Goal: Task Accomplishment & Management: Complete application form

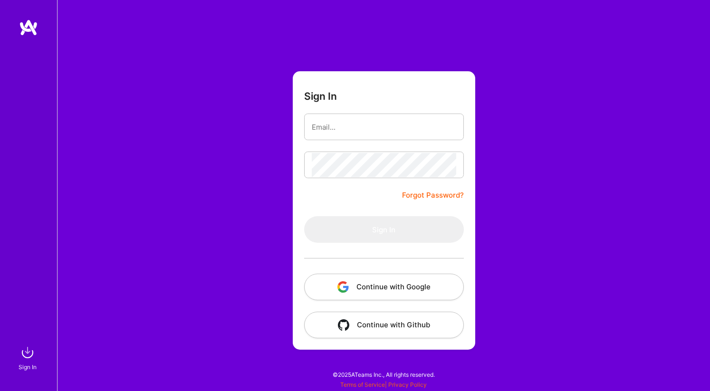
click at [352, 131] on input "email" at bounding box center [384, 127] width 144 height 24
type input "[PERSON_NAME][EMAIL_ADDRESS][DOMAIN_NAME]"
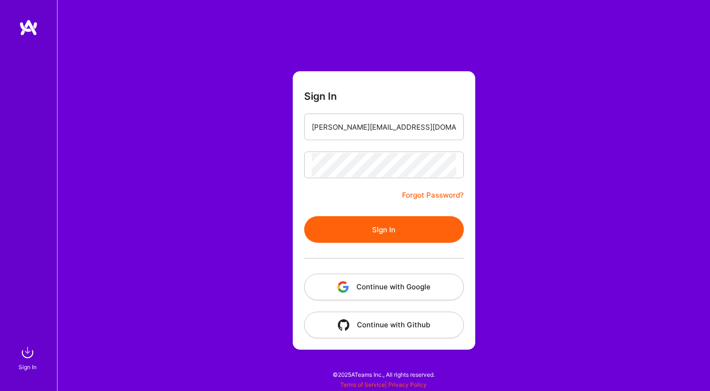
click at [369, 230] on button "Sign In" at bounding box center [384, 229] width 160 height 27
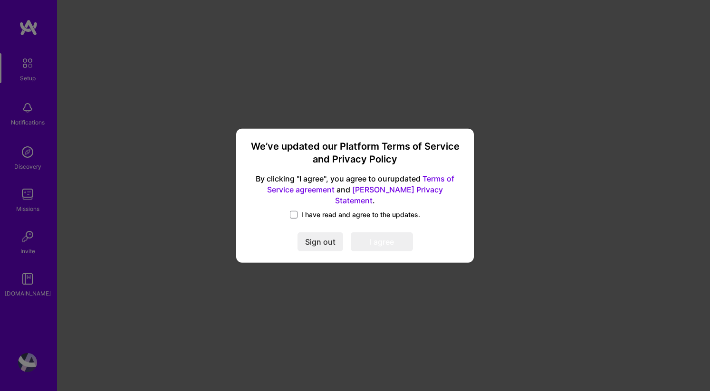
click at [306, 210] on span "I have read and agree to the updates." at bounding box center [360, 214] width 119 height 9
click at [0, 0] on input "I have read and agree to the updates." at bounding box center [0, 0] width 0 height 0
click at [378, 239] on button "I agree" at bounding box center [381, 241] width 62 height 19
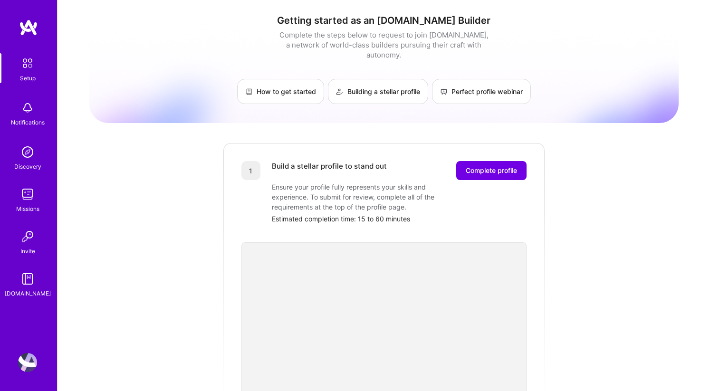
scroll to position [13, 0]
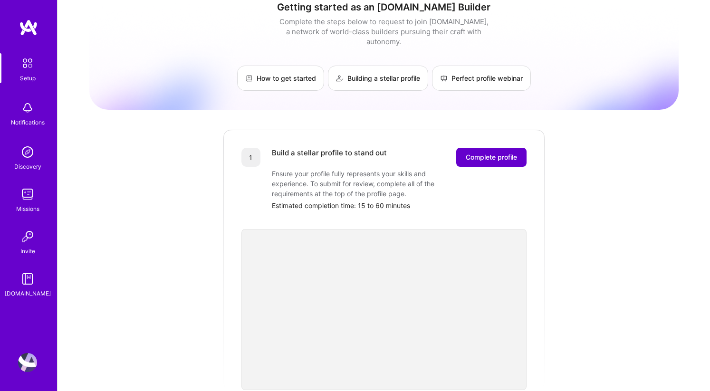
click at [495, 148] on button "Complete profile" at bounding box center [491, 157] width 70 height 19
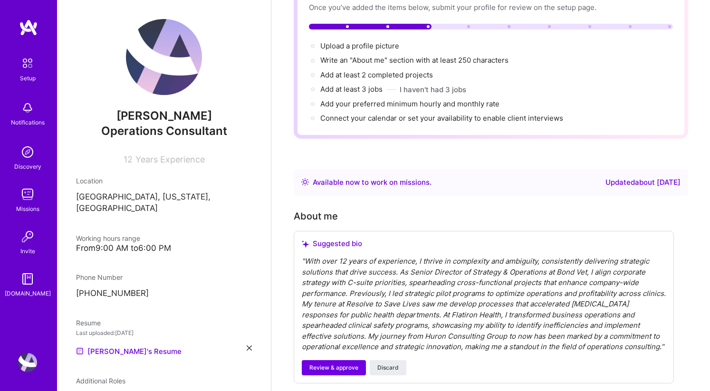
scroll to position [99, 0]
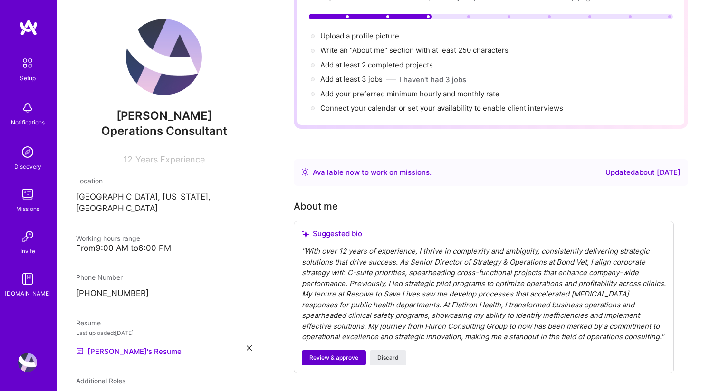
click at [331, 353] on span "Review & approve" at bounding box center [333, 357] width 49 height 9
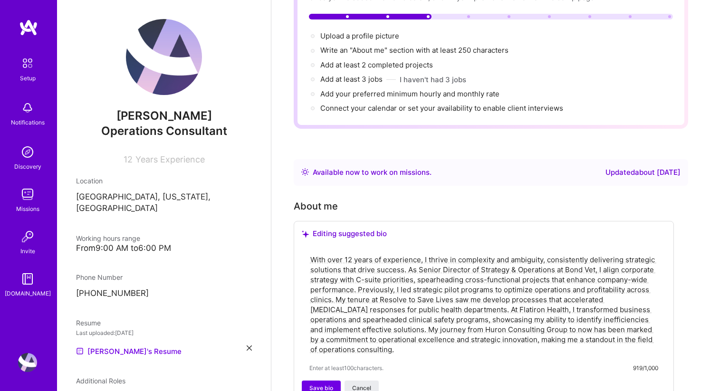
click at [352, 254] on textarea "With over 12 years of experience, I thrive in complexity and ambiguity, consist…" at bounding box center [483, 305] width 349 height 102
click at [371, 254] on textarea "With 13+ years of experience, I thrive in complexity and ambiguity, consistentl…" at bounding box center [483, 305] width 349 height 102
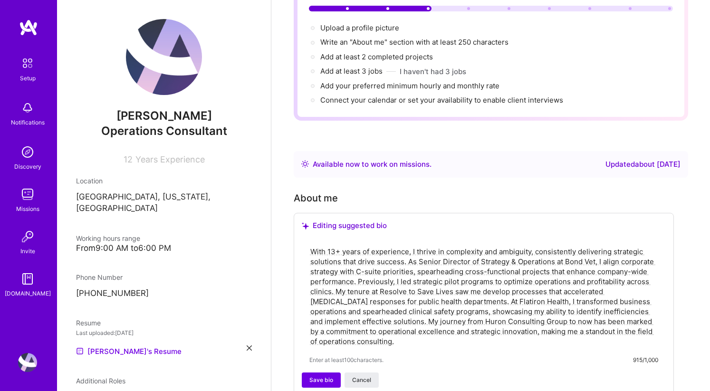
scroll to position [112, 0]
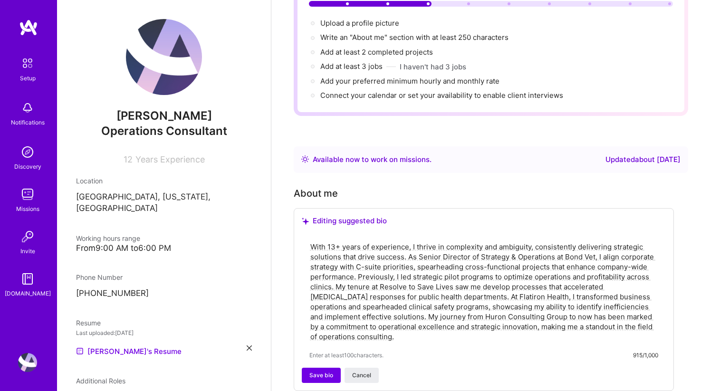
click at [407, 241] on textarea "With 13+ years of experience, I thrive in complexity and ambiguity, consistentl…" at bounding box center [483, 292] width 349 height 102
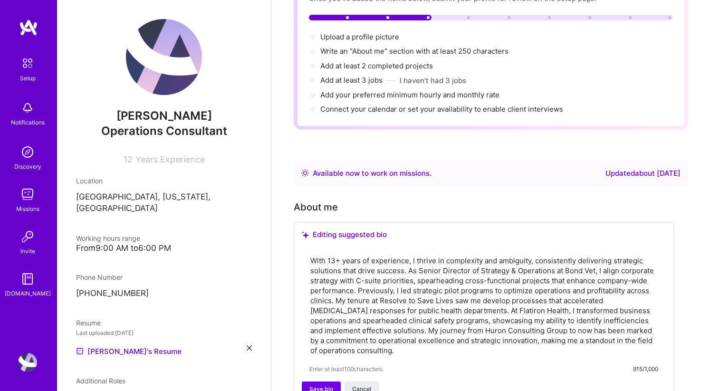
scroll to position [100, 0]
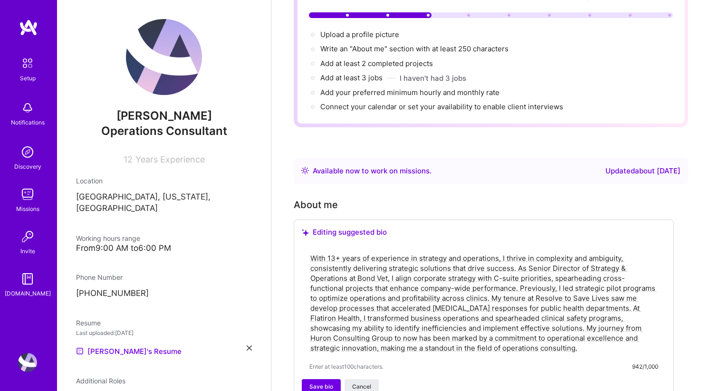
click at [372, 252] on textarea "With 13+ years of experience in strategy and operations, I thrive in complexity…" at bounding box center [483, 303] width 349 height 102
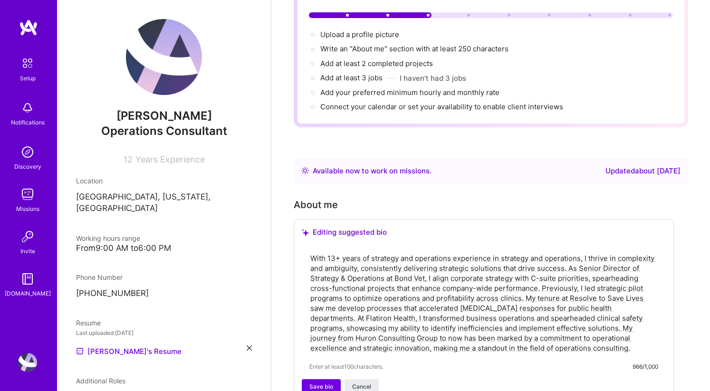
drag, startPoint x: 501, startPoint y: 249, endPoint x: 580, endPoint y: 246, distance: 79.3
click at [580, 252] on textarea "With 13+ years of strategy and operations experience in strategy and operations…" at bounding box center [483, 303] width 349 height 102
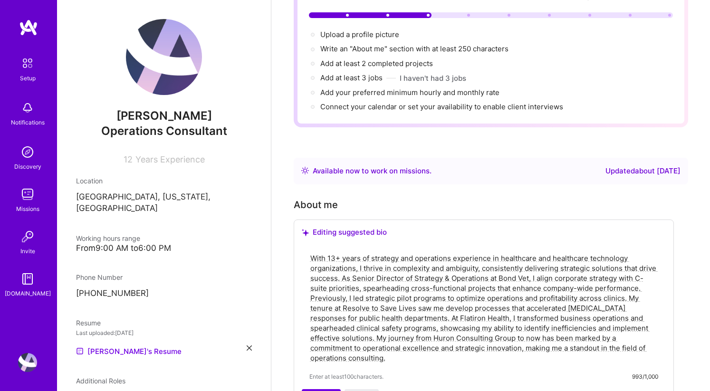
click at [359, 255] on textarea "With 13+ years of strategy and operations experience in healthcare and healthca…" at bounding box center [483, 308] width 349 height 112
click at [317, 252] on textarea "With 13+ years of strategy and operations experience in healthcare and healthca…" at bounding box center [483, 308] width 349 height 112
click at [351, 256] on textarea "I have 13+ years of strategy and operations experience in healthcare and health…" at bounding box center [483, 308] width 349 height 112
click at [357, 256] on textarea "I have 13+ years of strategy and operations experience in healthcare and health…" at bounding box center [483, 308] width 349 height 112
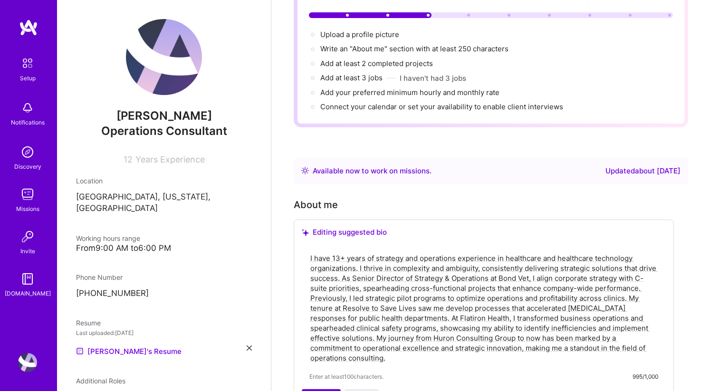
click at [345, 270] on textarea "I have 13+ years of strategy and operations experience in healthcare and health…" at bounding box center [483, 308] width 349 height 112
click at [340, 266] on textarea "I have 13+ years of strategy and operations experience in healthcare and health…" at bounding box center [483, 308] width 349 height 112
click at [393, 268] on textarea "I have 13+ years of strategy and operations experience in healthcare and health…" at bounding box center [483, 308] width 349 height 112
click at [361, 269] on textarea "I have 13+ years of strategy and operations experience in healthcare and health…" at bounding box center [483, 308] width 349 height 112
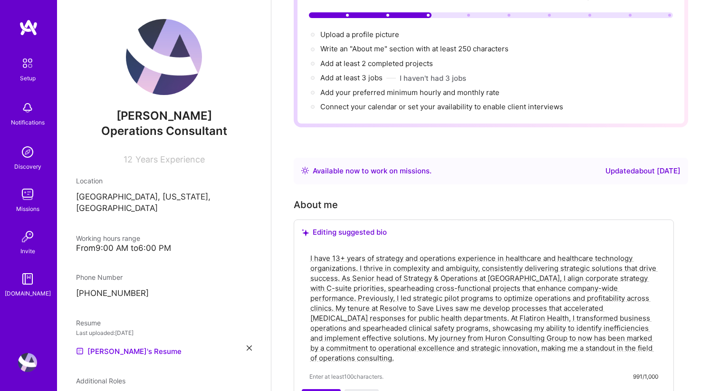
click at [361, 269] on textarea "I have 13+ years of strategy and operations experience in healthcare and health…" at bounding box center [483, 308] width 349 height 112
click at [358, 303] on textarea "I have 13+ years of strategy and operations experience in healthcare and health…" at bounding box center [483, 308] width 349 height 112
click at [520, 268] on textarea "I have 13+ years of strategy and operations experience in healthcare and health…" at bounding box center [483, 308] width 349 height 112
click at [462, 313] on textarea "I have 13+ years of strategy and operations experience in healthcare and health…" at bounding box center [483, 308] width 349 height 112
drag, startPoint x: 388, startPoint y: 279, endPoint x: 380, endPoint y: 279, distance: 7.6
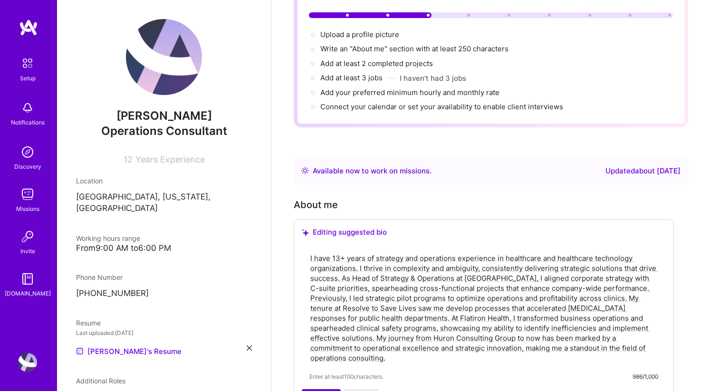
click at [380, 279] on textarea "I have 13+ years of strategy and operations experience in healthcare and health…" at bounding box center [483, 308] width 349 height 112
click at [382, 281] on textarea "I have 13+ years of strategy and operations experience in healthcare and health…" at bounding box center [483, 308] width 349 height 112
click at [550, 272] on textarea "I have 13+ years of strategy and operations experience in healthcare and health…" at bounding box center [483, 308] width 349 height 112
click at [542, 301] on textarea "I have 13+ years of strategy and operations experience in healthcare and health…" at bounding box center [483, 308] width 349 height 112
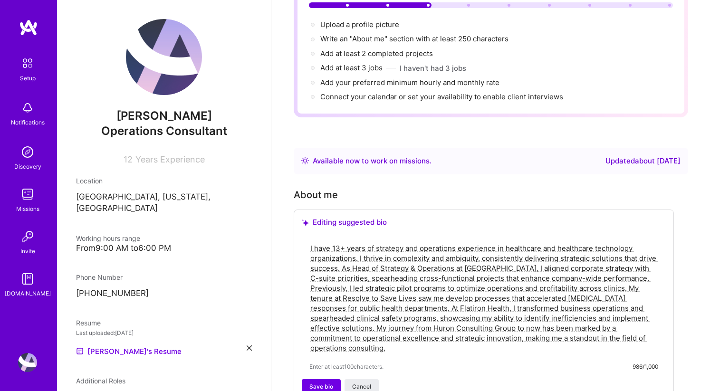
scroll to position [111, 0]
click at [318, 286] on textarea "I have 13+ years of strategy and operations experience in healthcare and health…" at bounding box center [483, 297] width 349 height 112
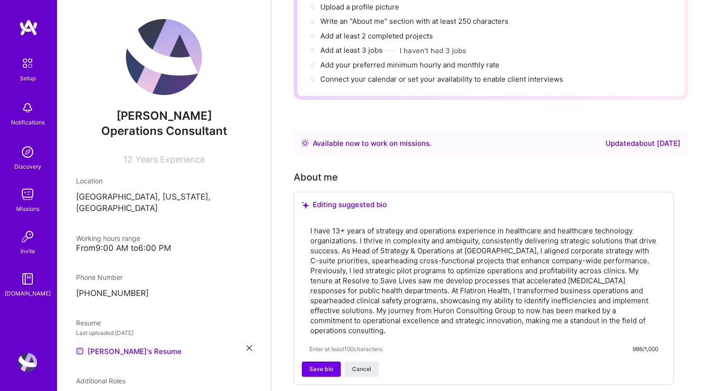
scroll to position [128, 0]
type textarea "I have 13+ years of strategy and operations experience in healthcare and health…"
click at [327, 361] on button "Save bio" at bounding box center [321, 368] width 39 height 15
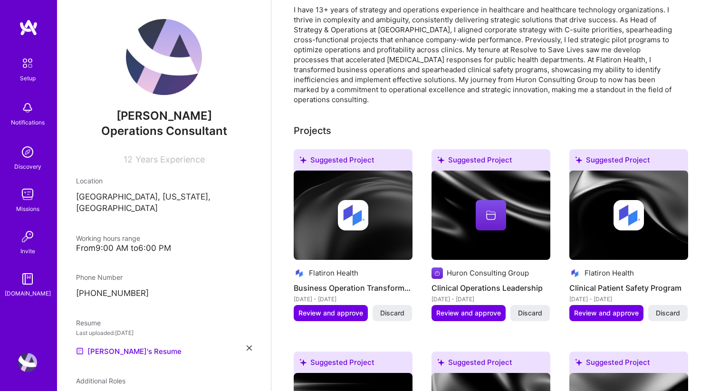
scroll to position [302, 0]
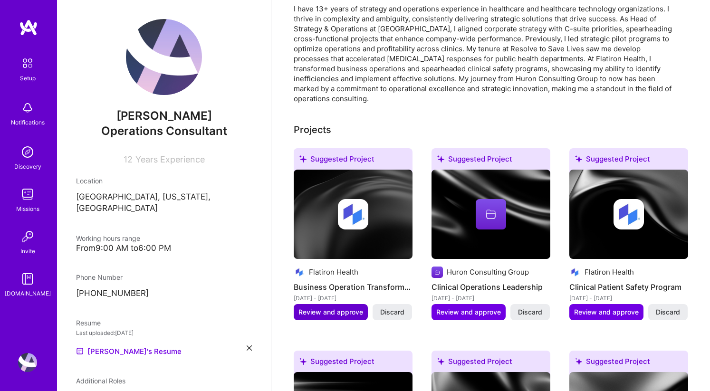
click at [334, 307] on span "Review and approve" at bounding box center [330, 311] width 65 height 9
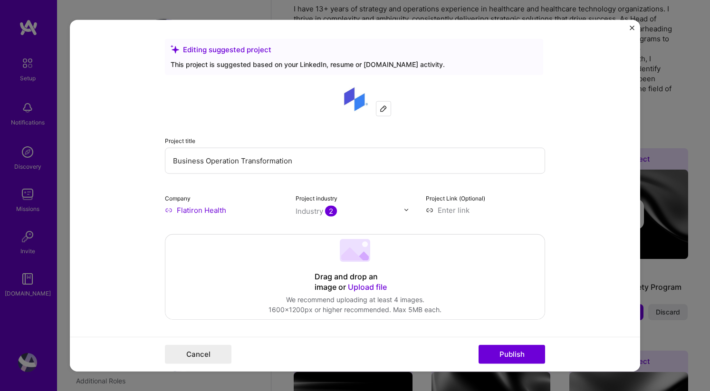
click at [235, 160] on input "Business Operation Transformation" at bounding box center [355, 160] width 380 height 26
click at [169, 162] on input "Business Operations Transformation" at bounding box center [355, 160] width 380 height 26
click at [318, 161] on input "Business Operations Transformation" at bounding box center [355, 160] width 380 height 26
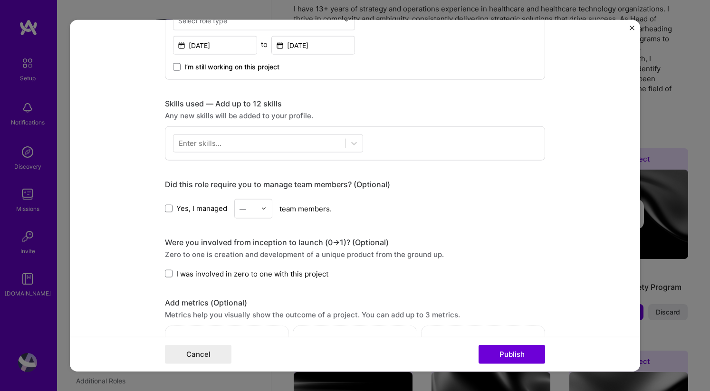
scroll to position [457, 0]
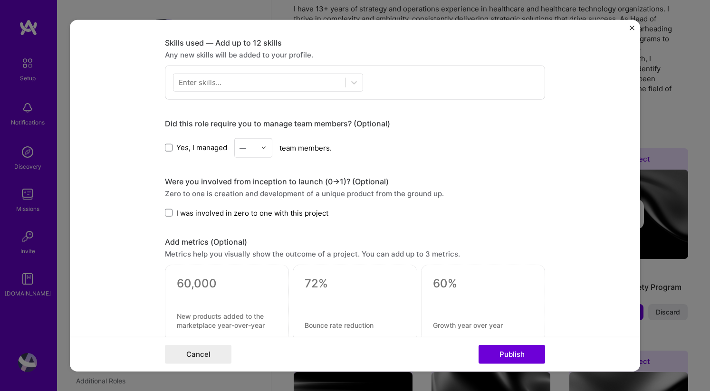
type input "Business Operations Transformation (Quote-to-Cash)"
click at [199, 82] on div "Enter skills..." at bounding box center [200, 82] width 43 height 10
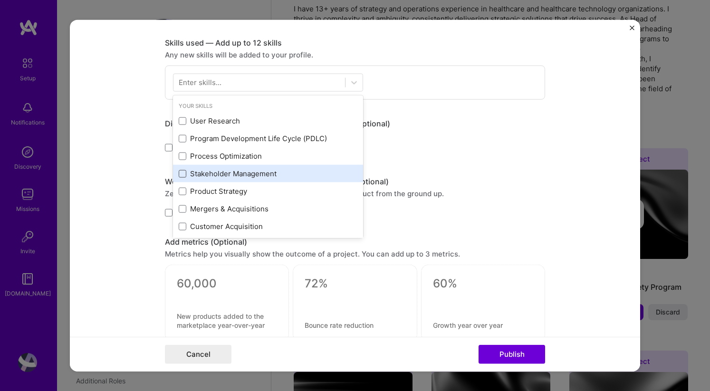
click at [183, 176] on span at bounding box center [183, 174] width 8 height 8
click at [0, 0] on input "checkbox" at bounding box center [0, 0] width 0 height 0
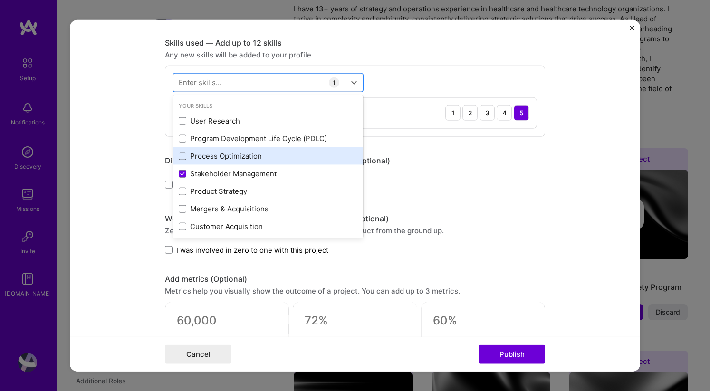
click at [180, 157] on span at bounding box center [183, 156] width 8 height 8
click at [0, 0] on input "checkbox" at bounding box center [0, 0] width 0 height 0
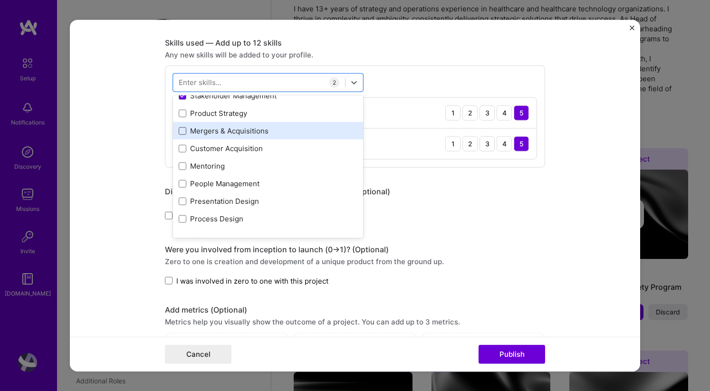
scroll to position [81, 0]
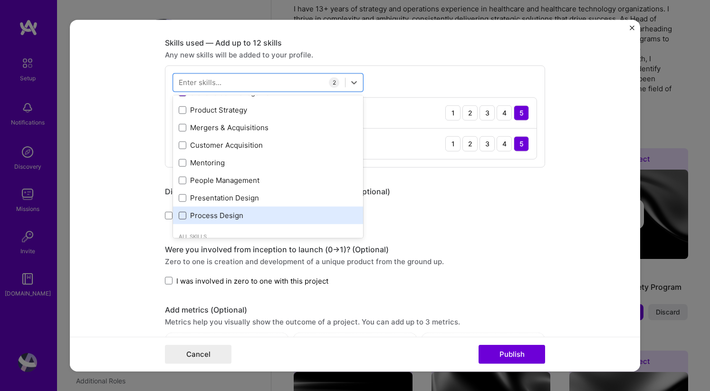
click at [179, 215] on span at bounding box center [183, 215] width 8 height 8
click at [0, 0] on input "checkbox" at bounding box center [0, 0] width 0 height 0
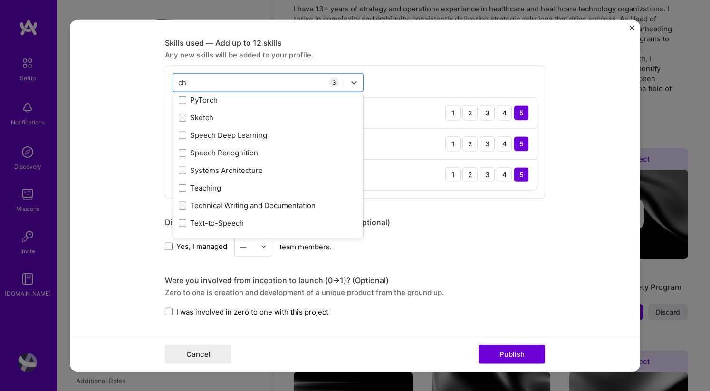
scroll to position [0, 0]
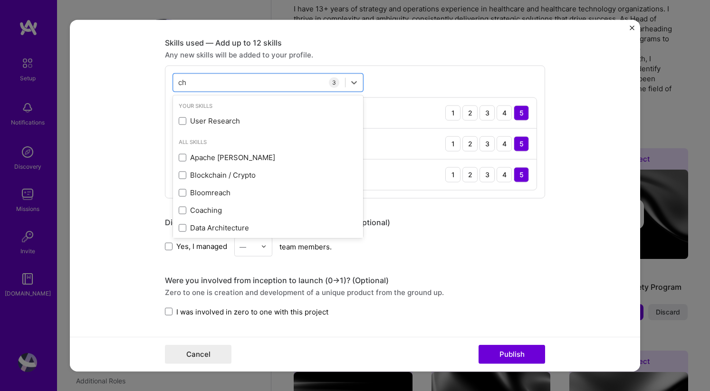
type input "c"
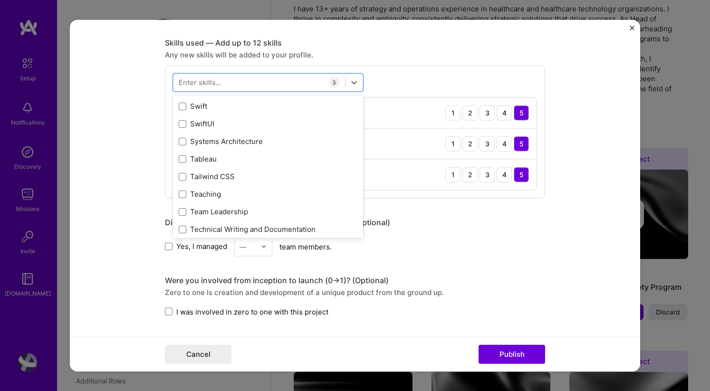
scroll to position [5726, 0]
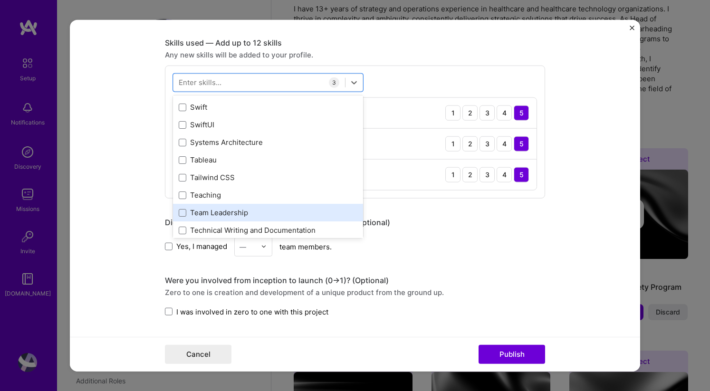
click at [237, 215] on div "Team Leadership" at bounding box center [268, 213] width 179 height 10
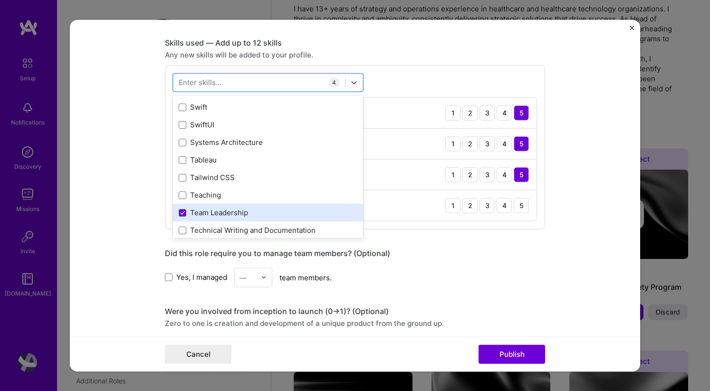
click at [237, 215] on div "Team Leadership" at bounding box center [268, 213] width 179 height 10
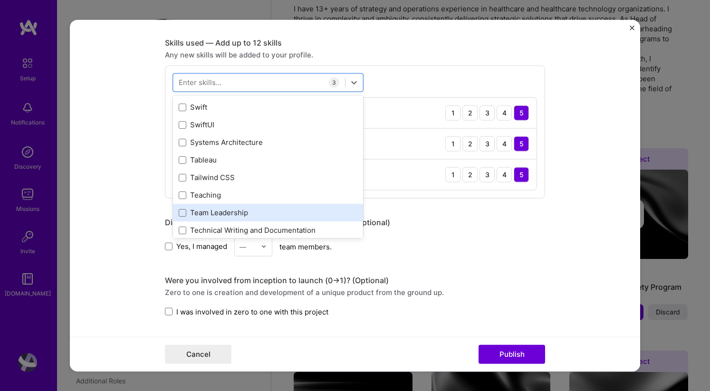
click at [237, 215] on div "Team Leadership" at bounding box center [268, 213] width 179 height 10
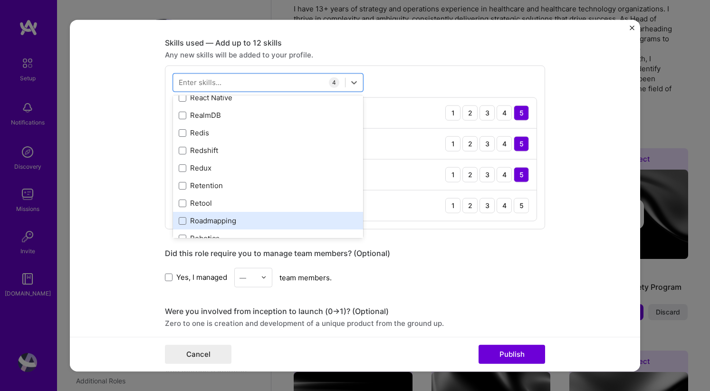
click at [230, 221] on div "Roadmapping" at bounding box center [268, 221] width 179 height 10
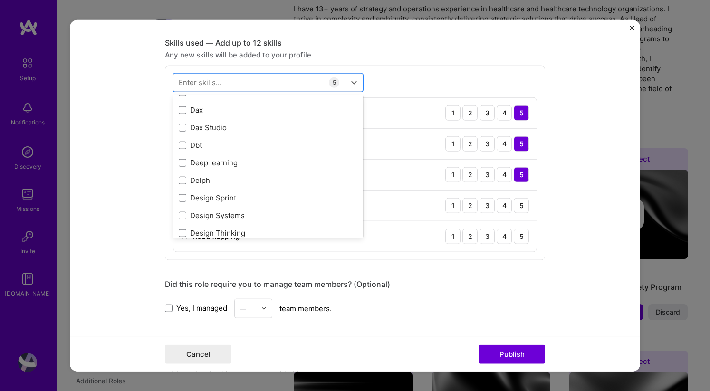
scroll to position [1827, 0]
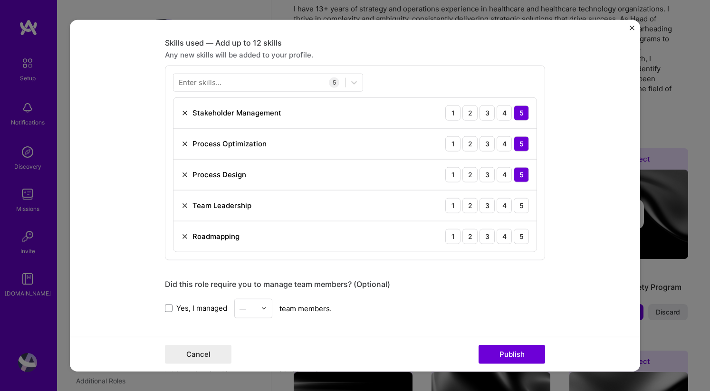
click at [503, 326] on div "Editing suggested project This project is suggested based on your LinkedIn, res…" at bounding box center [355, 159] width 380 height 1155
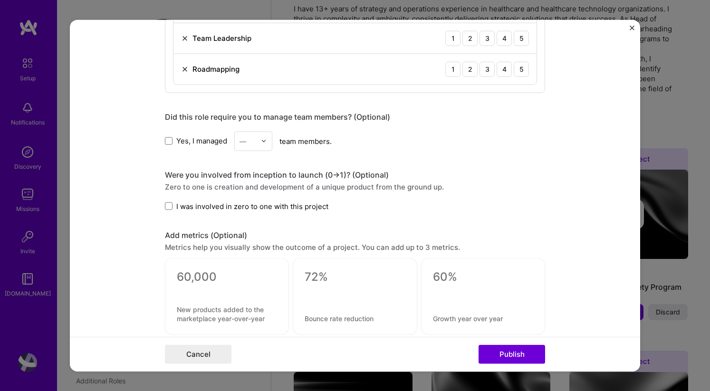
scroll to position [625, 0]
click at [292, 205] on span "I was involved in zero to one with this project" at bounding box center [252, 205] width 152 height 10
click at [0, 0] on input "I was involved in zero to one with this project" at bounding box center [0, 0] width 0 height 0
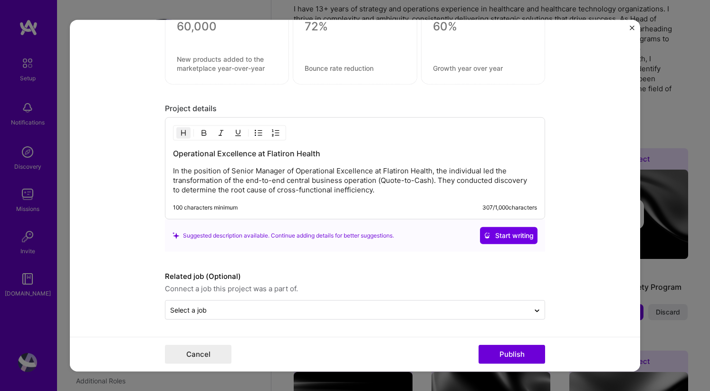
scroll to position [875, 0]
click at [326, 194] on div "Operational Excellence at Flatiron Health In the position of Senior Manager of …" at bounding box center [355, 168] width 380 height 102
click at [338, 185] on p "In the position of Senior Manager of Operational Excellence at Flatiron Health,…" at bounding box center [355, 180] width 364 height 28
click at [393, 186] on p "In the position of Senior Manager of Operational Excellence at Flatiron Health,…" at bounding box center [355, 180] width 364 height 28
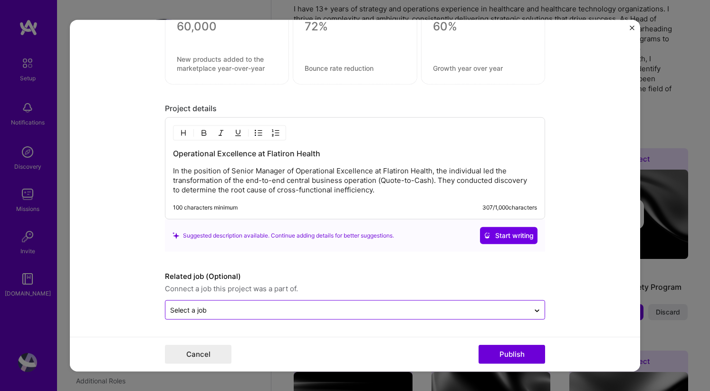
click at [302, 314] on div at bounding box center [347, 310] width 354 height 12
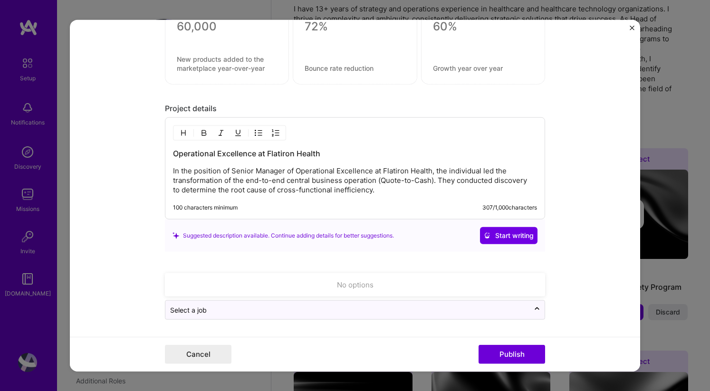
click at [325, 190] on p "In the position of Senior Manager of Operational Excellence at Flatiron Health,…" at bounding box center [355, 180] width 364 height 28
click at [308, 174] on p "In the position of Senior Manager of Operational Excellence at Flatiron Health,…" at bounding box center [355, 180] width 364 height 28
click at [421, 187] on p "In the position of Senior Manager of Operational Excellence at Flatiron Health,…" at bounding box center [355, 180] width 364 height 28
click at [452, 188] on p "In the position of Senior Manager of Operational Excellence at Flatiron Health,…" at bounding box center [355, 180] width 364 height 28
click at [439, 179] on p "In the position of Senior Manager of Operational Excellence at Flatiron Health,…" at bounding box center [355, 180] width 364 height 28
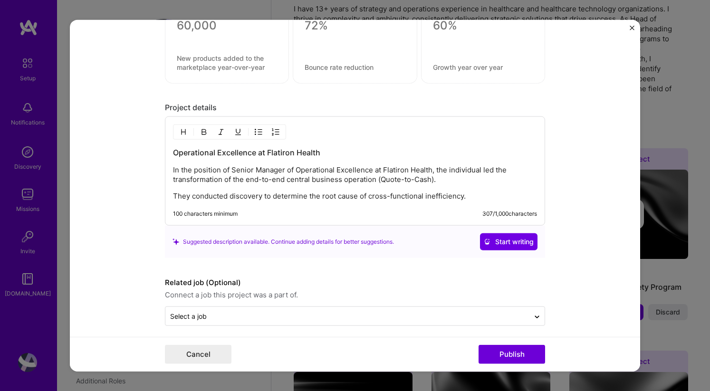
click at [255, 136] on img "button" at bounding box center [259, 132] width 8 height 8
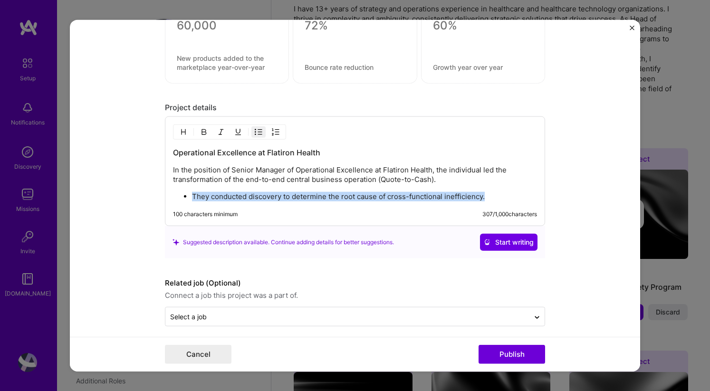
drag, startPoint x: 489, startPoint y: 196, endPoint x: 195, endPoint y: 191, distance: 294.5
click at [195, 191] on div "Operational Excellence at Flatiron Health In the position of Senior Manager of …" at bounding box center [355, 174] width 364 height 54
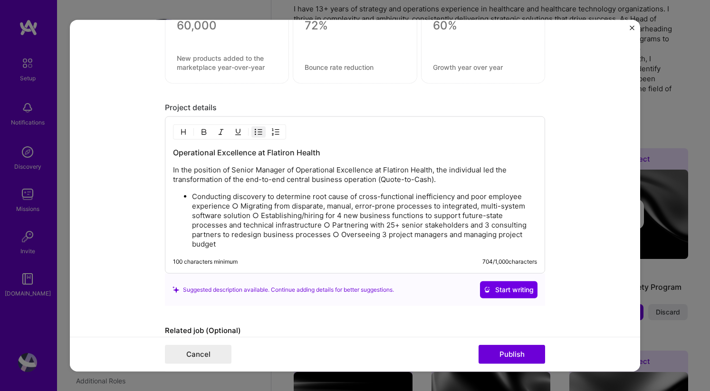
click at [234, 207] on p "Conducting discovery to determine root cause of cross-functional inefficiency a…" at bounding box center [364, 220] width 345 height 57
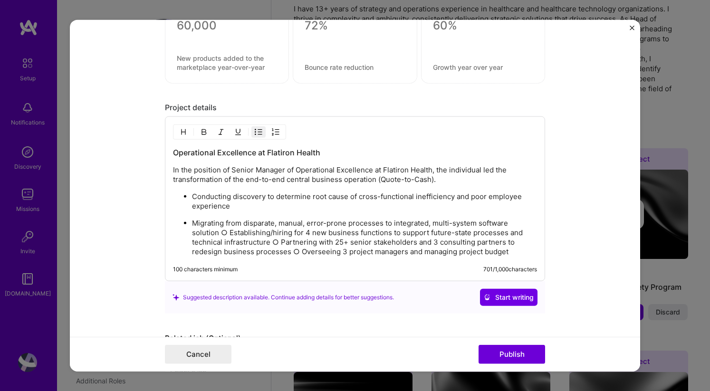
click at [228, 197] on p "Conducting discovery to determine root cause of cross-functional inefficiency a…" at bounding box center [364, 201] width 345 height 19
click at [221, 221] on p "Migrating from disparate, manual, error-prone processes to integrated, multi-sy…" at bounding box center [364, 237] width 345 height 38
click at [202, 235] on p "Migrated from disparate, manual, error-prone processes to integrated, multi-sys…" at bounding box center [364, 237] width 345 height 38
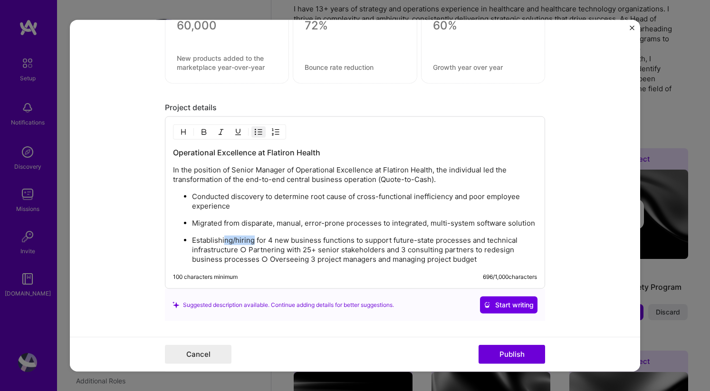
drag, startPoint x: 253, startPoint y: 239, endPoint x: 224, endPoint y: 239, distance: 28.5
click at [224, 239] on p "Establishing/hiring for 4 new business functions to support future-state proces…" at bounding box center [364, 250] width 345 height 28
click at [251, 249] on p "Established/hired for 4 new business functions to support future-state processe…" at bounding box center [364, 250] width 345 height 28
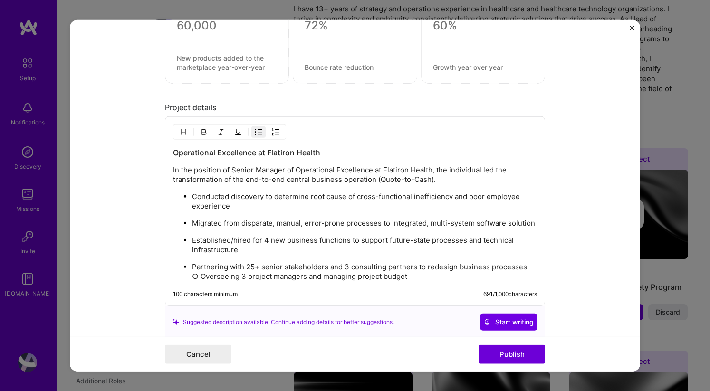
click at [201, 268] on p "Partnering with 25+ senior stakeholders and 3 consulting partners to redesign b…" at bounding box center [364, 271] width 345 height 19
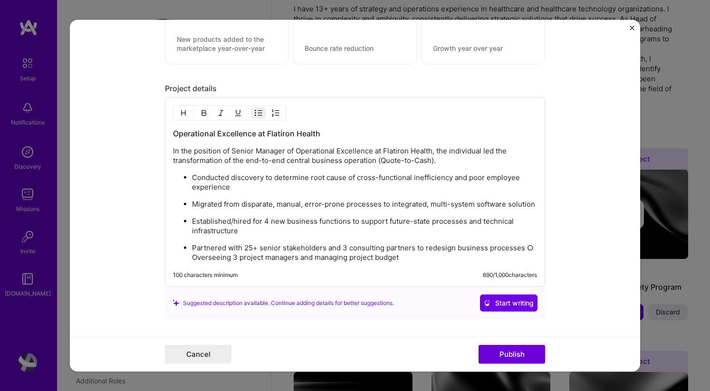
scroll to position [898, 0]
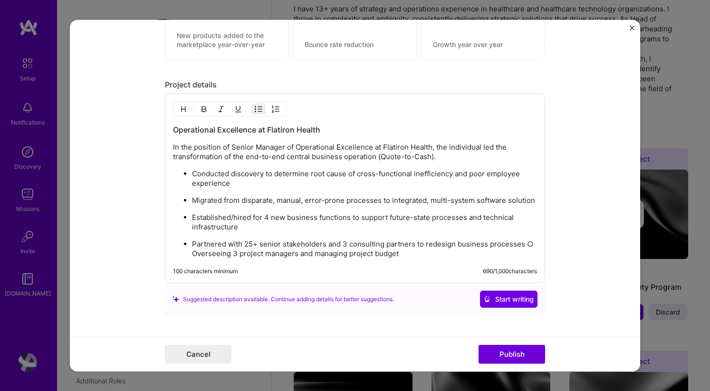
click at [535, 242] on p "Partnered with 25+ senior stakeholders and 3 consulting partners to redesign bu…" at bounding box center [364, 248] width 345 height 19
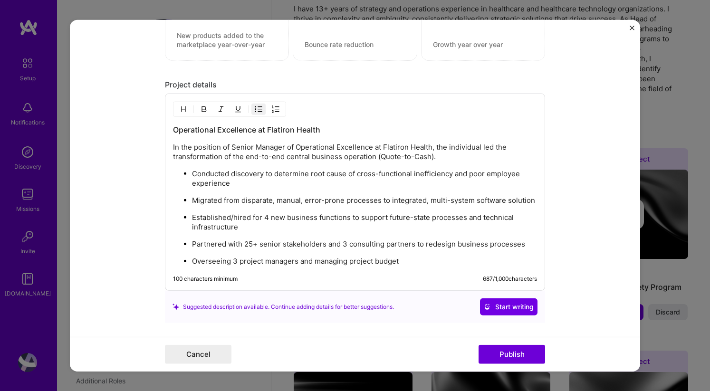
click at [221, 262] on p "Overseeing 3 project managers and managing project budget" at bounding box center [364, 260] width 345 height 9
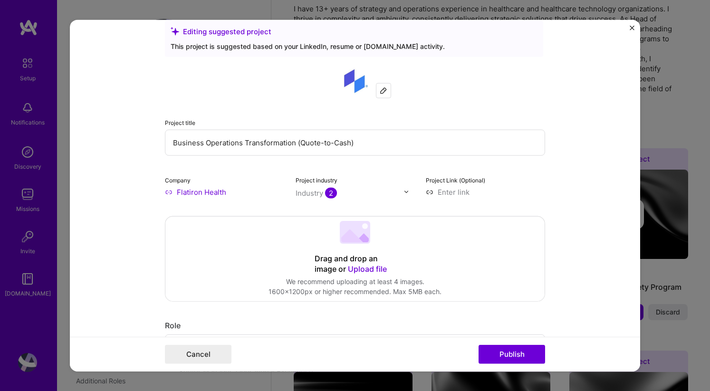
scroll to position [0, 0]
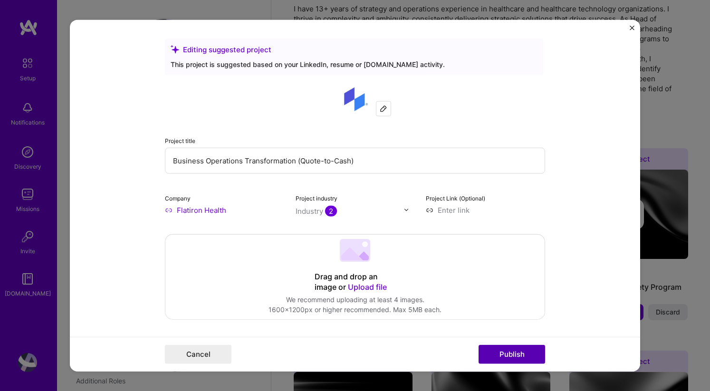
click at [511, 352] on button "Publish" at bounding box center [511, 354] width 66 height 19
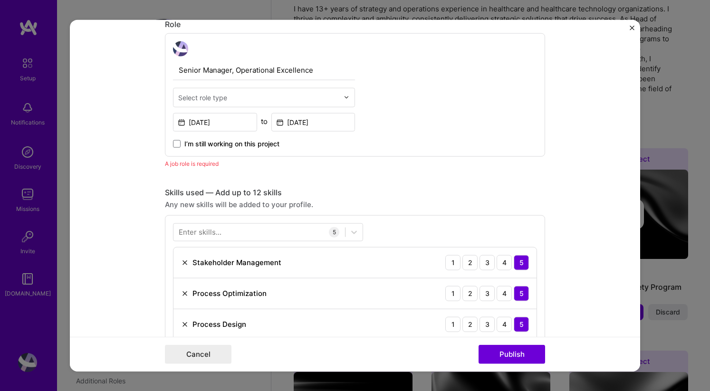
scroll to position [307, 0]
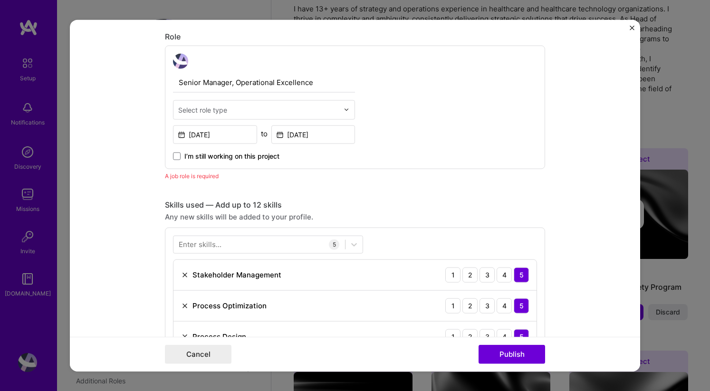
click at [230, 110] on input "text" at bounding box center [258, 109] width 161 height 10
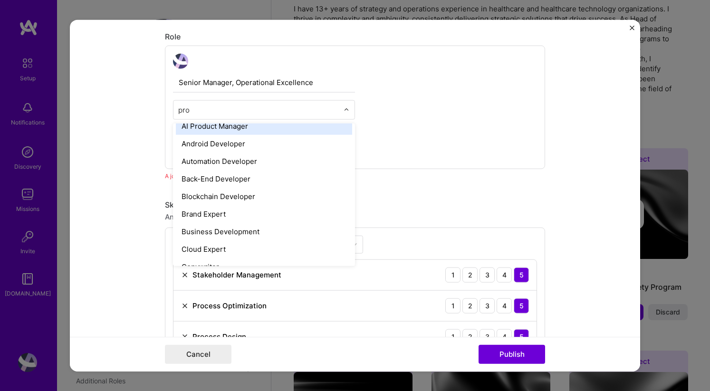
scroll to position [0, 0]
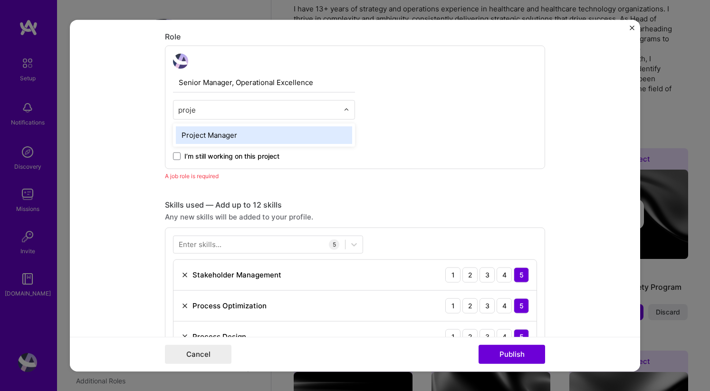
type input "projec"
click at [208, 135] on div "Project Manager" at bounding box center [264, 135] width 176 height 18
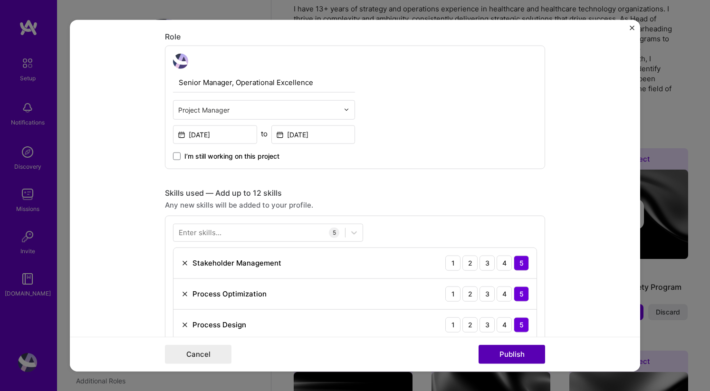
click at [522, 359] on button "Publish" at bounding box center [511, 354] width 66 height 19
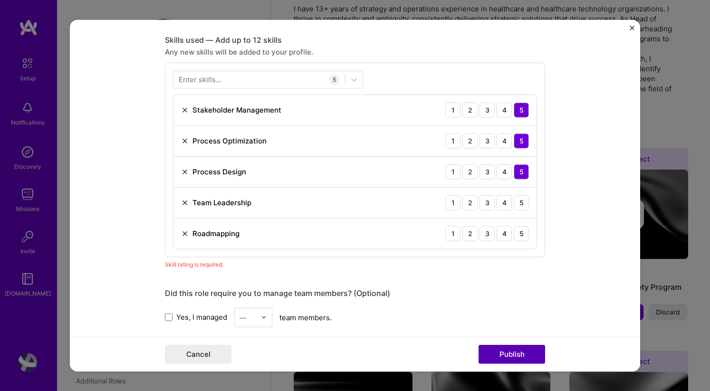
scroll to position [475, 0]
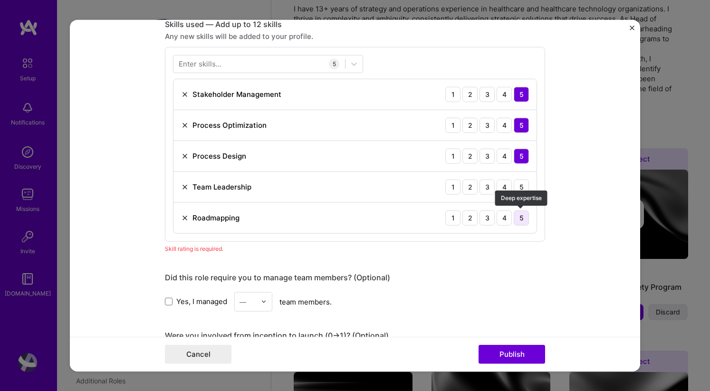
click at [515, 215] on div "5" at bounding box center [520, 217] width 15 height 15
click at [184, 185] on img at bounding box center [185, 187] width 8 height 8
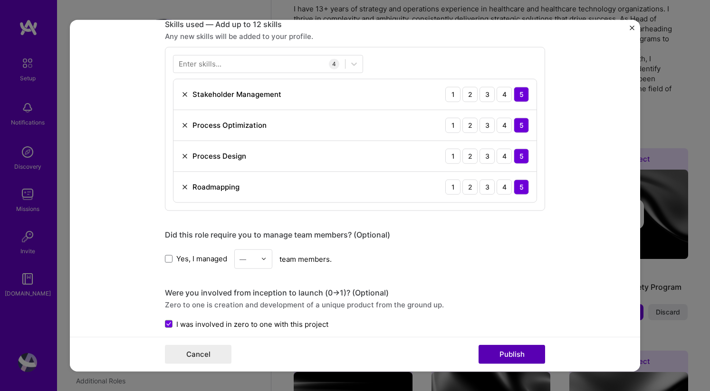
click at [491, 346] on button "Publish" at bounding box center [511, 354] width 66 height 19
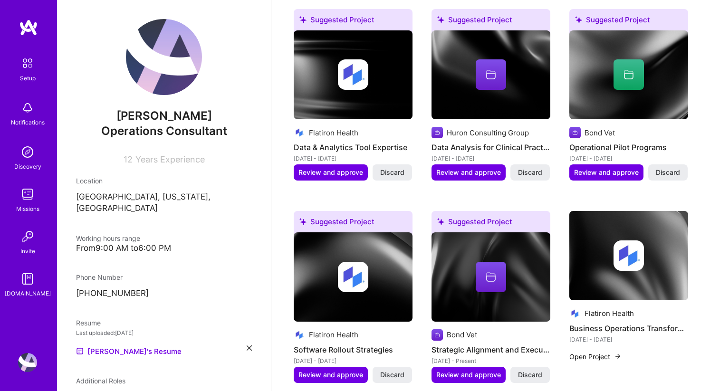
scroll to position [693, 0]
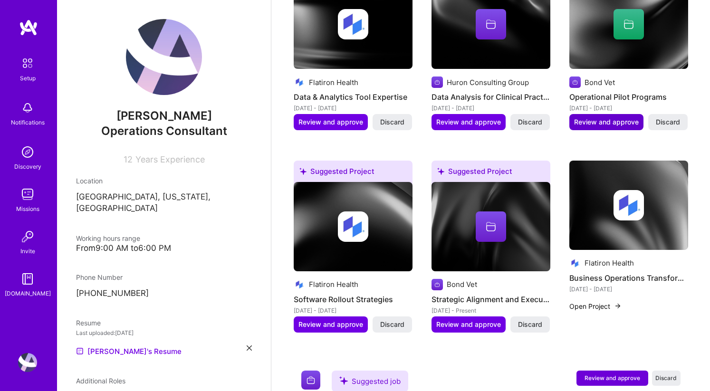
click at [609, 117] on span "Review and approve" at bounding box center [606, 121] width 65 height 9
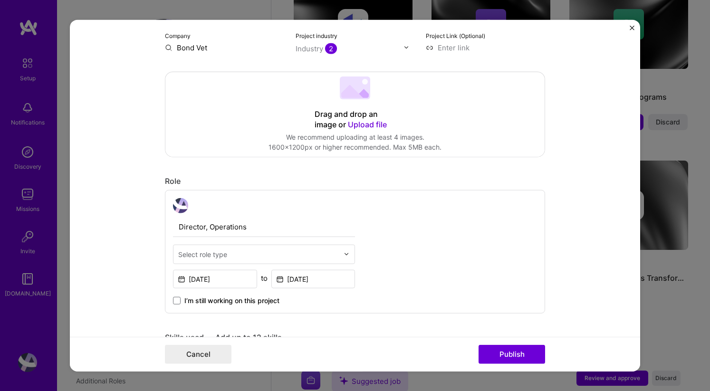
scroll to position [226, 0]
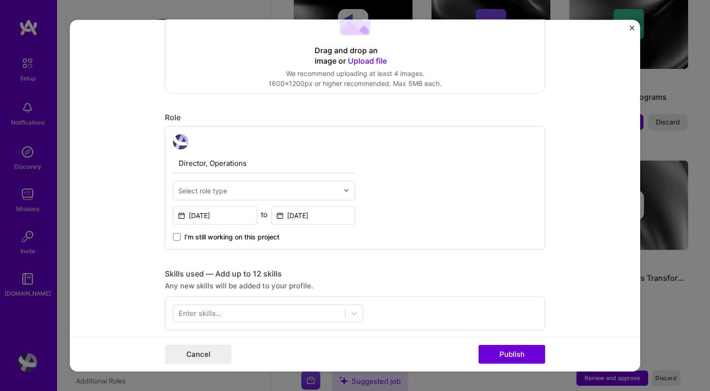
click at [301, 195] on input "text" at bounding box center [258, 190] width 161 height 10
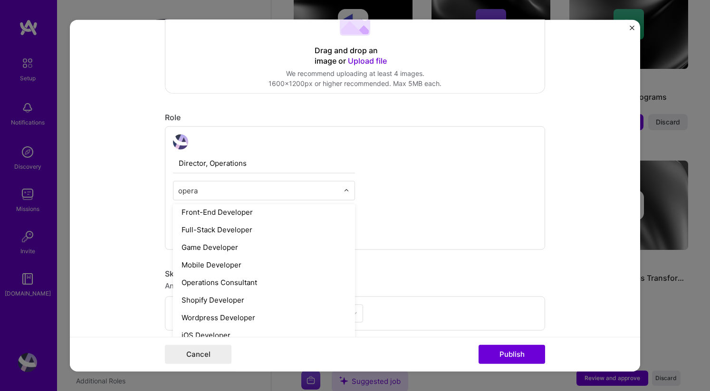
scroll to position [0, 0]
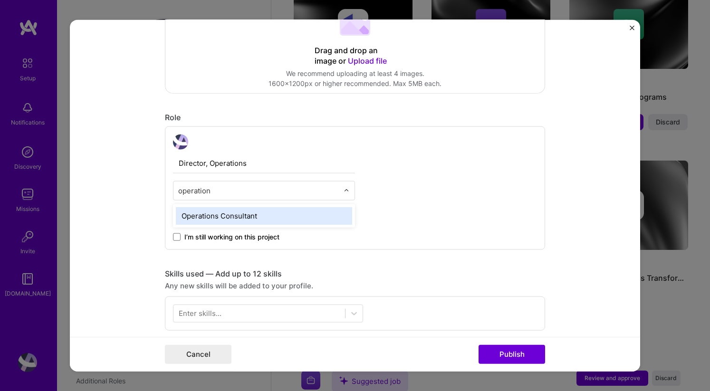
type input "operations"
click at [261, 223] on div "Operations Consultant" at bounding box center [264, 216] width 176 height 18
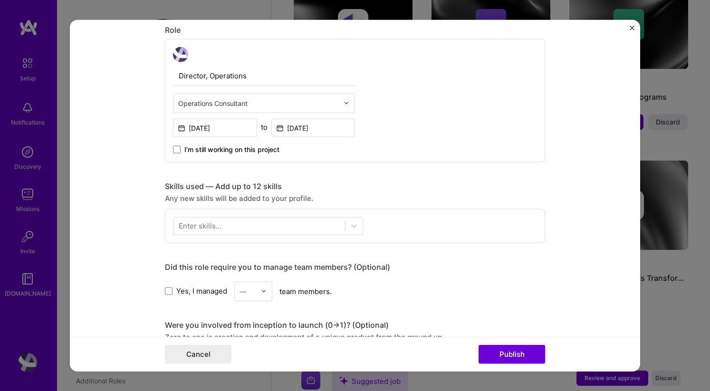
scroll to position [331, 0]
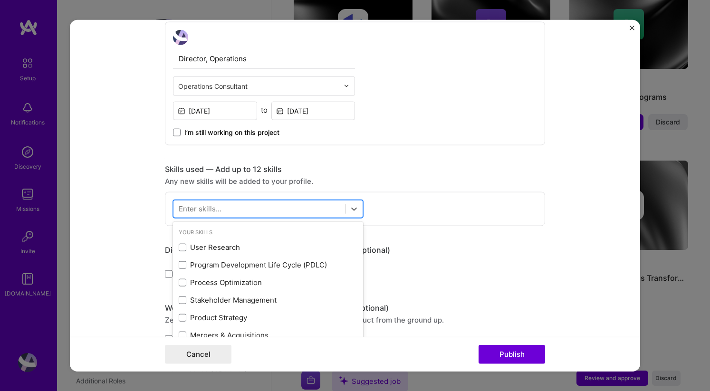
click at [279, 207] on div at bounding box center [258, 209] width 171 height 16
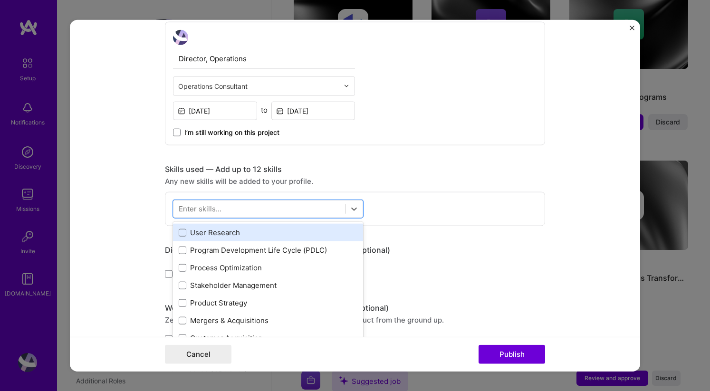
scroll to position [18, 0]
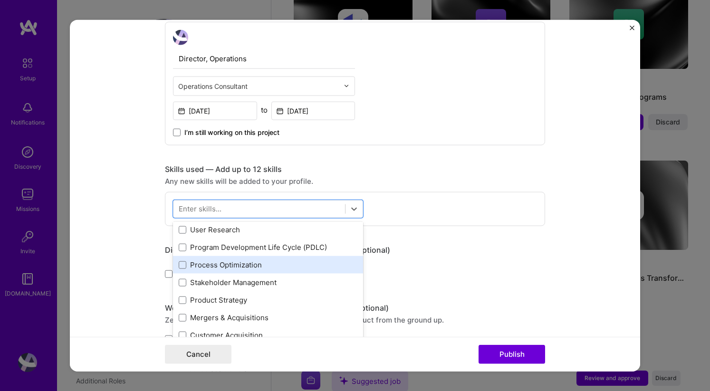
click at [262, 267] on div "Process Optimization" at bounding box center [268, 265] width 179 height 10
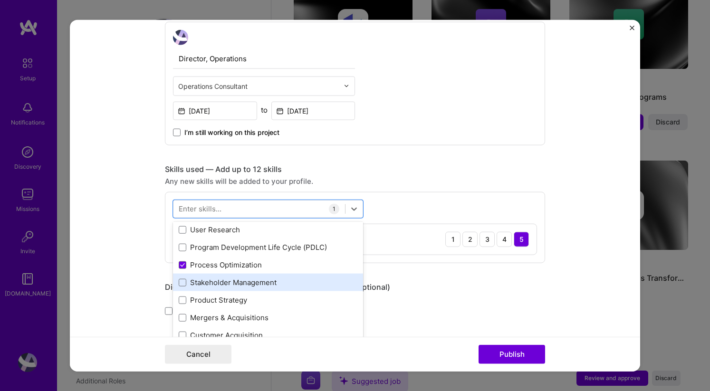
click at [257, 291] on div "Stakeholder Management" at bounding box center [268, 283] width 190 height 18
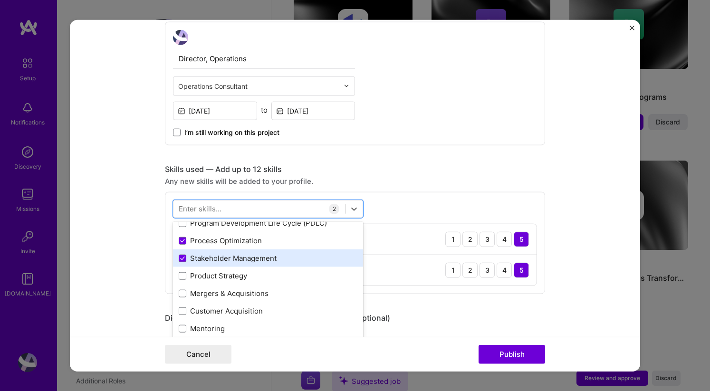
scroll to position [46, 0]
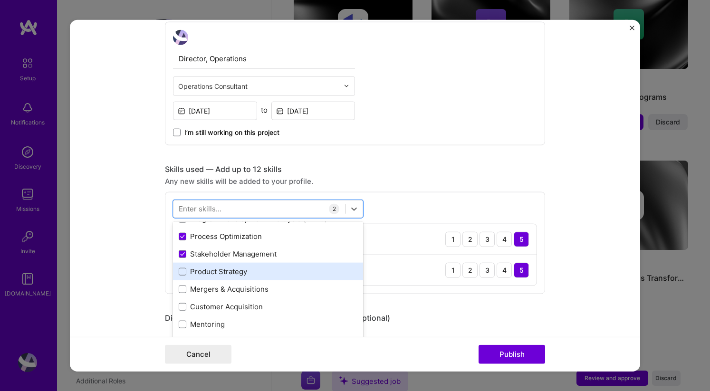
click at [247, 280] on div "Product Strategy" at bounding box center [268, 272] width 190 height 18
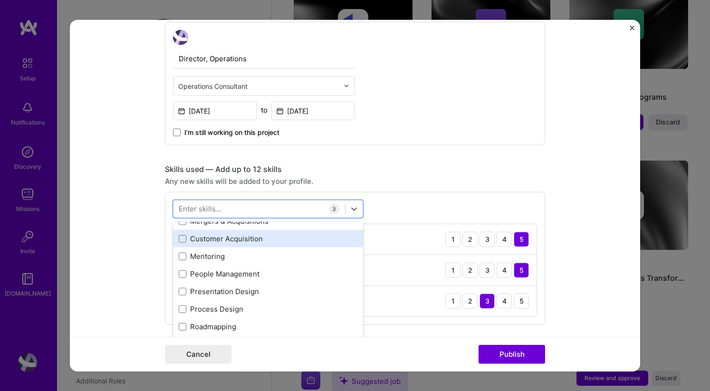
scroll to position [119, 0]
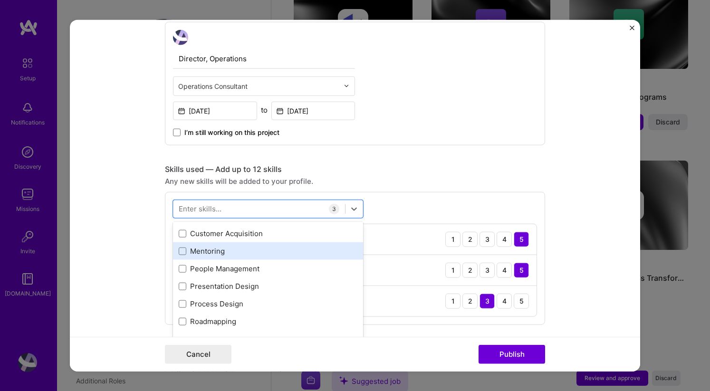
click at [232, 257] on div "Mentoring" at bounding box center [268, 251] width 190 height 18
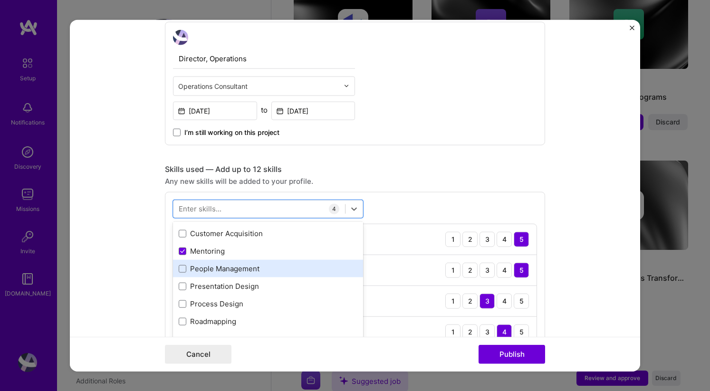
click at [232, 270] on div "People Management" at bounding box center [268, 269] width 179 height 10
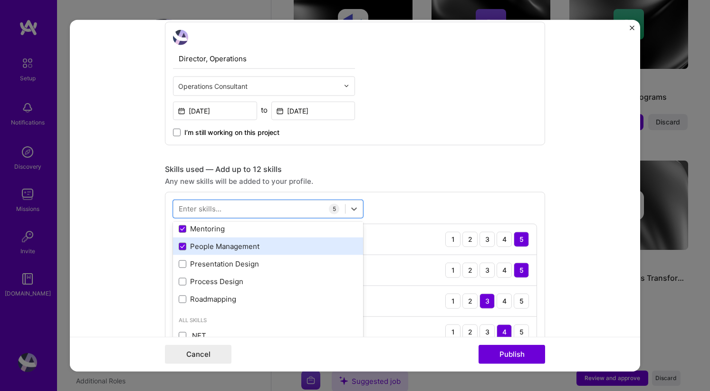
scroll to position [156, 0]
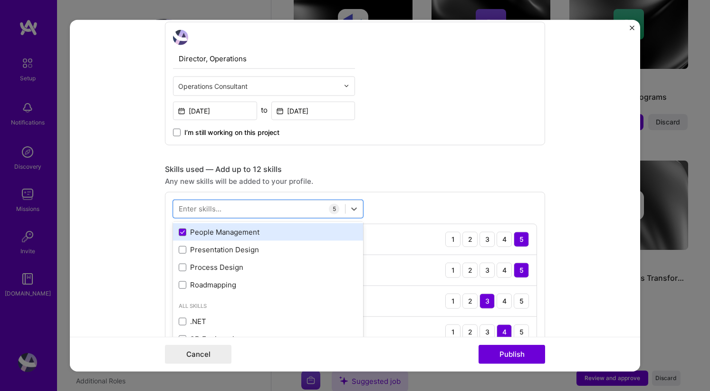
click at [232, 270] on div "Process Design" at bounding box center [268, 267] width 179 height 10
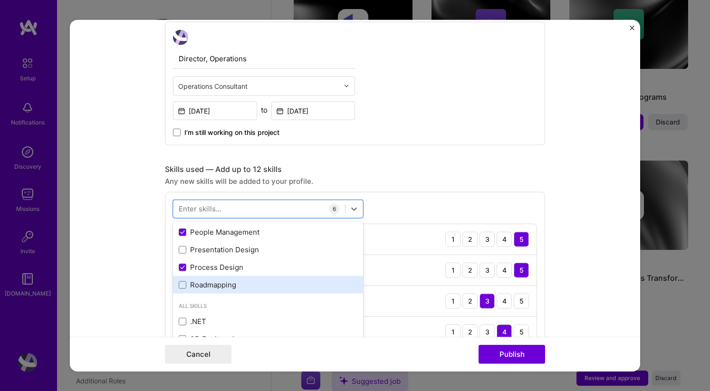
click at [227, 288] on div "Roadmapping" at bounding box center [268, 285] width 179 height 10
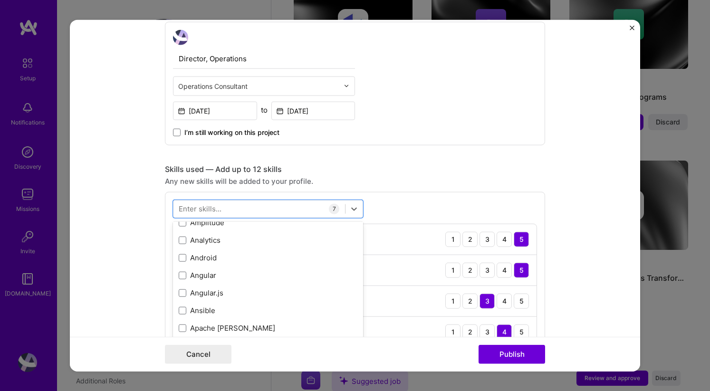
scroll to position [746, 0]
click at [576, 273] on form "Editing suggested project This project is suggested based on your LinkedIn, res…" at bounding box center [355, 195] width 570 height 352
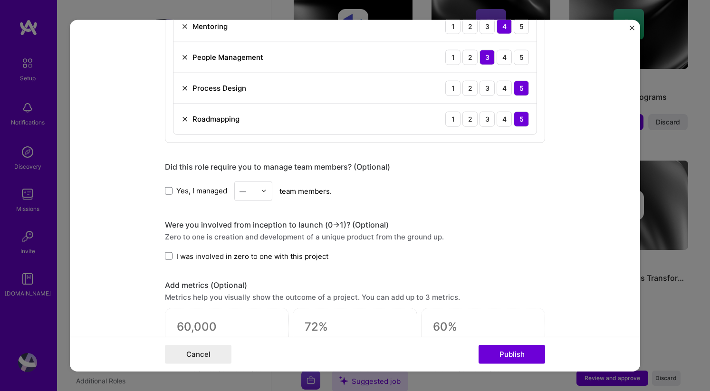
scroll to position [653, 0]
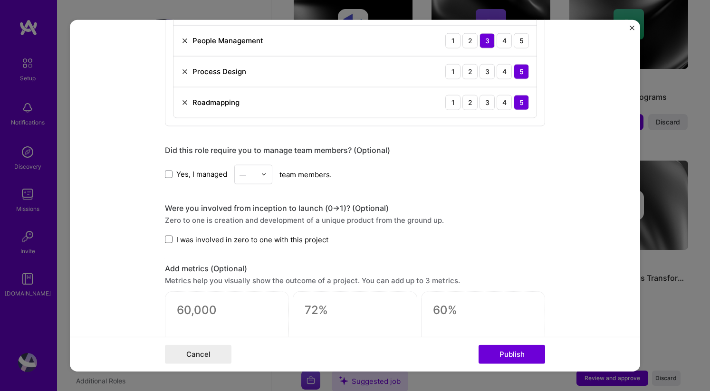
click at [172, 241] on span at bounding box center [169, 240] width 8 height 8
click at [0, 0] on input "I was involved in zero to one with this project" at bounding box center [0, 0] width 0 height 0
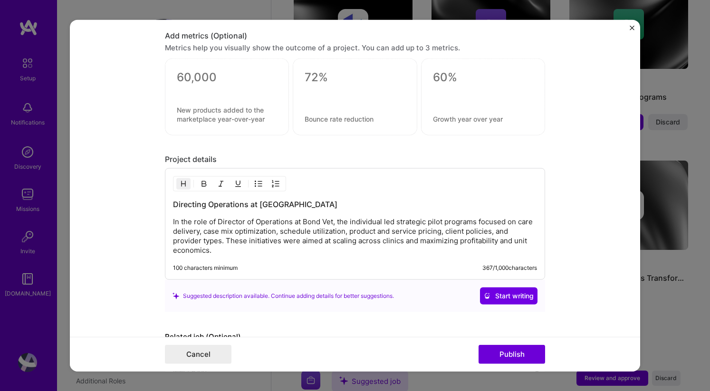
scroll to position [896, 0]
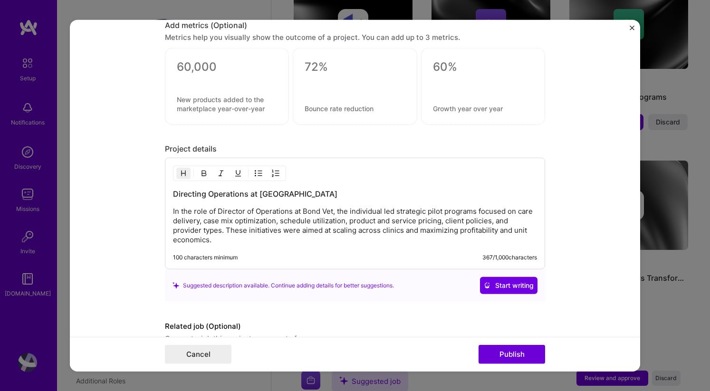
click at [202, 228] on p "In the role of Director of Operations at Bond Vet, the individual led strategic…" at bounding box center [355, 226] width 364 height 38
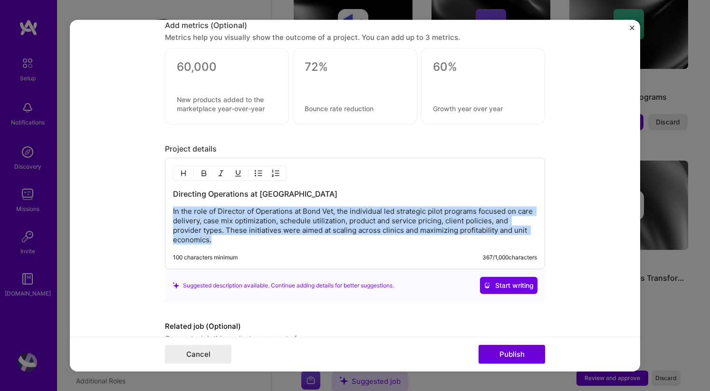
click at [202, 228] on p "In the role of Director of Operations at Bond Vet, the individual led strategic…" at bounding box center [355, 226] width 364 height 38
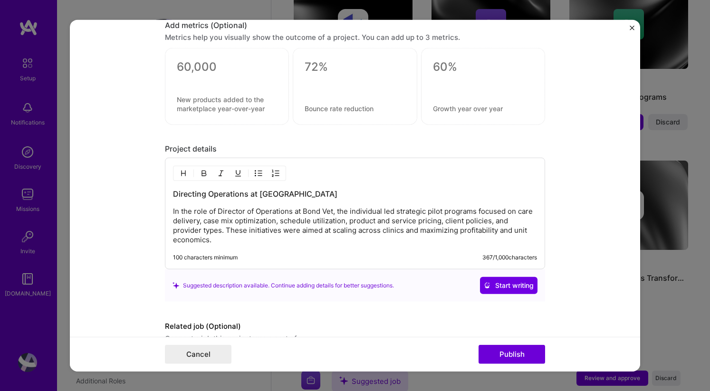
click at [349, 212] on p "In the role of Director of Operations at Bond Vet, the individual led strategic…" at bounding box center [355, 226] width 364 height 38
click at [340, 227] on p "In the role of Director of Operations at Bond Vet, the individual led strategic…" at bounding box center [355, 226] width 364 height 38
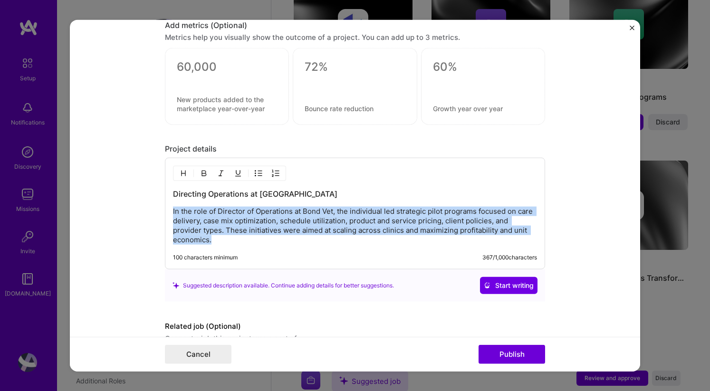
click at [301, 229] on p "In the role of Director of Operations at Bond Vet, the individual led strategic…" at bounding box center [355, 226] width 364 height 38
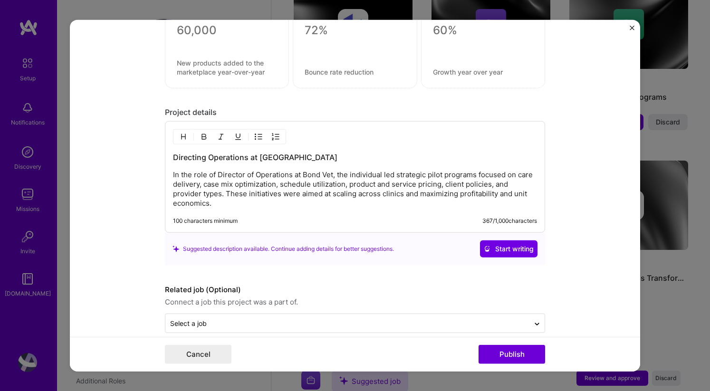
scroll to position [946, 0]
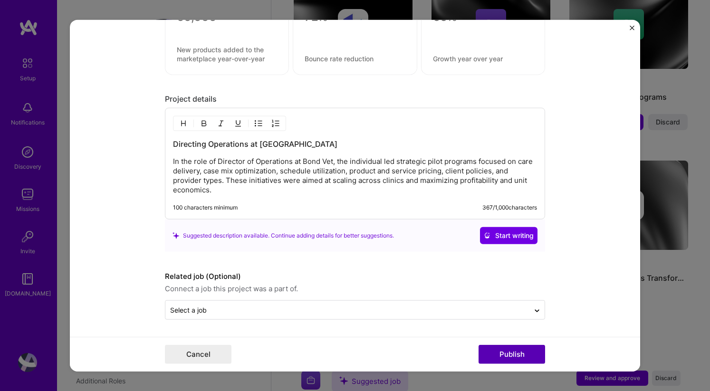
click at [503, 352] on button "Publish" at bounding box center [511, 354] width 66 height 19
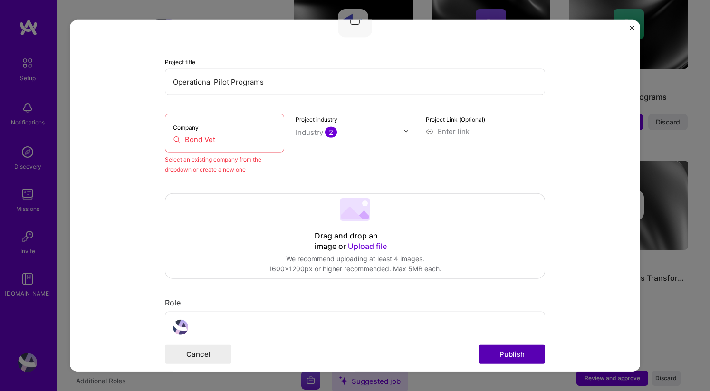
scroll to position [62, 0]
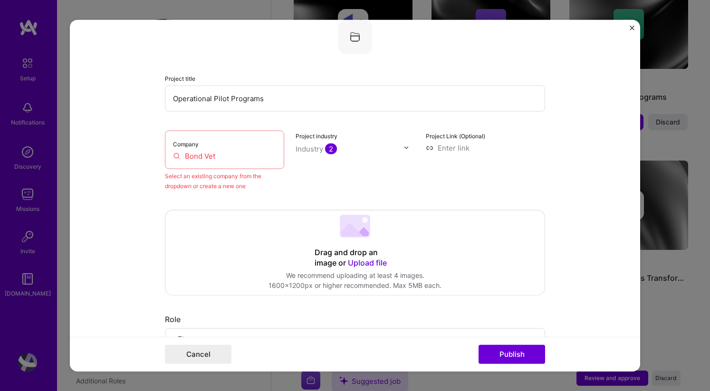
click at [224, 160] on input "Bond Vet" at bounding box center [224, 156] width 103 height 10
click at [212, 156] on input "Bond Vet" at bounding box center [224, 156] width 103 height 10
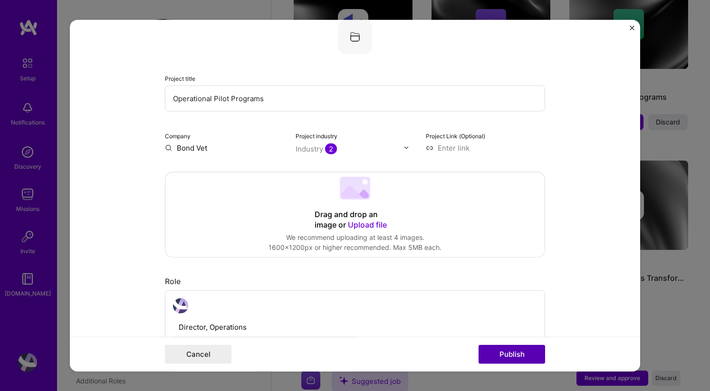
click at [506, 353] on button "Publish" at bounding box center [511, 354] width 66 height 19
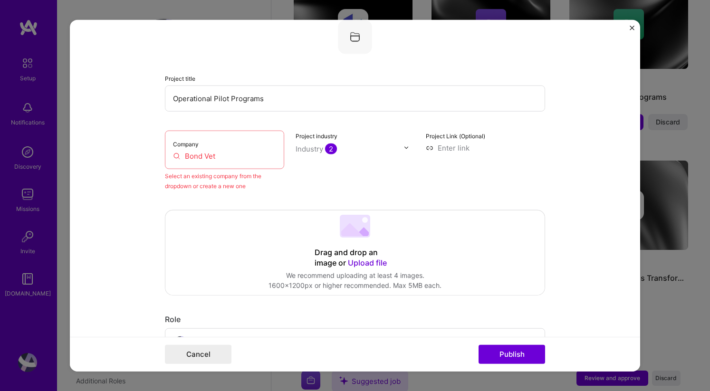
click at [230, 162] on div "Company Bond Vet" at bounding box center [224, 149] width 119 height 38
click at [211, 154] on input "Bond Vet" at bounding box center [224, 156] width 103 height 10
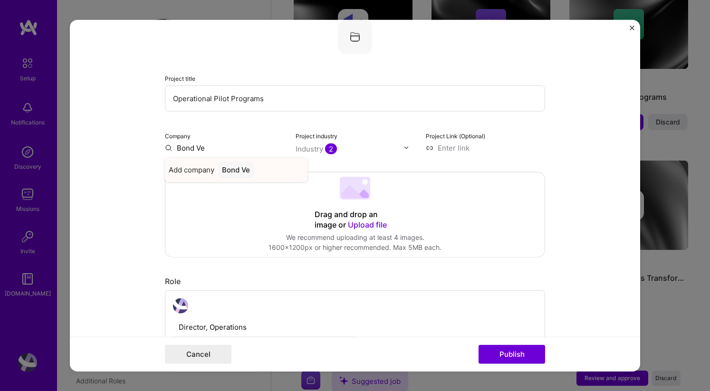
type input "Bond Vet"
click at [236, 168] on div "Bond Vet" at bounding box center [237, 169] width 38 height 17
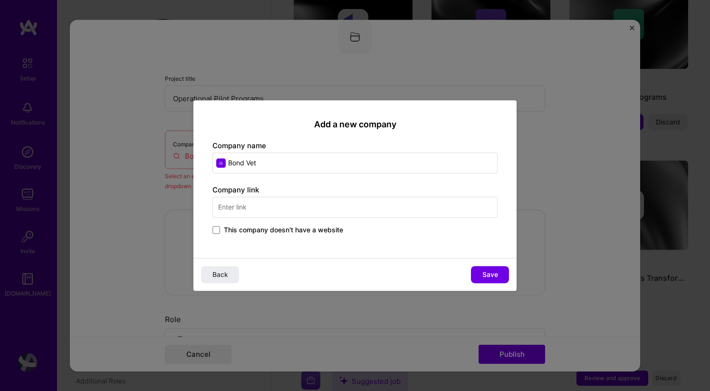
click at [320, 207] on input "text" at bounding box center [354, 207] width 285 height 21
type input "[DOMAIN_NAME]"
click at [483, 269] on button "Save" at bounding box center [490, 274] width 38 height 17
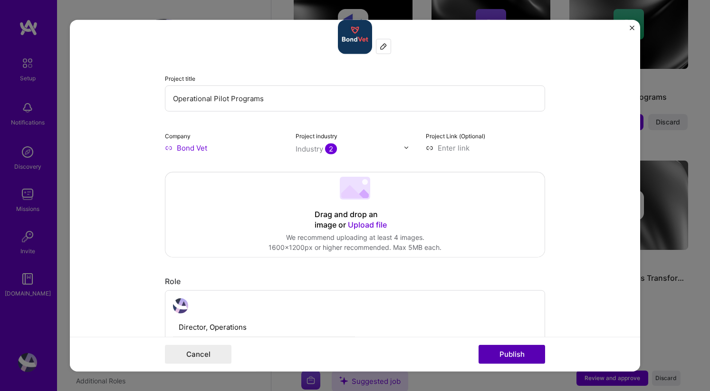
click at [518, 352] on button "Publish" at bounding box center [511, 354] width 66 height 19
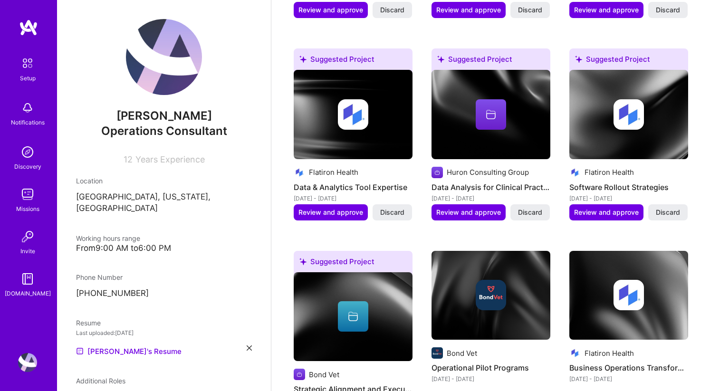
scroll to position [638, 0]
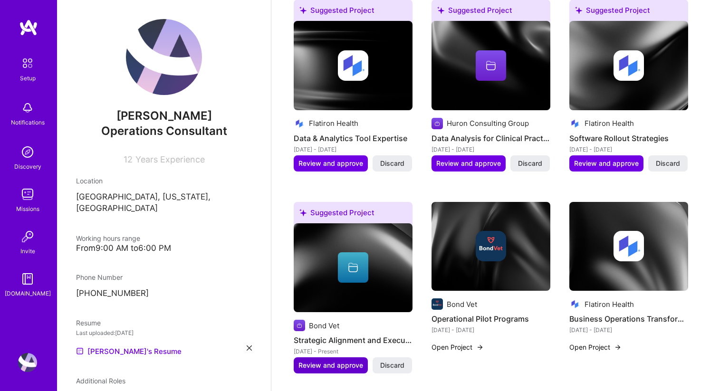
click at [323, 360] on span "Review and approve" at bounding box center [330, 364] width 65 height 9
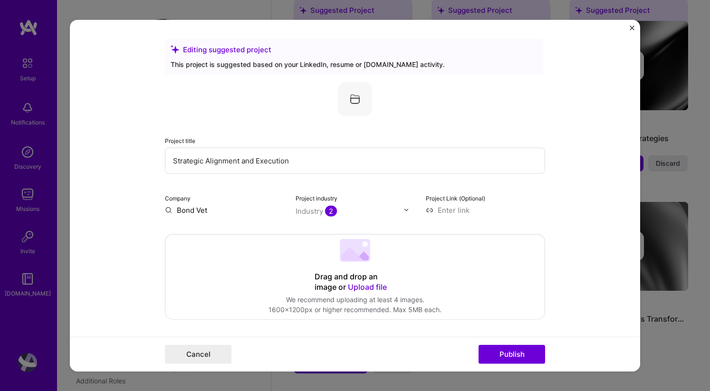
scroll to position [10, 0]
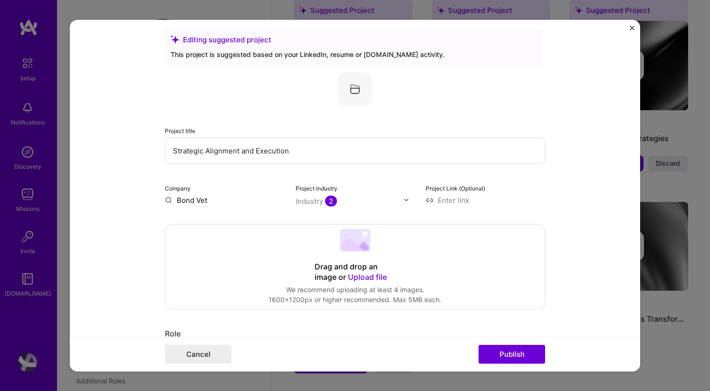
click at [268, 145] on input "Strategic Alignment and Execution" at bounding box center [355, 150] width 380 height 26
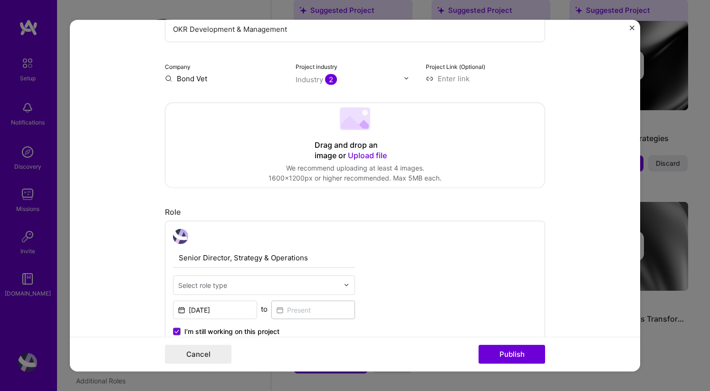
scroll to position [141, 0]
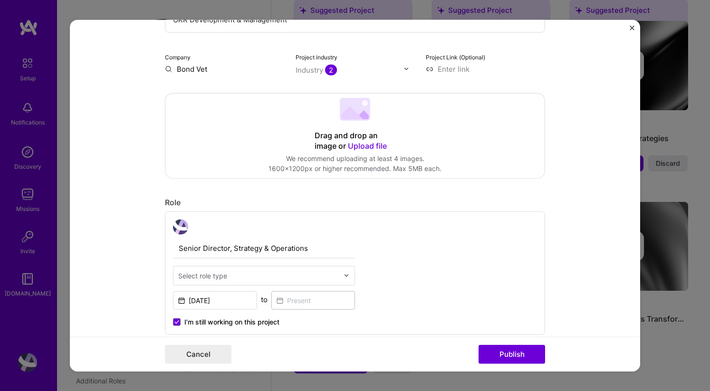
type input "OKR Development & Management"
click at [240, 274] on input "text" at bounding box center [258, 275] width 161 height 10
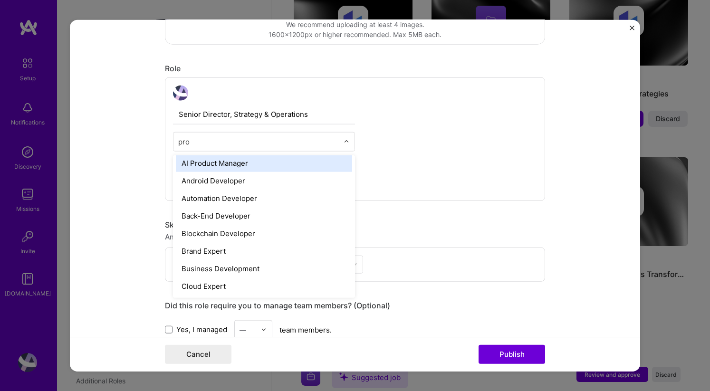
scroll to position [0, 0]
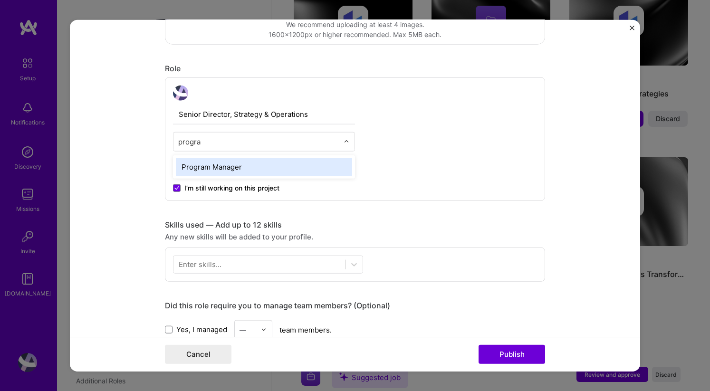
type input "program"
click at [207, 165] on div "Program Manager" at bounding box center [264, 167] width 176 height 18
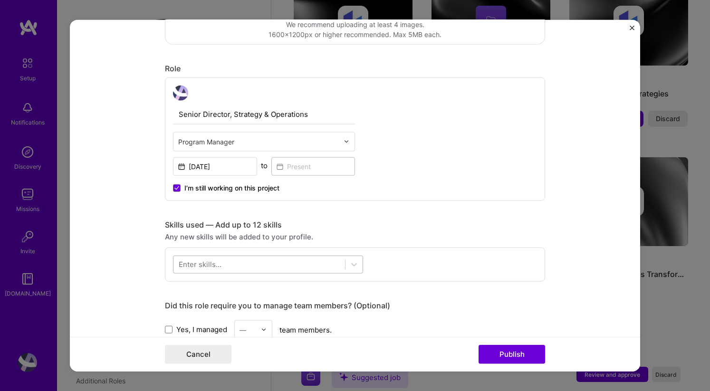
click at [232, 265] on div at bounding box center [258, 264] width 171 height 16
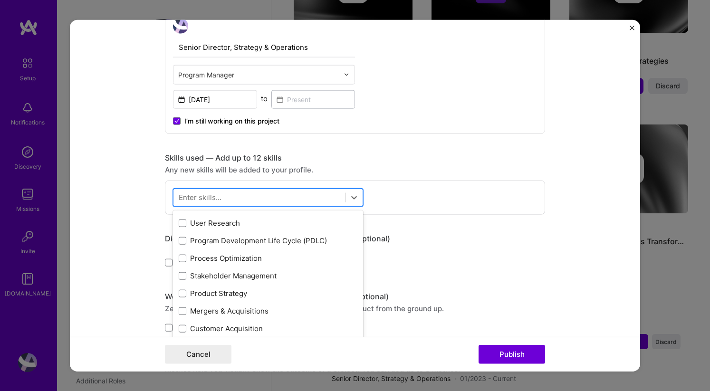
scroll to position [27, 0]
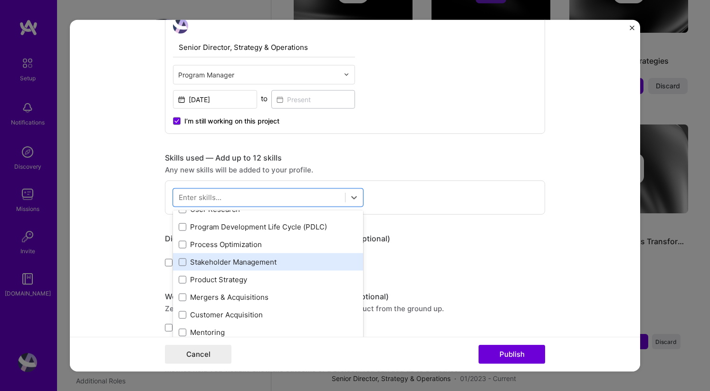
click at [232, 265] on div "Stakeholder Management" at bounding box center [268, 262] width 179 height 10
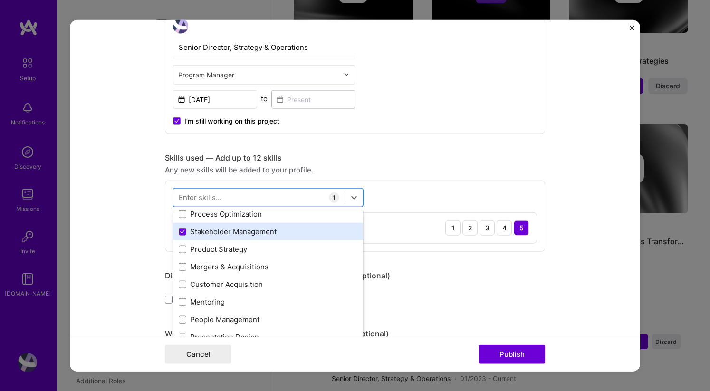
scroll to position [68, 0]
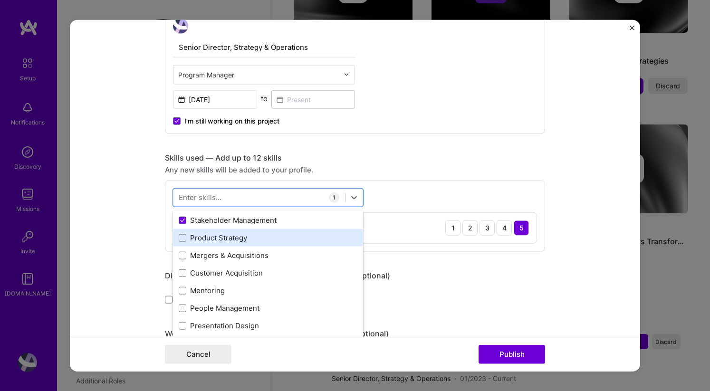
click at [235, 240] on div "Product Strategy" at bounding box center [268, 238] width 179 height 10
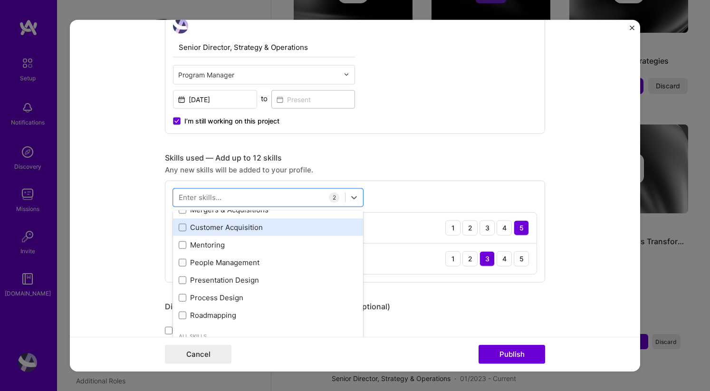
scroll to position [130, 0]
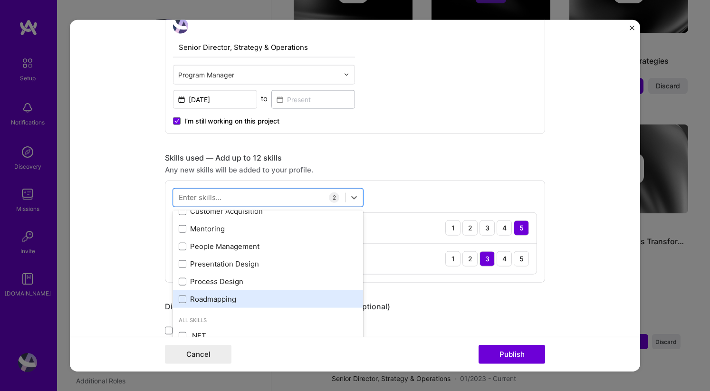
click at [218, 300] on div "Roadmapping" at bounding box center [268, 299] width 179 height 10
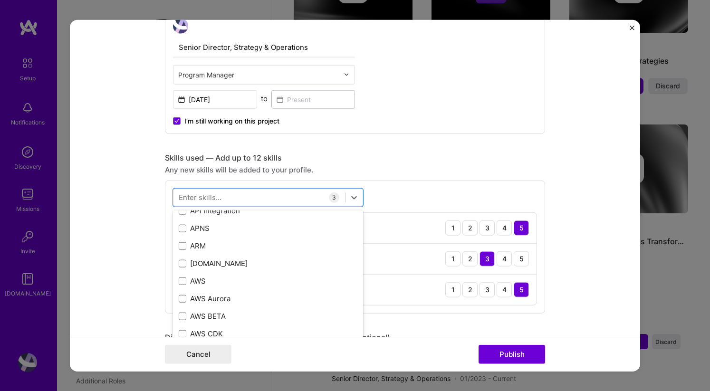
scroll to position [427, 0]
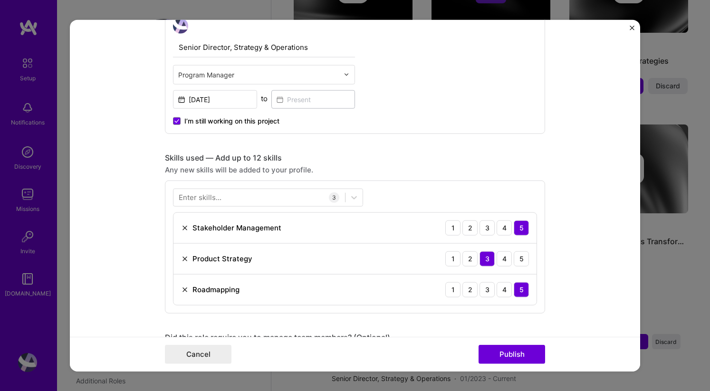
click at [586, 151] on form "Editing suggested project This project is suggested based on your LinkedIn, res…" at bounding box center [355, 195] width 570 height 352
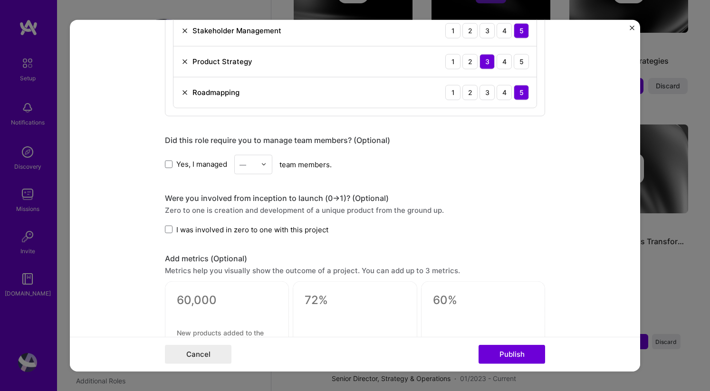
scroll to position [562, 0]
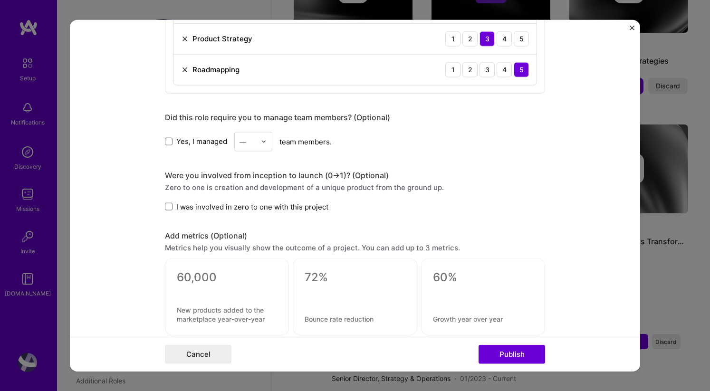
click at [219, 207] on span "I was involved in zero to one with this project" at bounding box center [252, 206] width 152 height 10
click at [0, 0] on input "I was involved in zero to one with this project" at bounding box center [0, 0] width 0 height 0
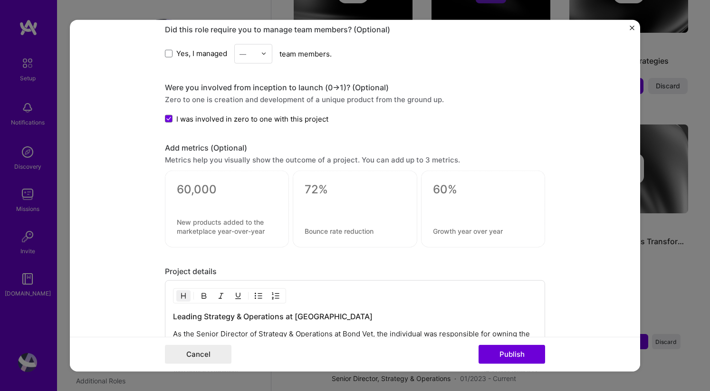
scroll to position [805, 0]
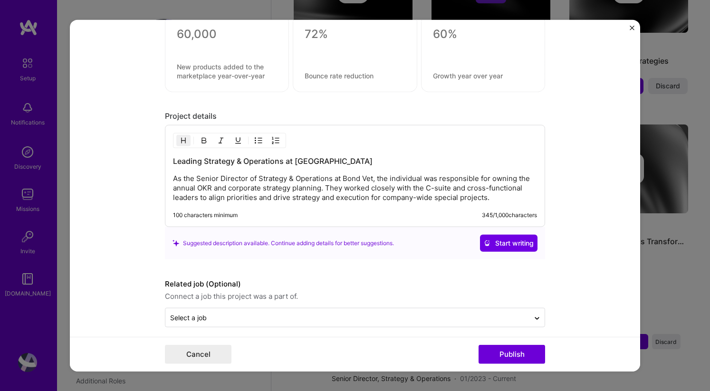
click at [223, 195] on p "As the Senior Director of Strategy & Operations at Bond Vet, the individual was…" at bounding box center [355, 188] width 364 height 28
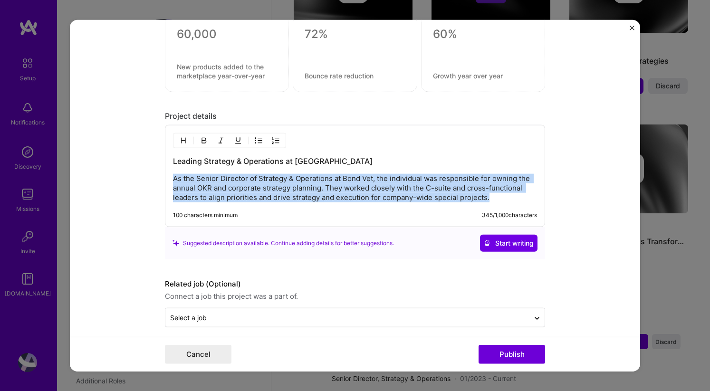
click at [223, 195] on p "As the Senior Director of Strategy & Operations at Bond Vet, the individual was…" at bounding box center [355, 188] width 364 height 28
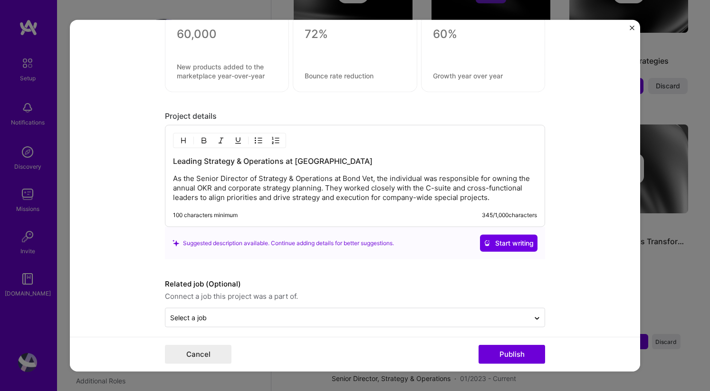
scroll to position [814, 0]
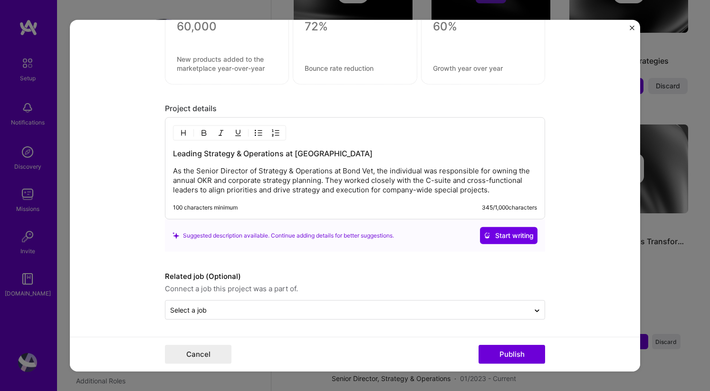
click at [512, 365] on div "Cancel Publish" at bounding box center [355, 354] width 570 height 35
click at [512, 354] on button "Publish" at bounding box center [511, 354] width 66 height 19
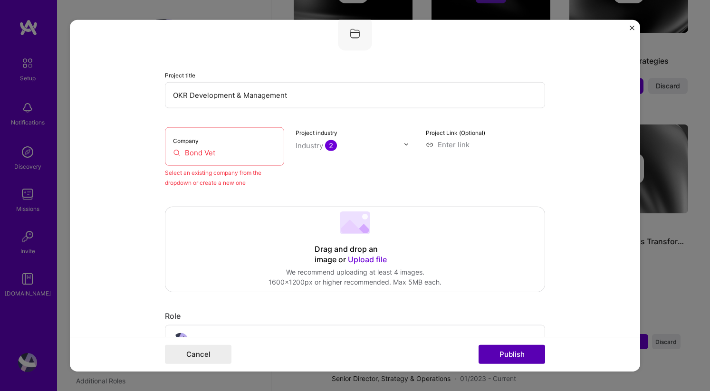
scroll to position [62, 0]
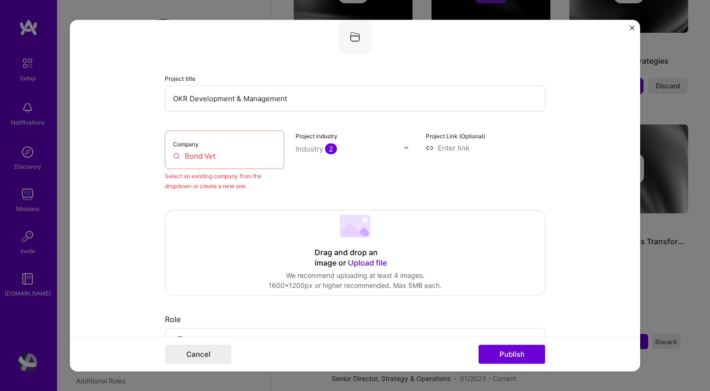
click at [227, 159] on input "Bond Vet" at bounding box center [224, 156] width 103 height 10
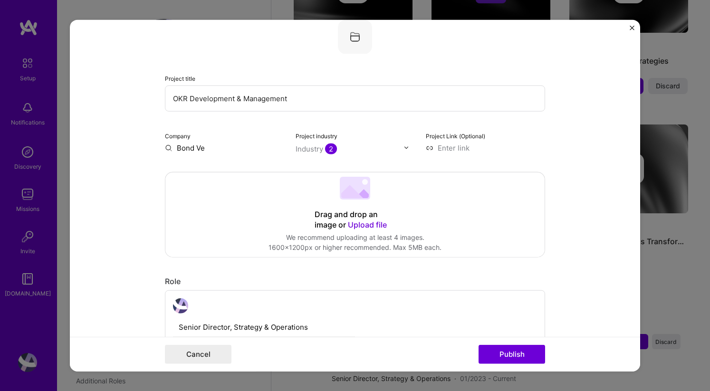
type input "Bond Vet"
click at [218, 165] on span "Bond Vet" at bounding box center [208, 167] width 30 height 10
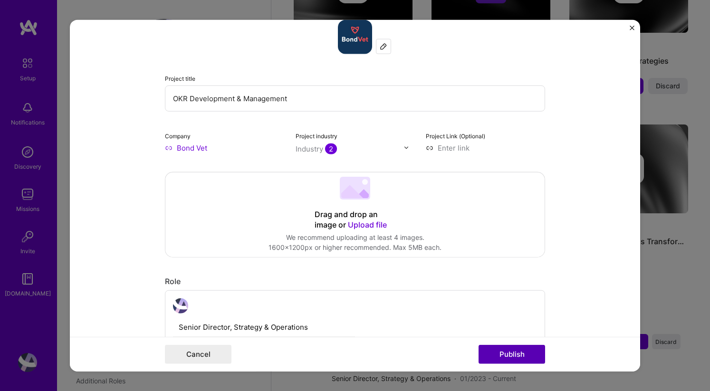
click at [520, 353] on button "Publish" at bounding box center [511, 354] width 66 height 19
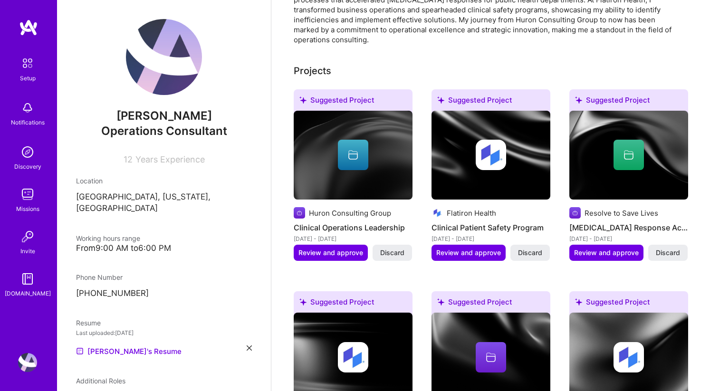
scroll to position [344, 0]
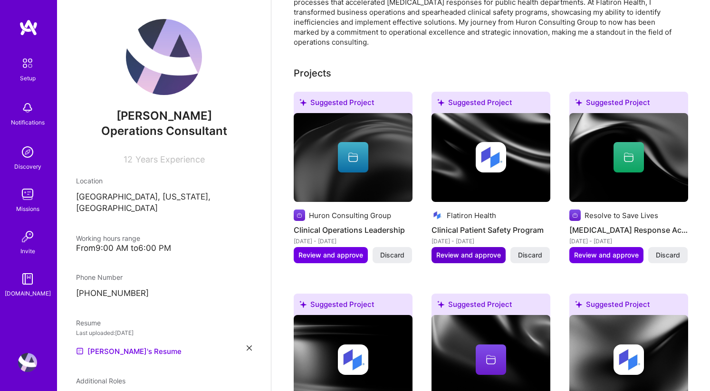
click at [481, 250] on span "Review and approve" at bounding box center [468, 254] width 65 height 9
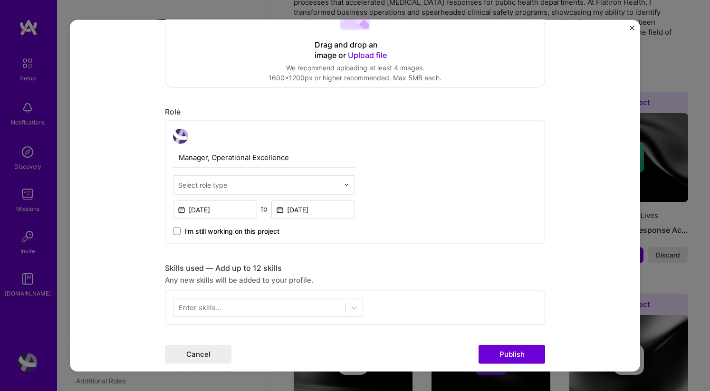
scroll to position [236, 0]
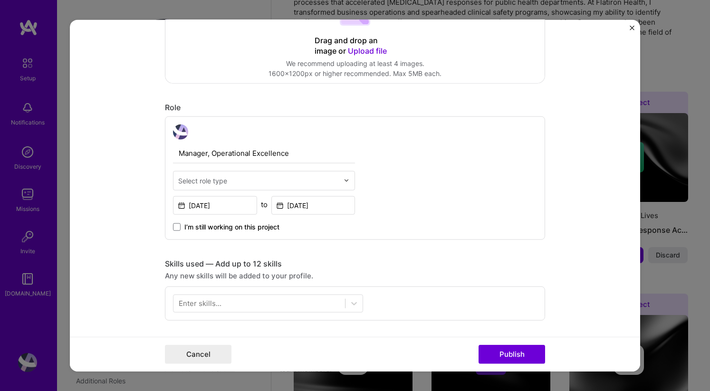
click at [258, 168] on div "Manager, Operational Excellence Select role type [DATE] to [DATE] I’m still wor…" at bounding box center [264, 177] width 182 height 107
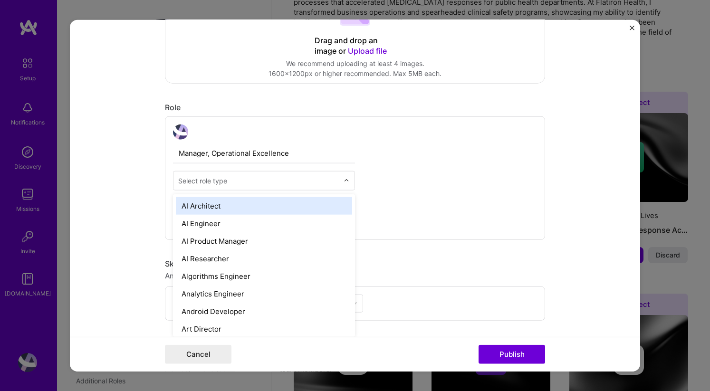
click at [258, 174] on div "Select role type" at bounding box center [258, 180] width 170 height 19
type input "p"
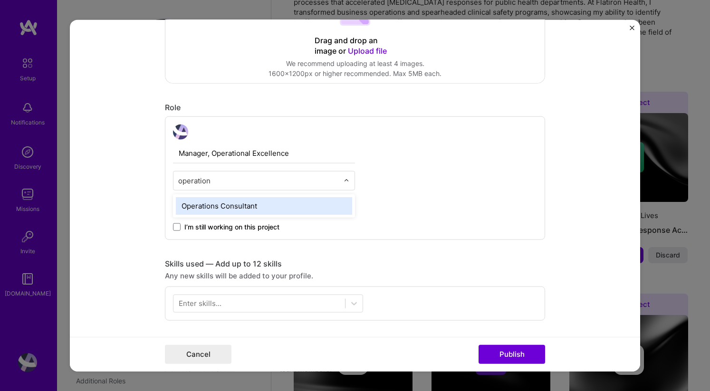
type input "operations"
click at [236, 210] on div "Operations Consultant" at bounding box center [264, 206] width 176 height 18
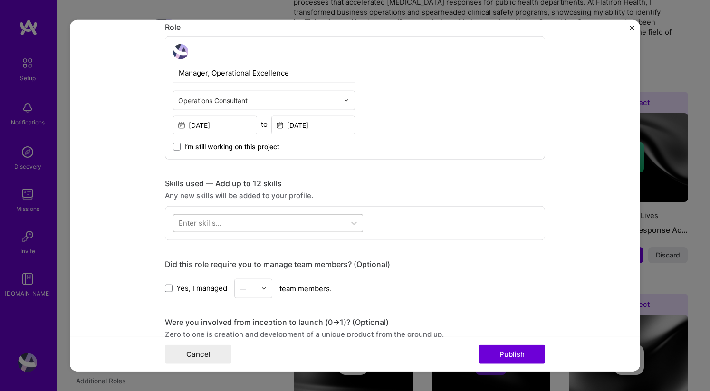
click at [235, 215] on div at bounding box center [268, 223] width 190 height 18
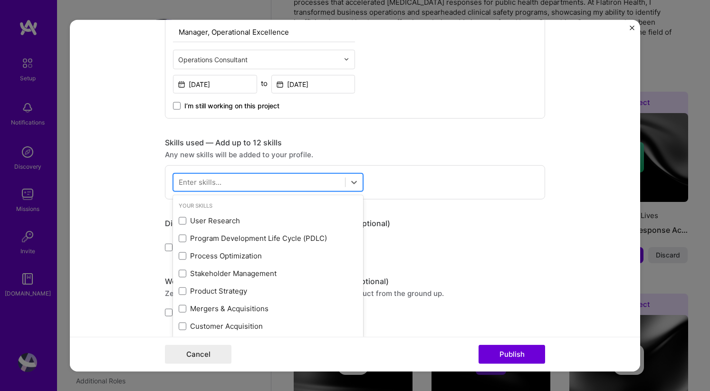
scroll to position [358, 0]
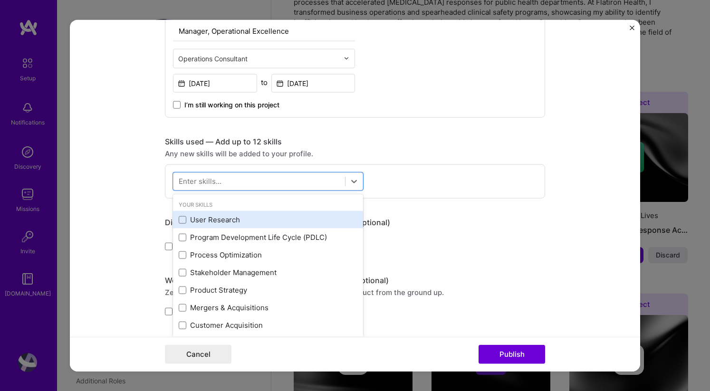
click at [234, 215] on div "User Research" at bounding box center [268, 220] width 179 height 10
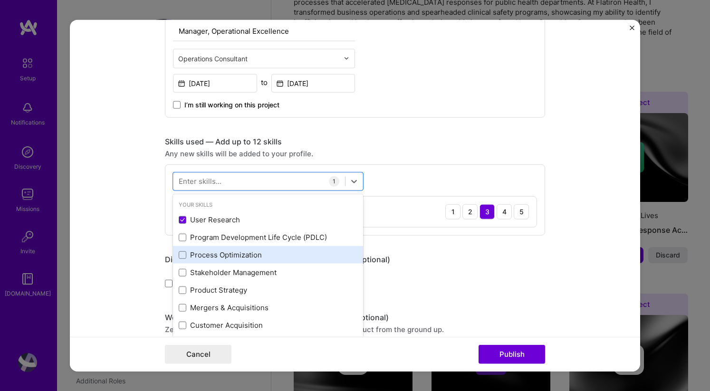
click at [218, 252] on div "Process Optimization" at bounding box center [268, 255] width 179 height 10
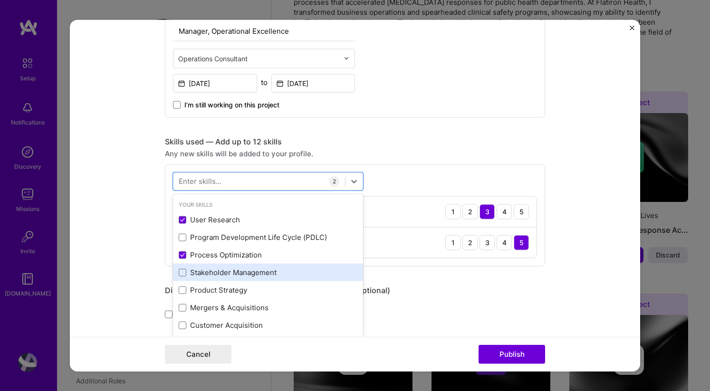
click at [217, 271] on div "Stakeholder Management" at bounding box center [268, 272] width 179 height 10
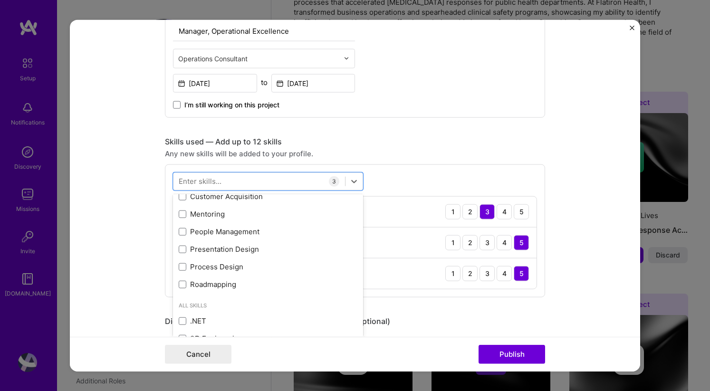
scroll to position [130, 0]
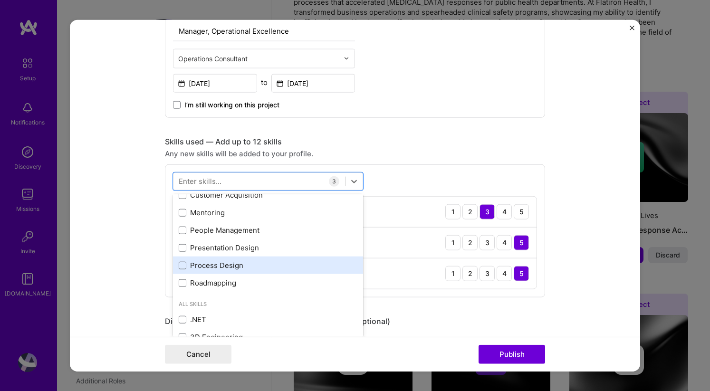
click at [217, 267] on div "Process Design" at bounding box center [268, 265] width 179 height 10
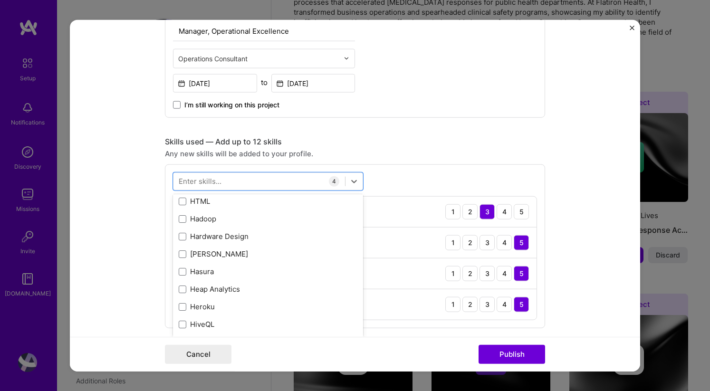
scroll to position [2993, 0]
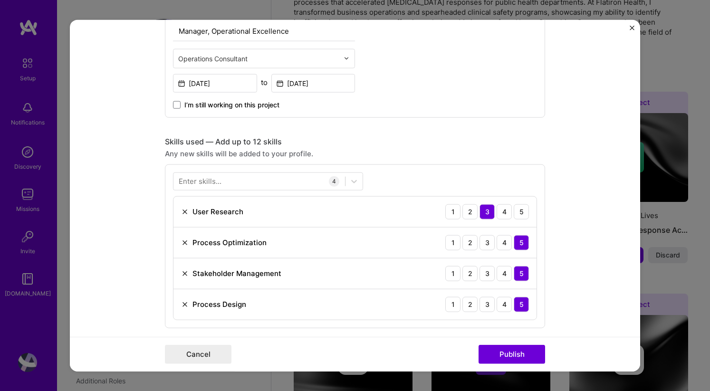
click at [554, 120] on form "Editing suggested project This project is suggested based on your LinkedIn, res…" at bounding box center [355, 195] width 570 height 352
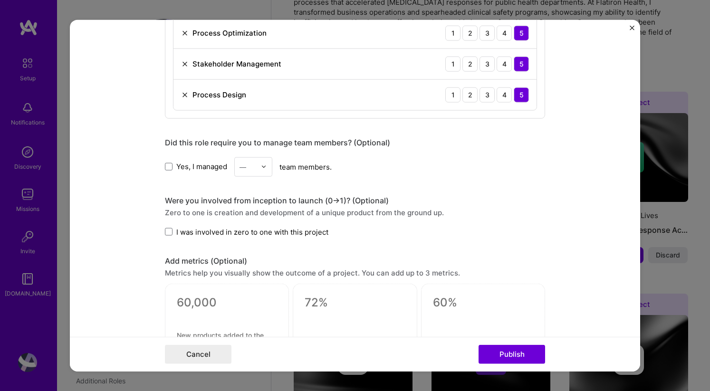
scroll to position [568, 0]
click at [235, 239] on div "Editing suggested project This project is suggested based on your LinkedIn, res…" at bounding box center [355, 28] width 380 height 1115
click at [235, 233] on span "I was involved in zero to one with this project" at bounding box center [252, 232] width 152 height 10
click at [0, 0] on input "I was involved in zero to one with this project" at bounding box center [0, 0] width 0 height 0
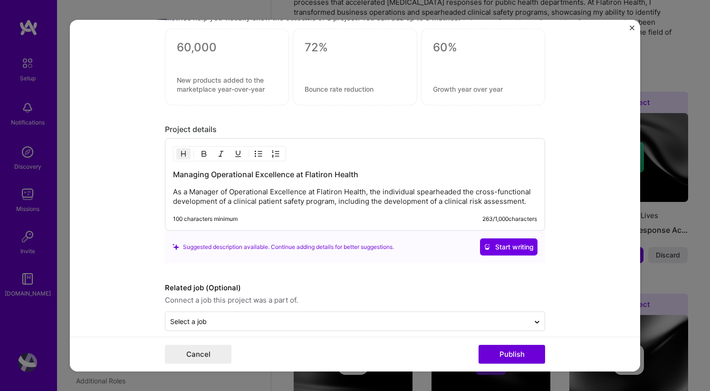
scroll to position [835, 0]
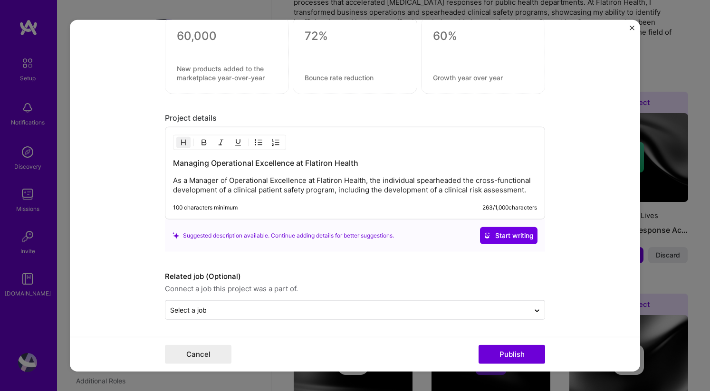
click at [388, 189] on p "As a Manager of Operational Excellence at Flatiron Health, the individual spear…" at bounding box center [355, 185] width 364 height 19
click at [515, 352] on button "Publish" at bounding box center [511, 354] width 66 height 19
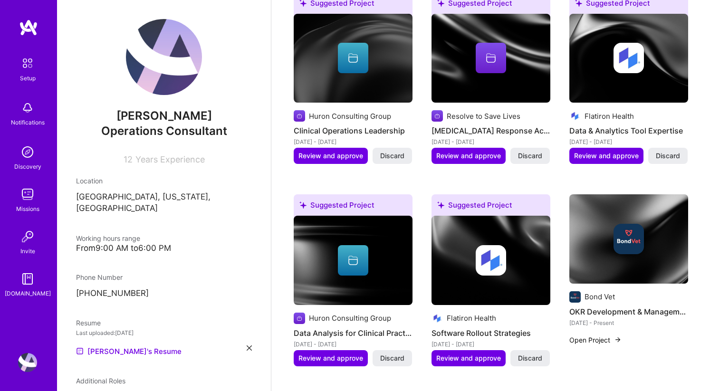
scroll to position [444, 0]
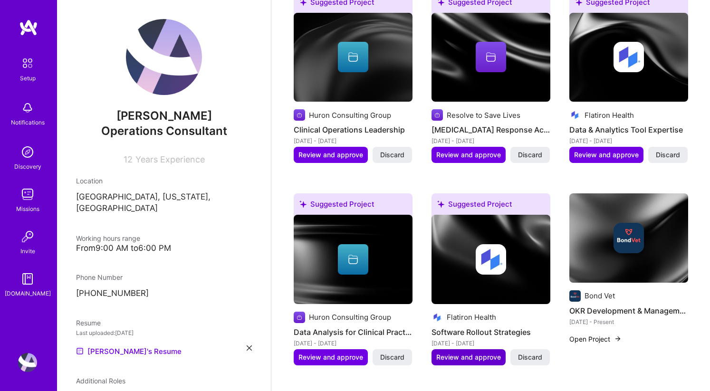
click at [480, 352] on span "Review and approve" at bounding box center [468, 356] width 65 height 9
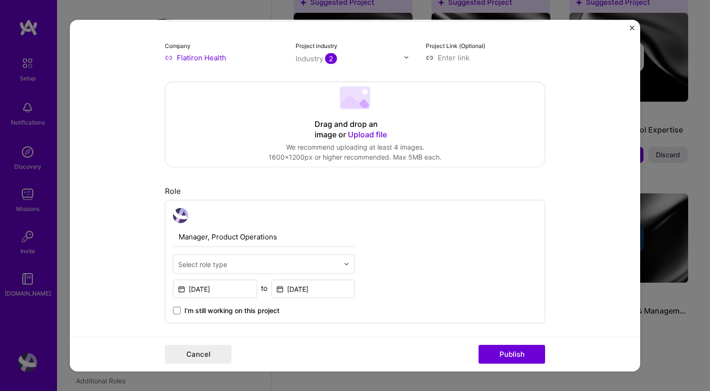
scroll to position [153, 0]
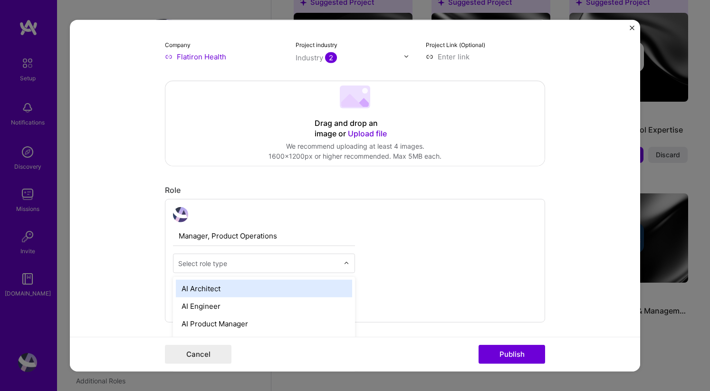
click at [253, 264] on input "text" at bounding box center [258, 263] width 161 height 10
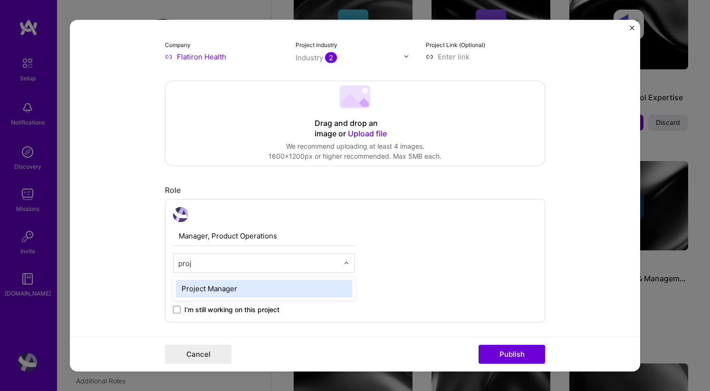
type input "proje"
click at [234, 291] on div "Project Manager" at bounding box center [264, 288] width 176 height 18
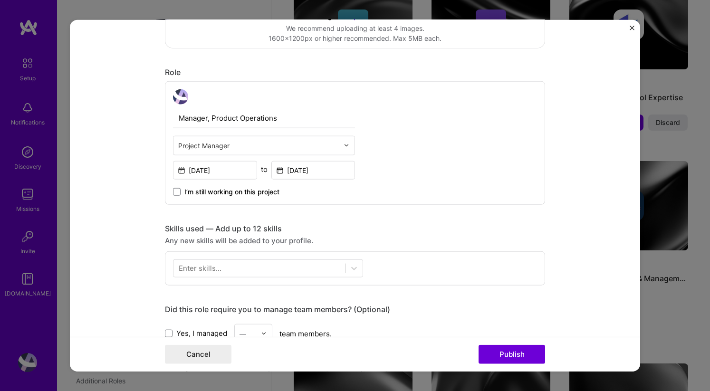
scroll to position [274, 0]
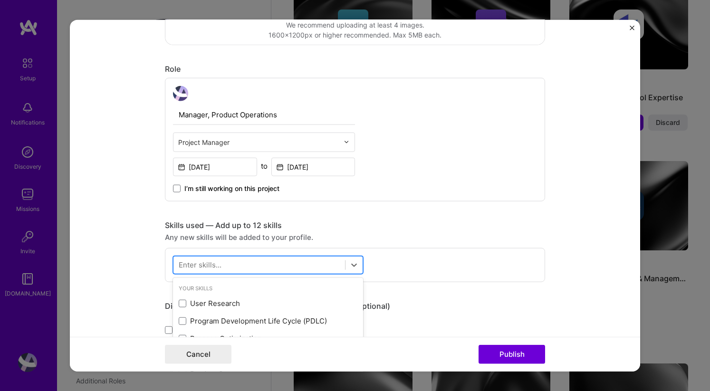
click at [248, 255] on div at bounding box center [268, 264] width 190 height 18
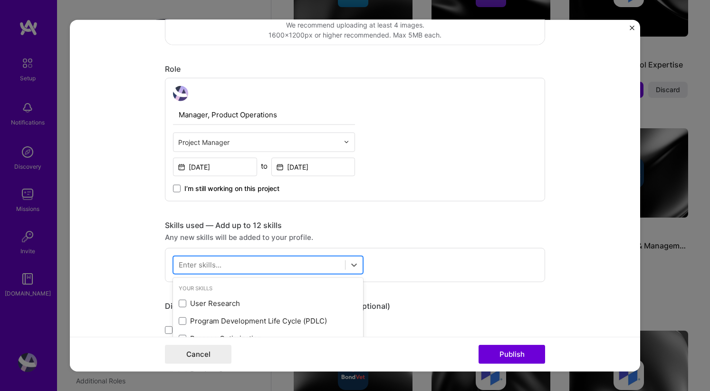
scroll to position [510, 0]
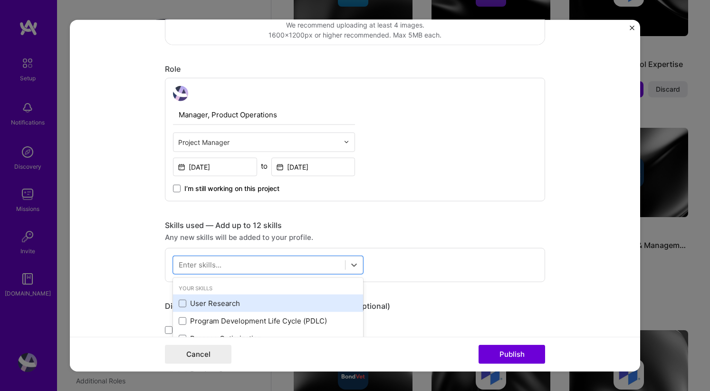
click at [228, 305] on div "User Research" at bounding box center [268, 303] width 179 height 10
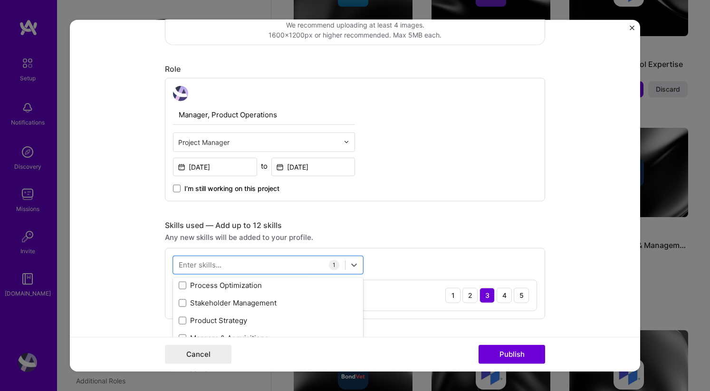
scroll to position [50, 0]
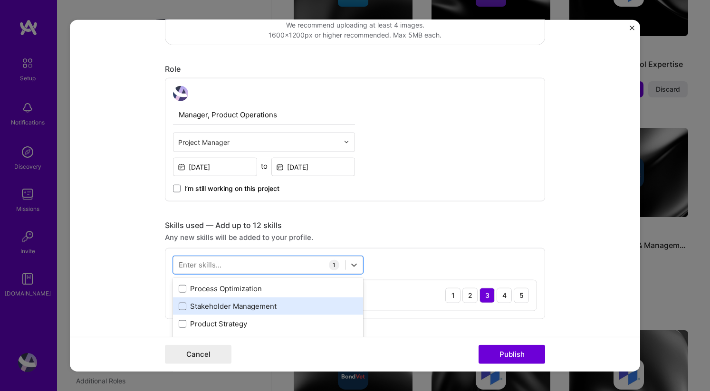
click at [228, 309] on div "Stakeholder Management" at bounding box center [268, 306] width 179 height 10
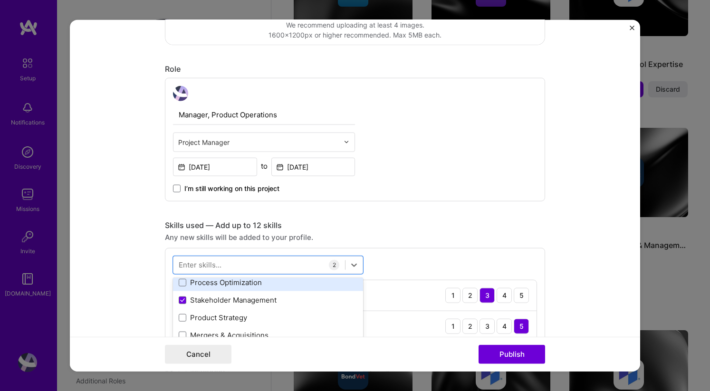
click at [232, 281] on div "Process Optimization" at bounding box center [268, 282] width 179 height 10
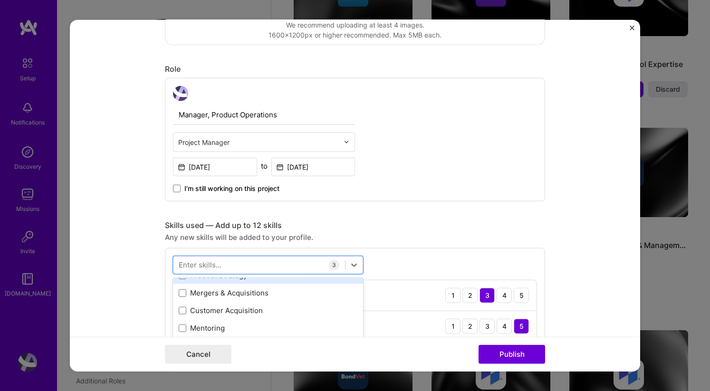
scroll to position [102, 0]
click at [226, 312] on div "Customer Acquisition" at bounding box center [268, 307] width 190 height 18
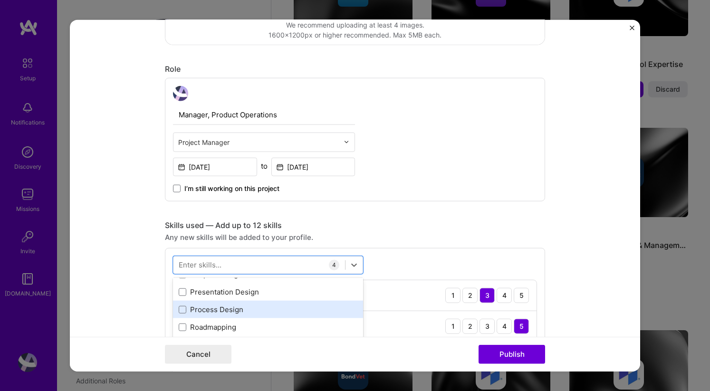
click at [226, 310] on div "Process Design" at bounding box center [268, 309] width 179 height 10
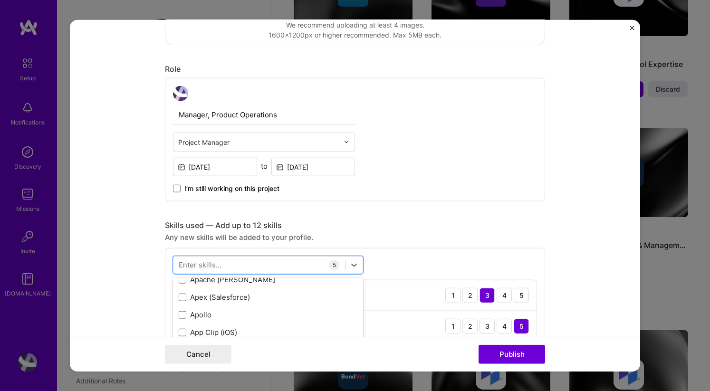
scroll to position [862, 0]
click at [477, 199] on div "Manager, Product Operations Project Manager [DATE] to [DATE] I’m still working …" at bounding box center [355, 138] width 380 height 123
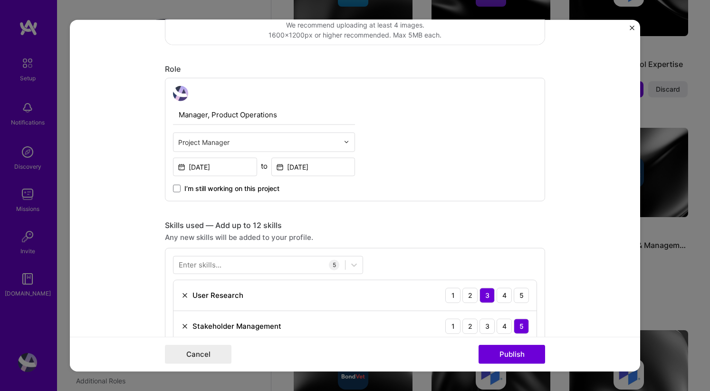
click at [477, 184] on div "Manager, Product Operations Project Manager [DATE] to [DATE] I’m still working …" at bounding box center [355, 138] width 380 height 123
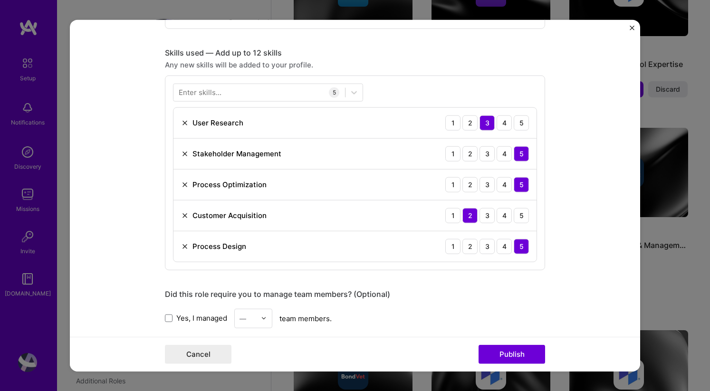
scroll to position [464, 0]
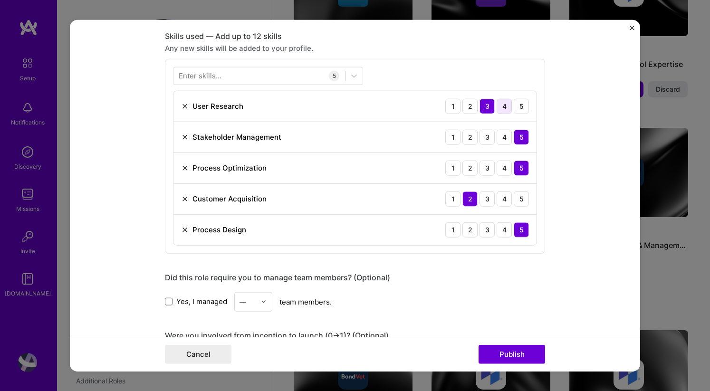
click at [506, 109] on div "4" at bounding box center [503, 105] width 15 height 15
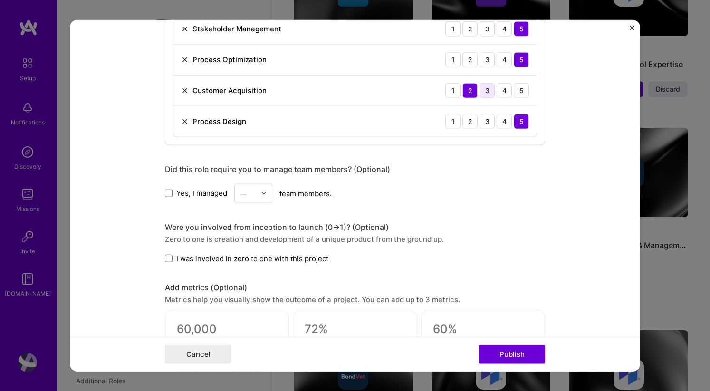
click at [485, 91] on div "3" at bounding box center [486, 90] width 15 height 15
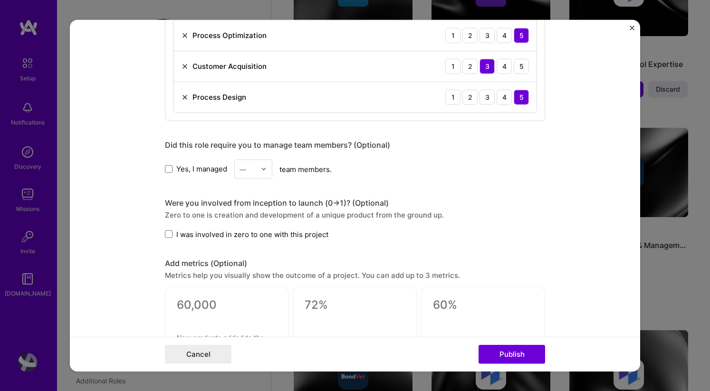
click at [288, 231] on span "I was involved in zero to one with this project" at bounding box center [252, 234] width 152 height 10
click at [0, 0] on input "I was involved in zero to one with this project" at bounding box center [0, 0] width 0 height 0
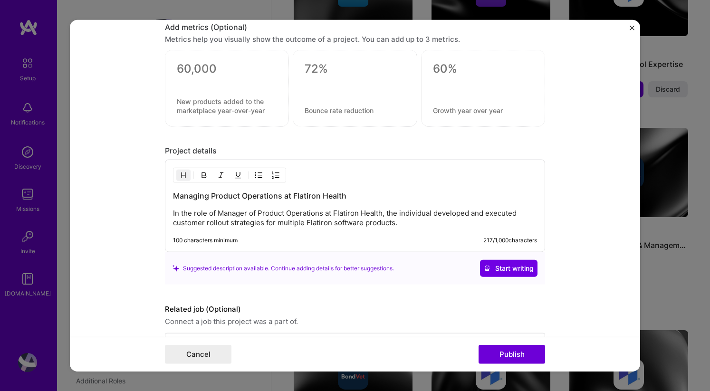
scroll to position [856, 0]
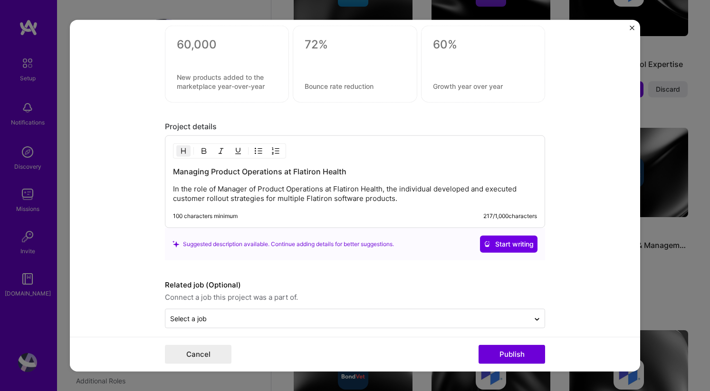
click at [326, 183] on div "Managing Product Operations at Flatiron Health In the role of Manager of Produc…" at bounding box center [355, 184] width 364 height 37
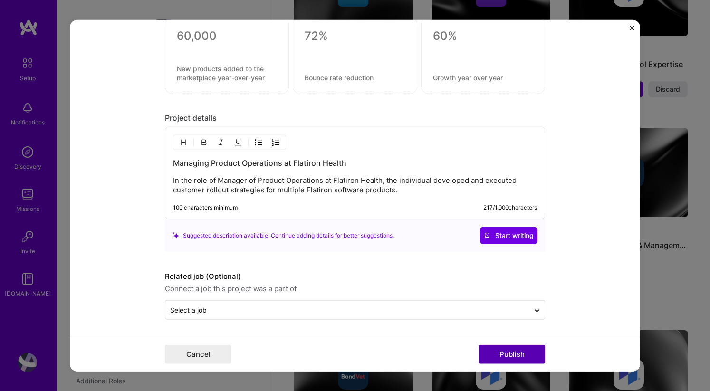
click at [512, 353] on button "Publish" at bounding box center [511, 354] width 66 height 19
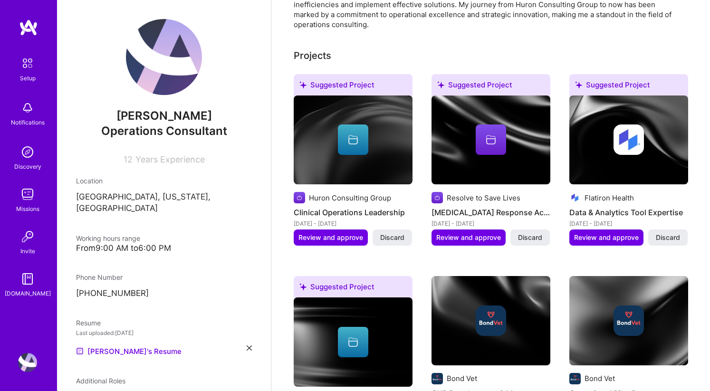
scroll to position [358, 0]
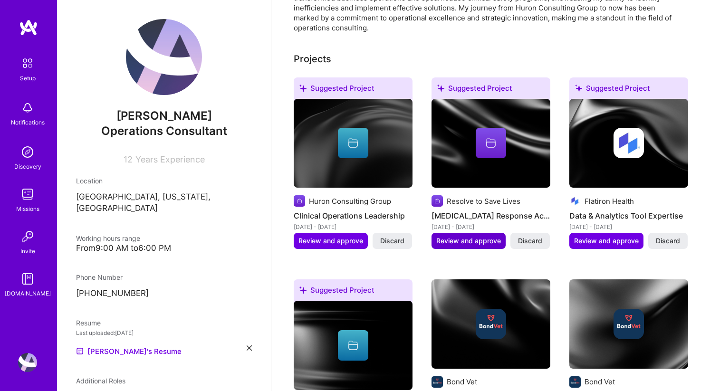
click at [455, 236] on span "Review and approve" at bounding box center [468, 240] width 65 height 9
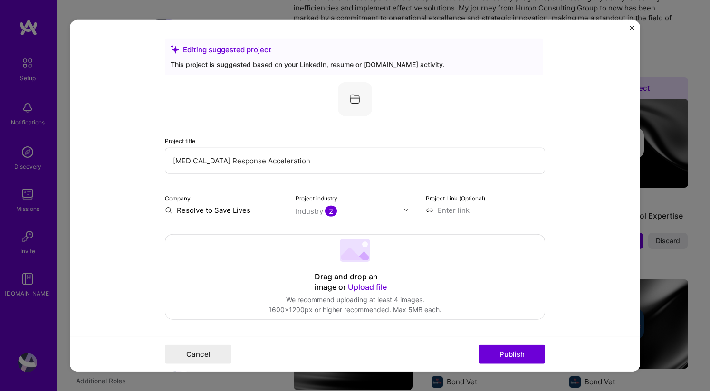
drag, startPoint x: 307, startPoint y: 155, endPoint x: 272, endPoint y: 158, distance: 35.7
click at [274, 158] on input "[MEDICAL_DATA] Response Acceleration" at bounding box center [355, 160] width 380 height 26
click at [272, 158] on input "[MEDICAL_DATA] Response Acceleration" at bounding box center [355, 160] width 380 height 26
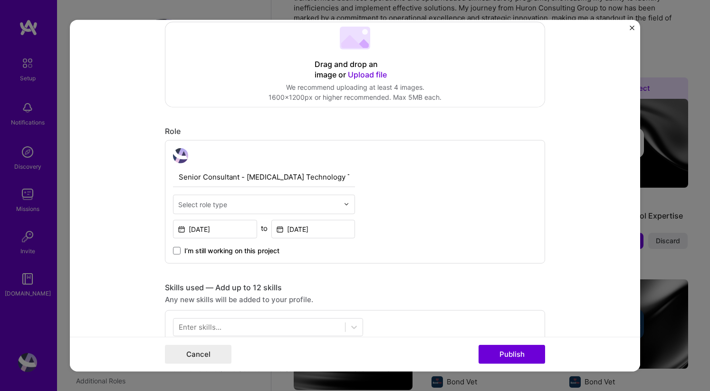
scroll to position [215, 0]
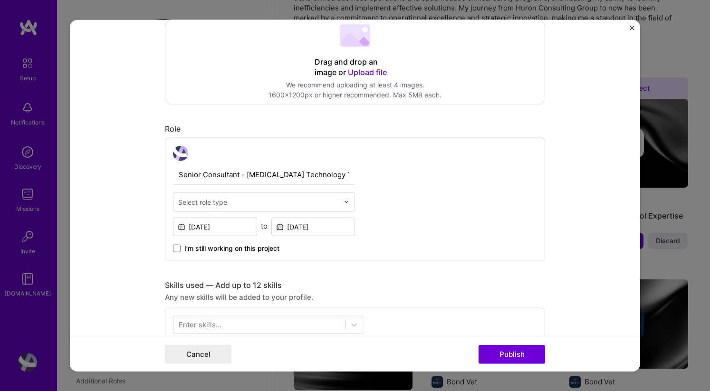
type input "[MEDICAL_DATA] Response Technology"
click at [271, 201] on input "text" at bounding box center [258, 202] width 161 height 10
type input "operations"
click at [255, 232] on div "Operations Consultant" at bounding box center [264, 227] width 176 height 18
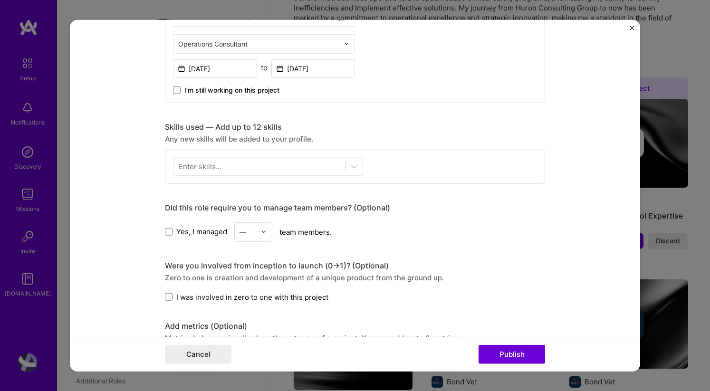
scroll to position [371, 0]
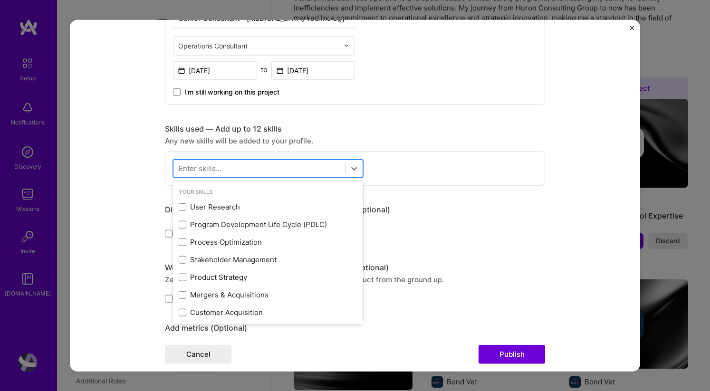
click at [262, 164] on div at bounding box center [258, 169] width 171 height 16
click at [229, 204] on div "User Research" at bounding box center [268, 207] width 179 height 10
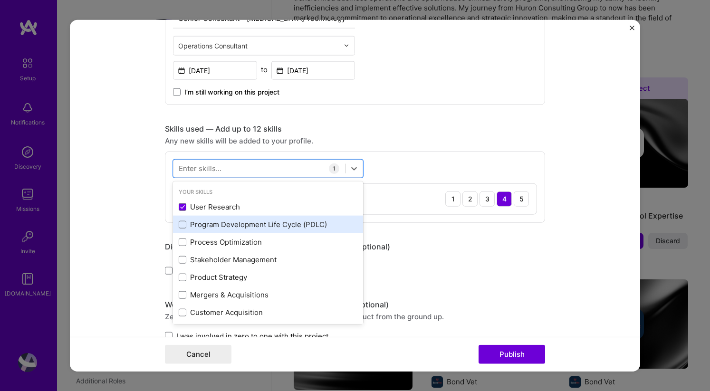
click at [227, 228] on div "Program Development Life Cycle (PDLC)" at bounding box center [268, 224] width 179 height 10
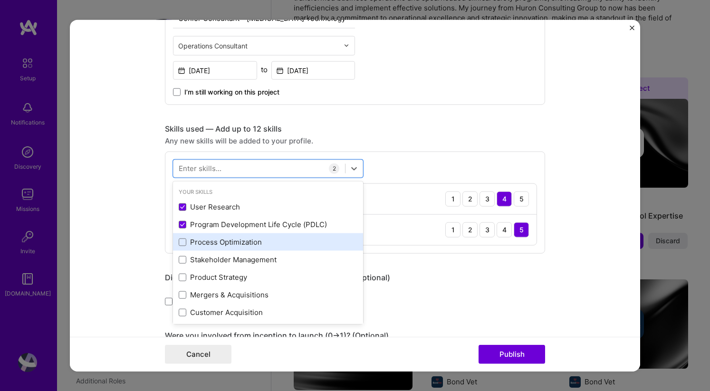
click at [222, 244] on div "Process Optimization" at bounding box center [268, 242] width 179 height 10
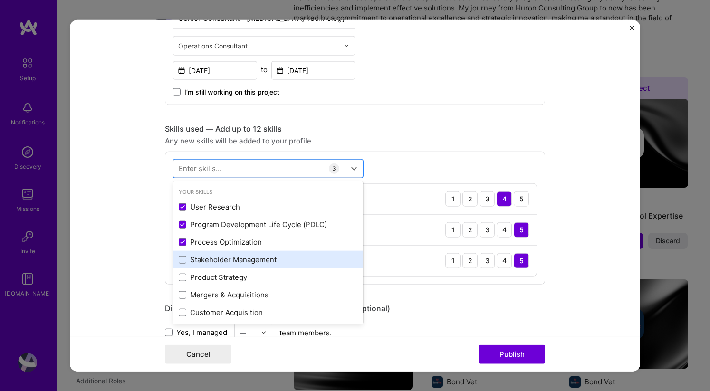
click at [218, 260] on div "Stakeholder Management" at bounding box center [268, 260] width 179 height 10
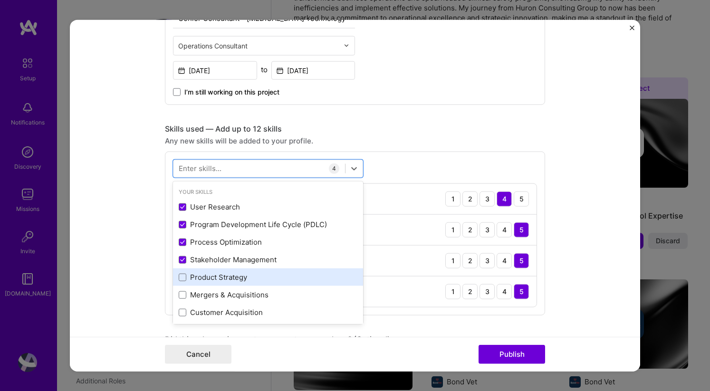
click at [214, 275] on div "Product Strategy" at bounding box center [268, 277] width 179 height 10
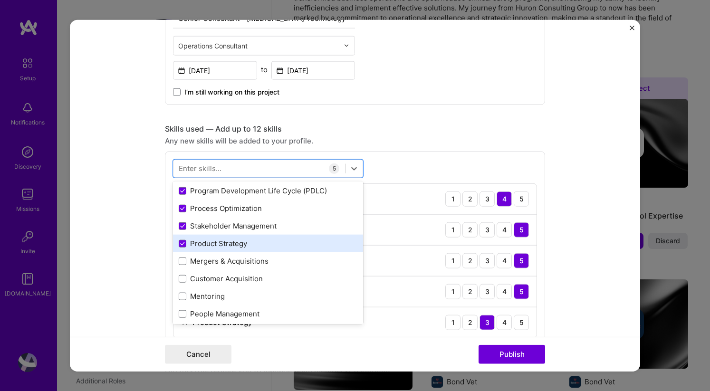
scroll to position [35, 0]
click at [214, 275] on div "Customer Acquisition" at bounding box center [268, 278] width 179 height 10
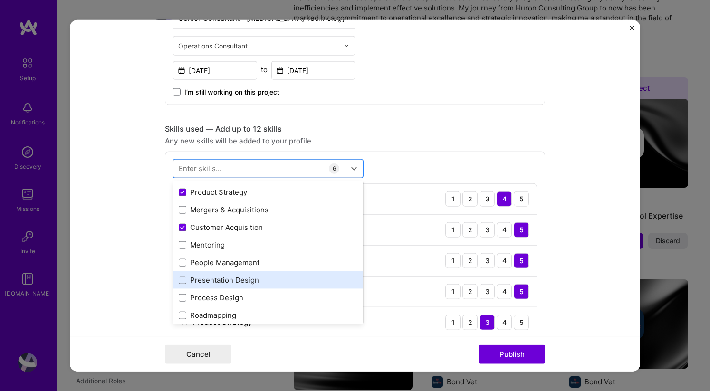
scroll to position [87, 0]
click at [211, 298] on div "Process Design" at bounding box center [268, 296] width 179 height 10
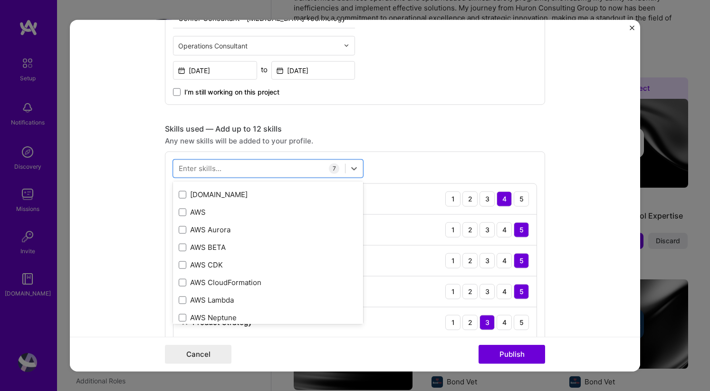
scroll to position [686, 0]
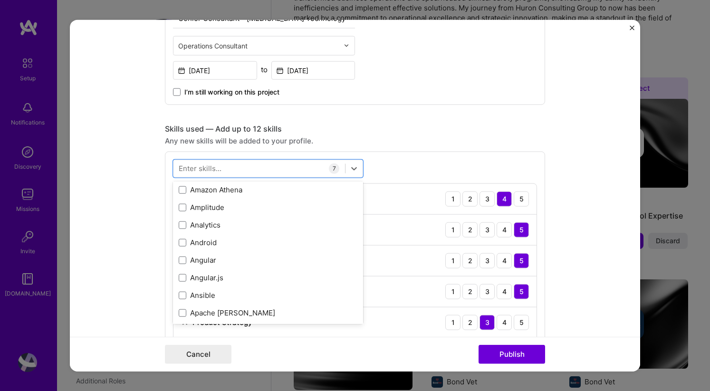
click at [96, 293] on form "Editing suggested project This project is suggested based on your LinkedIn, res…" at bounding box center [355, 195] width 570 height 352
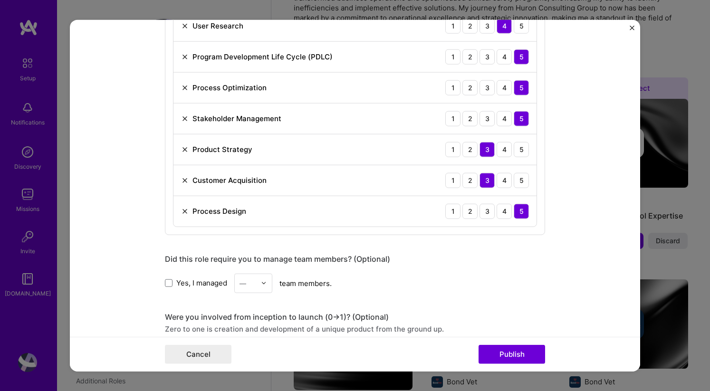
scroll to position [564, 0]
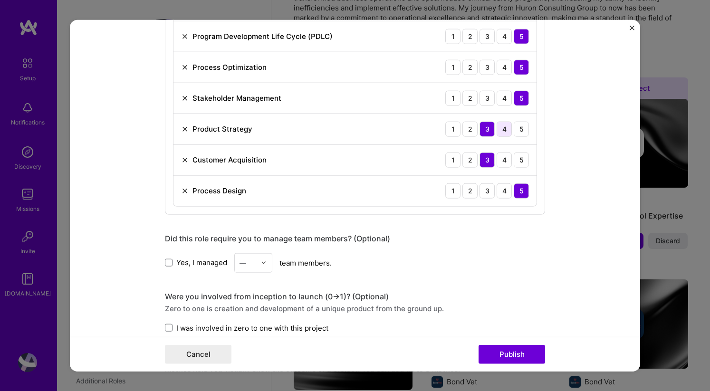
click at [499, 132] on div "4" at bounding box center [503, 128] width 15 height 15
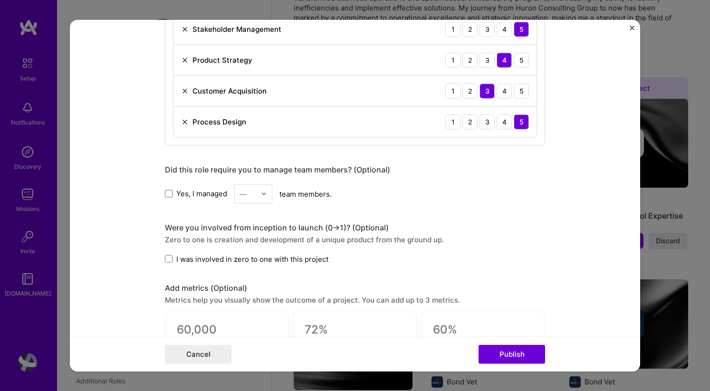
scroll to position [687, 0]
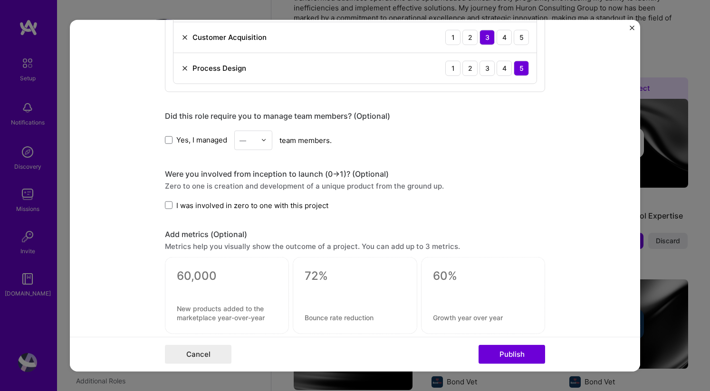
click at [276, 204] on span "I was involved in zero to one with this project" at bounding box center [252, 205] width 152 height 10
click at [0, 0] on input "I was involved in zero to one with this project" at bounding box center [0, 0] width 0 height 0
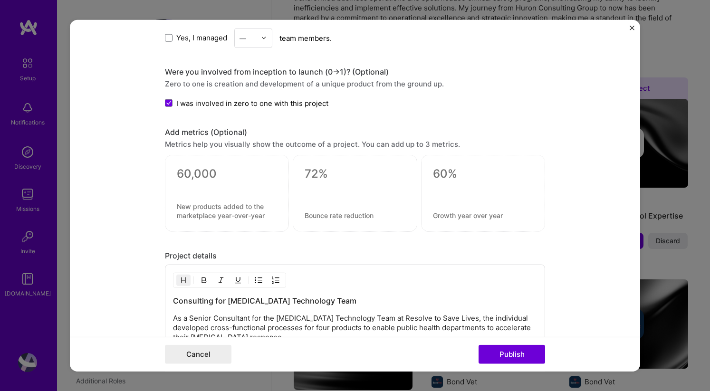
scroll to position [937, 0]
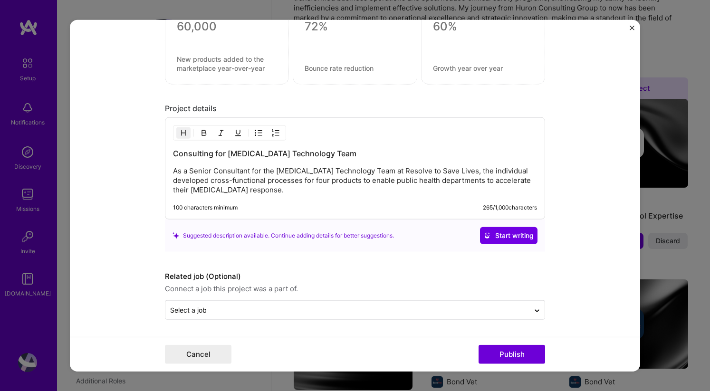
click at [277, 185] on p "As a Senior Consultant for the [MEDICAL_DATA] Technology Team at Resolve to Sav…" at bounding box center [355, 180] width 364 height 28
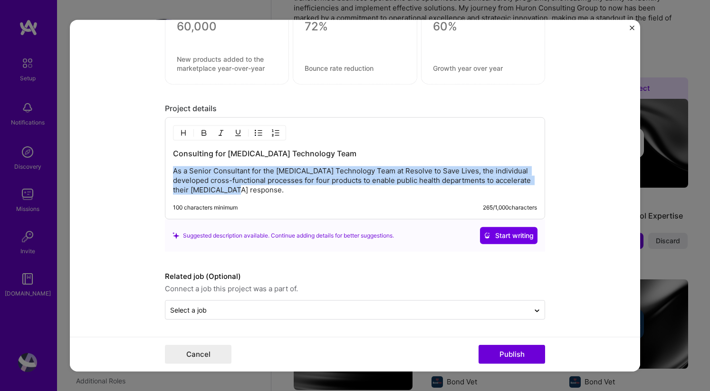
click at [277, 185] on p "As a Senior Consultant for the [MEDICAL_DATA] Technology Team at Resolve to Sav…" at bounding box center [355, 180] width 364 height 28
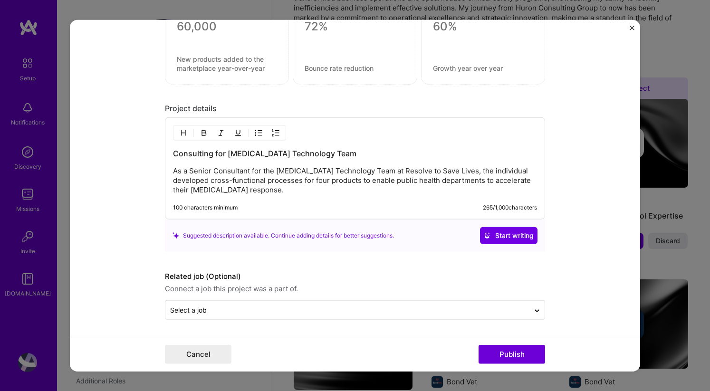
click at [303, 179] on p "As a Senior Consultant for the [MEDICAL_DATA] Technology Team at Resolve to Sav…" at bounding box center [355, 180] width 364 height 28
click at [507, 353] on button "Publish" at bounding box center [511, 354] width 66 height 19
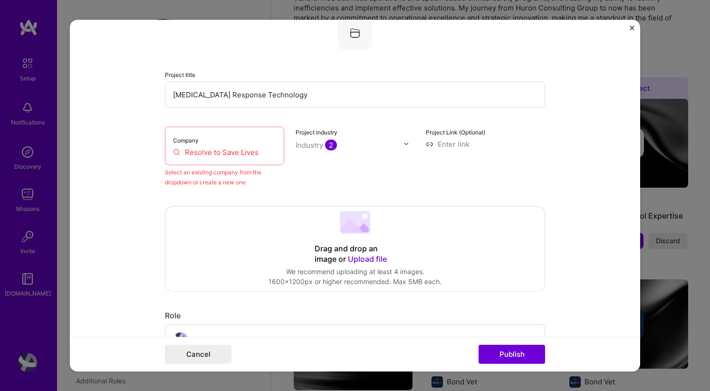
scroll to position [62, 0]
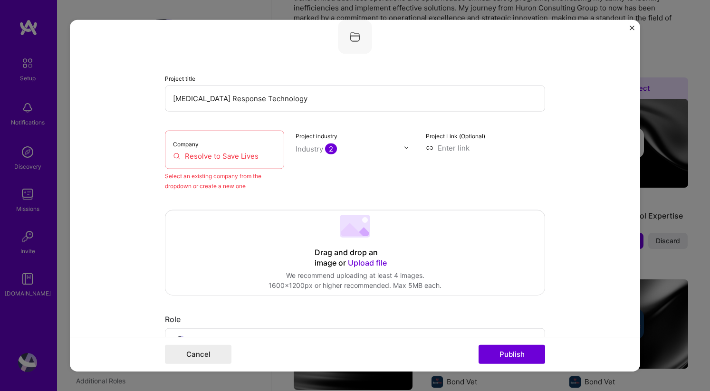
click at [224, 147] on div "Company Resolve to Save Lives" at bounding box center [224, 149] width 119 height 38
click at [222, 154] on input "Resolve to Save Lives" at bounding box center [224, 156] width 103 height 10
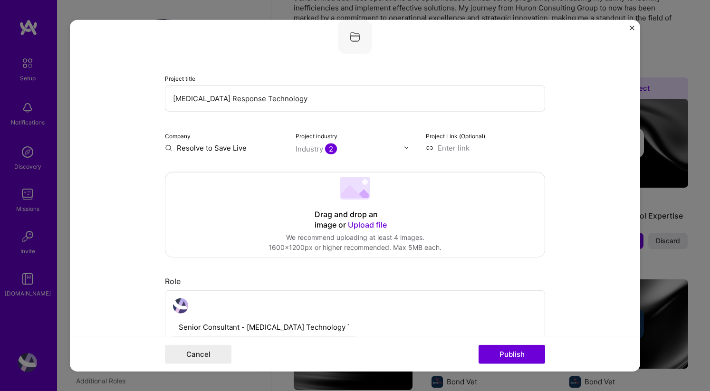
type input "Resolve to Save Lives"
click at [245, 166] on div "Resolve to Save Lives" at bounding box center [259, 169] width 82 height 17
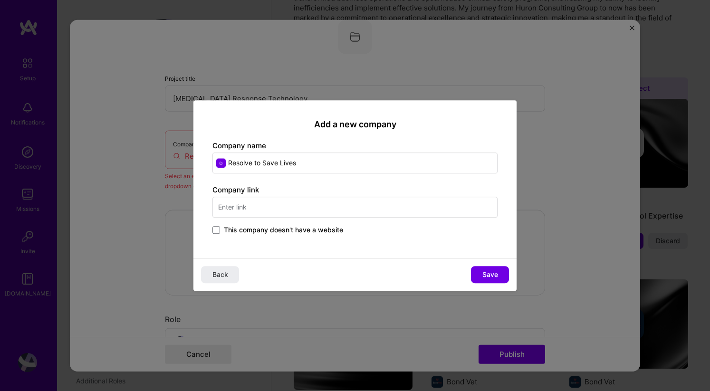
click at [361, 210] on input "text" at bounding box center [354, 207] width 285 height 21
type input "[DOMAIN_NAME]"
click at [488, 270] on span "Save" at bounding box center [490, 274] width 16 height 9
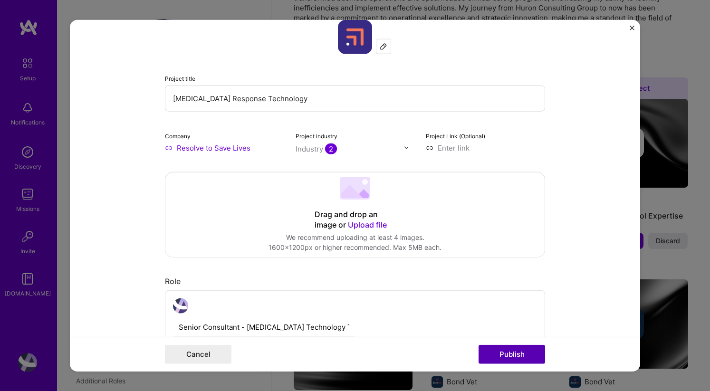
click at [515, 350] on button "Publish" at bounding box center [511, 354] width 66 height 19
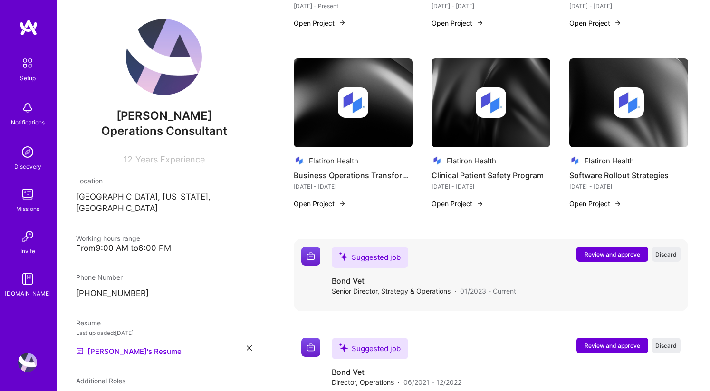
scroll to position [776, 0]
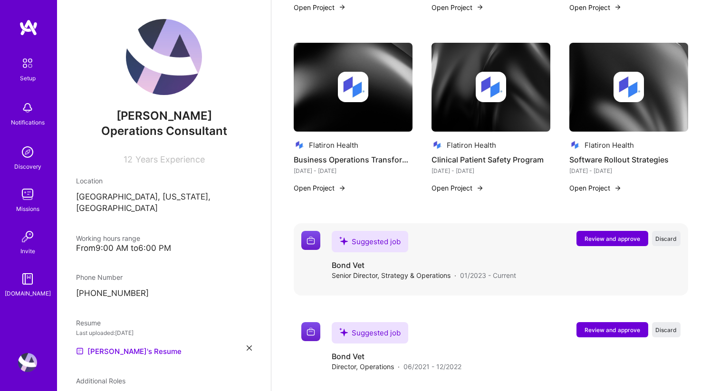
click at [601, 235] on span "Review and approve" at bounding box center [612, 239] width 56 height 8
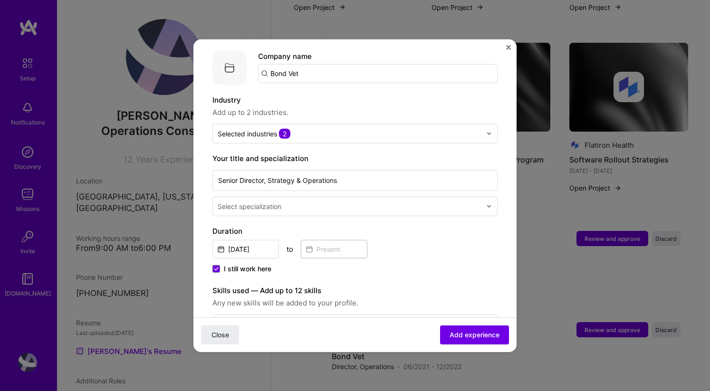
scroll to position [95, 0]
click at [371, 203] on div "Select specialization" at bounding box center [349, 205] width 273 height 19
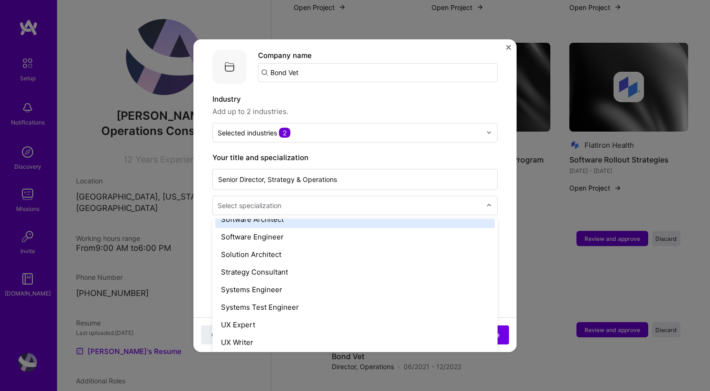
scroll to position [1053, 0]
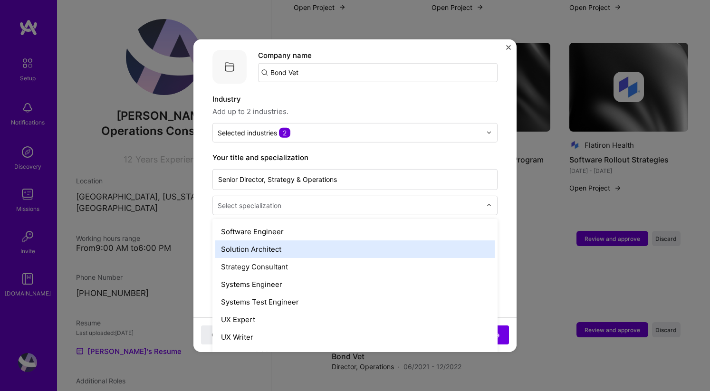
click at [502, 250] on form "Adding suggested job This job is suggested based on your LinkedIn, resume or [D…" at bounding box center [354, 312] width 323 height 698
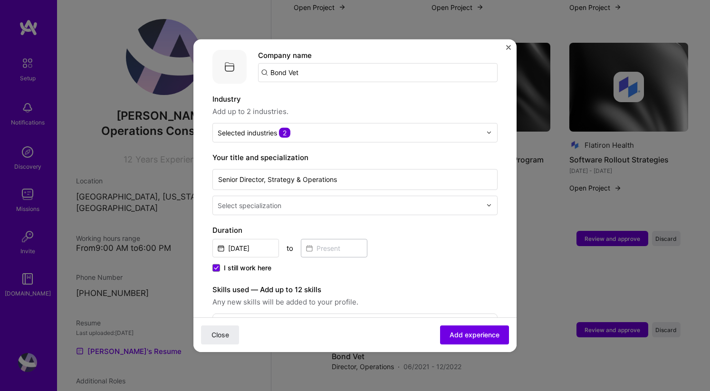
scroll to position [182, 0]
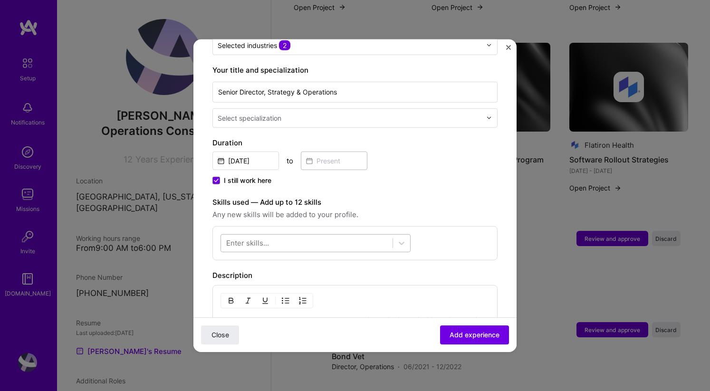
click at [361, 238] on div at bounding box center [306, 243] width 171 height 16
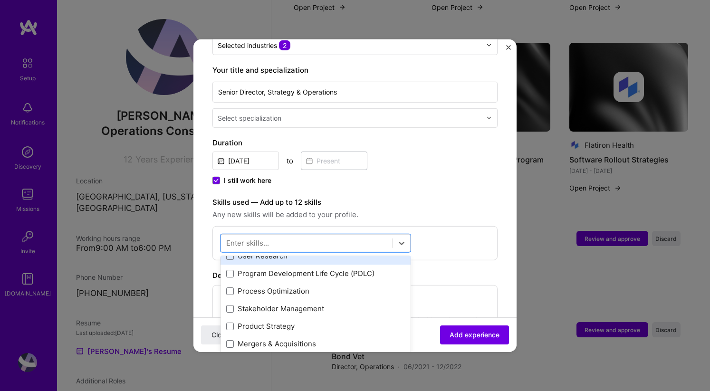
scroll to position [34, 0]
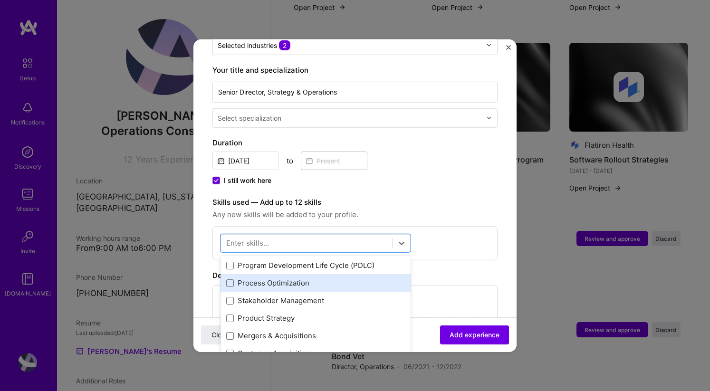
click at [302, 278] on div "Process Optimization" at bounding box center [315, 283] width 179 height 10
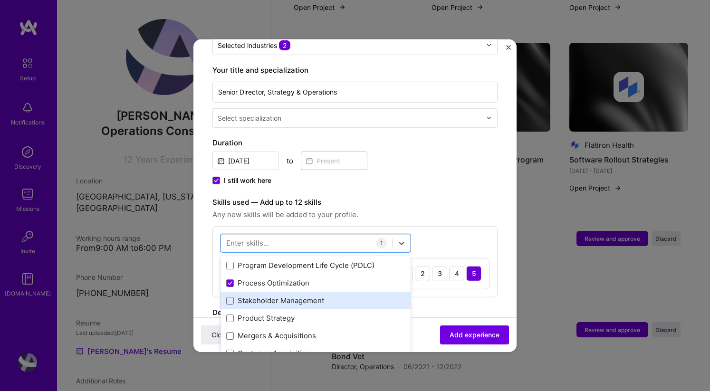
click at [297, 295] on div "Stakeholder Management" at bounding box center [315, 300] width 179 height 10
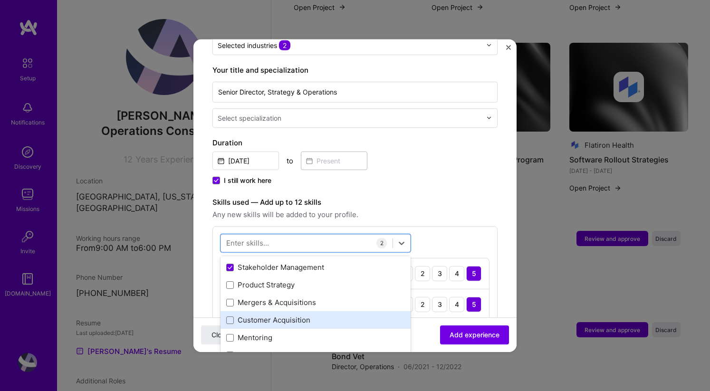
scroll to position [68, 0]
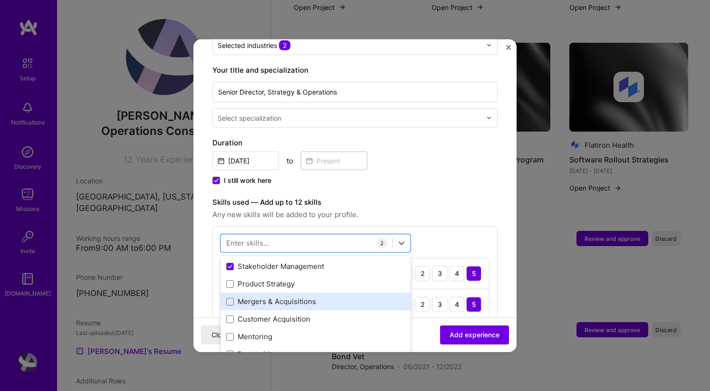
click at [298, 296] on div "Mergers & Acquisitions" at bounding box center [315, 301] width 179 height 10
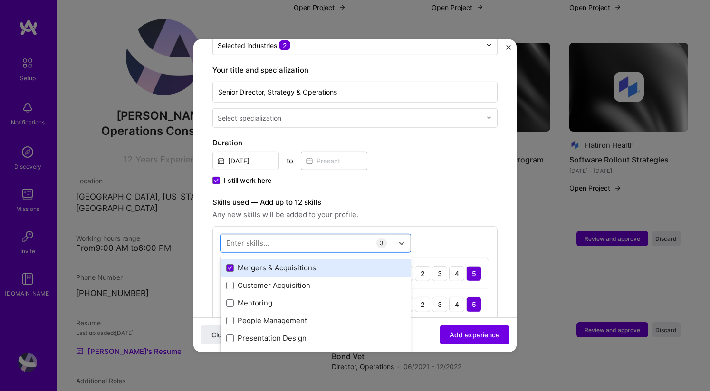
scroll to position [103, 0]
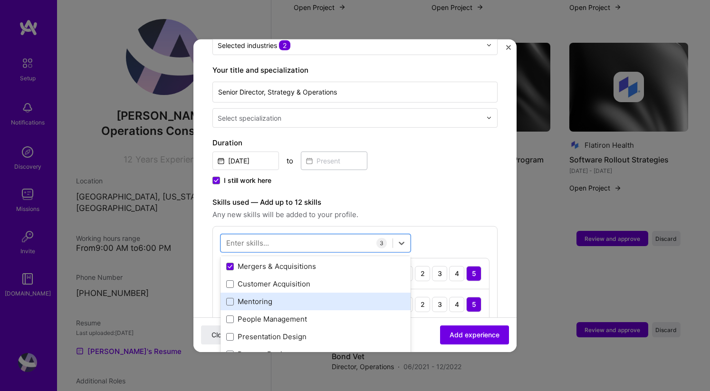
click at [296, 296] on div "Mentoring" at bounding box center [315, 301] width 179 height 10
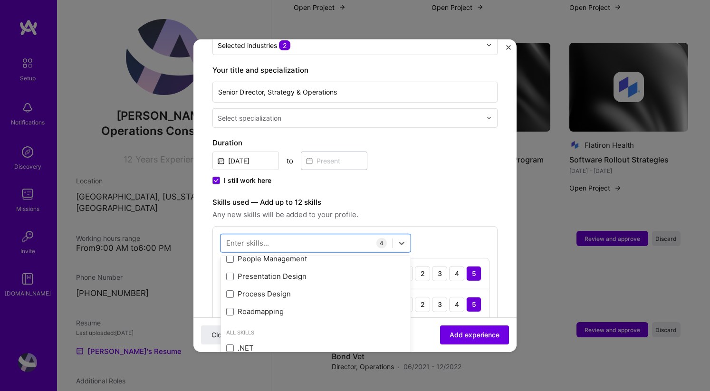
scroll to position [165, 0]
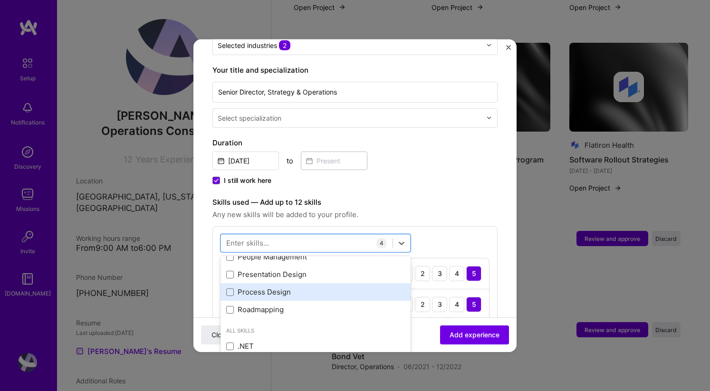
click at [280, 287] on div "Process Design" at bounding box center [315, 292] width 179 height 10
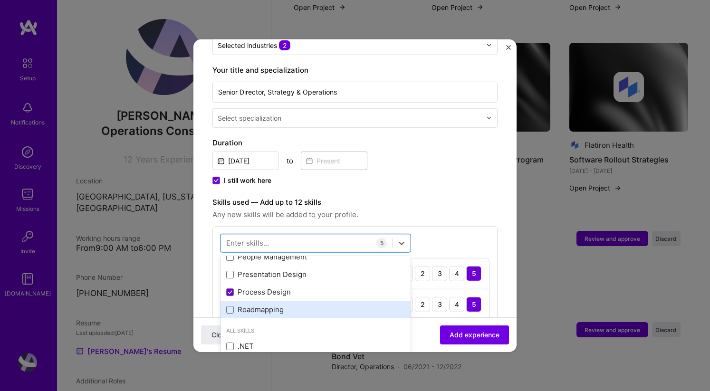
click at [273, 304] on div "Roadmapping" at bounding box center [315, 309] width 179 height 10
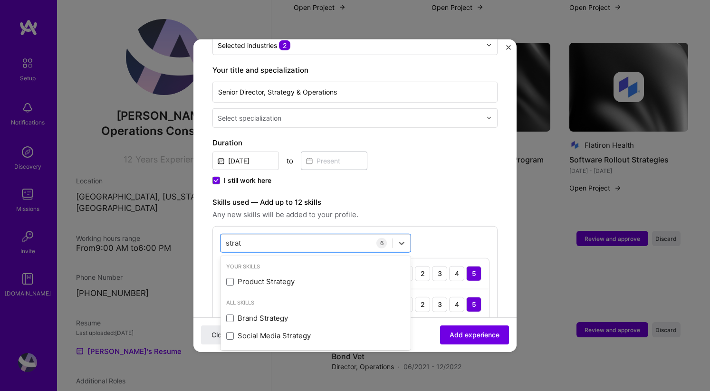
scroll to position [0, 0]
type input "s"
type input "plann"
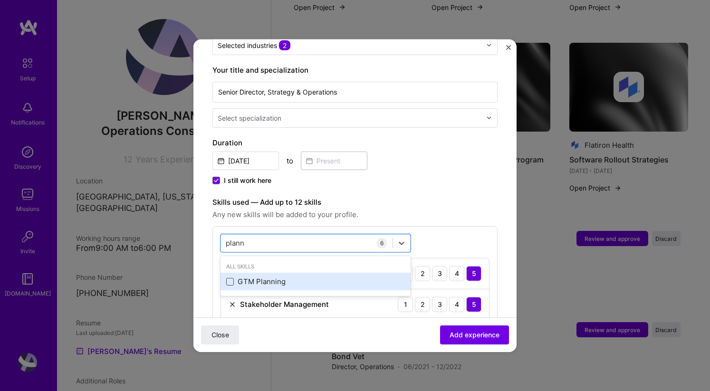
click at [232, 278] on span at bounding box center [230, 282] width 8 height 8
click at [0, 0] on input "checkbox" at bounding box center [0, 0] width 0 height 0
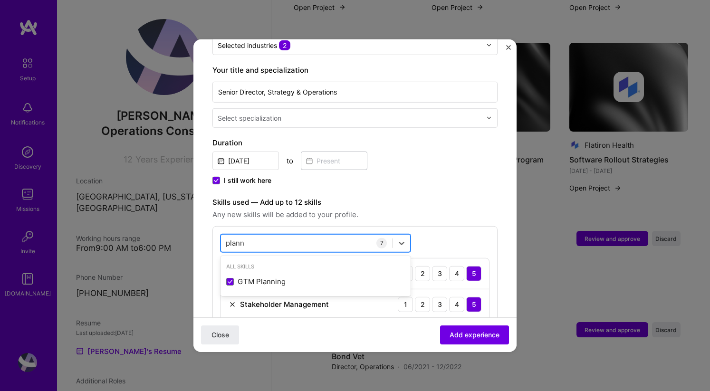
click at [263, 235] on div "plann plann" at bounding box center [306, 243] width 171 height 16
click at [240, 238] on input "plann" at bounding box center [235, 243] width 19 height 10
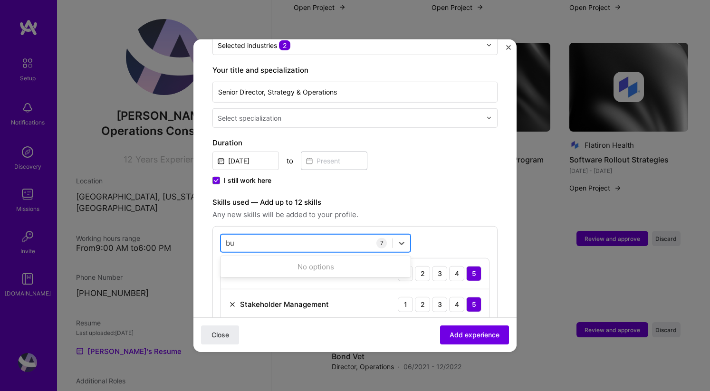
type input "b"
type input "o"
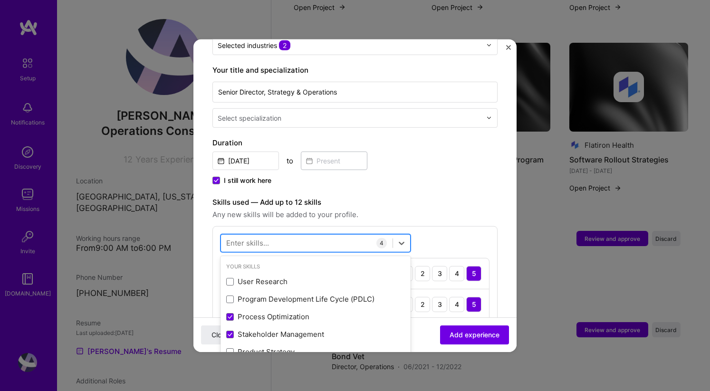
type input "r"
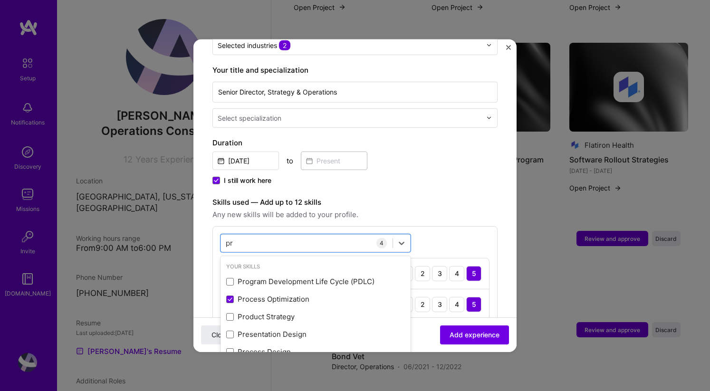
type input "p"
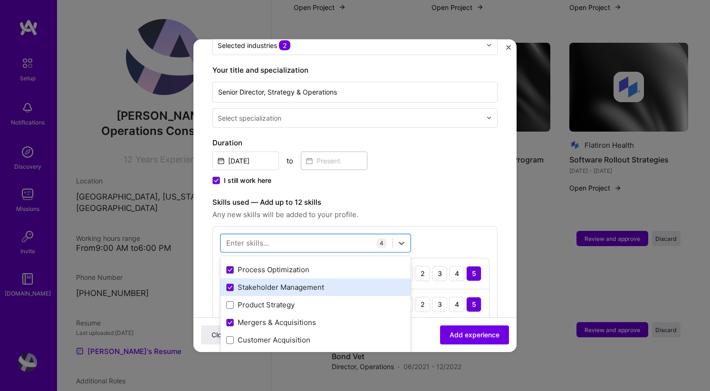
scroll to position [47, 0]
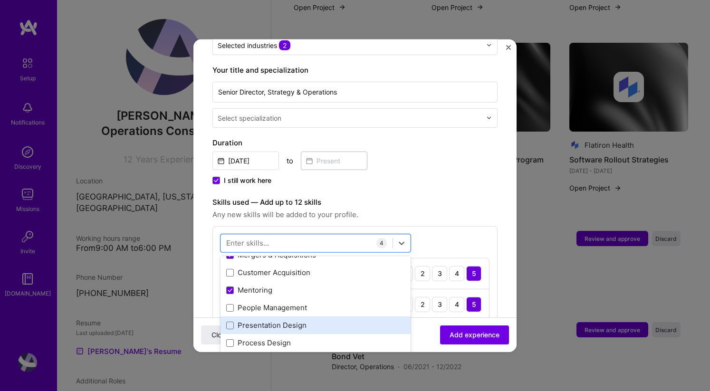
click at [273, 320] on div "Presentation Design" at bounding box center [315, 325] width 179 height 10
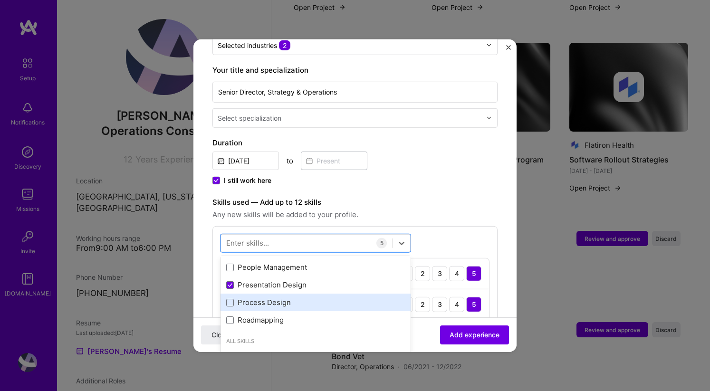
click at [271, 297] on div "Process Design" at bounding box center [315, 302] width 179 height 10
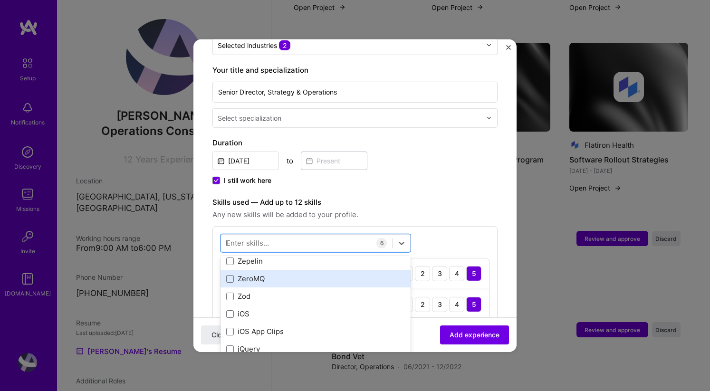
scroll to position [0, 0]
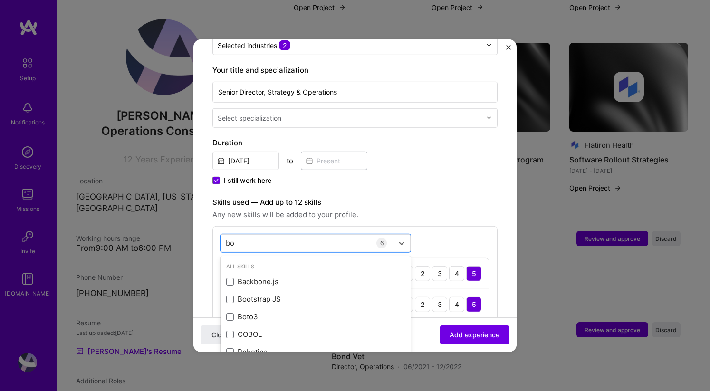
type input "b"
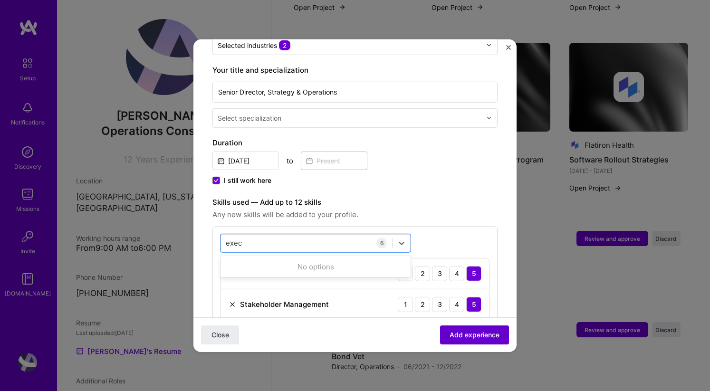
type input "exec"
click at [453, 333] on span "Add experience" at bounding box center [474, 334] width 50 height 9
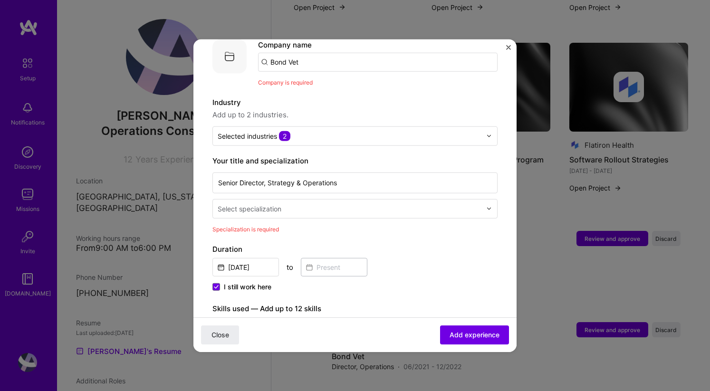
scroll to position [107, 0]
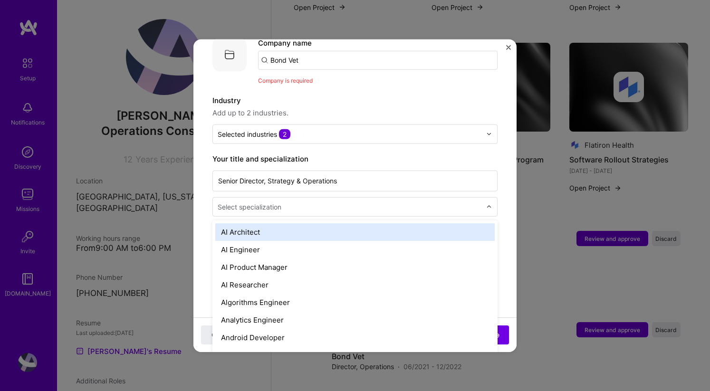
click at [394, 201] on input "text" at bounding box center [350, 206] width 265 height 10
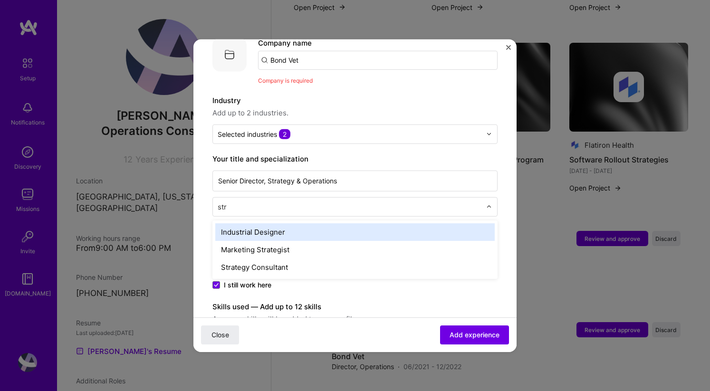
type input "stra"
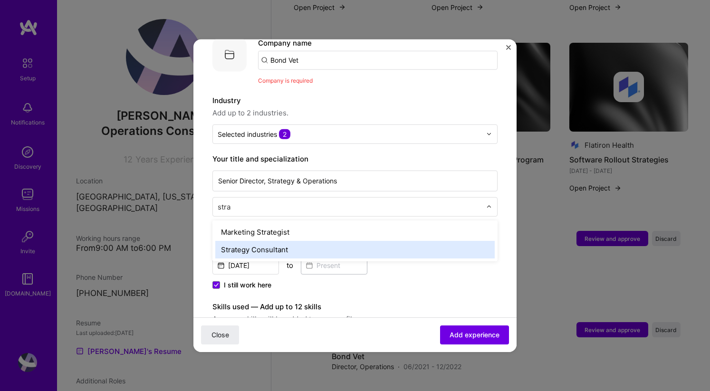
click at [312, 241] on div "Strategy Consultant" at bounding box center [354, 249] width 279 height 18
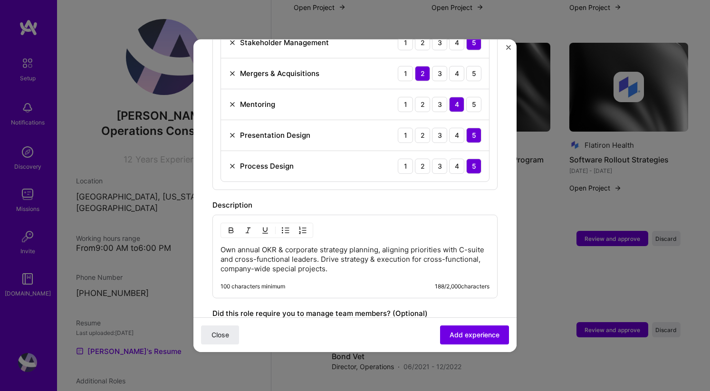
click at [387, 251] on p "Own annual OKR & corporate strategy planning, aligning priorities with C-suite …" at bounding box center [354, 259] width 269 height 28
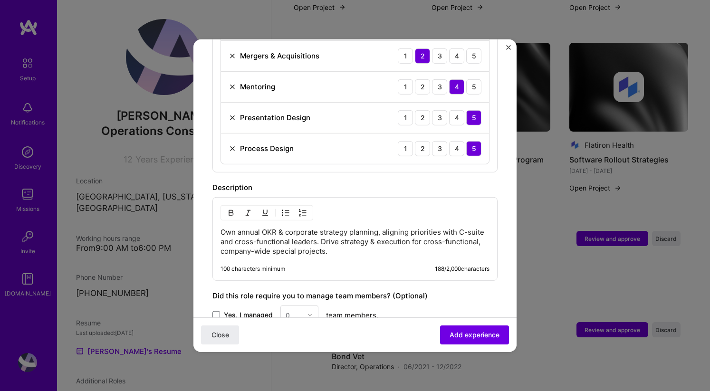
scroll to position [475, 0]
click at [387, 251] on div "Own annual OKR & corporate strategy planning, aligning priorities with C-suite …" at bounding box center [354, 238] width 285 height 84
click at [384, 235] on p "Own annual OKR & corporate strategy planning, aligning priorities with C-suite …" at bounding box center [354, 241] width 269 height 28
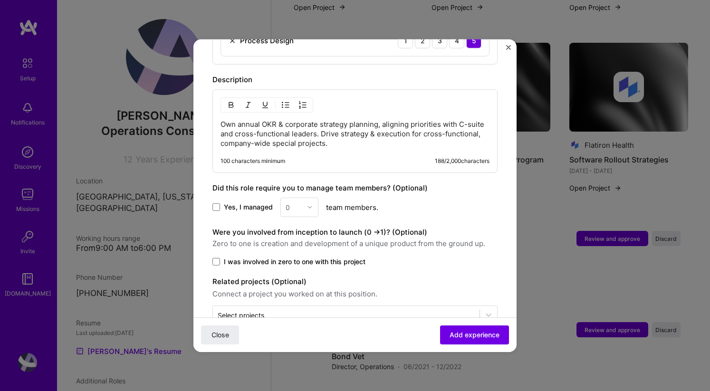
scroll to position [598, 0]
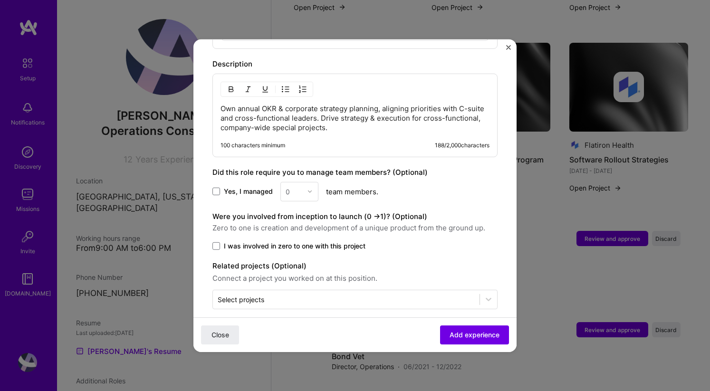
click at [352, 241] on span "I was involved in zero to one with this project" at bounding box center [295, 245] width 142 height 9
click at [0, 0] on input "I was involved in zero to one with this project" at bounding box center [0, 0] width 0 height 0
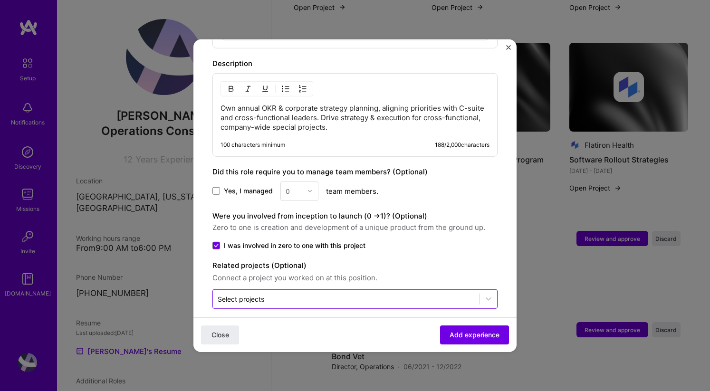
click at [334, 293] on div at bounding box center [346, 299] width 257 height 12
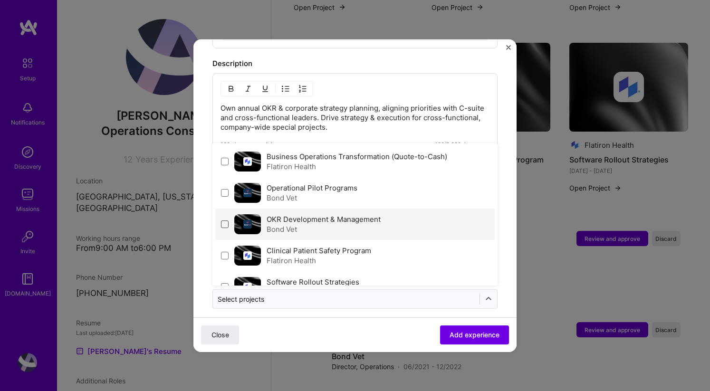
click at [224, 220] on span at bounding box center [225, 224] width 8 height 8
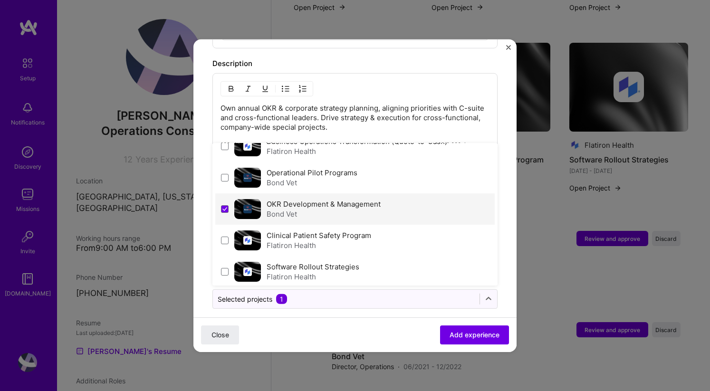
scroll to position [0, 0]
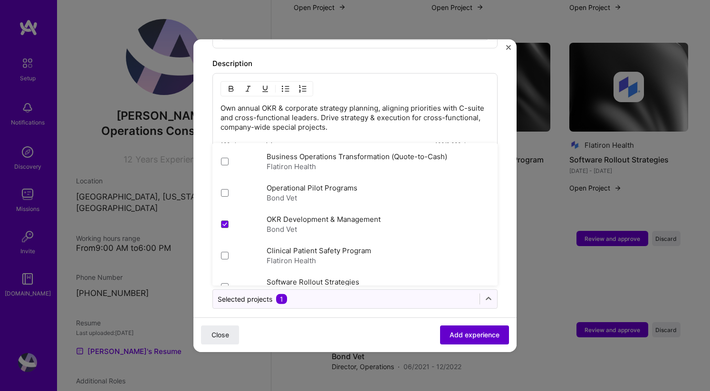
click at [470, 340] on button "Add experience" at bounding box center [474, 334] width 69 height 19
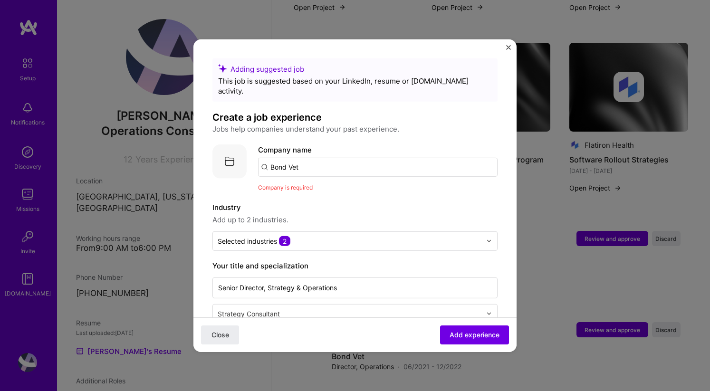
click at [314, 144] on div "Company name Bond Vet" at bounding box center [377, 160] width 239 height 32
click at [314, 157] on input "Bond Vet" at bounding box center [377, 166] width 239 height 19
click at [309, 158] on input "Bond Vet" at bounding box center [377, 166] width 239 height 19
type input "Bond Vet"
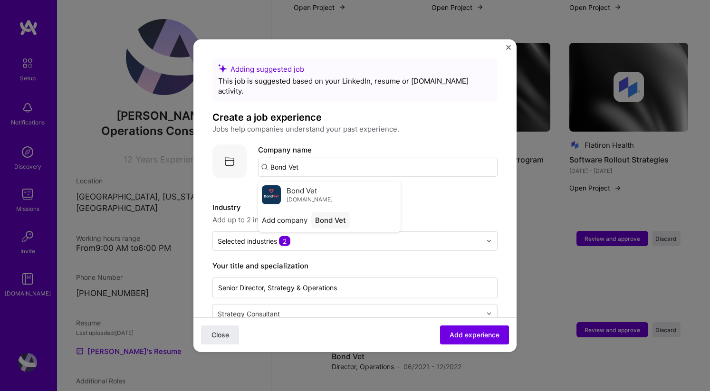
click at [308, 186] on span "Bond Vet" at bounding box center [301, 191] width 30 height 10
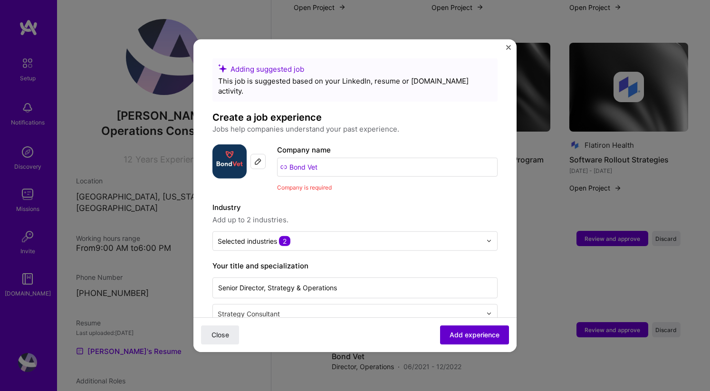
click at [472, 333] on span "Add experience" at bounding box center [474, 334] width 50 height 9
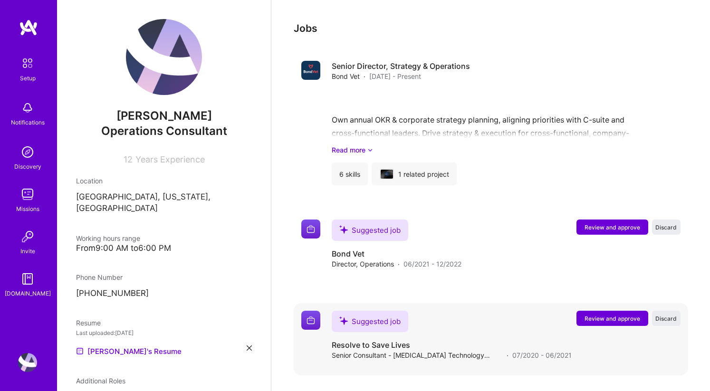
scroll to position [967, 0]
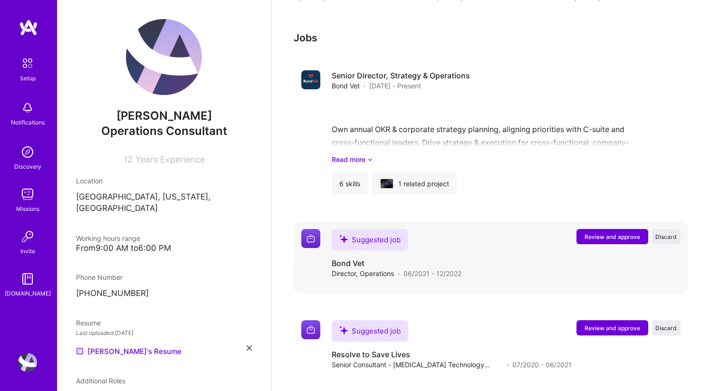
click at [588, 233] on span "Review and approve" at bounding box center [612, 237] width 56 height 8
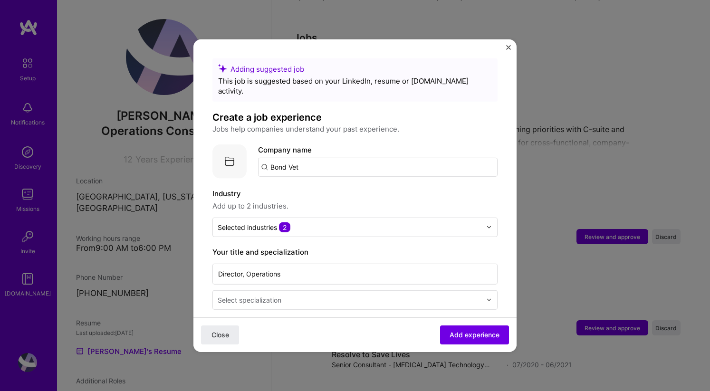
click at [297, 157] on input "Bond Vet" at bounding box center [377, 166] width 239 height 19
click at [305, 186] on span "Bond Vet" at bounding box center [301, 191] width 30 height 10
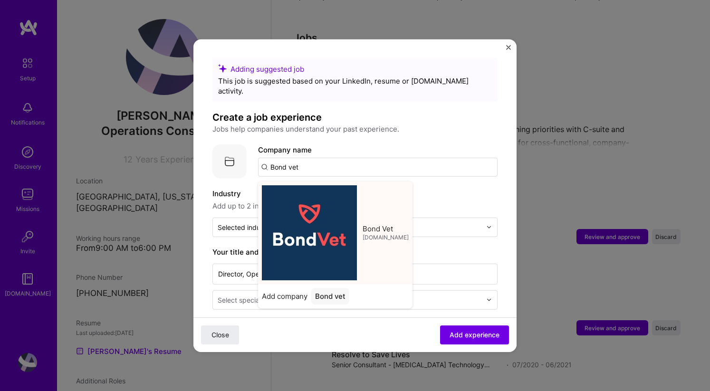
type input "Bond Vet"
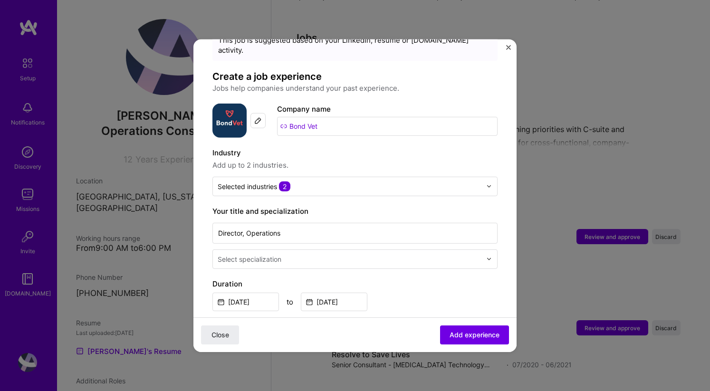
scroll to position [44, 0]
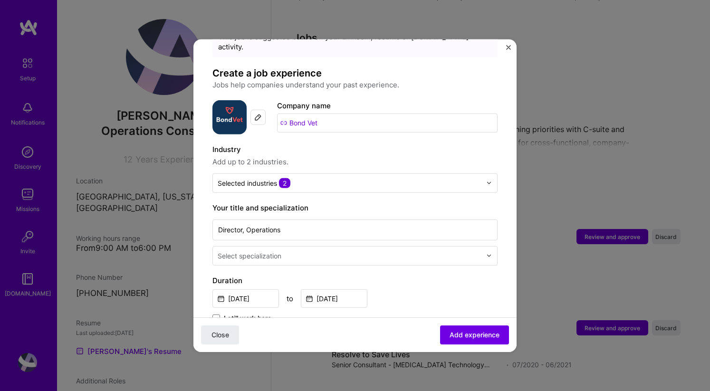
click at [306, 250] on input "text" at bounding box center [350, 255] width 265 height 10
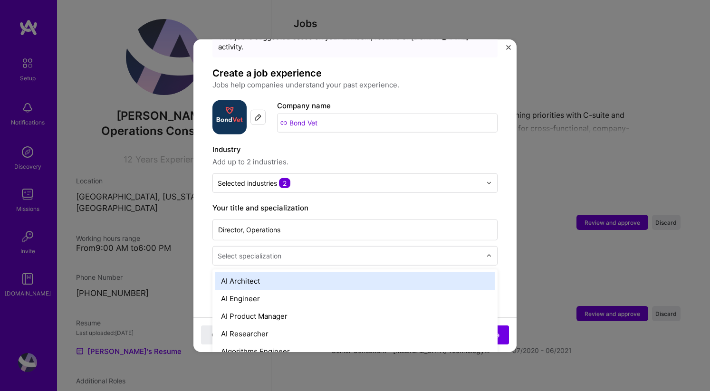
scroll to position [981, 0]
type input "opera"
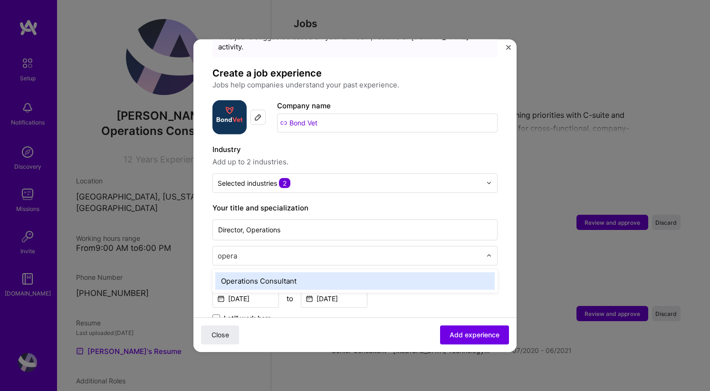
click at [303, 272] on div "Operations Consultant" at bounding box center [354, 281] width 279 height 18
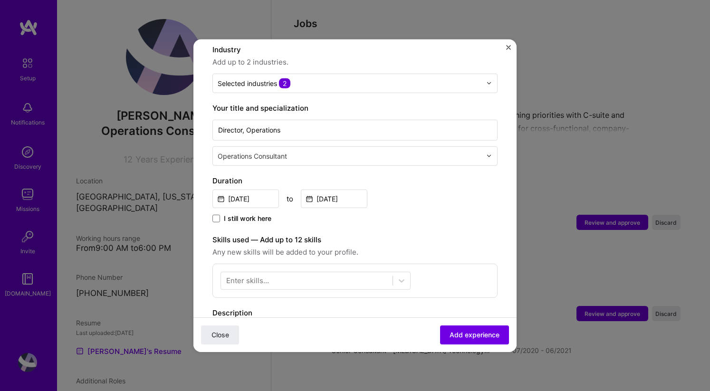
scroll to position [165, 0]
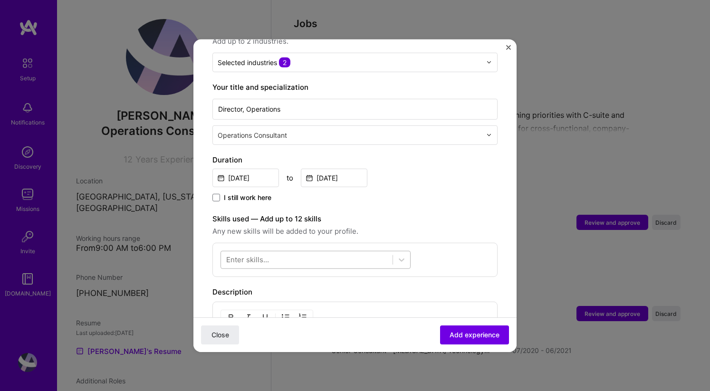
click at [292, 252] on div at bounding box center [306, 260] width 171 height 16
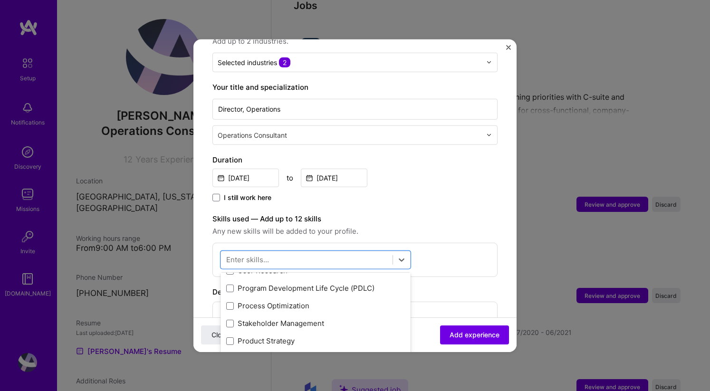
scroll to position [33, 0]
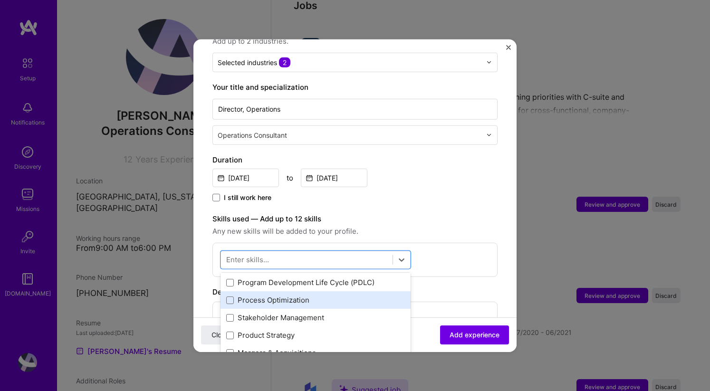
click at [286, 291] on div "Process Optimization" at bounding box center [315, 300] width 190 height 18
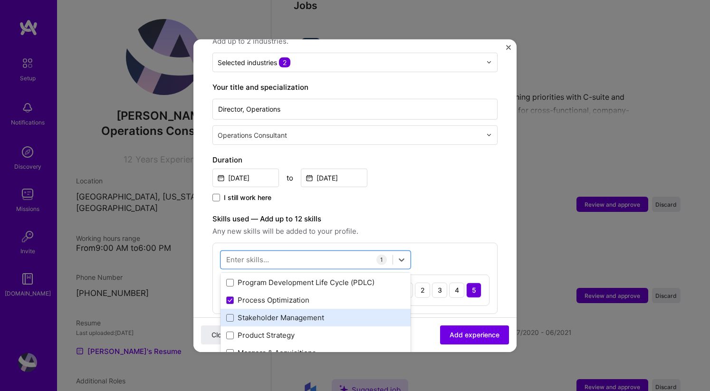
click at [283, 312] on div "Stakeholder Management" at bounding box center [315, 317] width 179 height 10
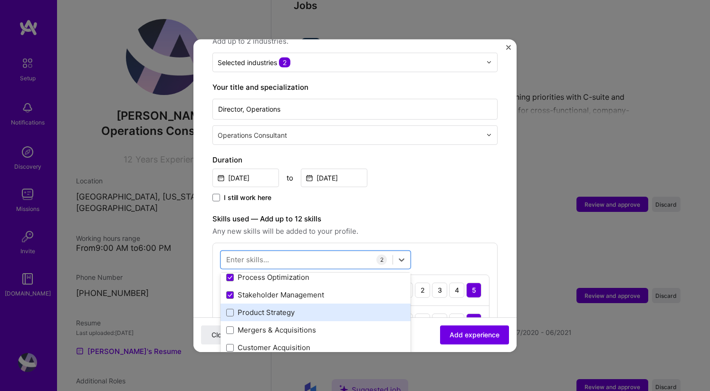
scroll to position [57, 0]
click at [283, 306] on div "Product Strategy" at bounding box center [315, 311] width 179 height 10
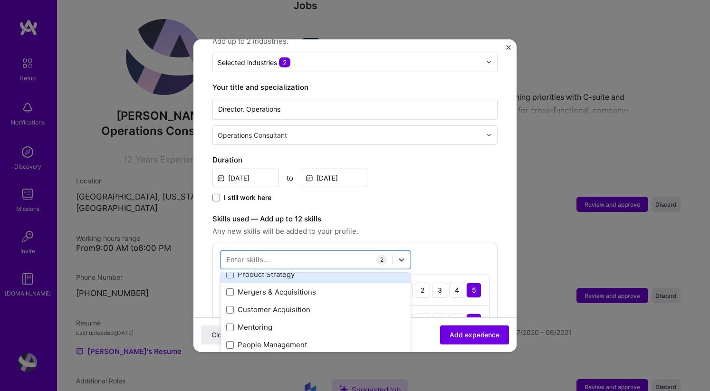
click at [283, 306] on div "Customer Acquisition" at bounding box center [315, 310] width 190 height 18
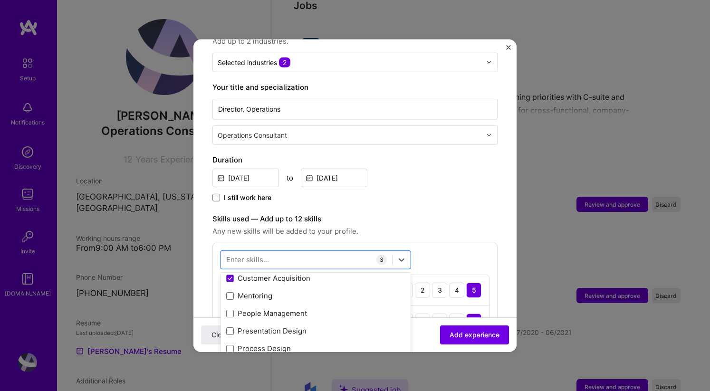
scroll to position [130, 0]
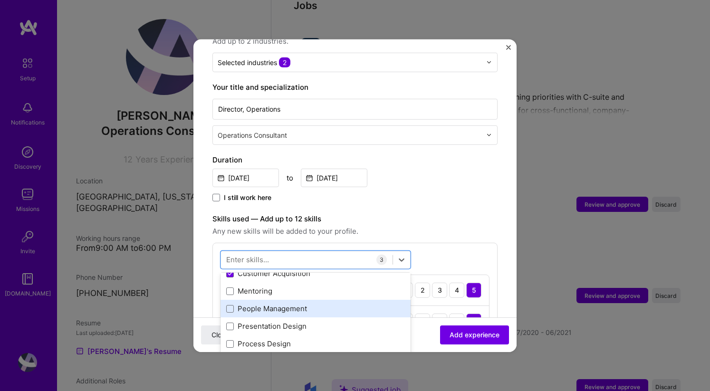
click at [284, 303] on div "People Management" at bounding box center [315, 308] width 179 height 10
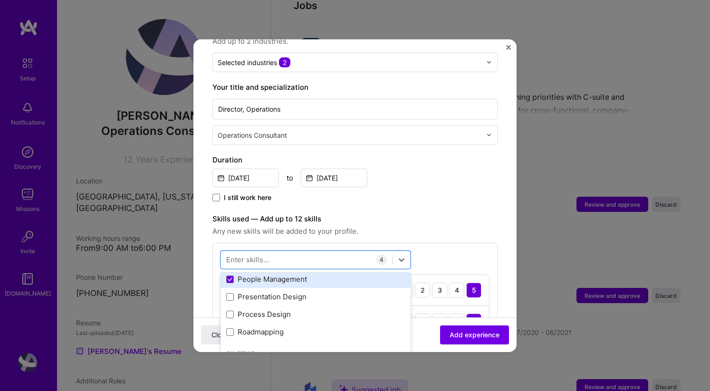
scroll to position [160, 0]
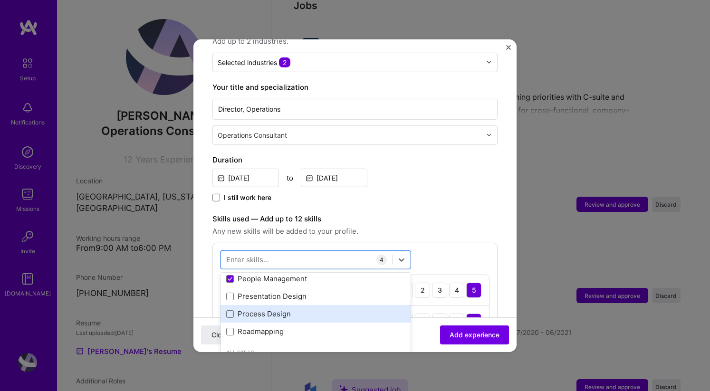
click at [277, 309] on div "Process Design" at bounding box center [315, 314] width 179 height 10
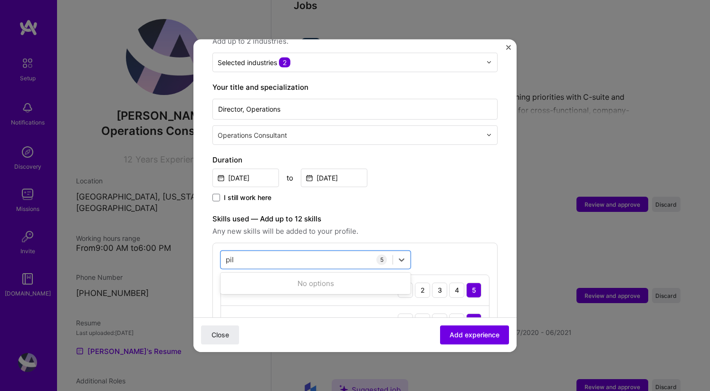
scroll to position [0, 0]
type input "p"
type input "i"
click at [439, 213] on label "Skills used — Add up to 12 skills" at bounding box center [354, 218] width 285 height 11
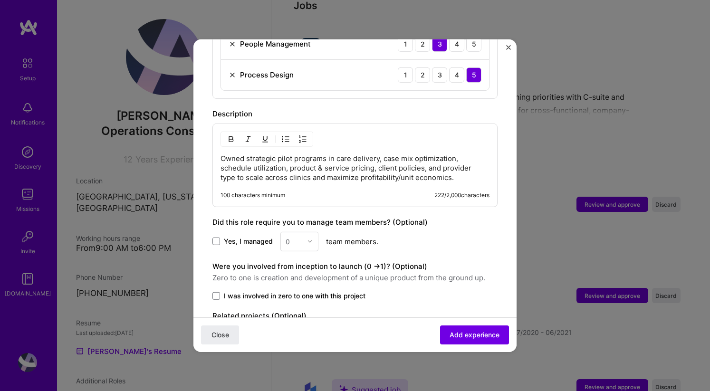
scroll to position [552, 0]
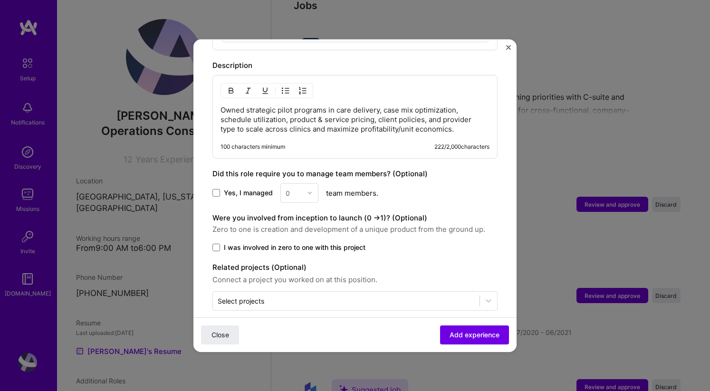
click at [294, 183] on div "0" at bounding box center [299, 192] width 38 height 19
click at [223, 191] on div "Yes, I managed 0 team members." at bounding box center [354, 192] width 285 height 19
click at [223, 188] on label "Yes, I managed" at bounding box center [242, 192] width 60 height 9
click at [0, 0] on input "Yes, I managed" at bounding box center [0, 0] width 0 height 0
click at [311, 190] on img at bounding box center [310, 193] width 6 height 6
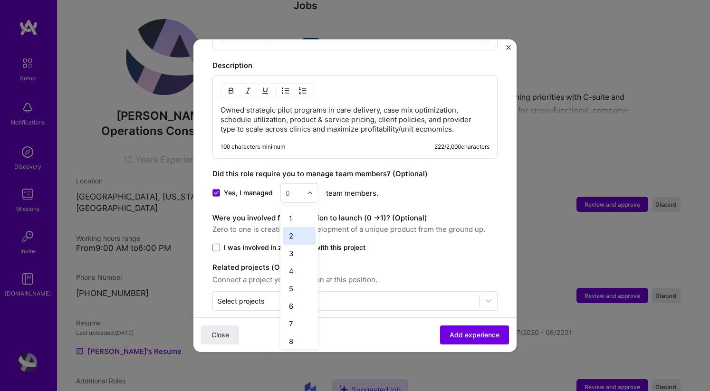
click at [301, 233] on div "2" at bounding box center [299, 236] width 32 height 18
click at [297, 242] on span "I was involved in zero to one with this project" at bounding box center [295, 246] width 142 height 9
click at [0, 0] on input "I was involved in zero to one with this project" at bounding box center [0, 0] width 0 height 0
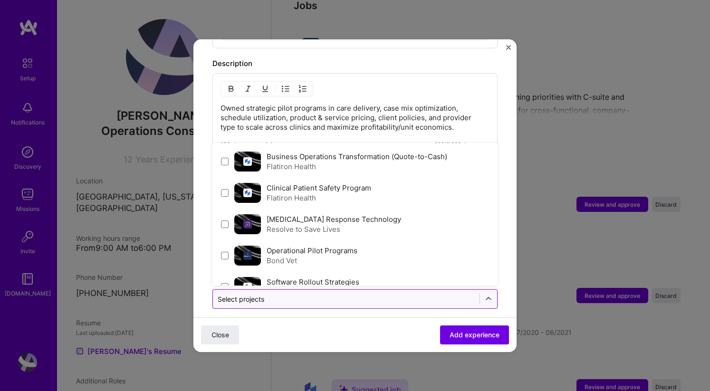
click at [426, 293] on input "text" at bounding box center [346, 298] width 257 height 10
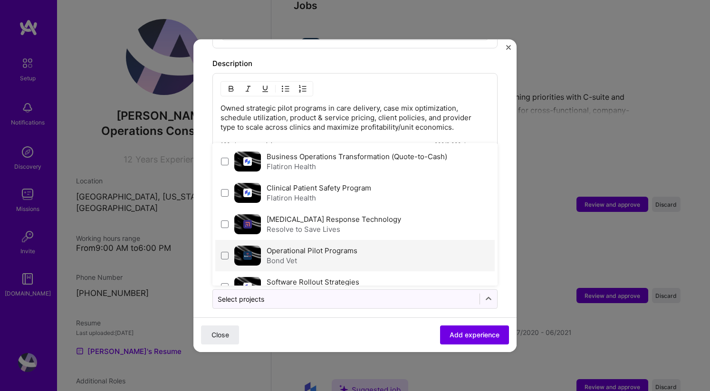
scroll to position [51, 0]
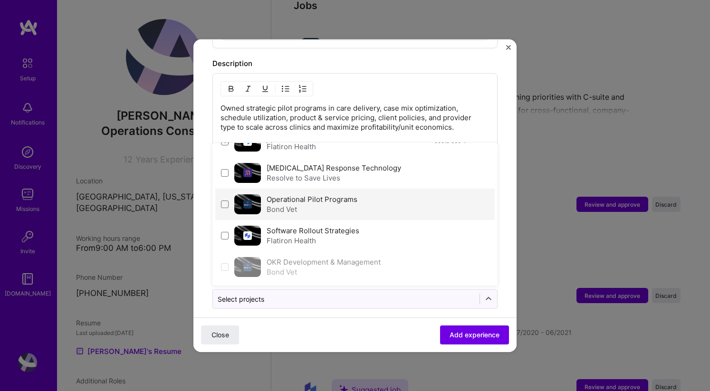
click at [302, 204] on div "Bond Vet" at bounding box center [311, 209] width 91 height 10
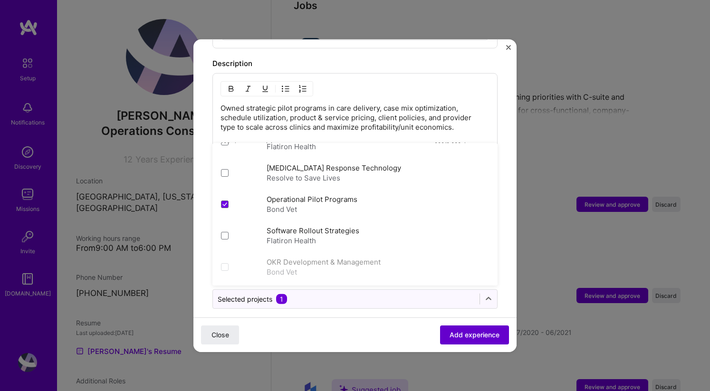
click at [464, 341] on button "Add experience" at bounding box center [474, 334] width 69 height 19
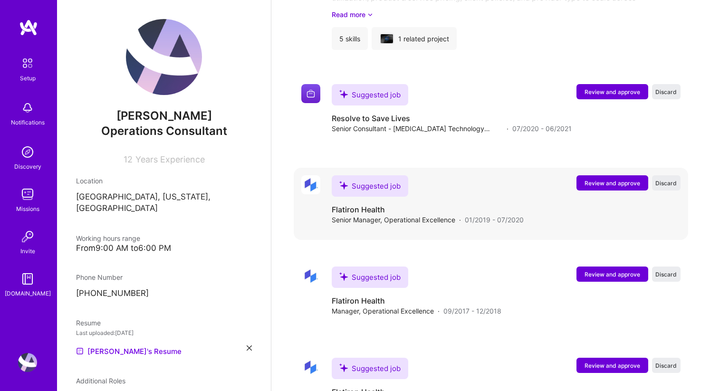
scroll to position [1242, 0]
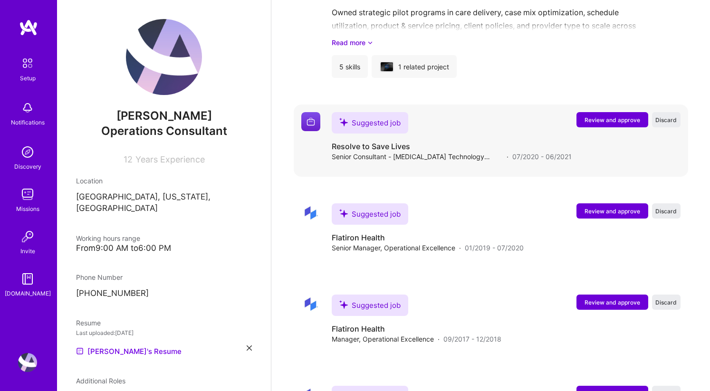
click at [599, 116] on span "Review and approve" at bounding box center [612, 120] width 56 height 8
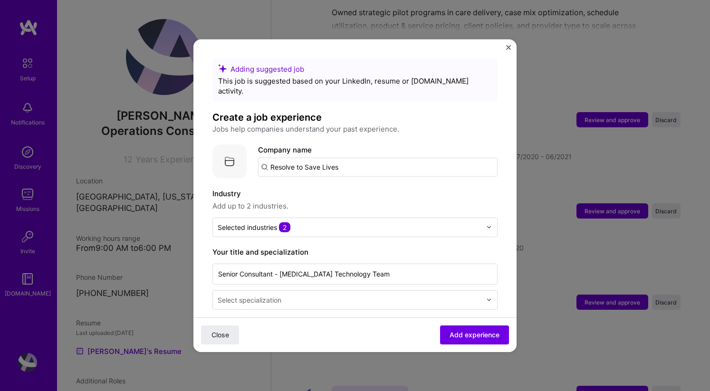
click at [399, 158] on input "Resolve to Save Lives" at bounding box center [377, 166] width 239 height 19
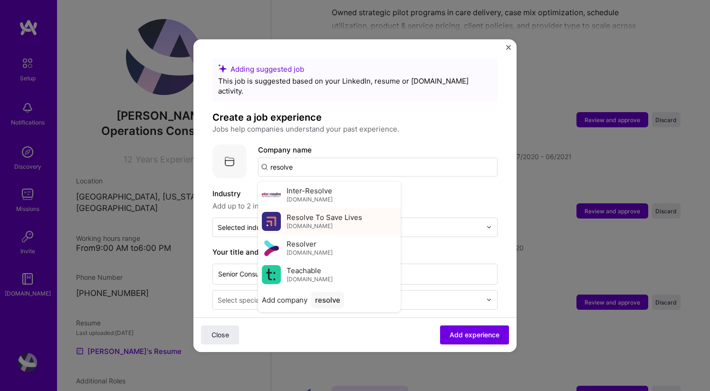
click at [349, 215] on div "Resolve To Save Lives [DOMAIN_NAME]" at bounding box center [324, 221] width 76 height 18
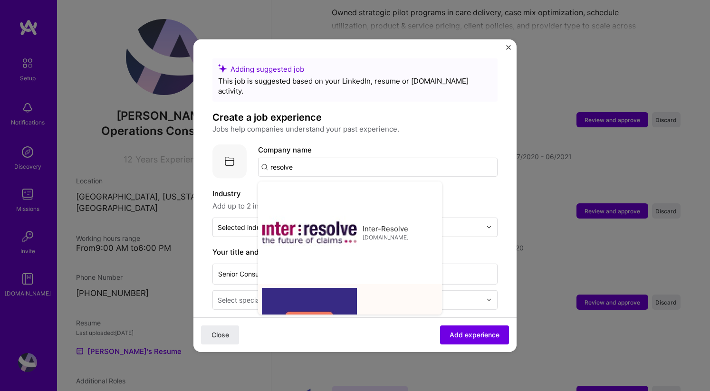
type input "Resolve To Save Lives"
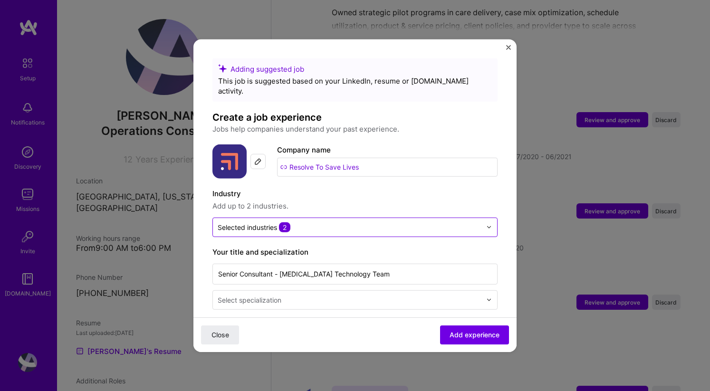
click at [347, 222] on input "text" at bounding box center [350, 227] width 264 height 10
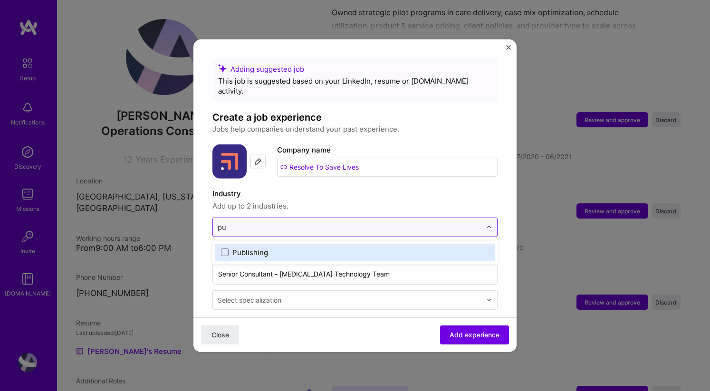
type input "p"
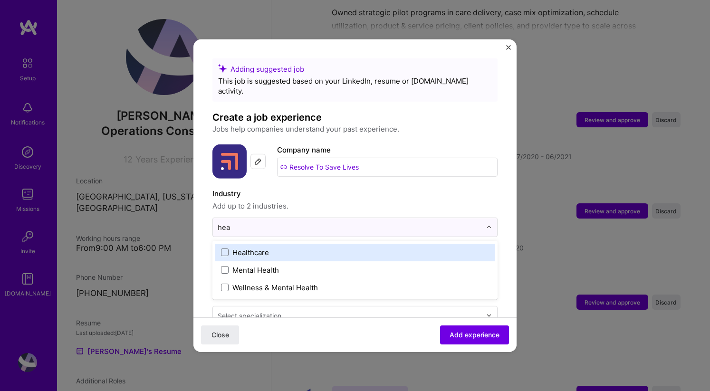
type input "he"
click at [272, 247] on label "Healthcare" at bounding box center [355, 252] width 268 height 10
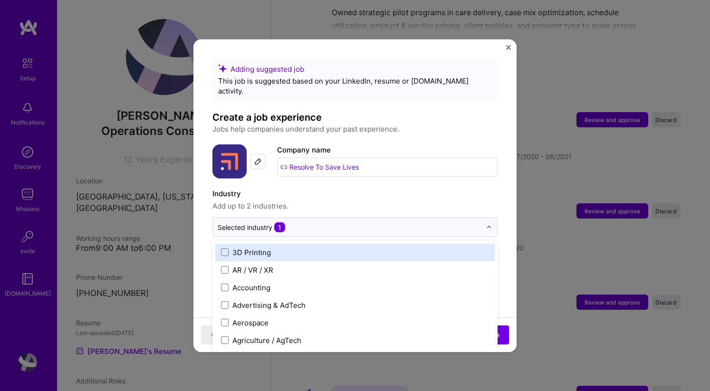
click at [343, 201] on div "Industry Add up to 2 industries. option Healthcare, selected. option 3D Printin…" at bounding box center [354, 212] width 285 height 49
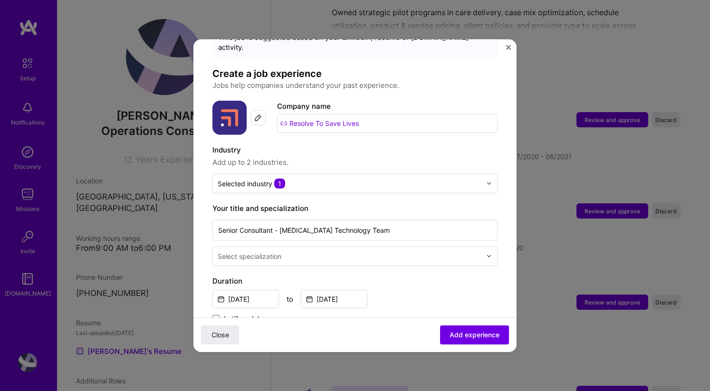
scroll to position [55, 0]
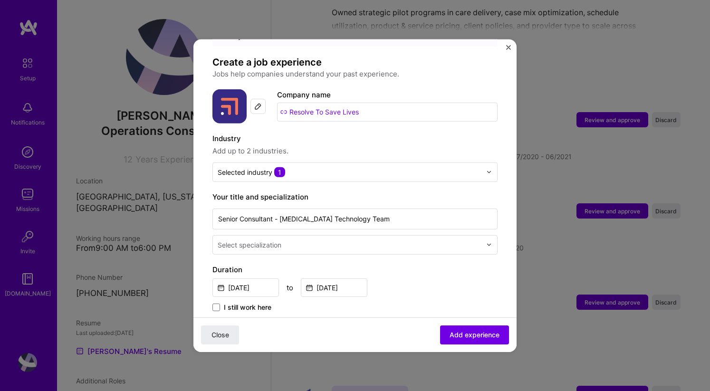
click at [333, 239] on input "text" at bounding box center [350, 244] width 265 height 10
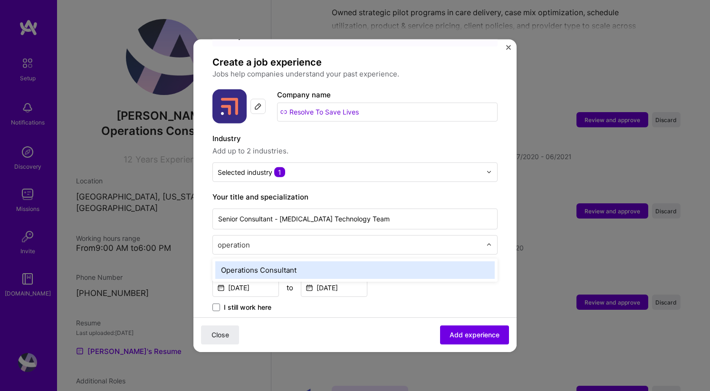
type input "operations"
click at [309, 261] on div "Operations Consultant" at bounding box center [354, 270] width 279 height 18
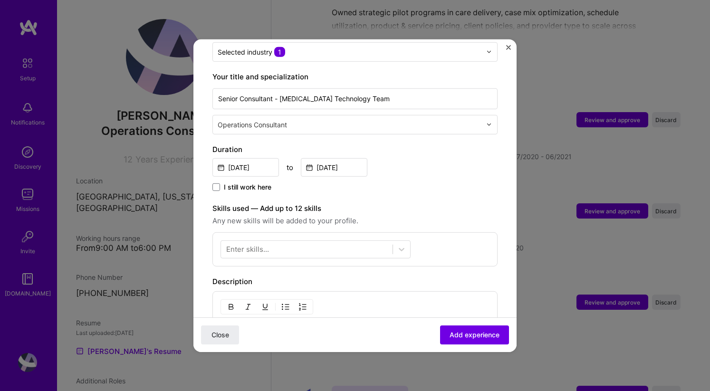
scroll to position [177, 0]
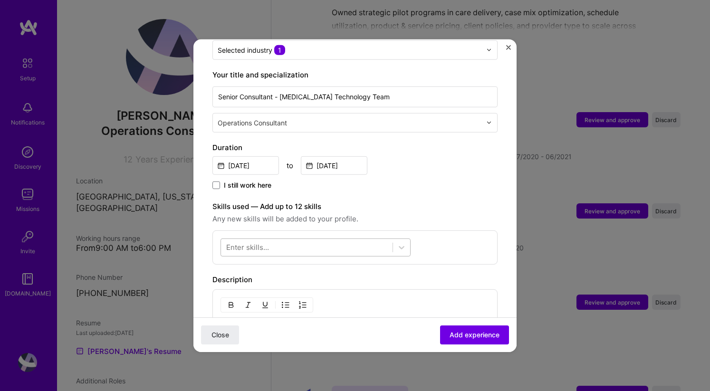
click at [313, 239] on div at bounding box center [306, 247] width 171 height 16
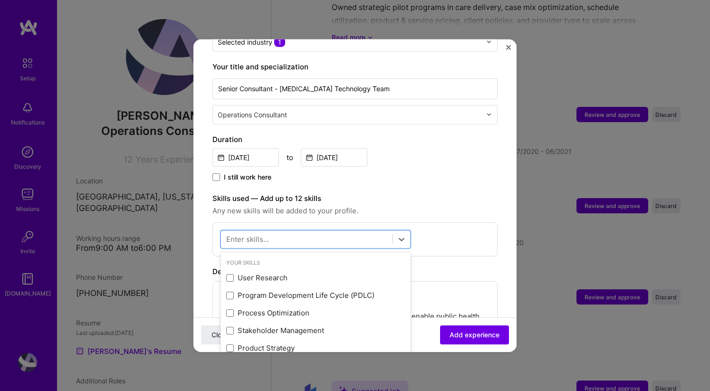
scroll to position [187, 0]
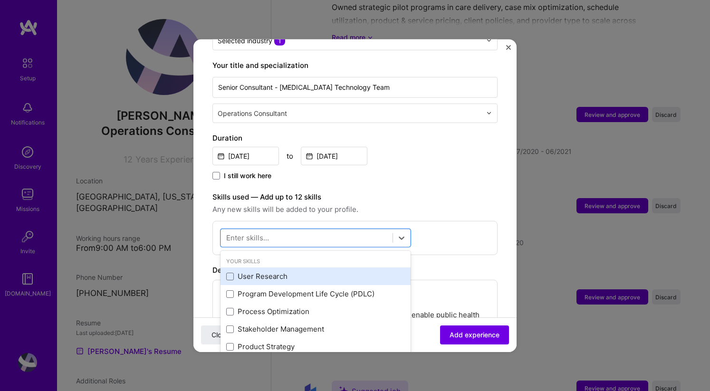
click at [279, 271] on div "User Research" at bounding box center [315, 276] width 179 height 10
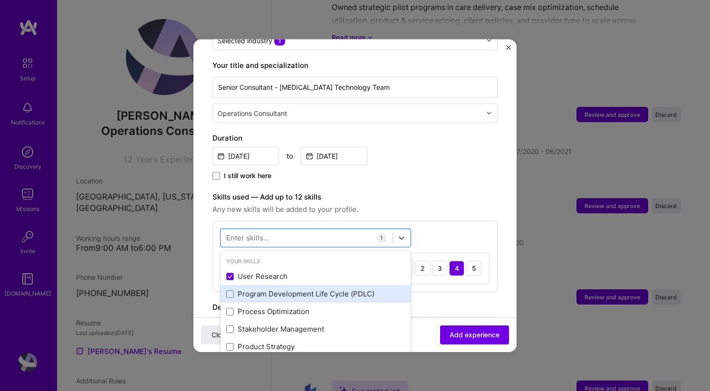
click at [277, 289] on div "Program Development Life Cycle (PDLC)" at bounding box center [315, 294] width 190 height 18
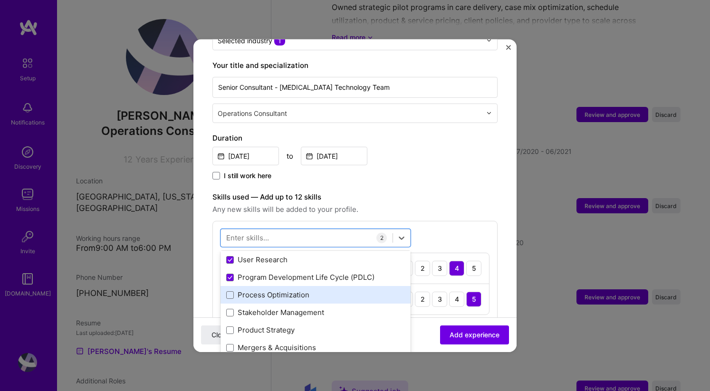
click at [277, 290] on div "Process Optimization" at bounding box center [315, 295] width 179 height 10
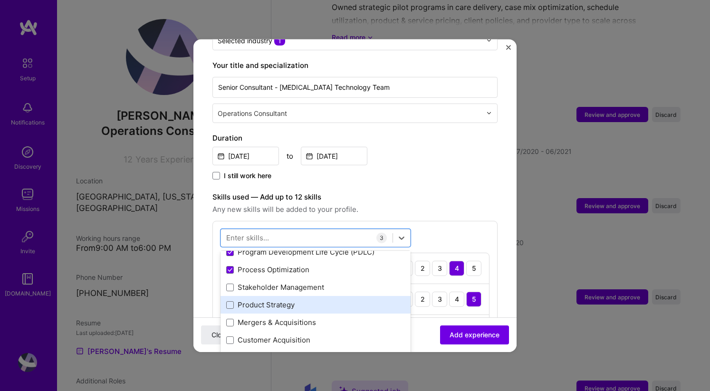
scroll to position [42, 0]
click at [278, 295] on div "Product Strategy" at bounding box center [315, 304] width 190 height 18
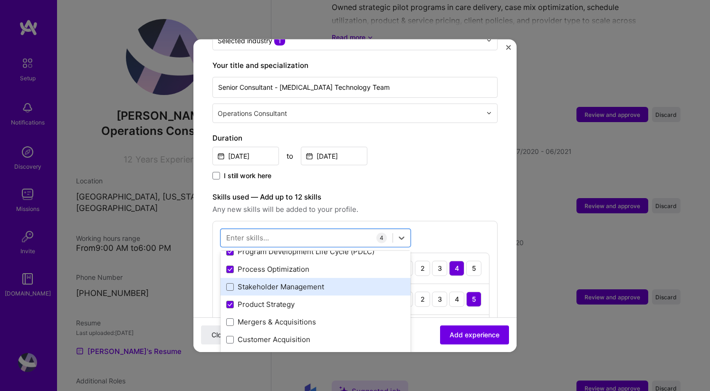
click at [278, 282] on div "Stakeholder Management" at bounding box center [315, 287] width 179 height 10
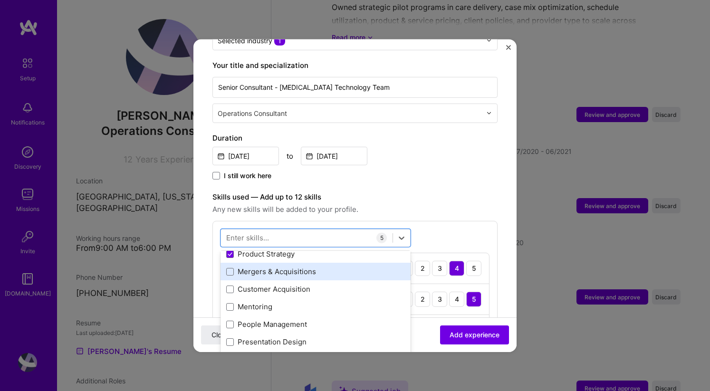
scroll to position [95, 0]
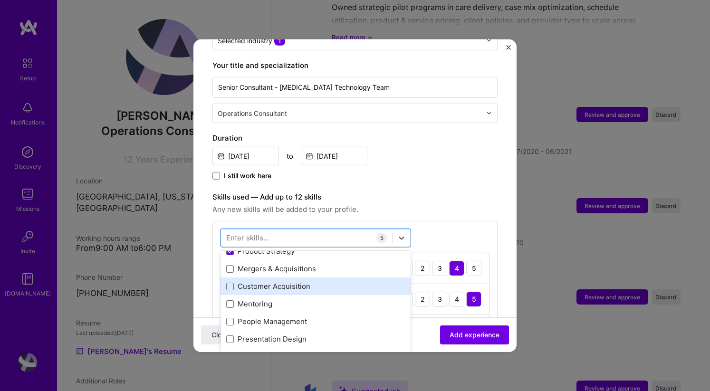
click at [282, 283] on div "Customer Acquisition" at bounding box center [315, 286] width 190 height 18
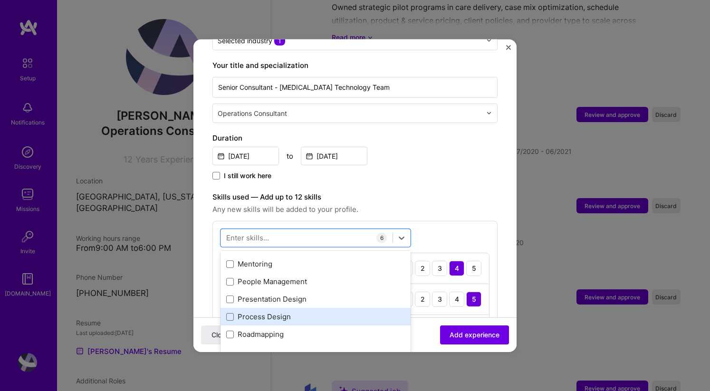
click at [280, 312] on div "Process Design" at bounding box center [315, 317] width 179 height 10
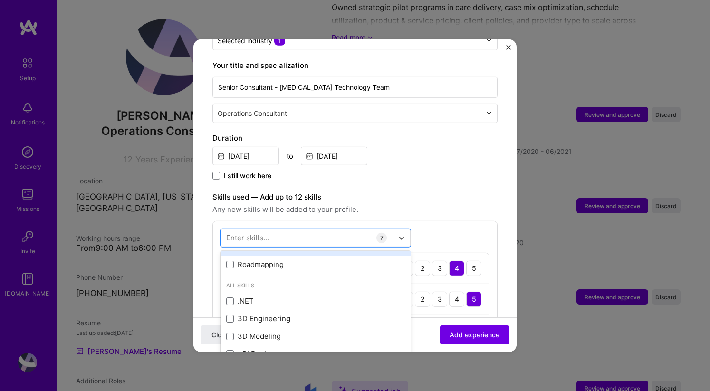
scroll to position [208, 0]
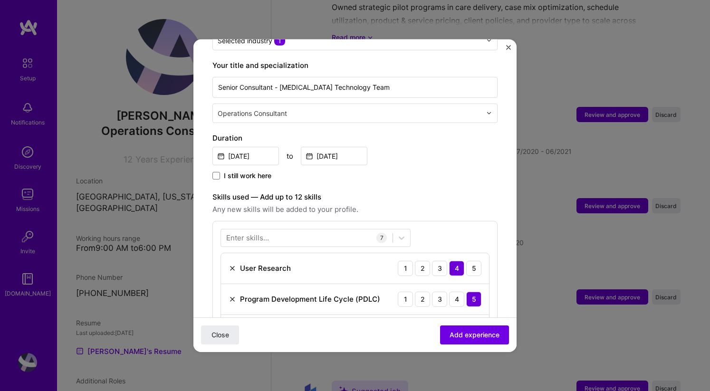
click at [438, 191] on label "Skills used — Add up to 12 skills" at bounding box center [354, 196] width 285 height 11
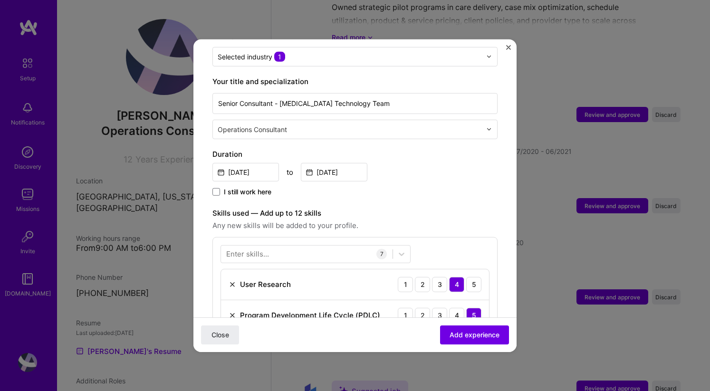
scroll to position [185, 0]
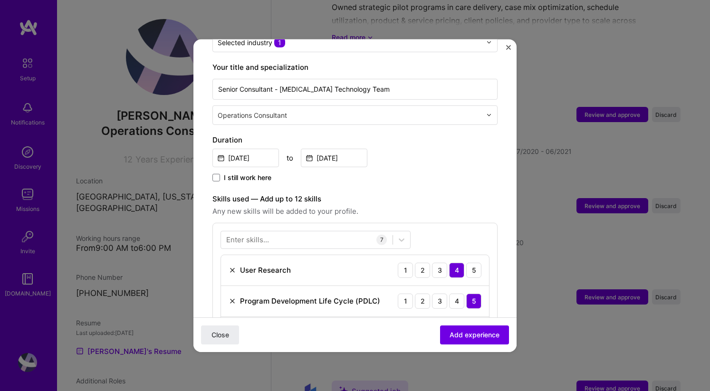
click at [251, 235] on div "Enter skills..." at bounding box center [247, 240] width 43 height 10
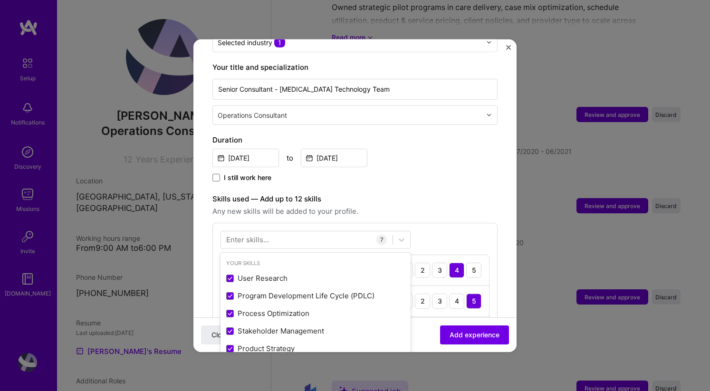
click at [251, 235] on div "Enter skills..." at bounding box center [247, 240] width 43 height 10
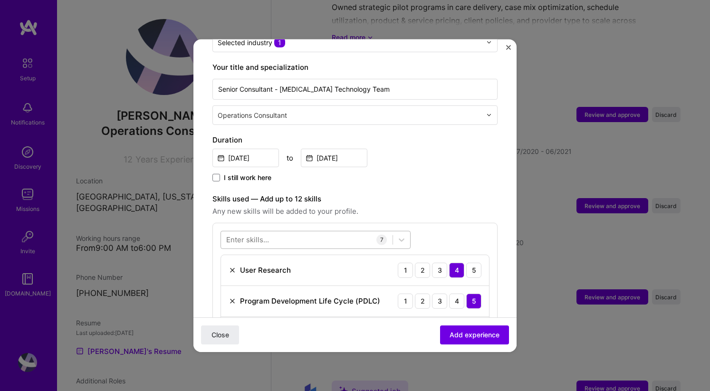
click at [267, 232] on div at bounding box center [306, 240] width 171 height 16
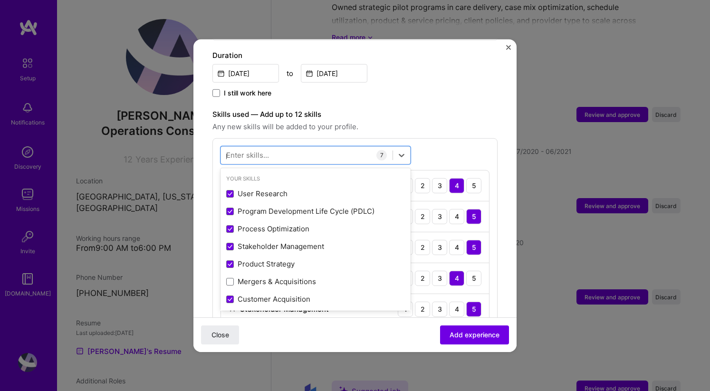
scroll to position [272, 0]
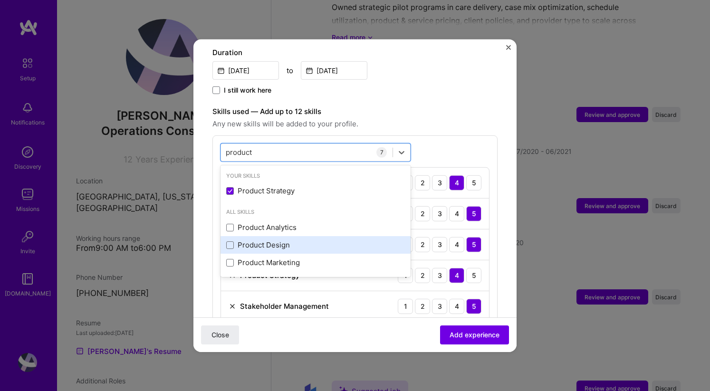
click at [265, 240] on div "Product Design" at bounding box center [315, 245] width 179 height 10
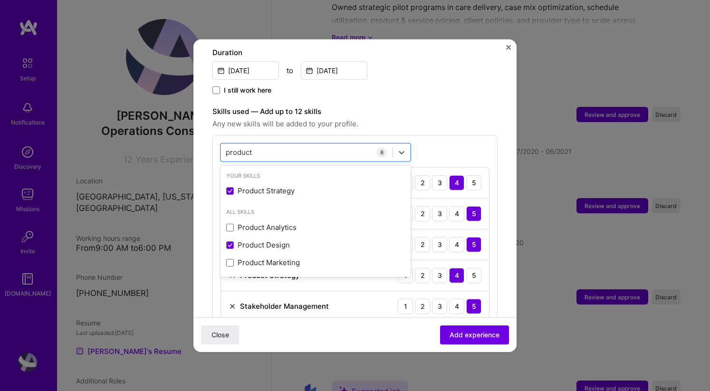
type input "product"
click at [423, 135] on div "option Product Design, selected. option Product Strategy selected, 0 of 2. 4 re…" at bounding box center [354, 278] width 285 height 287
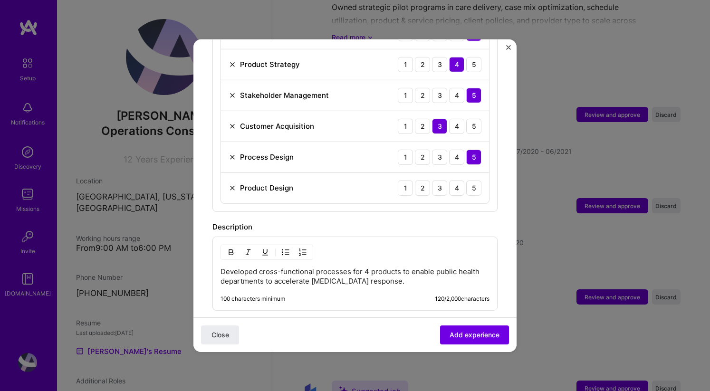
scroll to position [510, 0]
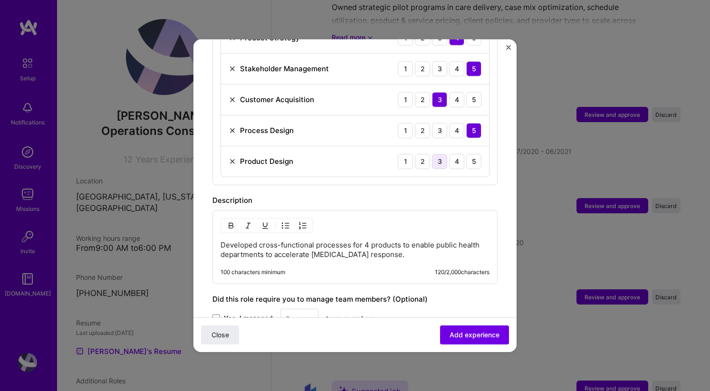
click at [437, 153] on div "3" at bounding box center [439, 160] width 15 height 15
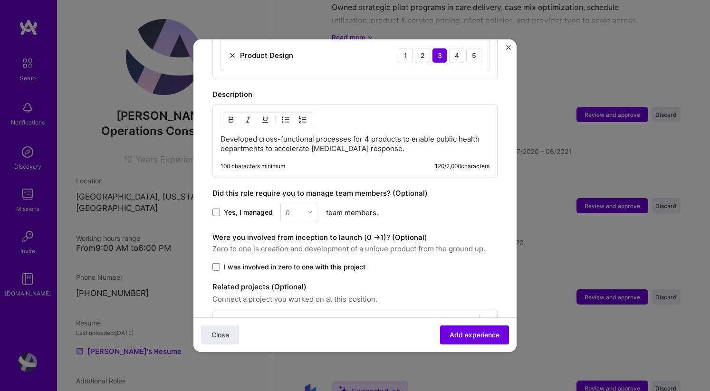
scroll to position [617, 0]
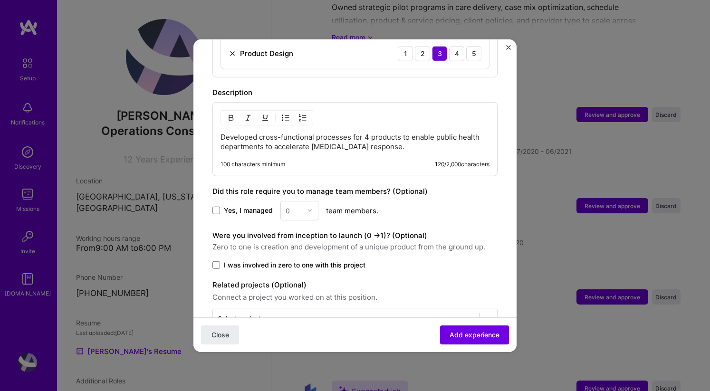
click at [268, 260] on span "I was involved in zero to one with this project" at bounding box center [295, 264] width 142 height 9
click at [0, 0] on input "I was involved in zero to one with this project" at bounding box center [0, 0] width 0 height 0
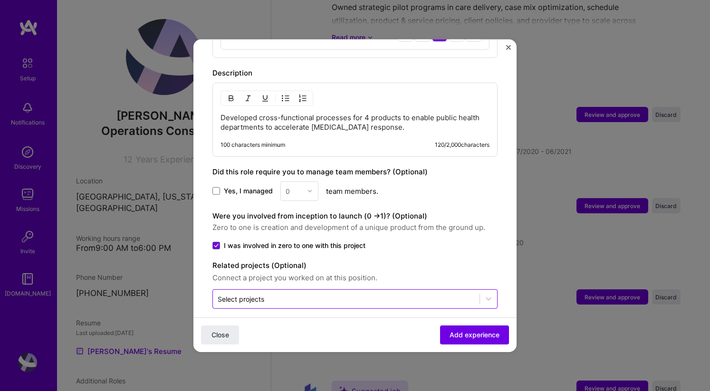
click at [437, 293] on input "text" at bounding box center [346, 298] width 257 height 10
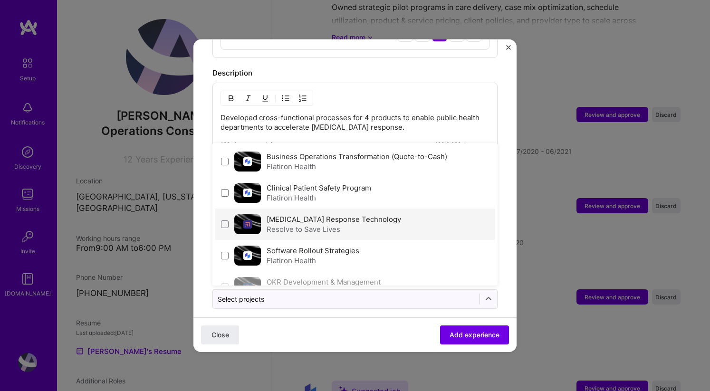
click at [300, 214] on label "[MEDICAL_DATA] Response Technology" at bounding box center [333, 218] width 134 height 9
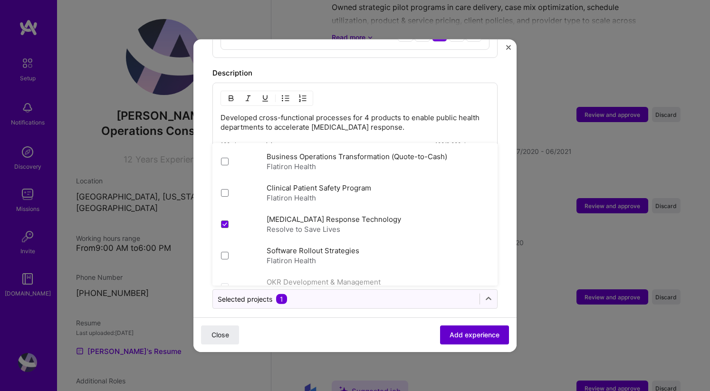
click at [454, 335] on span "Add experience" at bounding box center [474, 334] width 50 height 9
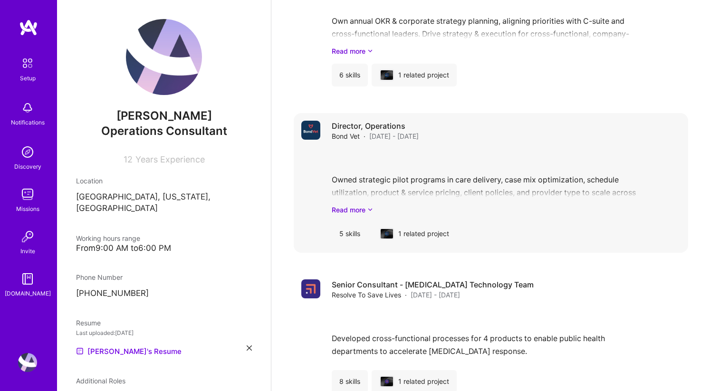
scroll to position [1060, 0]
click at [414, 155] on div "Owned strategic pilot programs in care delivery, case mix optimization, schedul…" at bounding box center [505, 182] width 349 height 66
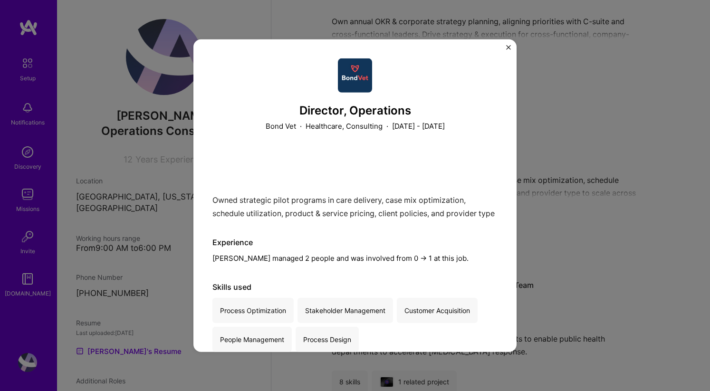
click at [315, 277] on div "Director, Operations Bond Vet · Healthcare, Consulting · [DATE] - [DATE] Owned …" at bounding box center [354, 245] width 285 height 374
click at [580, 157] on div "Director, Operations Bond Vet · Healthcare, Consulting · [DATE] - [DATE] Owned …" at bounding box center [355, 195] width 710 height 391
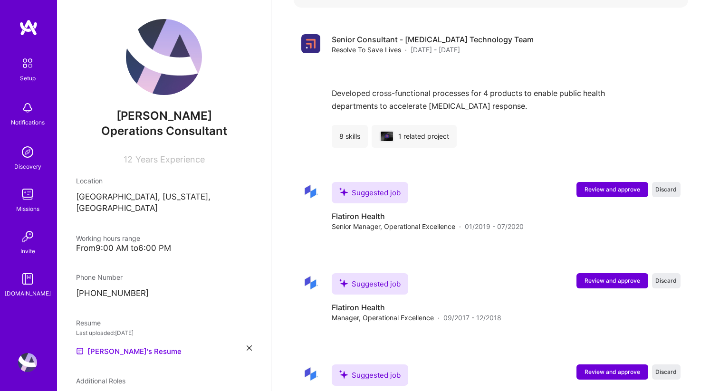
scroll to position [1308, 0]
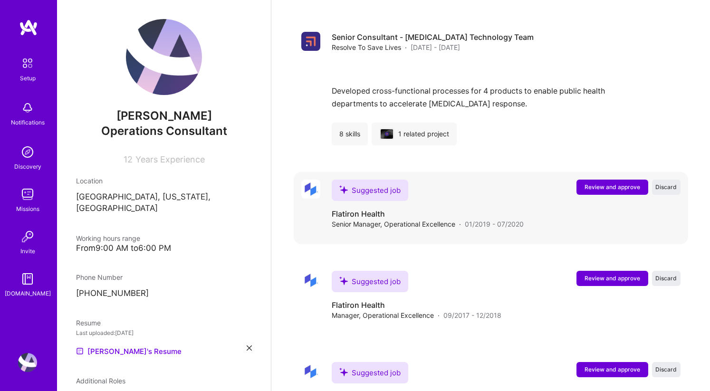
click at [590, 183] on span "Review and approve" at bounding box center [612, 187] width 56 height 8
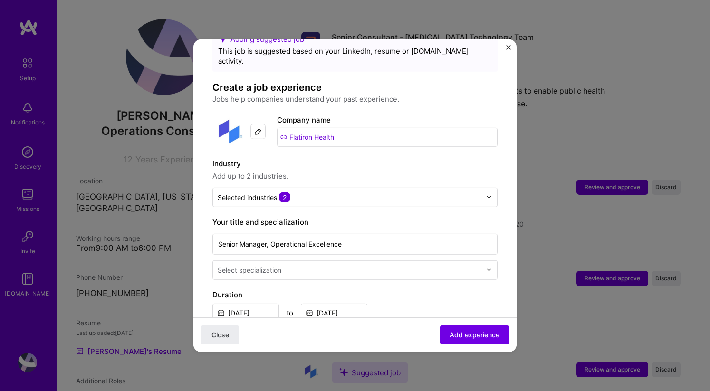
scroll to position [33, 0]
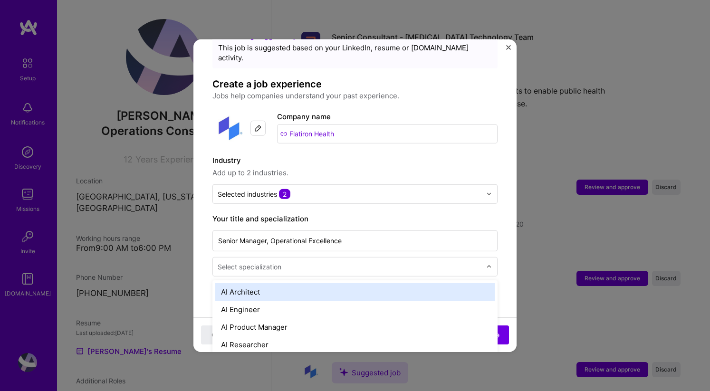
click at [337, 261] on input "text" at bounding box center [350, 266] width 265 height 10
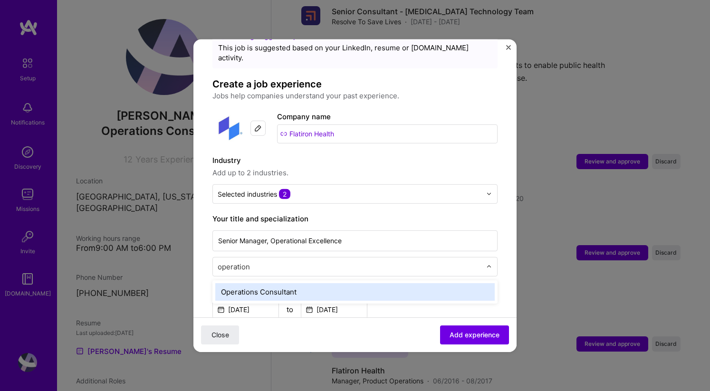
type input "operations"
click at [304, 285] on div "Operations Consultant" at bounding box center [354, 292] width 279 height 18
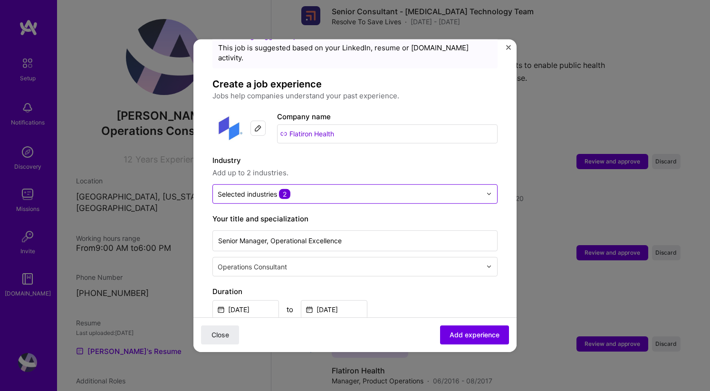
click at [303, 189] on input "text" at bounding box center [350, 194] width 264 height 10
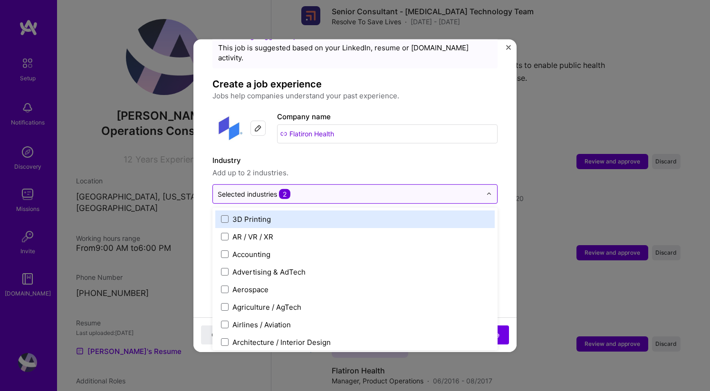
click at [287, 189] on span "2" at bounding box center [284, 194] width 11 height 10
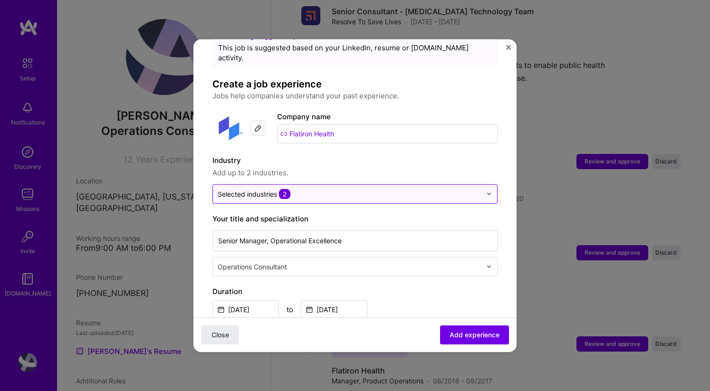
click at [287, 189] on span "2" at bounding box center [284, 194] width 11 height 10
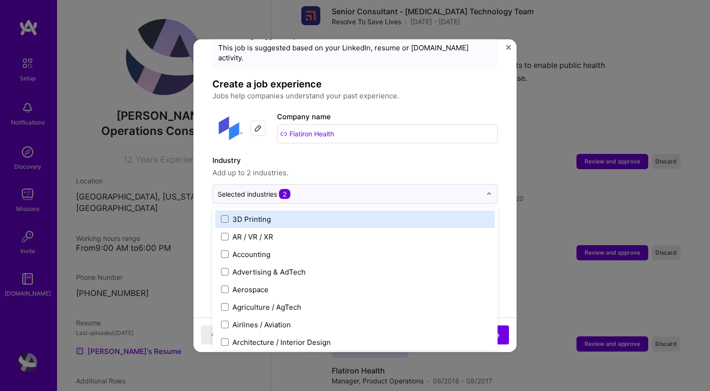
click at [315, 167] on span "Add up to 2 industries." at bounding box center [354, 172] width 285 height 11
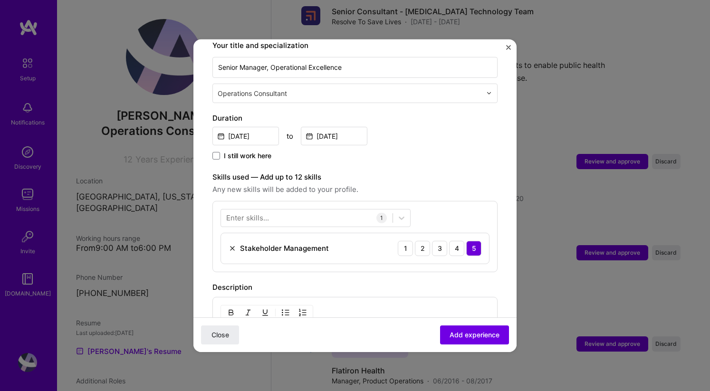
scroll to position [229, 0]
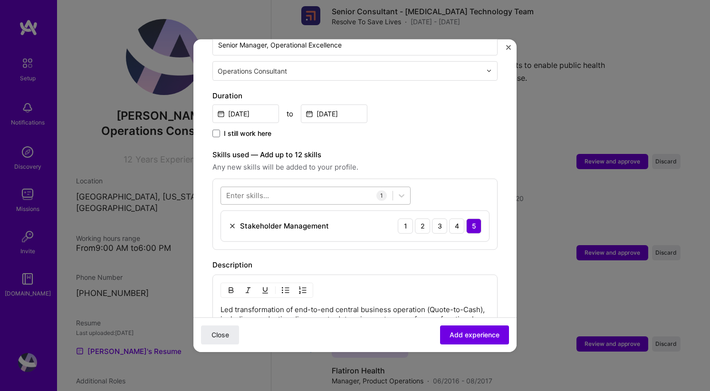
click at [307, 192] on div at bounding box center [306, 196] width 171 height 16
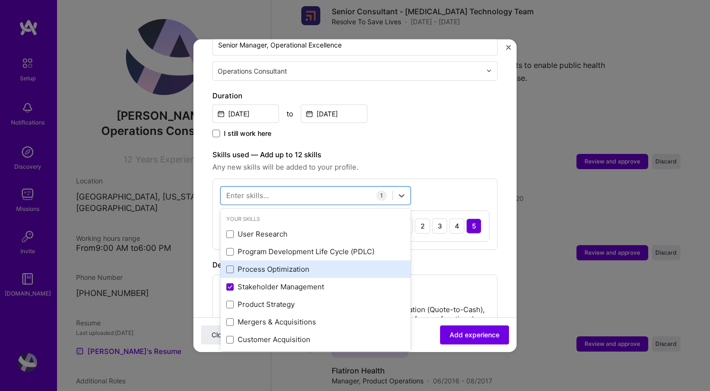
click at [276, 264] on div "Process Optimization" at bounding box center [315, 269] width 179 height 10
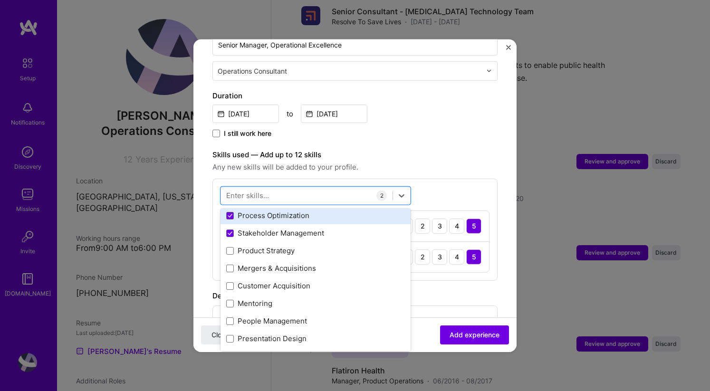
scroll to position [61, 0]
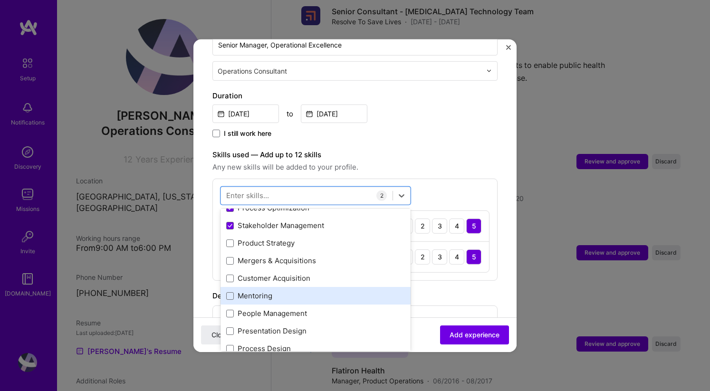
click at [265, 291] on div "Mentoring" at bounding box center [315, 296] width 179 height 10
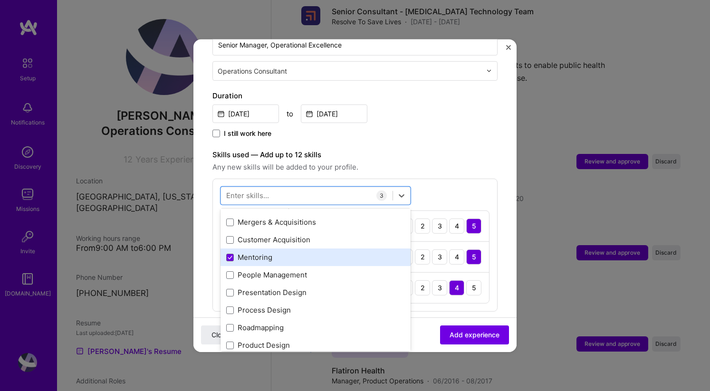
scroll to position [104, 0]
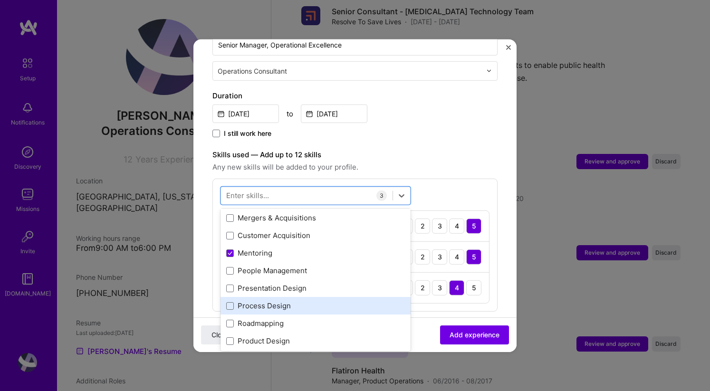
click at [262, 301] on div "Process Design" at bounding box center [315, 306] width 179 height 10
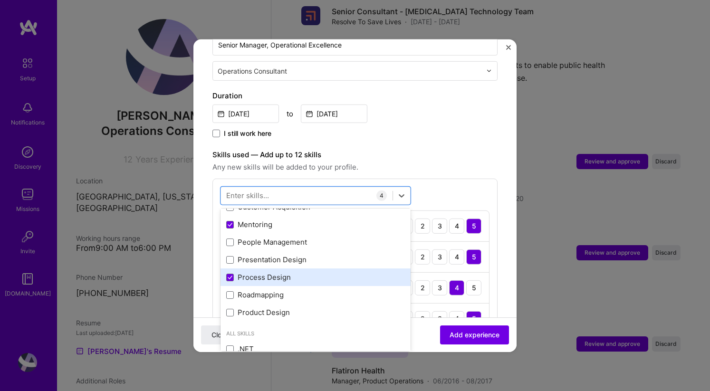
scroll to position [144, 0]
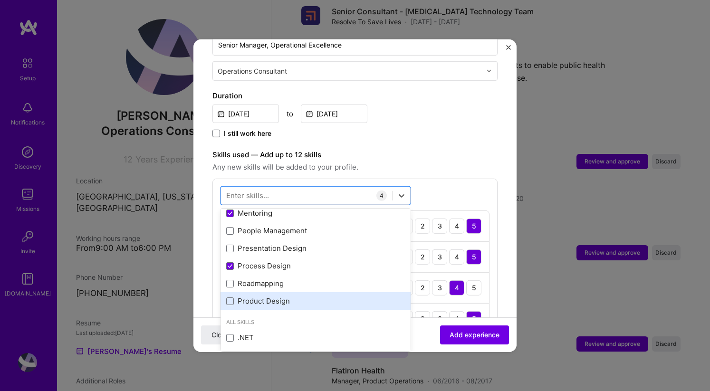
click at [263, 296] on div "Product Design" at bounding box center [315, 301] width 179 height 10
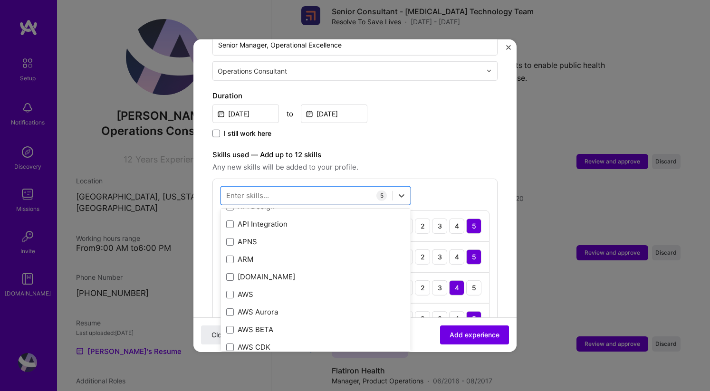
scroll to position [386, 0]
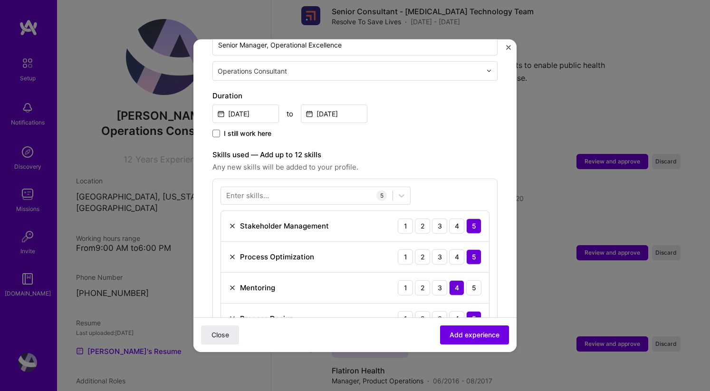
click at [465, 128] on div "I still work here" at bounding box center [354, 133] width 285 height 11
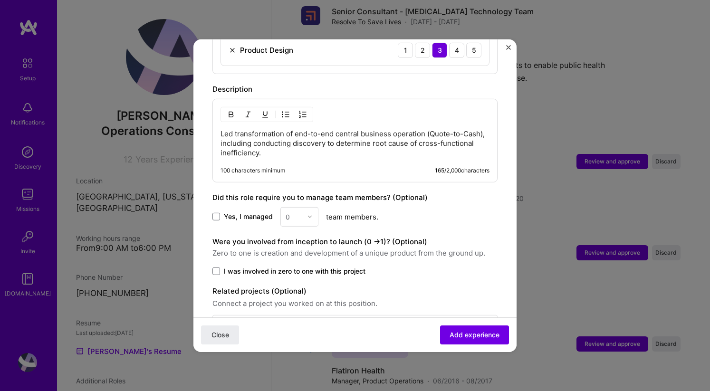
scroll to position [554, 0]
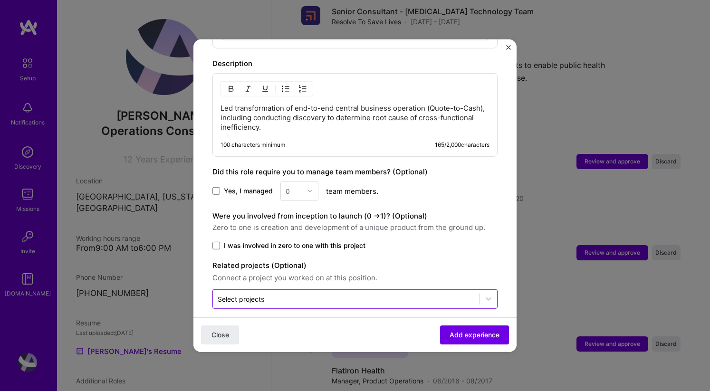
click at [339, 293] on input "text" at bounding box center [346, 298] width 257 height 10
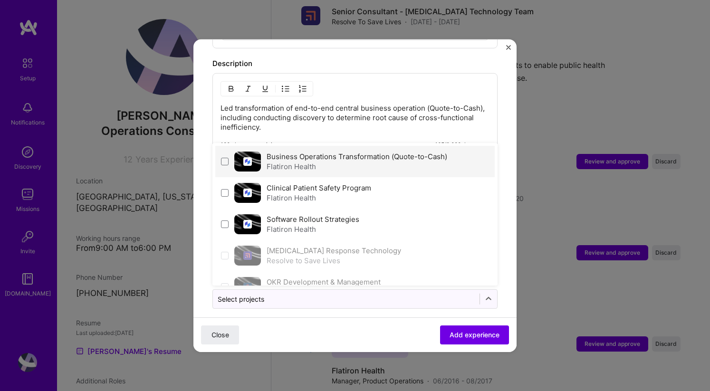
click at [319, 161] on div "Flatiron Health" at bounding box center [356, 166] width 180 height 10
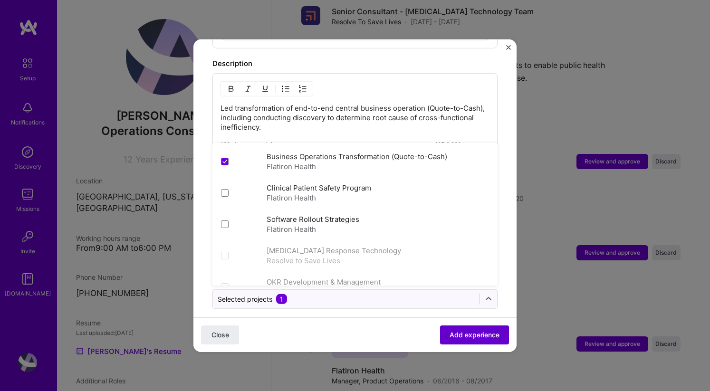
click at [480, 331] on span "Add experience" at bounding box center [474, 334] width 50 height 9
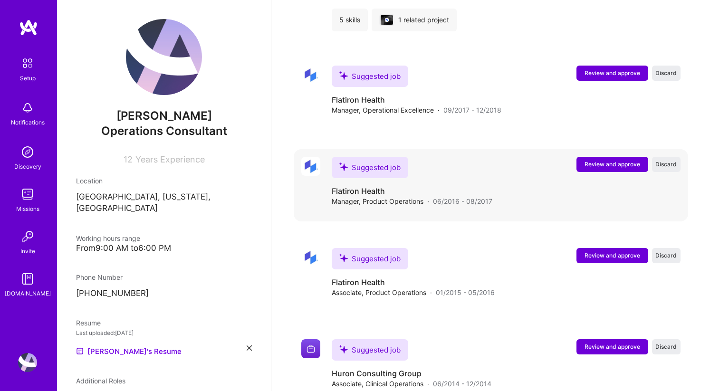
scroll to position [1432, 0]
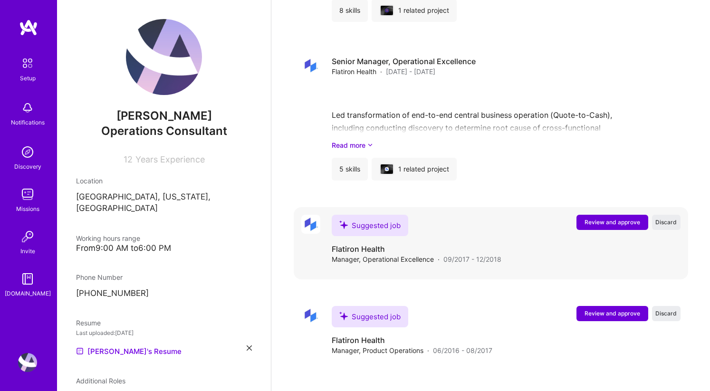
click at [595, 215] on button "Review and approve" at bounding box center [612, 222] width 72 height 15
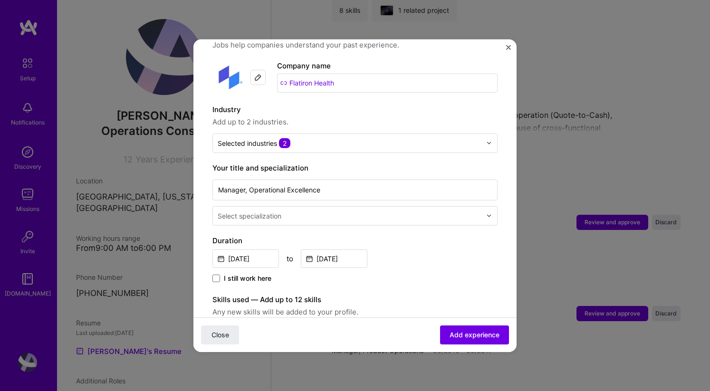
scroll to position [85, 0]
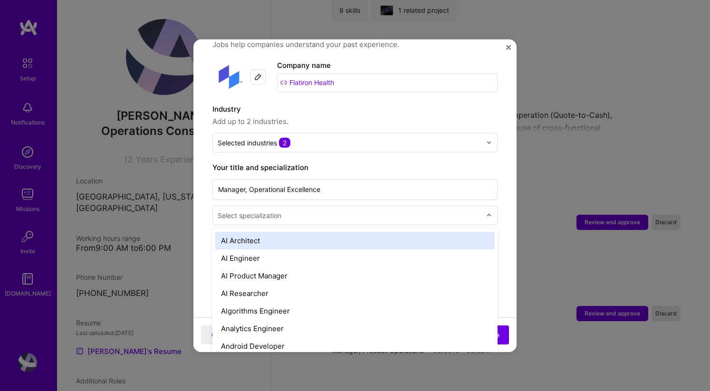
click at [362, 210] on input "text" at bounding box center [350, 215] width 265 height 10
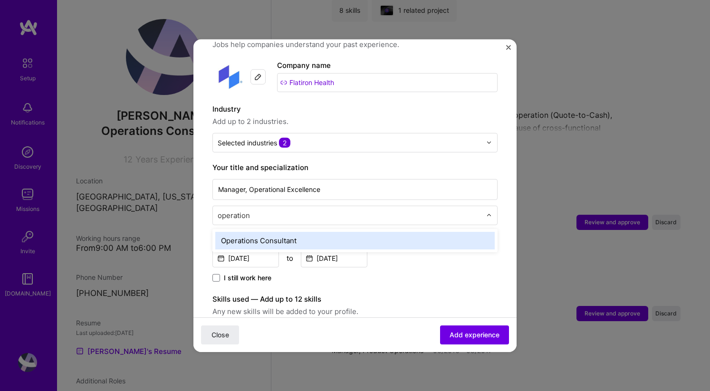
type input "operations"
click at [326, 231] on div "Operations Consultant" at bounding box center [354, 240] width 279 height 18
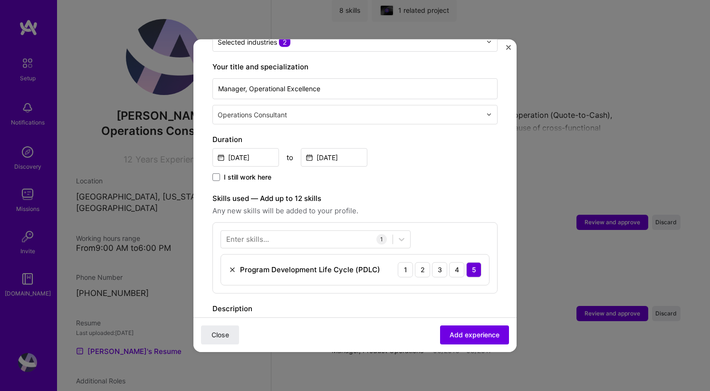
scroll to position [190, 0]
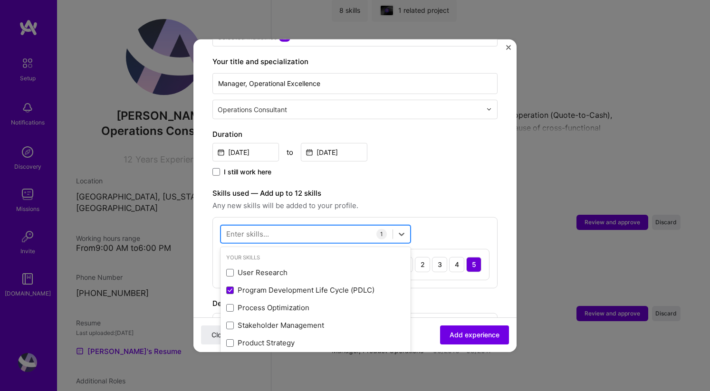
click at [325, 226] on div at bounding box center [306, 234] width 171 height 16
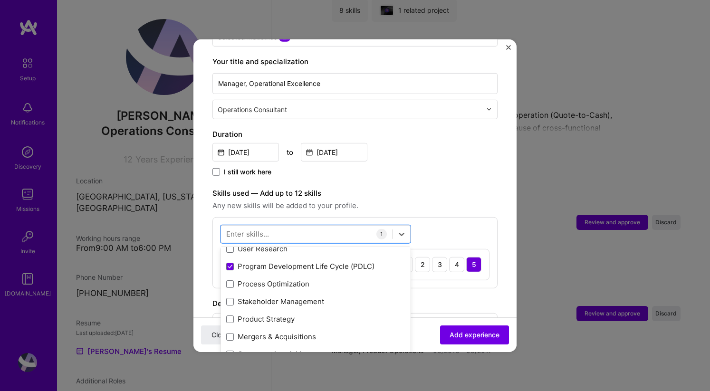
scroll to position [27, 0]
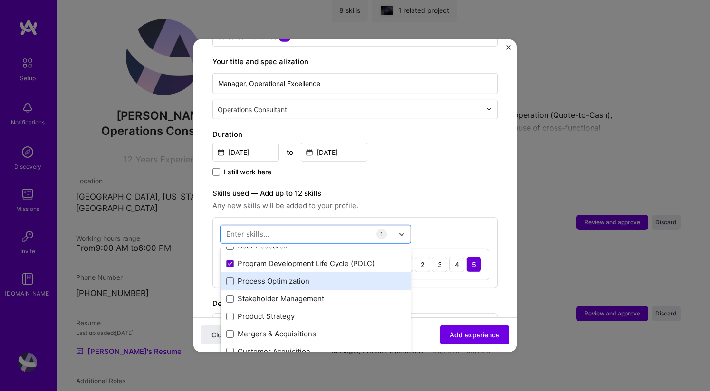
click at [302, 276] on div "Process Optimization" at bounding box center [315, 281] width 179 height 10
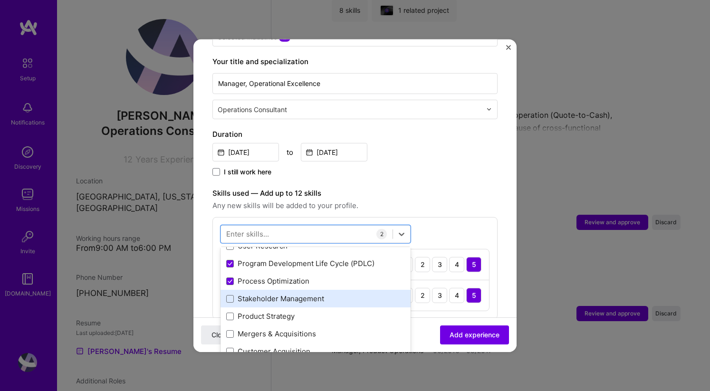
click at [299, 293] on div "Stakeholder Management" at bounding box center [315, 298] width 179 height 10
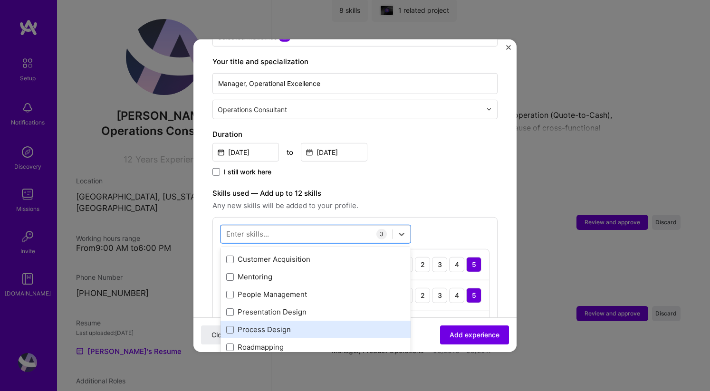
click at [276, 324] on div "Process Design" at bounding box center [315, 329] width 179 height 10
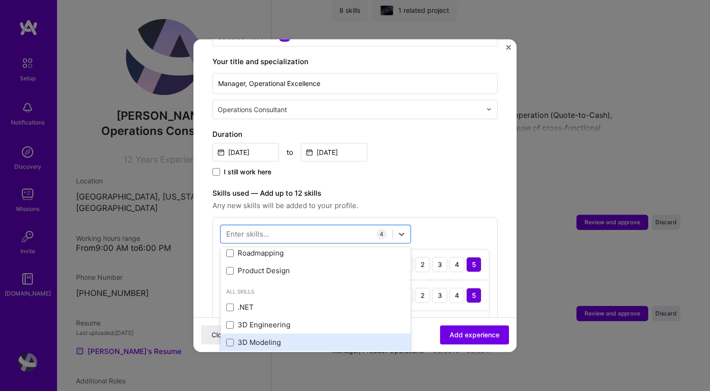
scroll to position [226, 0]
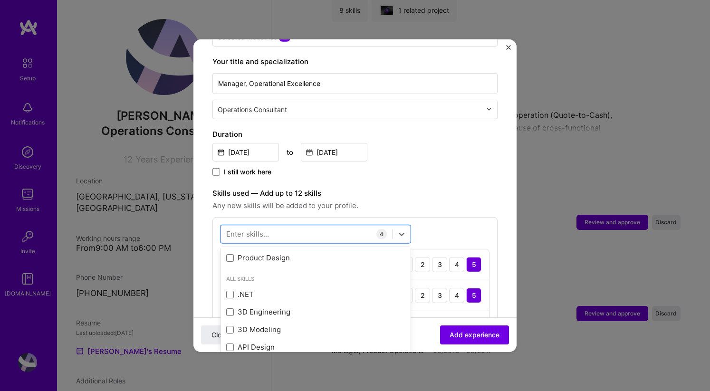
click at [465, 188] on label "Skills used — Add up to 12 skills" at bounding box center [354, 192] width 285 height 11
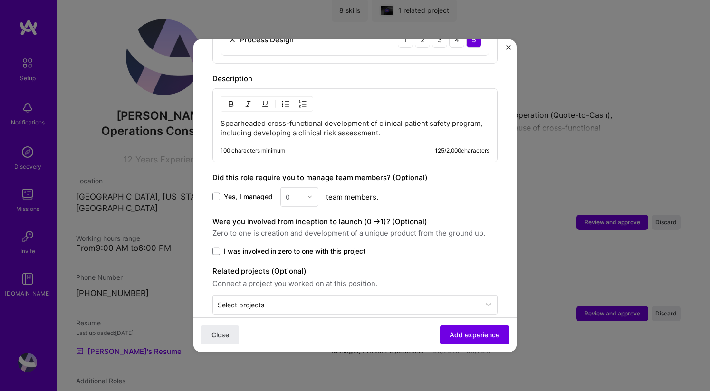
scroll to position [513, 0]
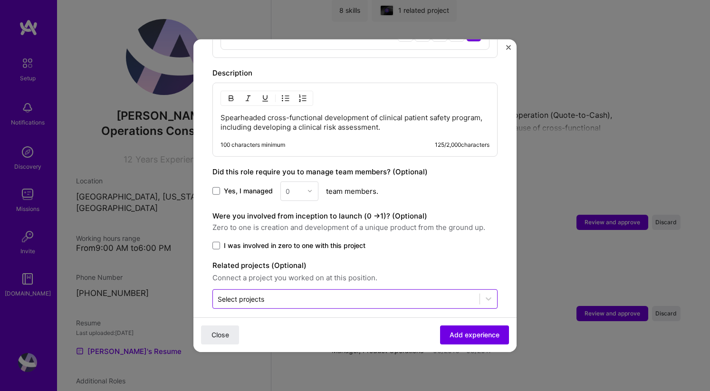
click at [311, 293] on div at bounding box center [346, 299] width 257 height 12
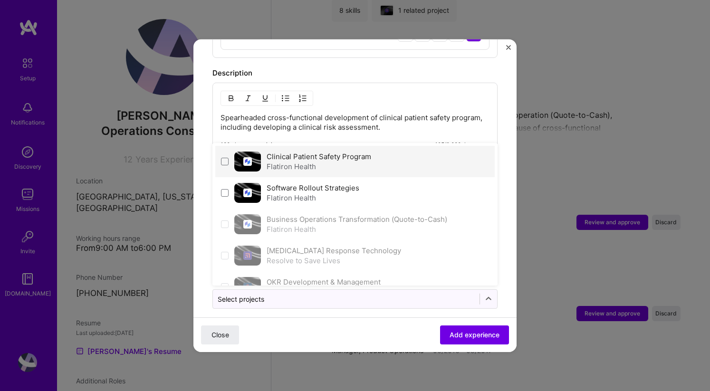
click at [308, 161] on div "Flatiron Health" at bounding box center [318, 166] width 104 height 10
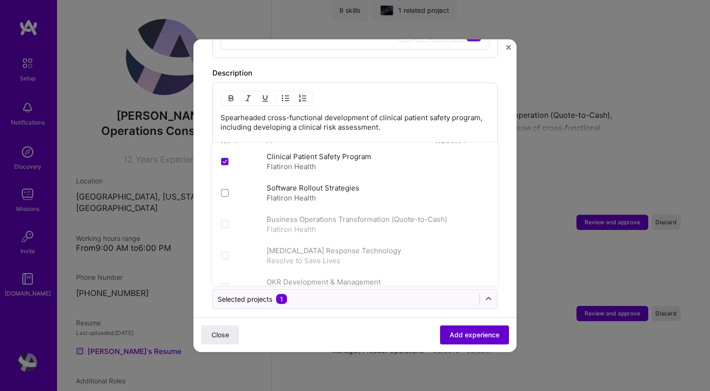
click at [483, 334] on span "Add experience" at bounding box center [474, 334] width 50 height 9
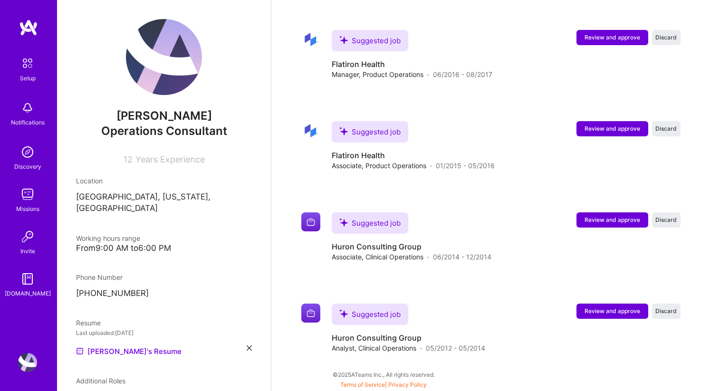
scroll to position [1753, 0]
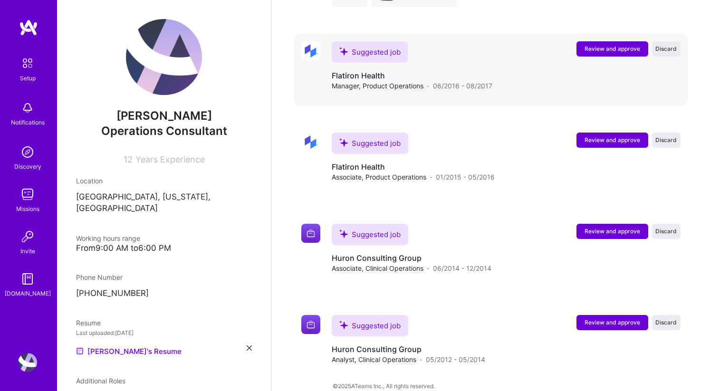
click at [597, 45] on span "Review and approve" at bounding box center [612, 49] width 56 height 8
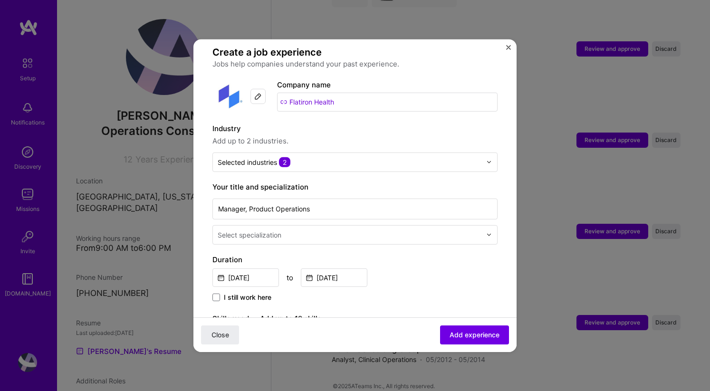
scroll to position [68, 0]
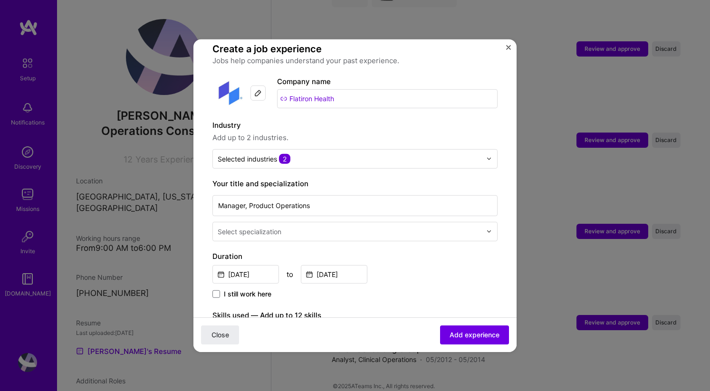
click at [370, 226] on input "text" at bounding box center [350, 231] width 265 height 10
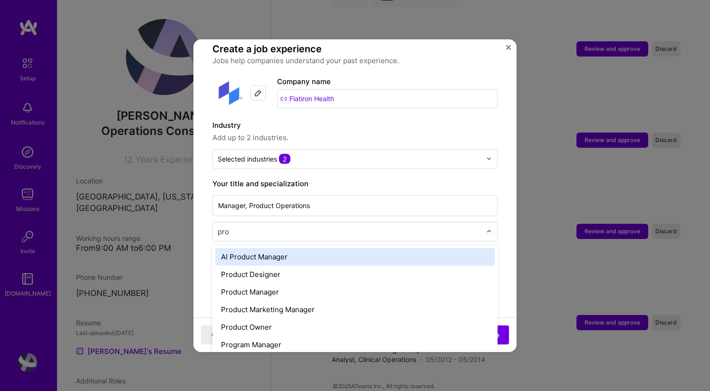
type input "proj"
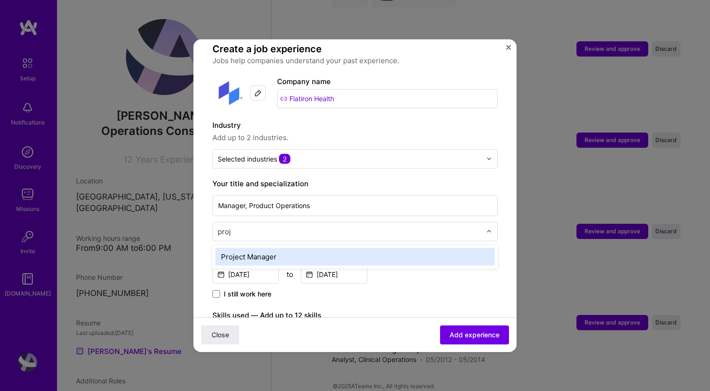
click at [337, 250] on div "Project Manager" at bounding box center [354, 256] width 279 height 18
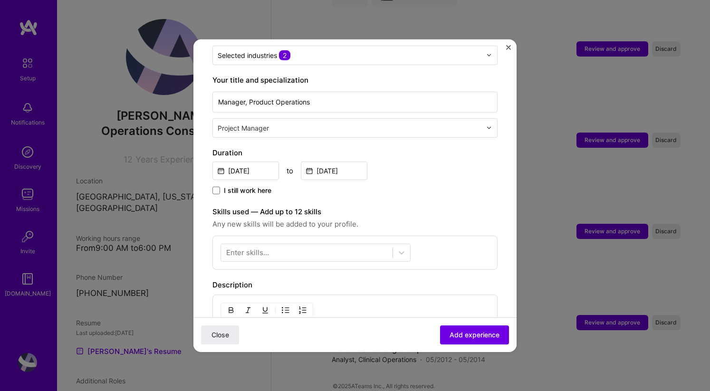
scroll to position [181, 0]
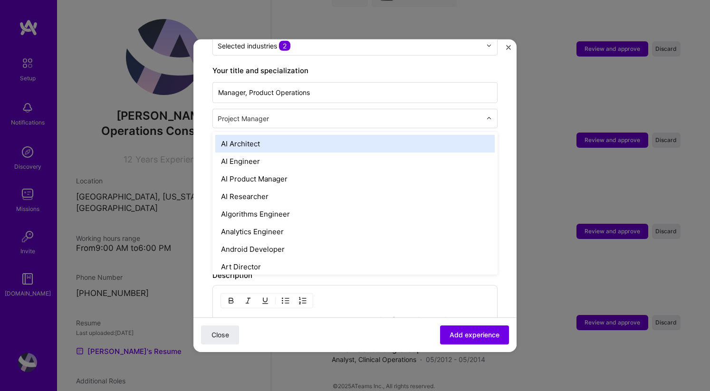
click at [235, 118] on div "Adding suggested job This job is suggested based on your LinkedIn, resume or [D…" at bounding box center [354, 194] width 285 height 634
click at [238, 113] on input "text" at bounding box center [350, 118] width 265 height 10
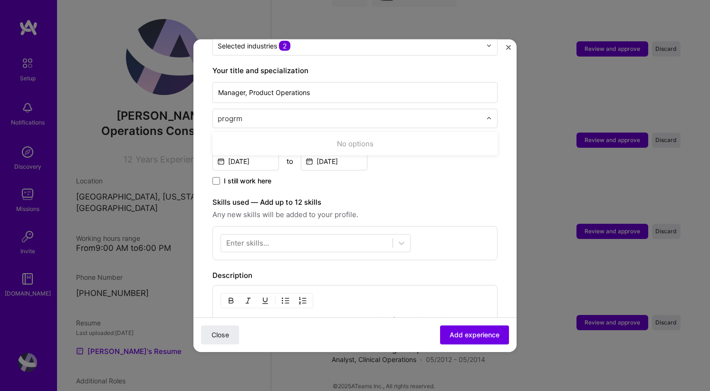
type input "progr"
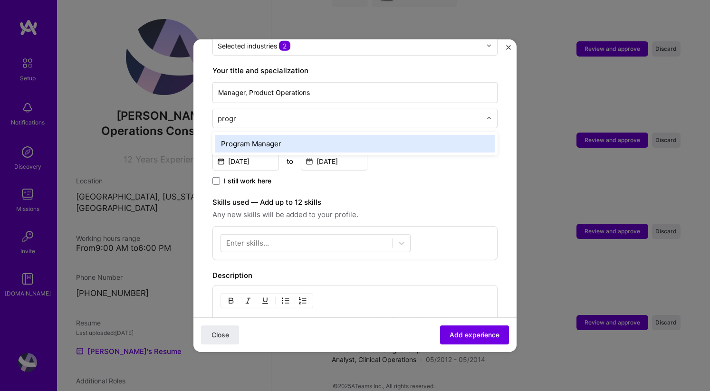
click at [252, 134] on div "Program Manager" at bounding box center [354, 143] width 279 height 18
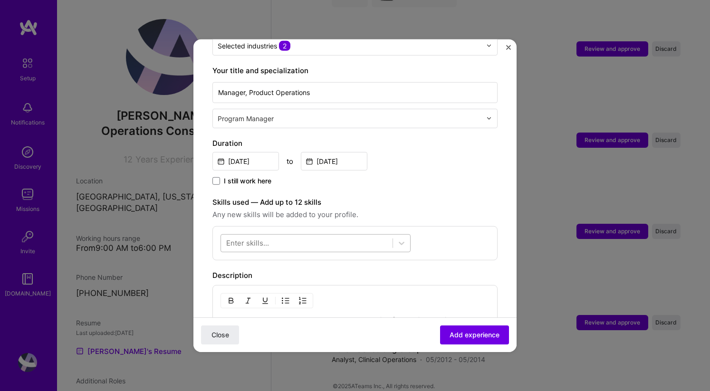
click at [327, 235] on div at bounding box center [306, 243] width 171 height 16
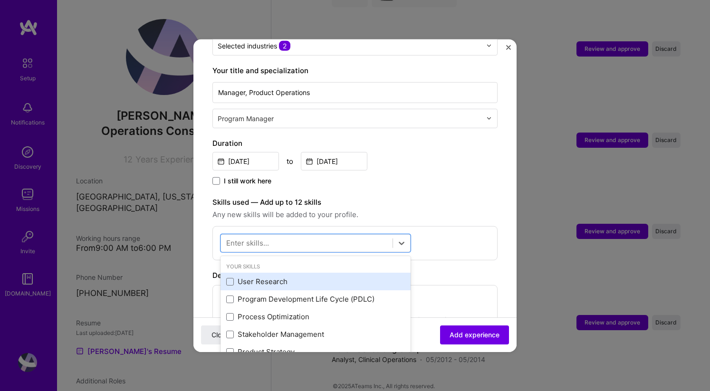
click at [307, 276] on div "User Research" at bounding box center [315, 281] width 179 height 10
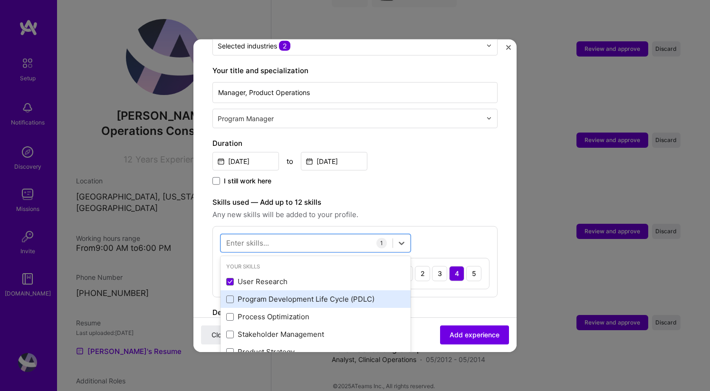
click at [303, 294] on div "Program Development Life Cycle (PDLC)" at bounding box center [315, 299] width 179 height 10
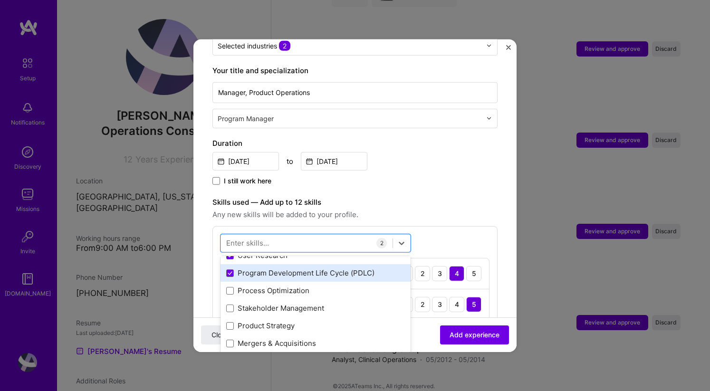
scroll to position [32, 0]
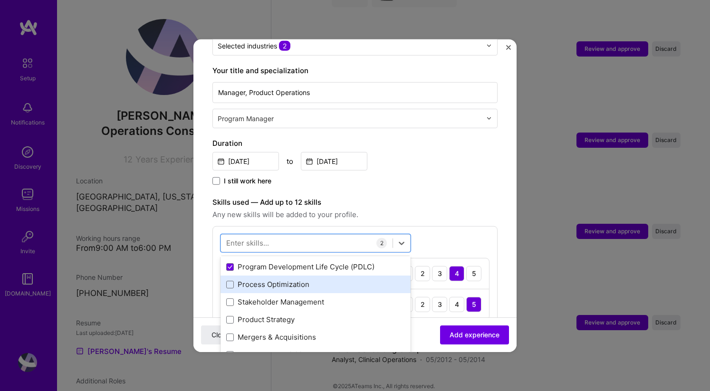
click at [303, 282] on div "Process Optimization" at bounding box center [315, 284] width 190 height 18
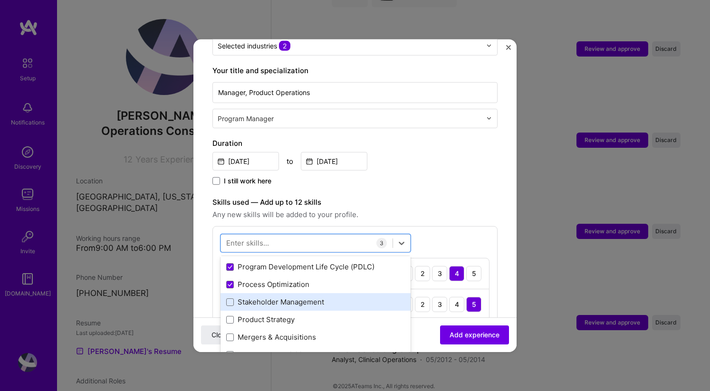
click at [297, 298] on div "Stakeholder Management" at bounding box center [315, 302] width 190 height 18
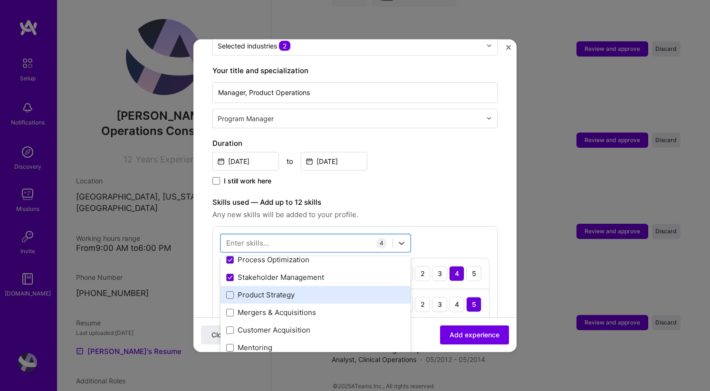
scroll to position [58, 0]
click at [284, 289] on div "Product Strategy" at bounding box center [315, 294] width 179 height 10
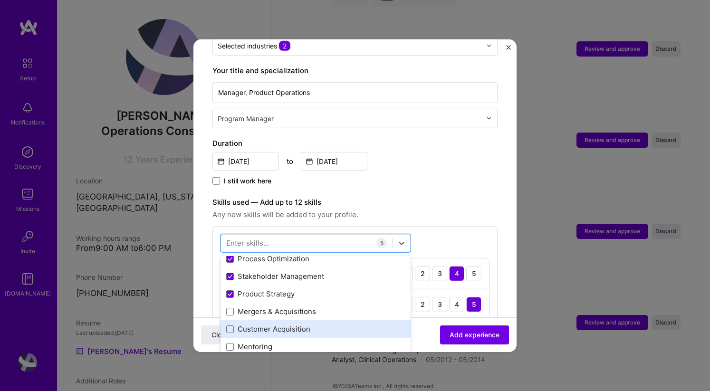
click at [282, 324] on div "Customer Acquisition" at bounding box center [315, 329] width 179 height 10
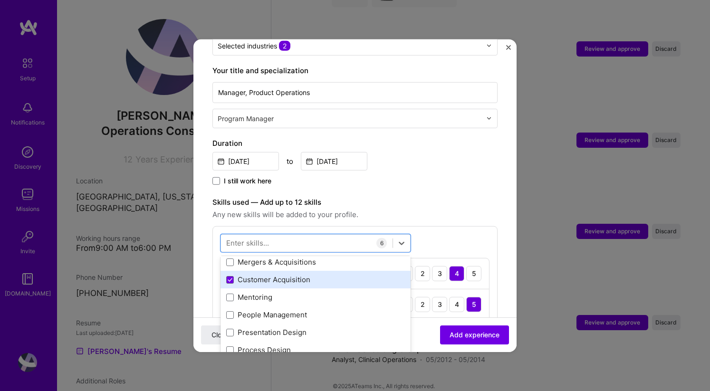
scroll to position [124, 0]
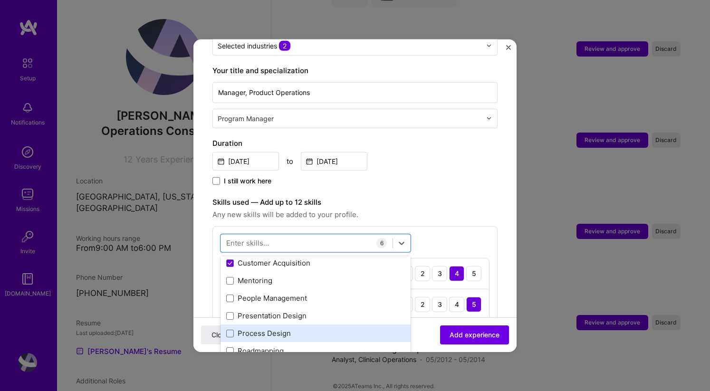
click at [278, 328] on div "Process Design" at bounding box center [315, 333] width 179 height 10
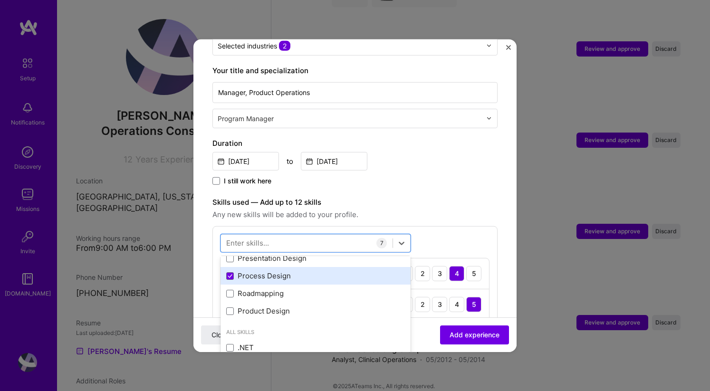
scroll to position [197, 0]
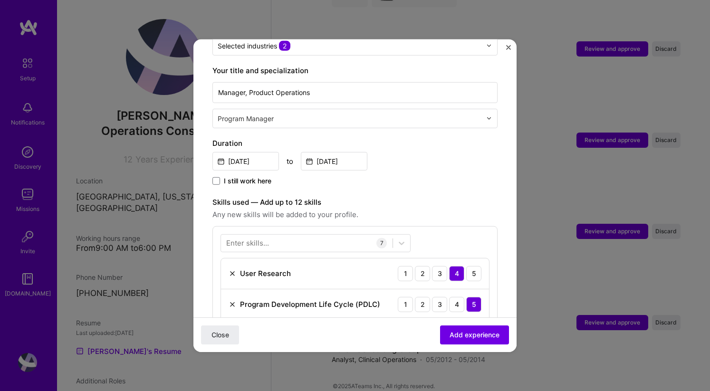
click at [402, 176] on div "I still work here" at bounding box center [354, 181] width 285 height 11
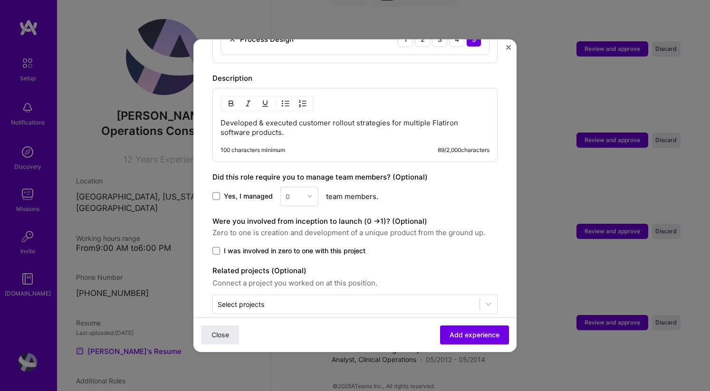
scroll to position [606, 0]
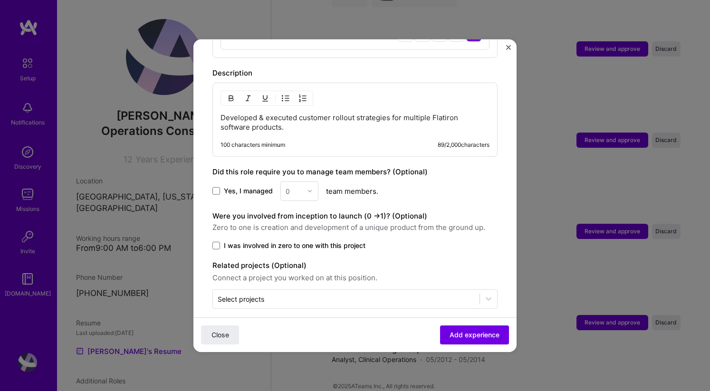
click at [355, 240] on span "I was involved in zero to one with this project" at bounding box center [295, 244] width 142 height 9
click at [0, 0] on input "I was involved in zero to one with this project" at bounding box center [0, 0] width 0 height 0
click at [332, 240] on span "I was involved in zero to one with this project" at bounding box center [295, 244] width 142 height 9
click at [0, 0] on input "I was involved in zero to one with this project" at bounding box center [0, 0] width 0 height 0
click at [332, 240] on span "I was involved in zero to one with this project" at bounding box center [295, 244] width 142 height 9
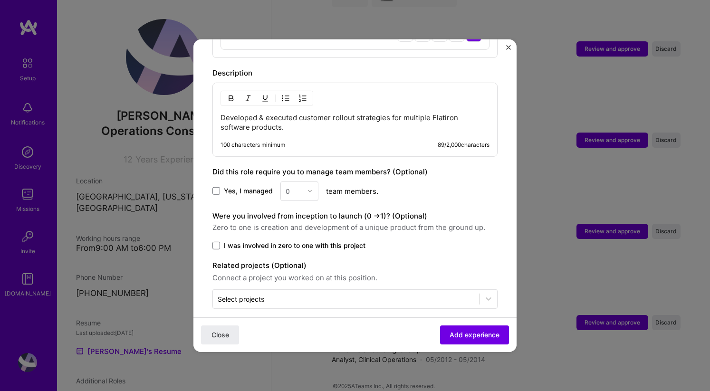
click at [0, 0] on input "I was involved in zero to one with this project" at bounding box center [0, 0] width 0 height 0
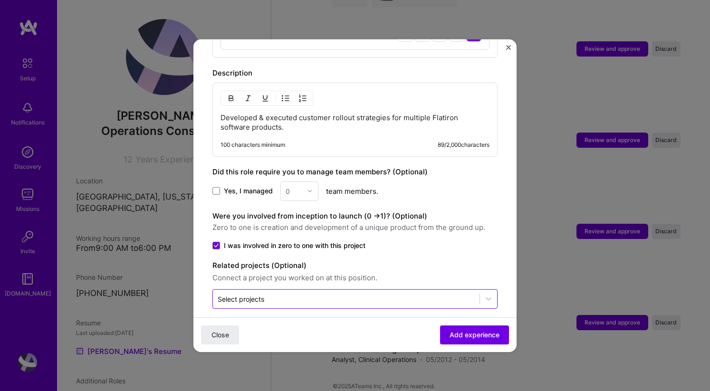
click at [463, 293] on input "text" at bounding box center [346, 298] width 257 height 10
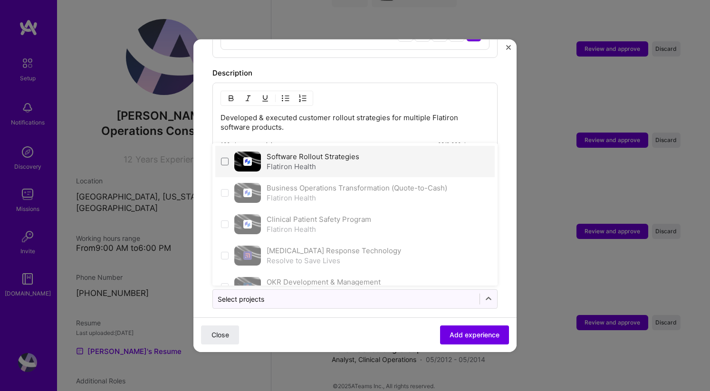
click at [345, 161] on div "Flatiron Health" at bounding box center [312, 166] width 93 height 10
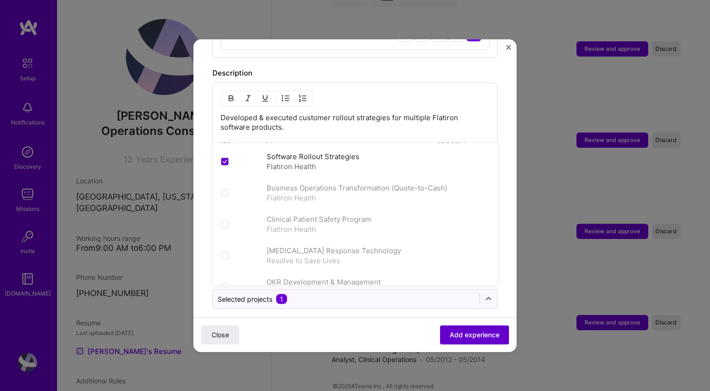
click at [469, 328] on button "Add experience" at bounding box center [474, 334] width 69 height 19
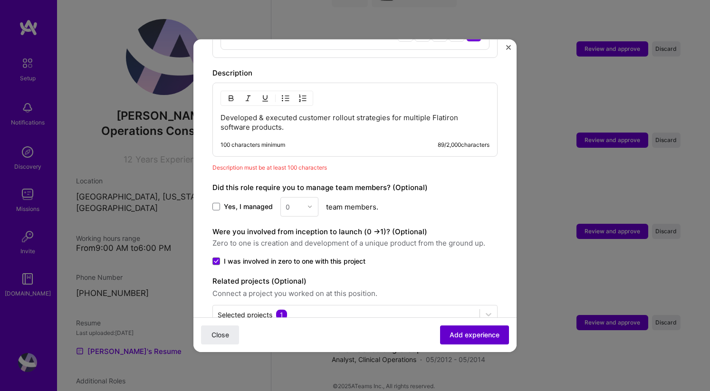
click at [466, 333] on span "Add experience" at bounding box center [474, 334] width 50 height 9
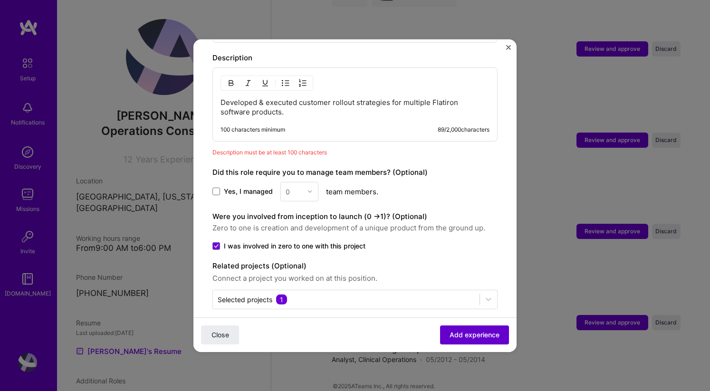
scroll to position [622, 0]
click at [466, 333] on span "Add experience" at bounding box center [474, 334] width 50 height 9
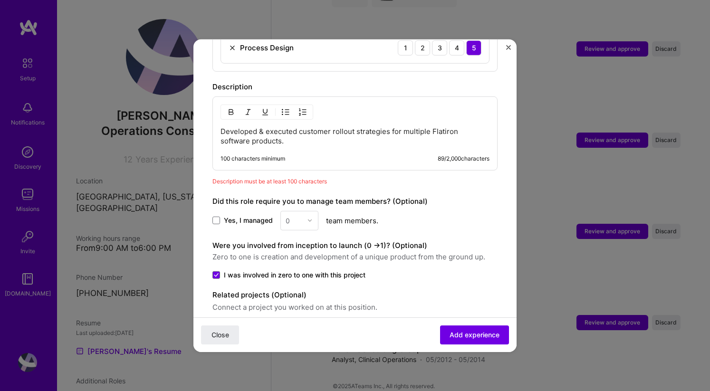
scroll to position [584, 0]
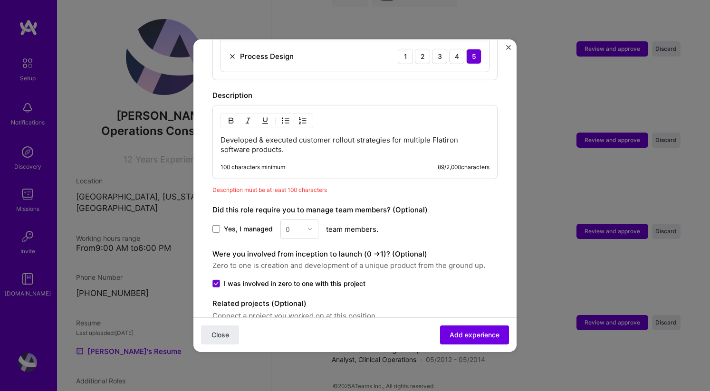
click at [358, 121] on div "Developed & executed customer rollout strategies for multiple Flatiron software…" at bounding box center [354, 141] width 285 height 74
click at [344, 135] on p "Developed & executed customer rollout strategies for multiple Flatiron software…" at bounding box center [354, 144] width 269 height 19
click at [413, 141] on p "Developed & executed customer rollout strategies for multiple Flatiron software…" at bounding box center [354, 144] width 269 height 19
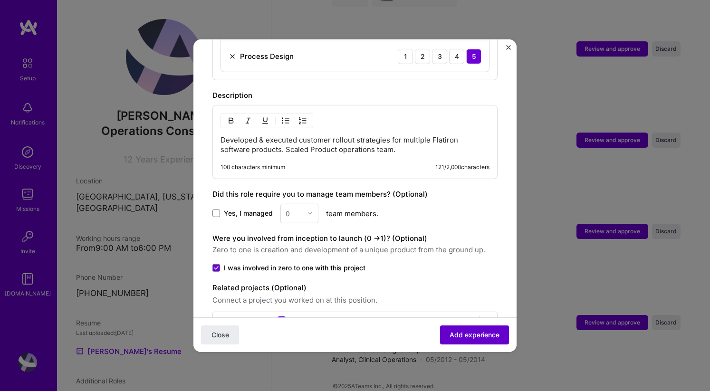
click at [482, 341] on button "Add experience" at bounding box center [474, 334] width 69 height 19
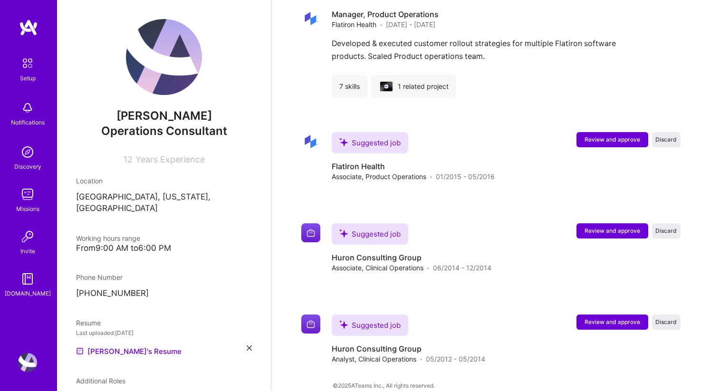
scroll to position [1785, 0]
click at [606, 136] on span "Review and approve" at bounding box center [612, 140] width 56 height 8
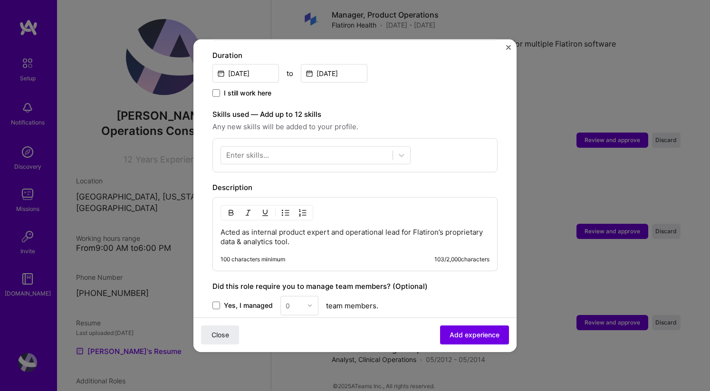
scroll to position [152, 0]
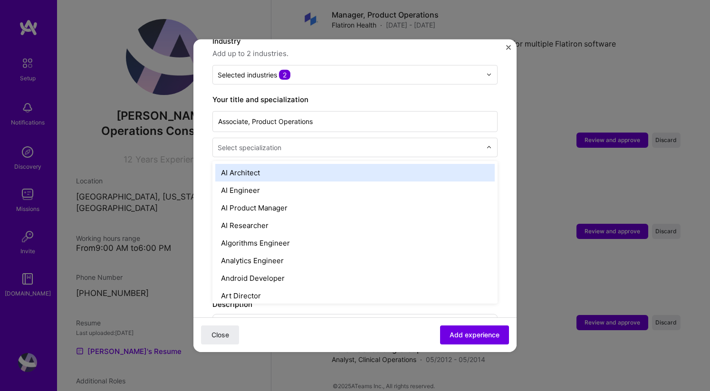
click at [352, 142] on input "text" at bounding box center [350, 147] width 265 height 10
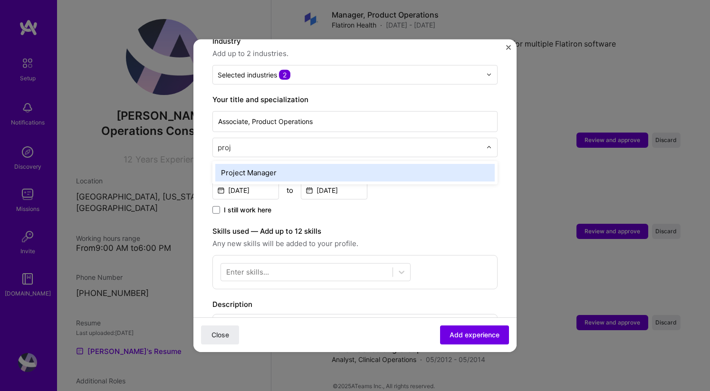
type input "proje"
click at [326, 163] on div "Project Manager" at bounding box center [354, 172] width 279 height 18
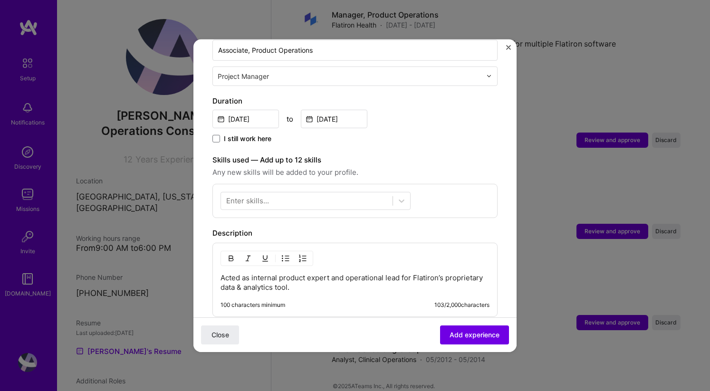
scroll to position [313, 0]
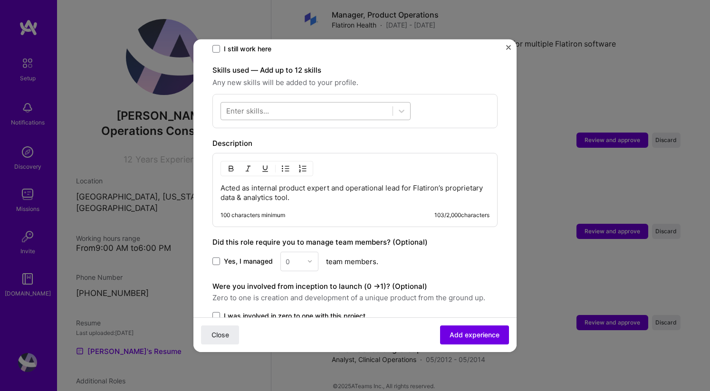
click at [325, 103] on div at bounding box center [306, 111] width 171 height 16
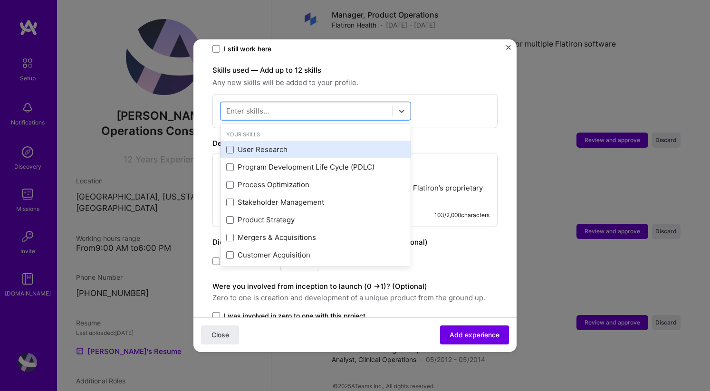
click at [282, 144] on div "User Research" at bounding box center [315, 149] width 179 height 10
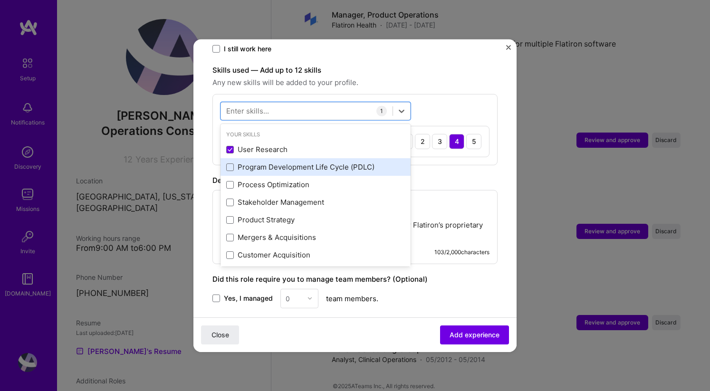
click at [279, 162] on div "Program Development Life Cycle (PDLC)" at bounding box center [315, 167] width 179 height 10
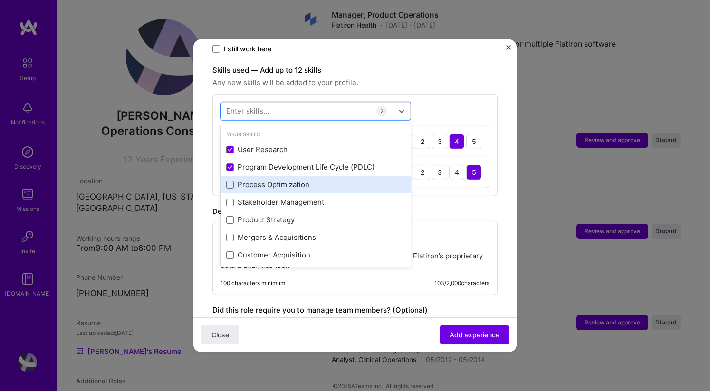
click at [278, 180] on div "Process Optimization" at bounding box center [315, 185] width 179 height 10
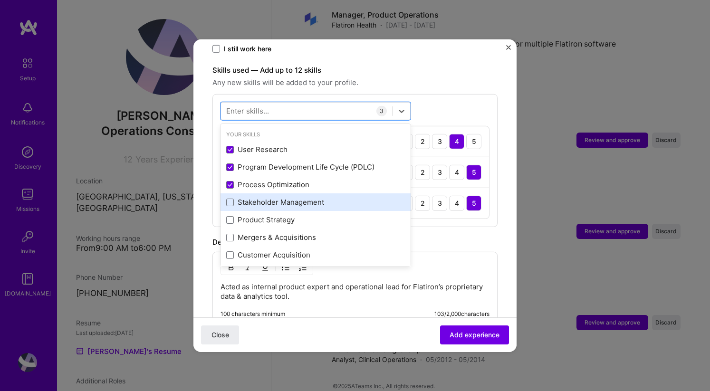
click at [272, 197] on div "Stakeholder Management" at bounding box center [315, 202] width 179 height 10
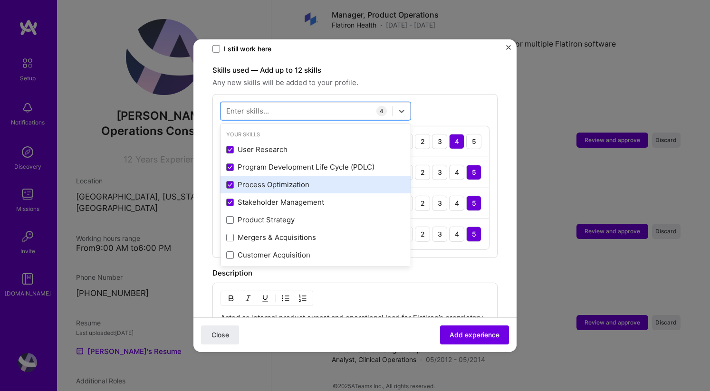
click at [275, 180] on div "Process Optimization" at bounding box center [315, 185] width 179 height 10
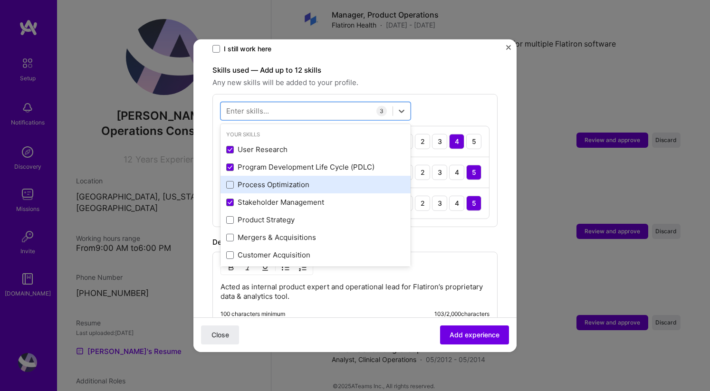
click at [273, 180] on div "Process Optimization" at bounding box center [315, 185] width 179 height 10
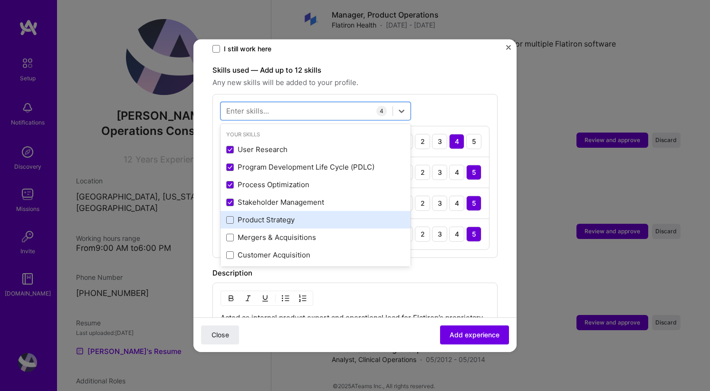
click at [266, 215] on div "Product Strategy" at bounding box center [315, 220] width 179 height 10
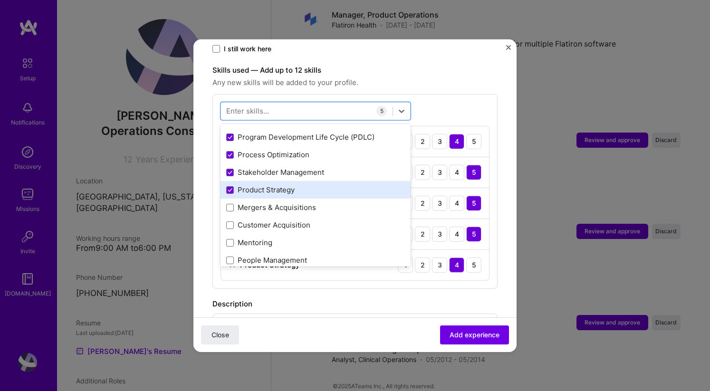
scroll to position [53, 0]
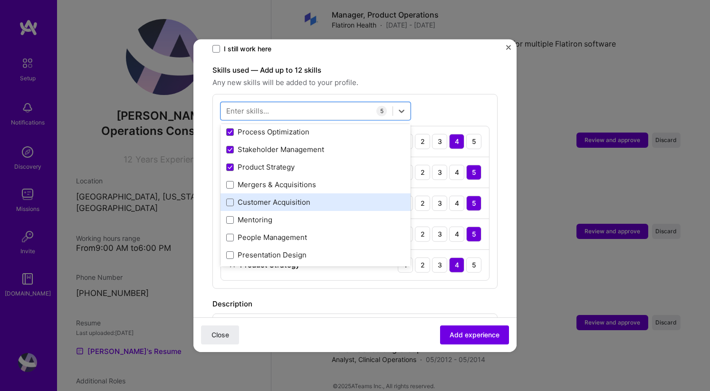
click at [271, 197] on div "Customer Acquisition" at bounding box center [315, 202] width 179 height 10
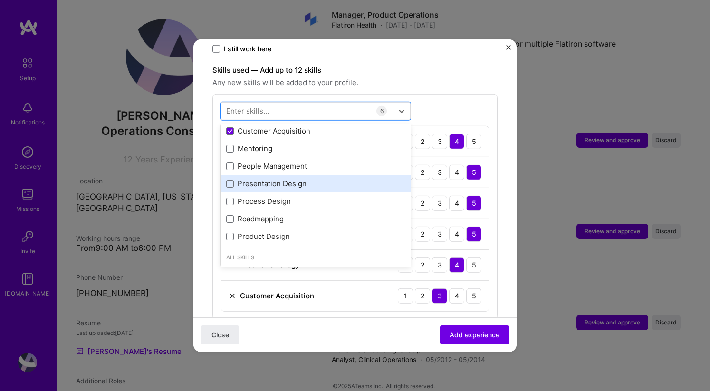
scroll to position [146, 0]
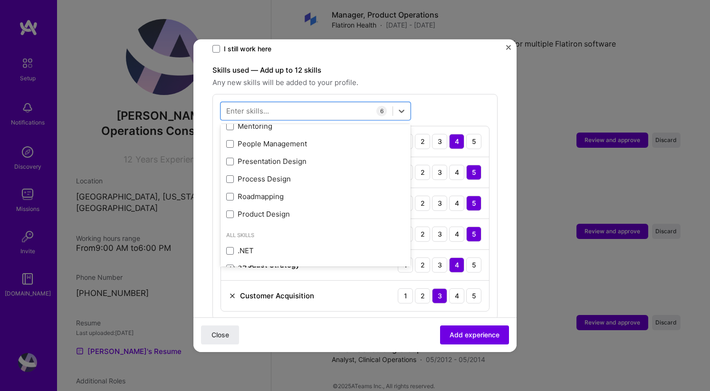
click at [468, 82] on div "Skills used — Add up to 12 skills Any new skills will be added to your profile.…" at bounding box center [354, 191] width 285 height 255
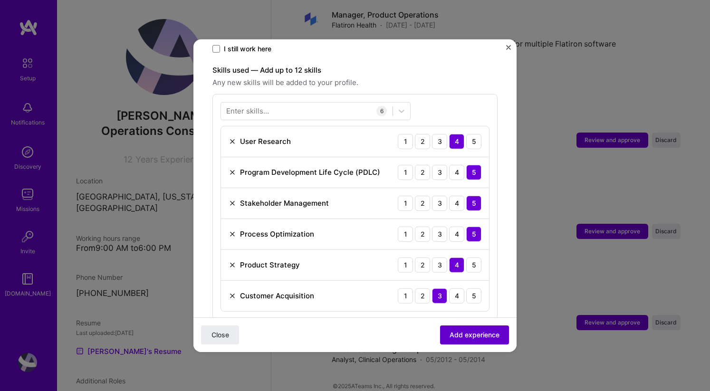
click at [485, 335] on span "Add experience" at bounding box center [474, 334] width 50 height 9
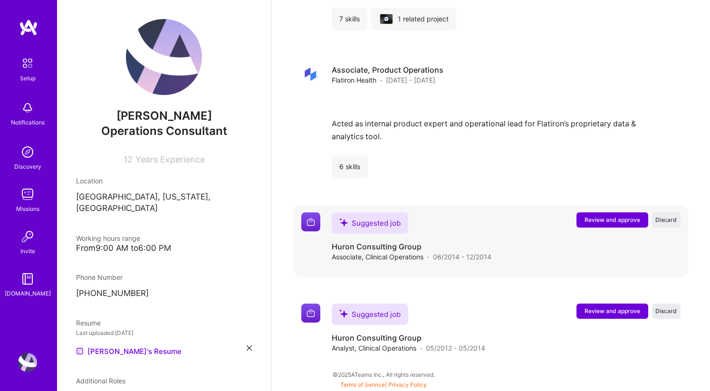
scroll to position [1841, 0]
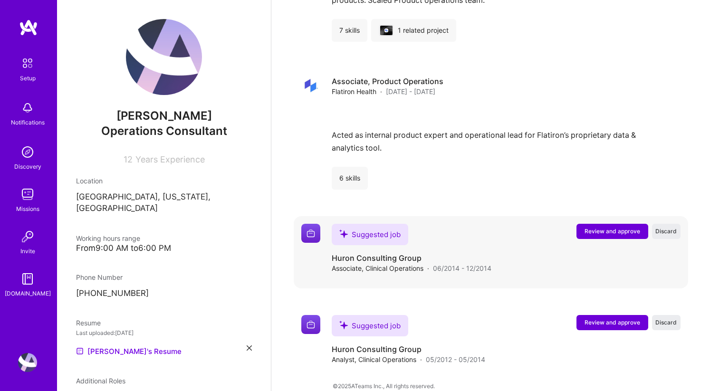
click at [613, 226] on button "Review and approve" at bounding box center [612, 231] width 72 height 15
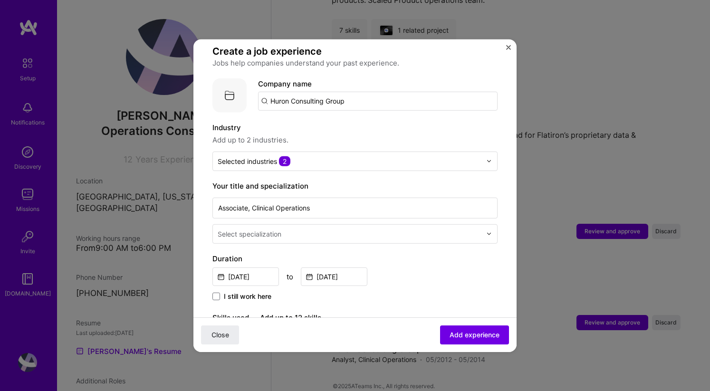
scroll to position [68, 0]
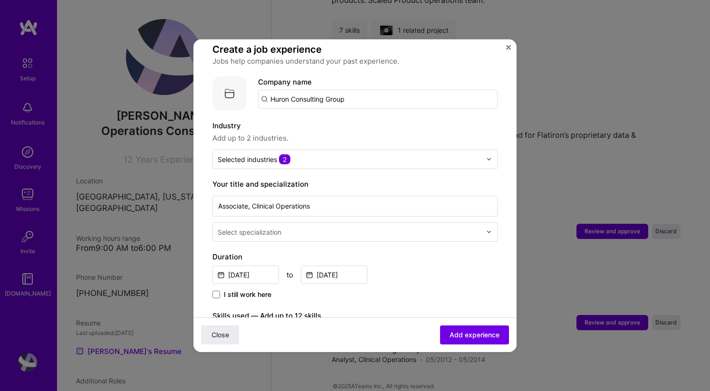
click at [407, 227] on input "text" at bounding box center [350, 232] width 265 height 10
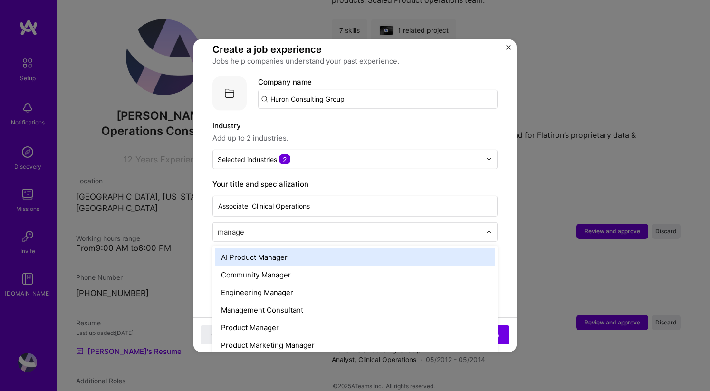
type input "managem"
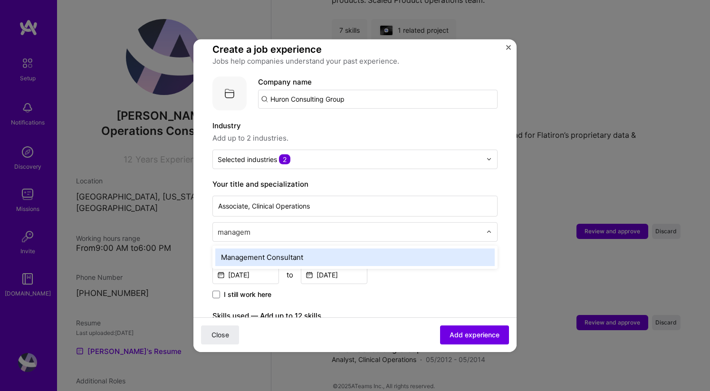
click at [356, 253] on div "Management Consultant" at bounding box center [354, 257] width 279 height 18
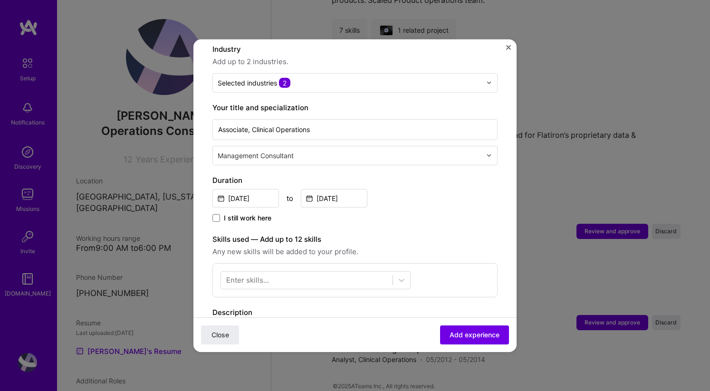
scroll to position [256, 0]
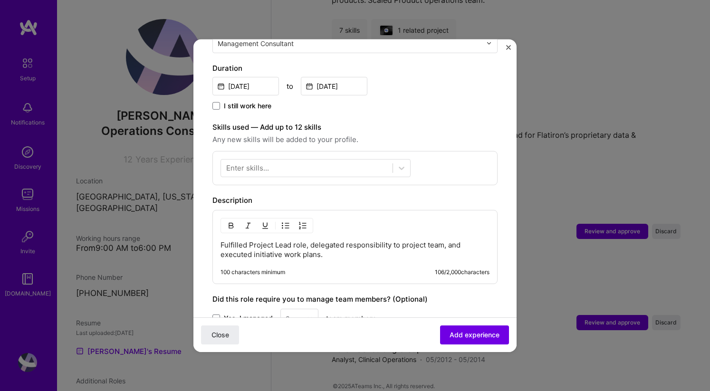
click at [352, 151] on div "Enter skills..." at bounding box center [354, 168] width 285 height 34
click at [351, 160] on div at bounding box center [306, 168] width 171 height 16
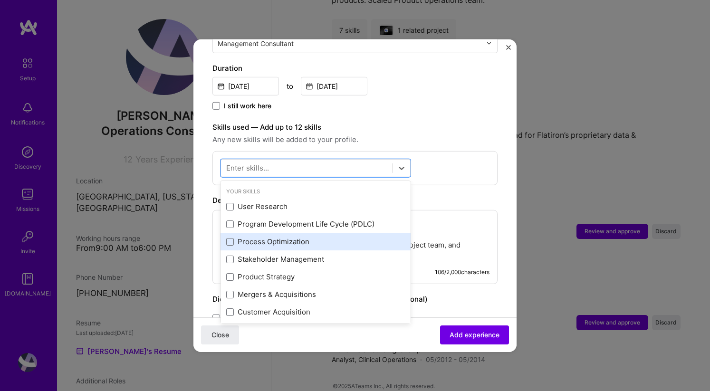
click at [274, 237] on div "Process Optimization" at bounding box center [315, 242] width 179 height 10
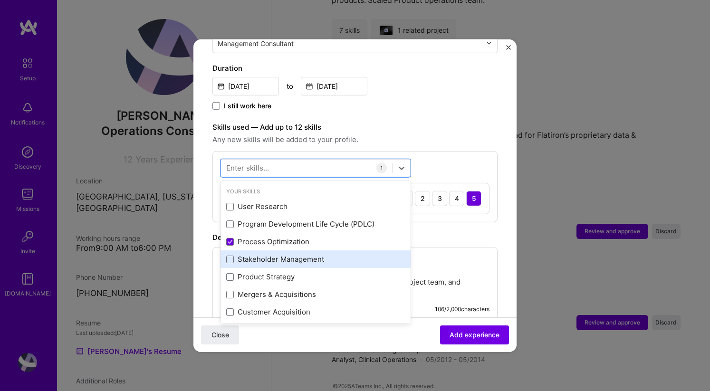
click at [269, 254] on div "Stakeholder Management" at bounding box center [315, 259] width 179 height 10
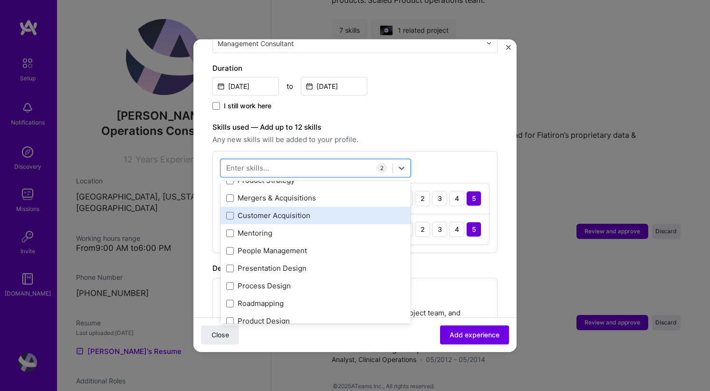
scroll to position [98, 0]
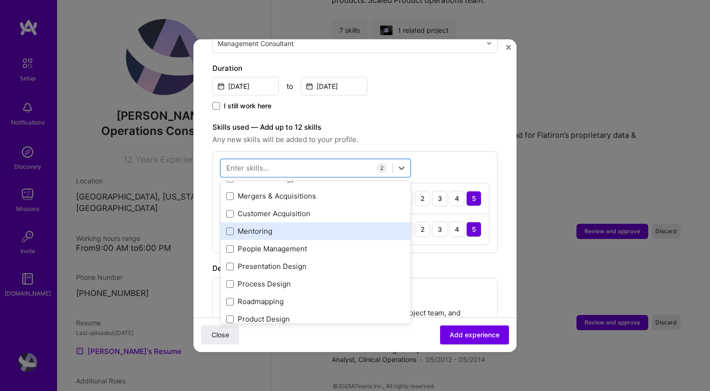
click at [257, 226] on div "Mentoring" at bounding box center [315, 231] width 179 height 10
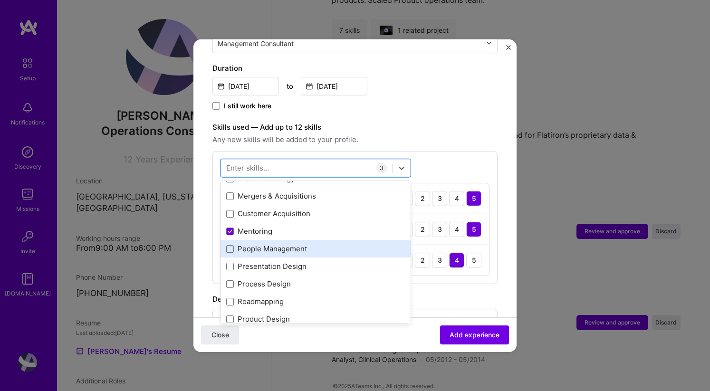
click at [265, 244] on div "People Management" at bounding box center [315, 249] width 179 height 10
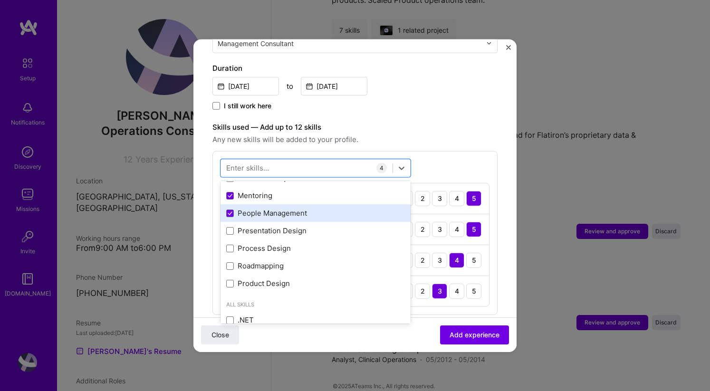
scroll to position [137, 0]
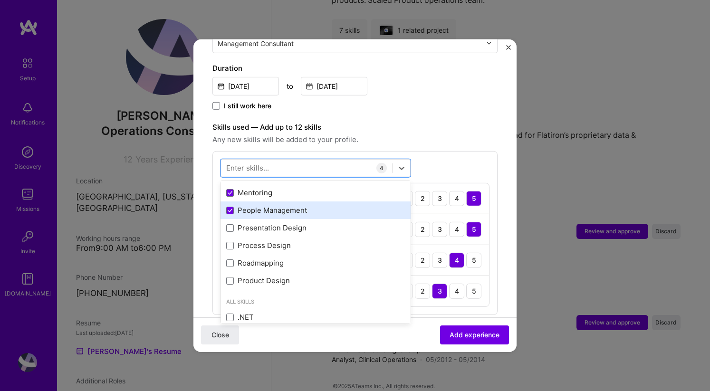
click at [265, 240] on div "Process Design" at bounding box center [315, 245] width 179 height 10
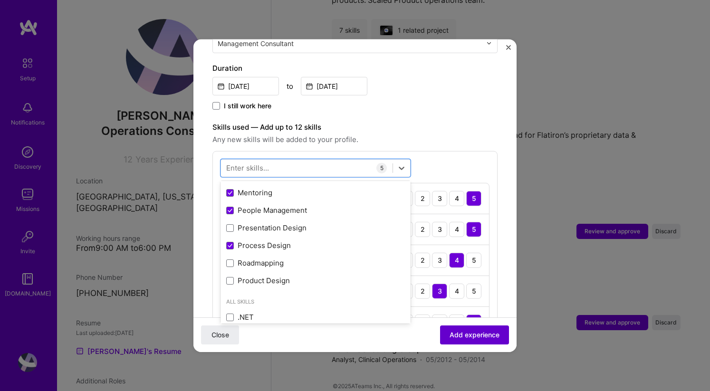
click at [460, 338] on span "Add experience" at bounding box center [474, 334] width 50 height 9
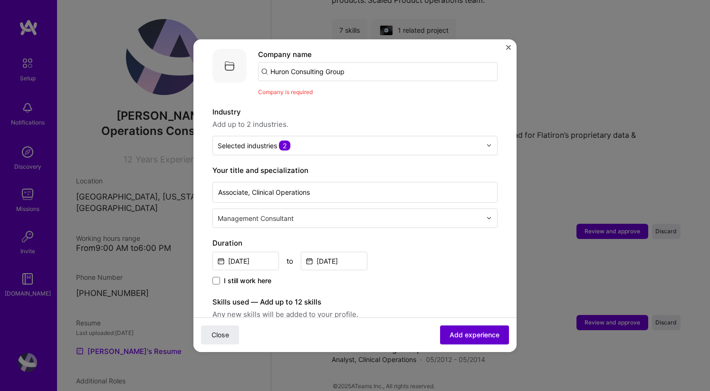
scroll to position [95, 0]
click at [330, 62] on input "Huron Consulting Group" at bounding box center [377, 71] width 239 height 19
click at [317, 63] on input "huron consulta" at bounding box center [377, 71] width 239 height 19
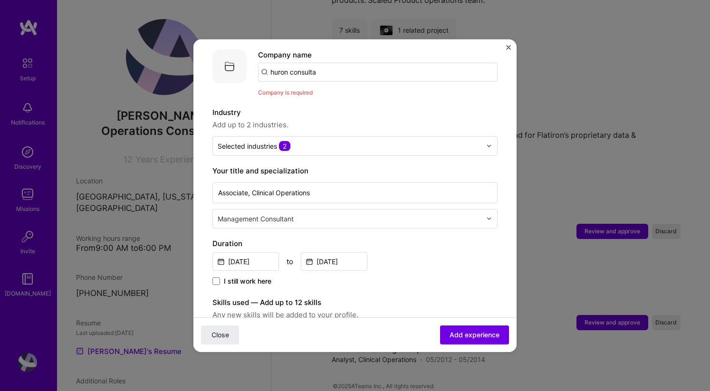
click at [317, 63] on input "huron consulta" at bounding box center [377, 71] width 239 height 19
type input "Huron Consulting Group"
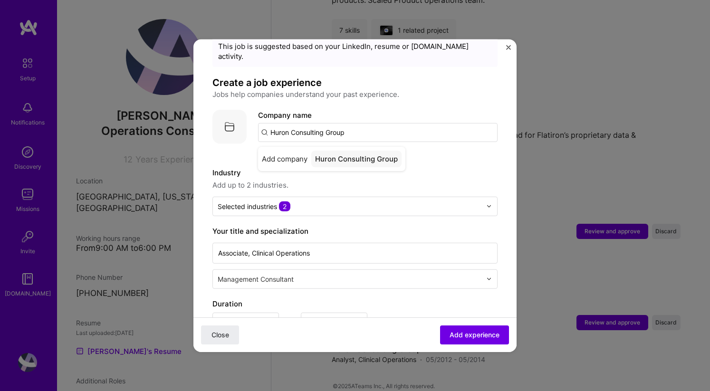
scroll to position [0, 0]
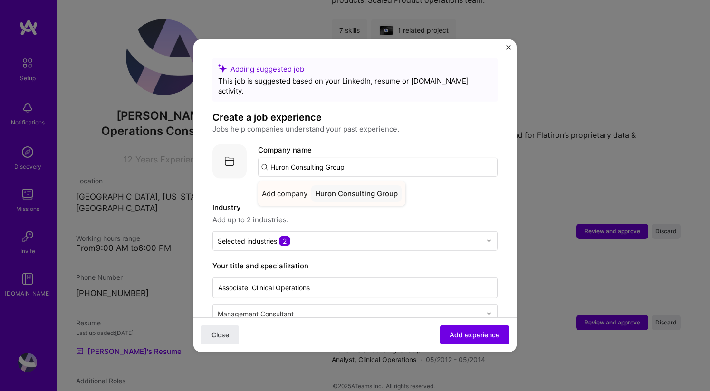
click at [362, 186] on div "Huron Consulting Group" at bounding box center [356, 193] width 90 height 17
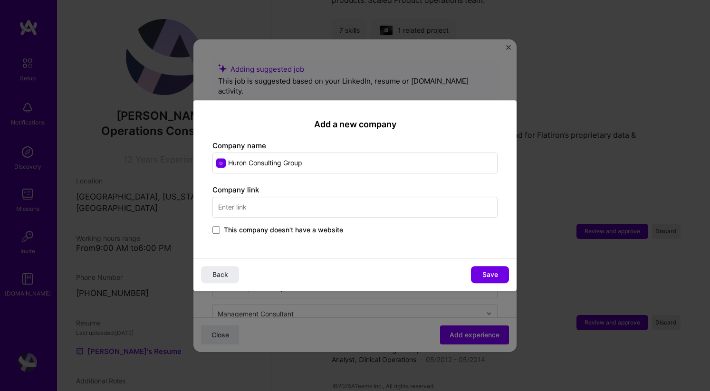
click at [326, 207] on input "text" at bounding box center [354, 207] width 285 height 21
type input "[DOMAIN_NAME]"
click at [488, 270] on span "Save" at bounding box center [490, 274] width 16 height 9
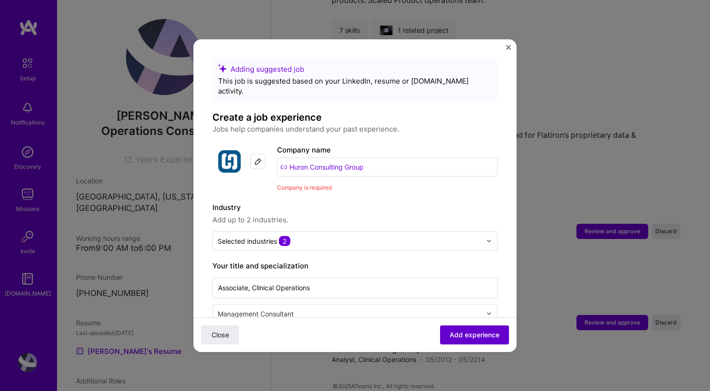
click at [469, 338] on span "Add experience" at bounding box center [474, 334] width 50 height 9
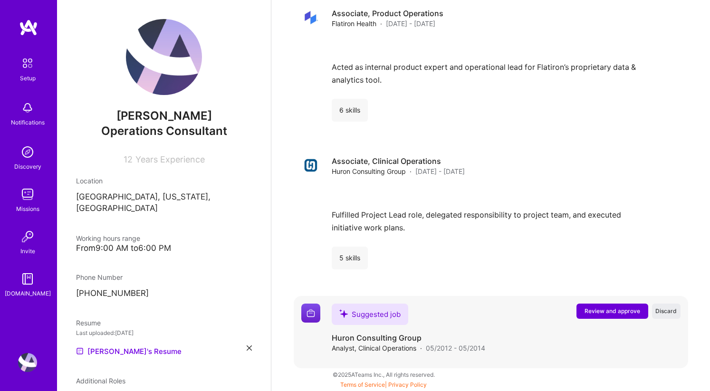
scroll to position [1898, 0]
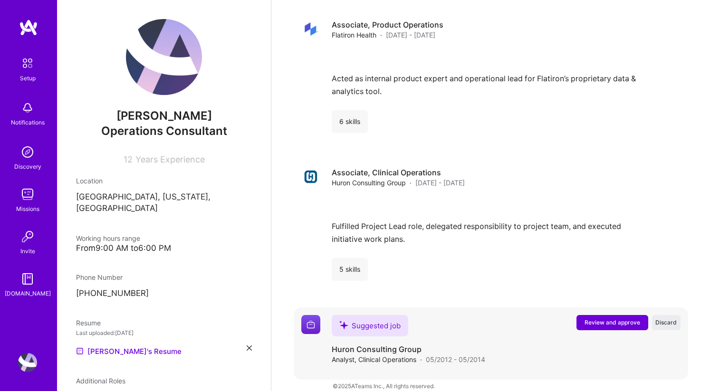
click at [605, 318] on span "Review and approve" at bounding box center [612, 322] width 56 height 8
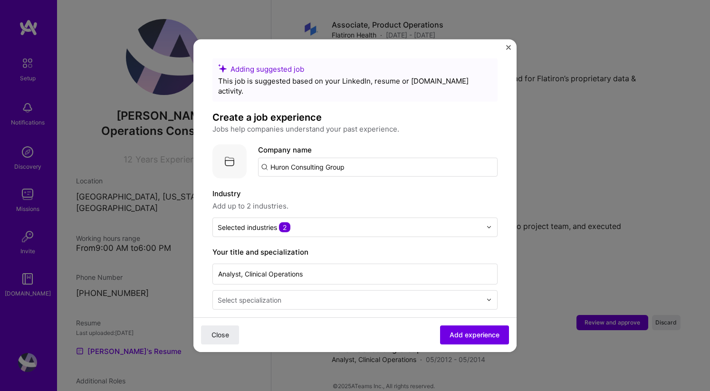
click at [356, 157] on input "Huron Consulting Group" at bounding box center [377, 166] width 239 height 19
click at [325, 186] on div "Huron [DOMAIN_NAME]" at bounding box center [309, 195] width 46 height 18
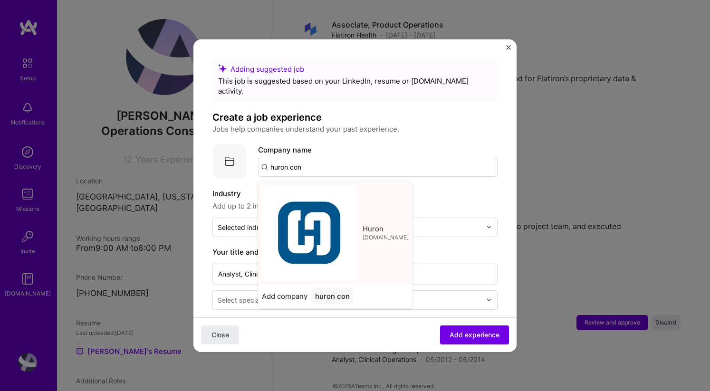
type input "Huron"
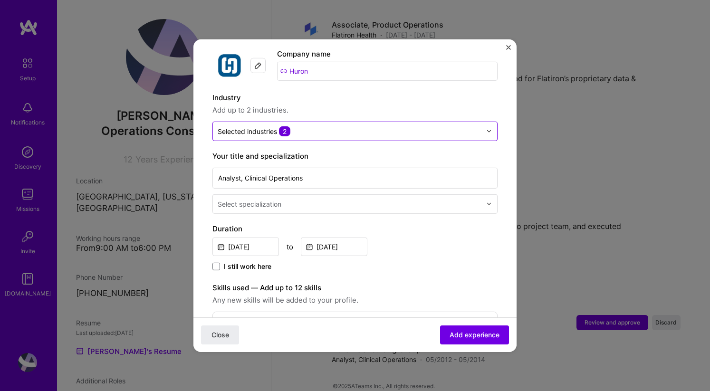
scroll to position [96, 0]
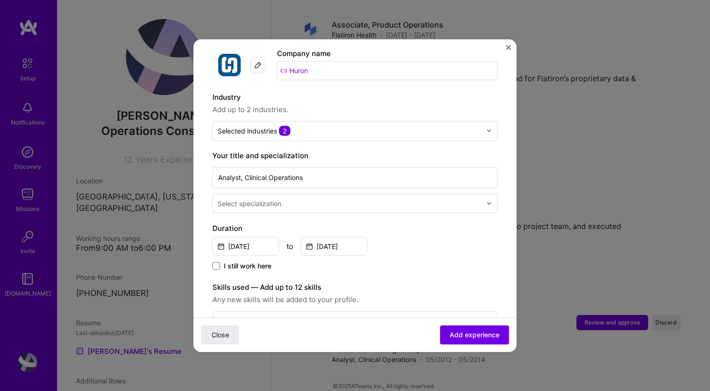
click at [345, 198] on input "text" at bounding box center [350, 203] width 265 height 10
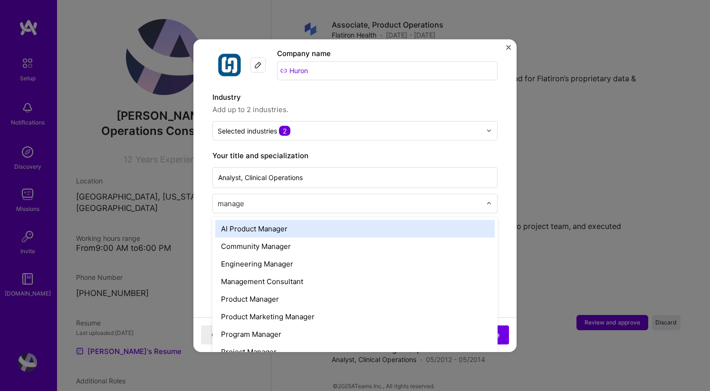
type input "managem"
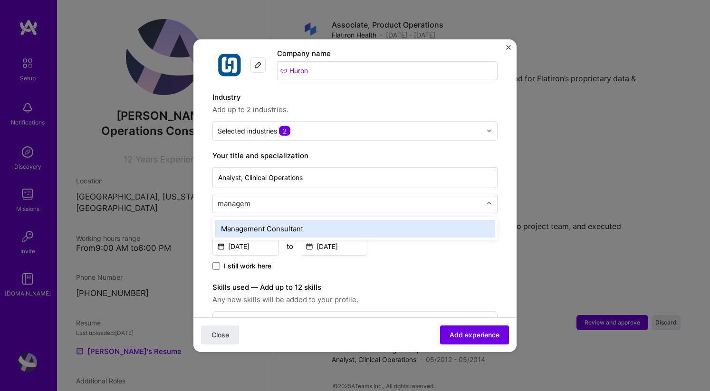
click at [287, 219] on div "Management Consultant" at bounding box center [354, 228] width 279 height 18
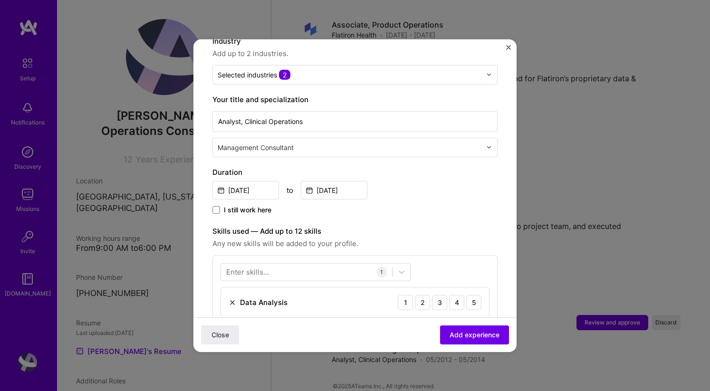
scroll to position [245, 0]
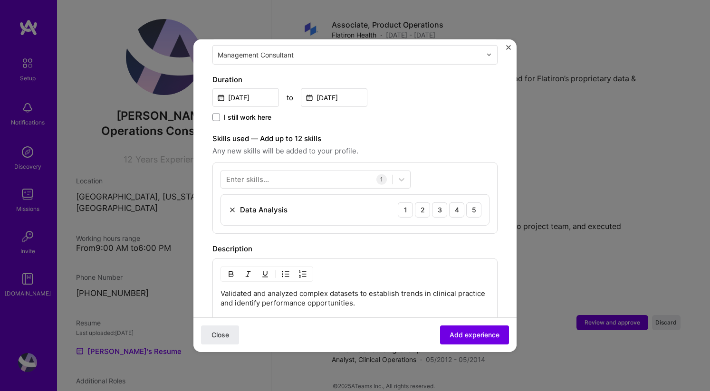
click at [288, 162] on div "Enter skills... 1 Data Analysis 1 2 3 4 5" at bounding box center [354, 197] width 285 height 71
click at [284, 171] on div at bounding box center [306, 179] width 171 height 16
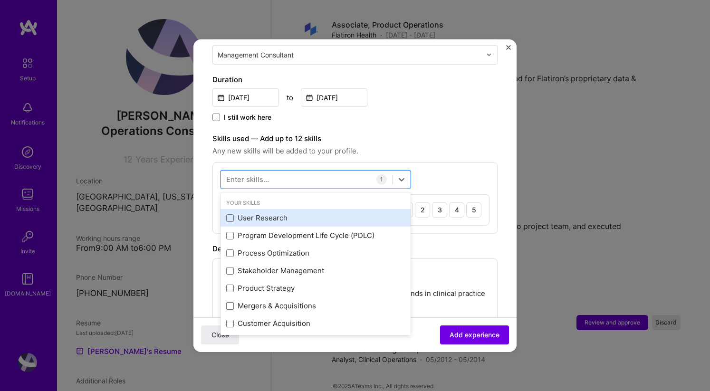
click at [255, 213] on div "User Research" at bounding box center [315, 218] width 179 height 10
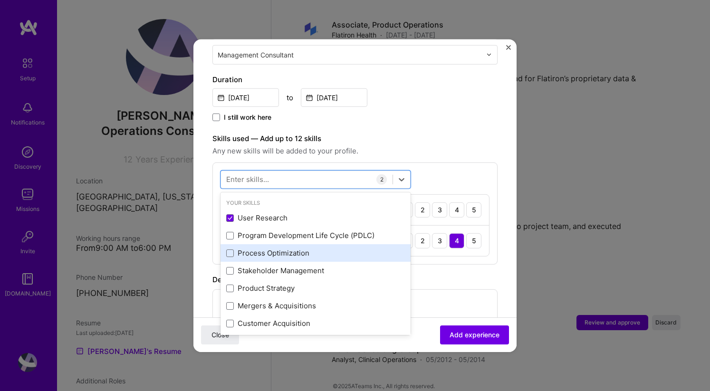
click at [255, 248] on div "Process Optimization" at bounding box center [315, 253] width 179 height 10
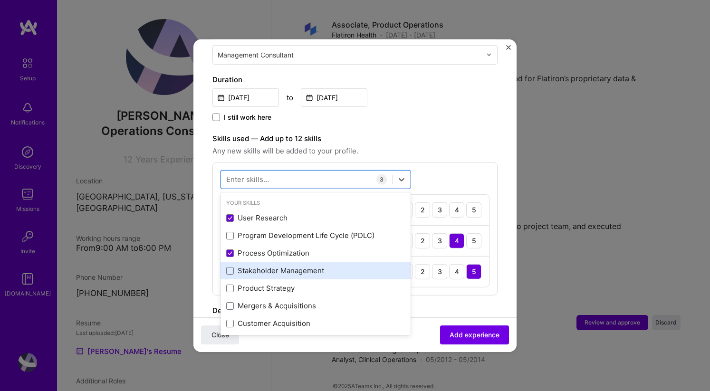
click at [255, 265] on div "Stakeholder Management" at bounding box center [315, 270] width 179 height 10
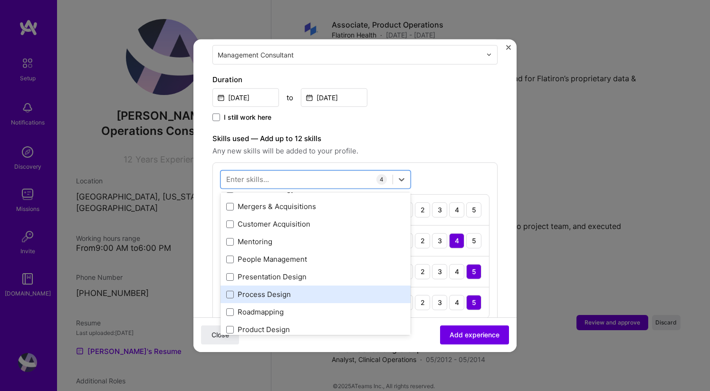
scroll to position [100, 0]
click at [250, 289] on div "Process Design" at bounding box center [315, 294] width 179 height 10
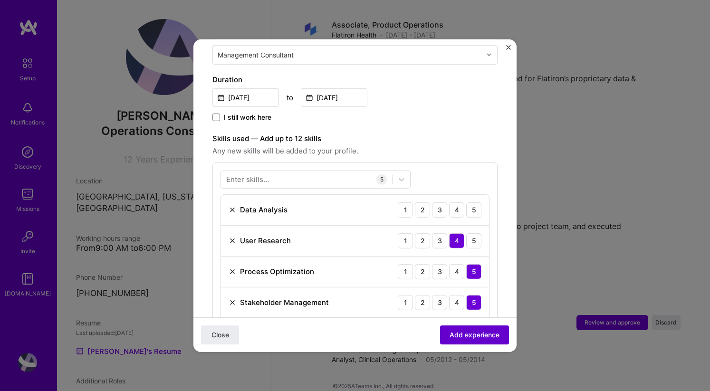
click at [482, 327] on button "Add experience" at bounding box center [474, 334] width 69 height 19
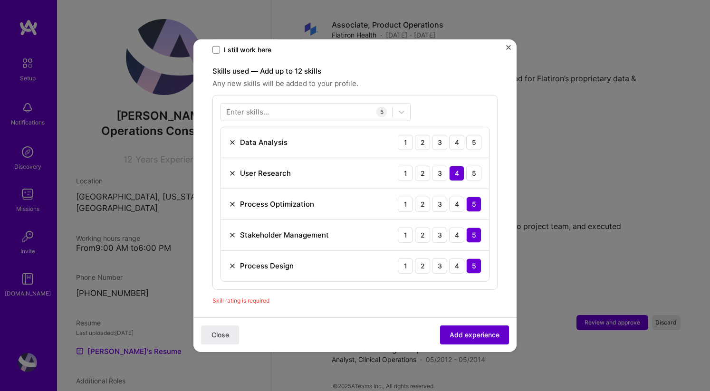
scroll to position [329, 0]
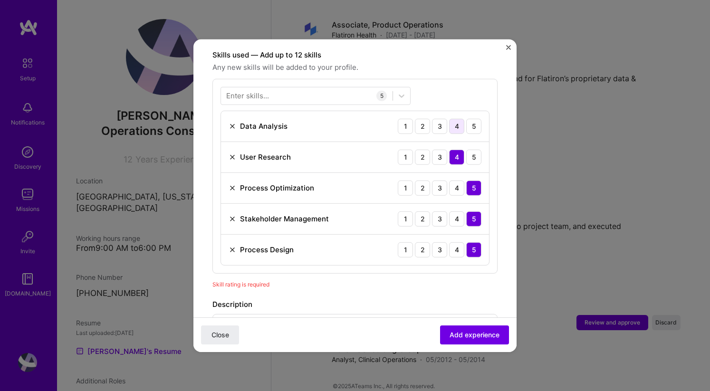
click at [457, 118] on div "4" at bounding box center [456, 125] width 15 height 15
click at [486, 339] on span "Add experience" at bounding box center [474, 334] width 50 height 9
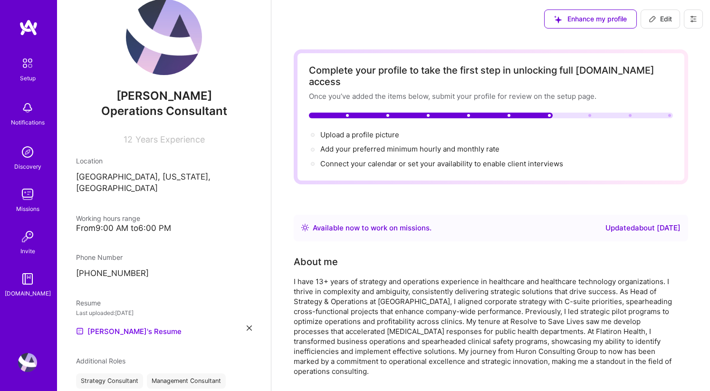
scroll to position [20, 0]
click at [121, 325] on link "[PERSON_NAME]'s Resume" at bounding box center [128, 330] width 105 height 11
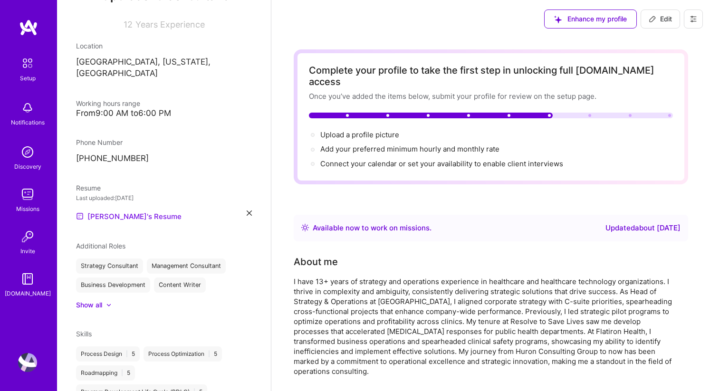
scroll to position [141, 0]
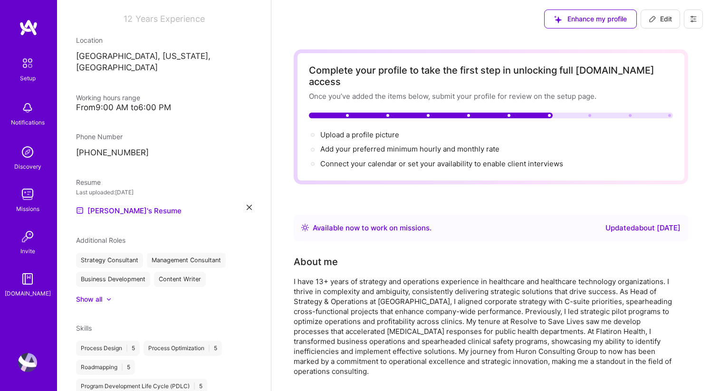
click at [105, 294] on div at bounding box center [104, 298] width 4 height 9
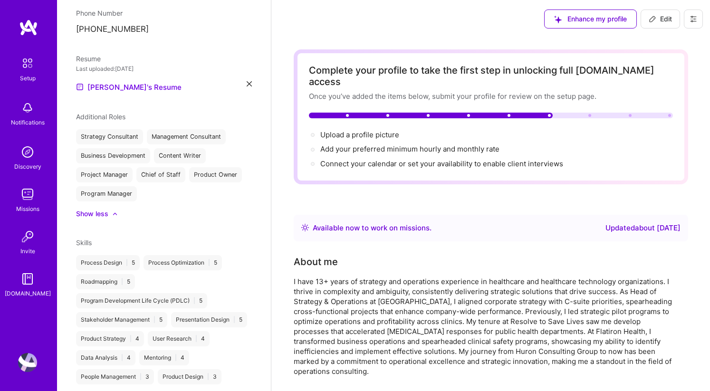
scroll to position [239, 0]
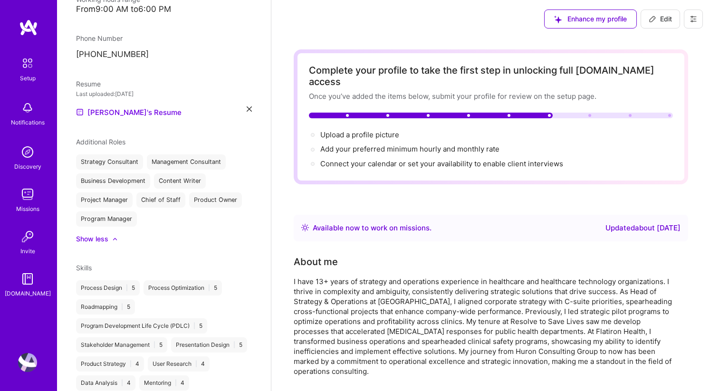
click at [434, 130] on div "Upload a profile picture →" at bounding box center [491, 135] width 364 height 10
click at [427, 144] on div "Upload a profile picture → Add your preferred minimum hourly and monthly rate →…" at bounding box center [491, 149] width 364 height 39
click at [355, 130] on span "Upload a profile picture →" at bounding box center [363, 134] width 87 height 9
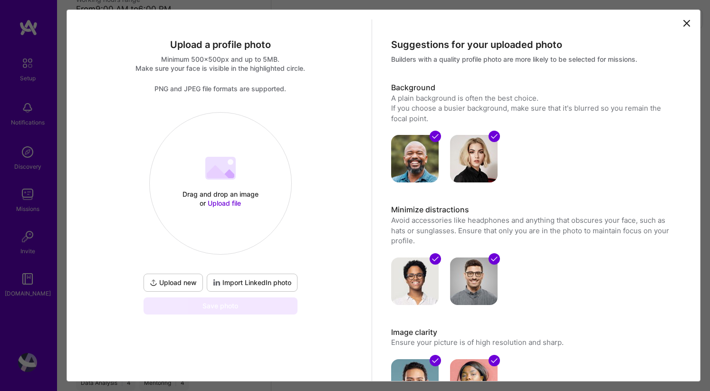
click at [231, 200] on span "Upload file" at bounding box center [224, 203] width 33 height 8
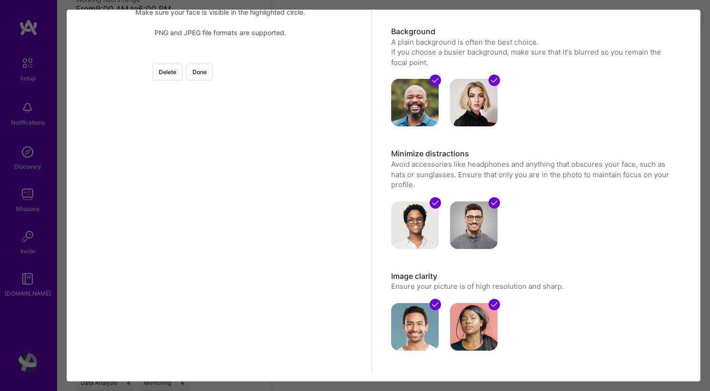
scroll to position [72, 0]
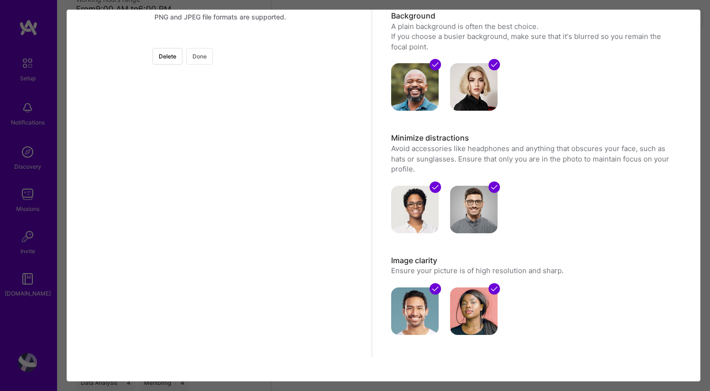
click at [213, 52] on button "Done" at bounding box center [199, 56] width 27 height 17
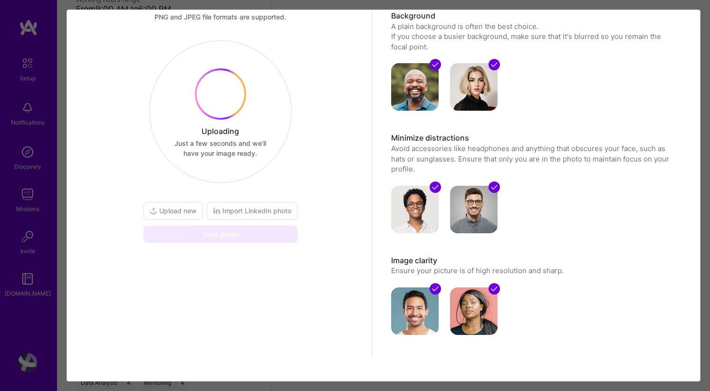
scroll to position [0, 0]
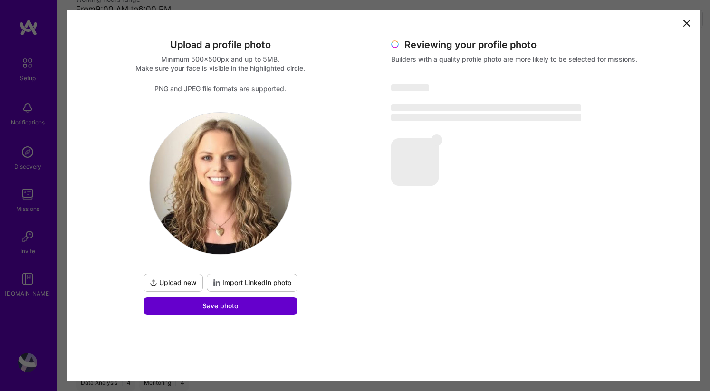
click at [256, 312] on button "Save photo" at bounding box center [220, 305] width 154 height 17
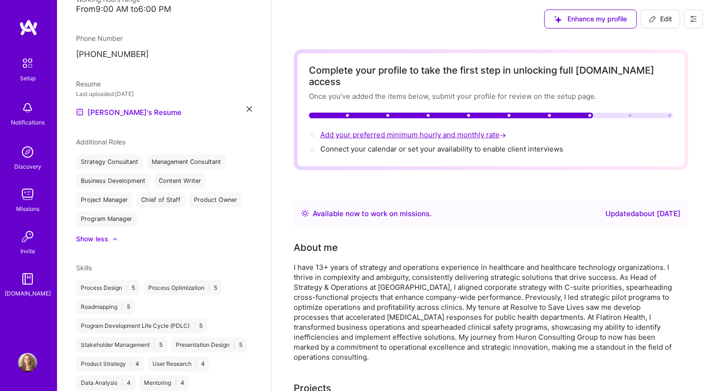
click at [387, 130] on span "Add your preferred minimum hourly and monthly rate →" at bounding box center [414, 134] width 188 height 9
select select "US"
select select "Right Now"
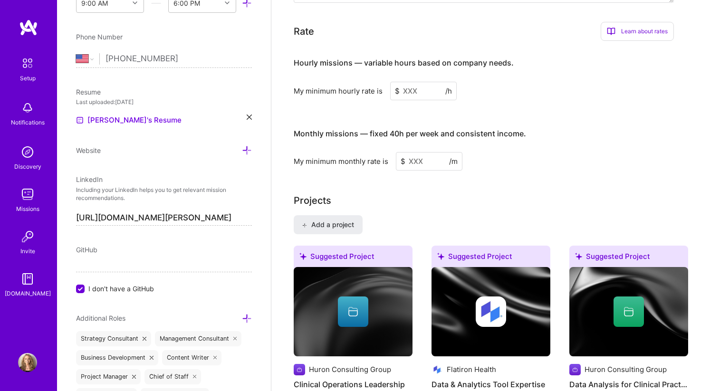
scroll to position [589, 0]
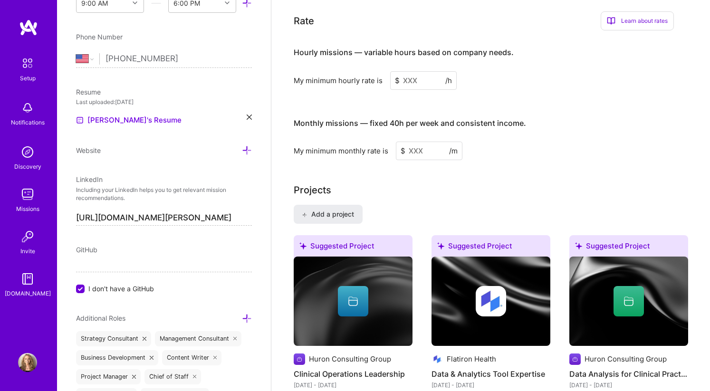
click at [416, 74] on input at bounding box center [423, 80] width 66 height 19
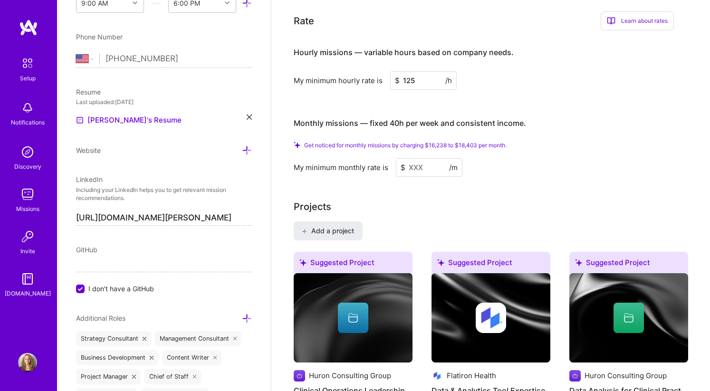
type input "125"
click at [410, 158] on input at bounding box center [429, 167] width 66 height 19
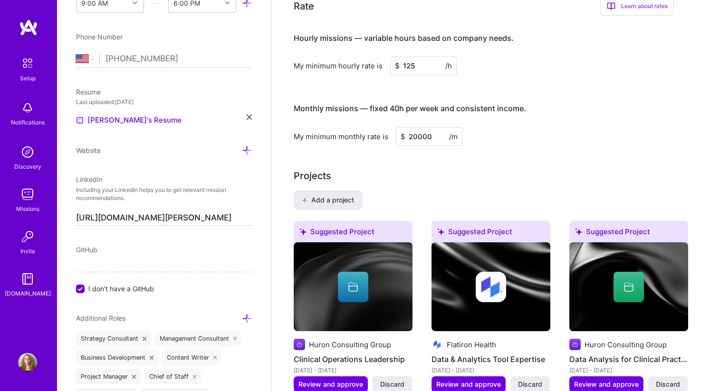
type input "20000"
click at [596, 169] on div "Projects" at bounding box center [490, 176] width 394 height 14
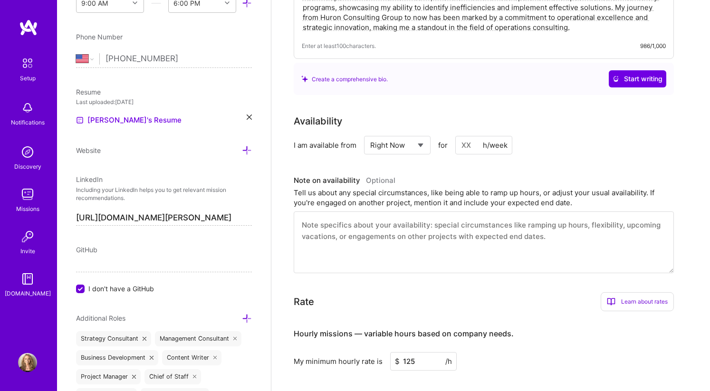
scroll to position [0, 0]
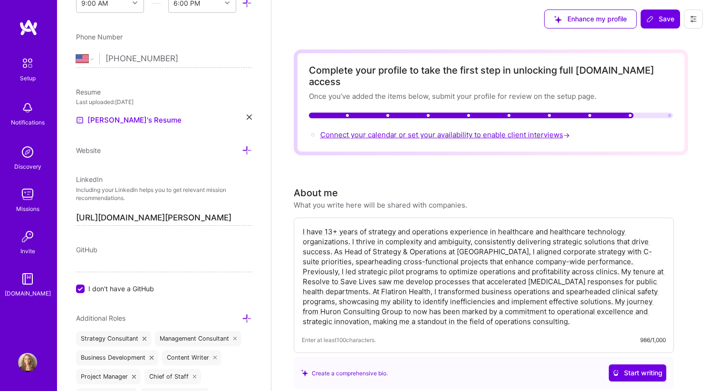
click at [480, 130] on span "Connect your calendar or set your availability to enable client interviews →" at bounding box center [445, 134] width 251 height 9
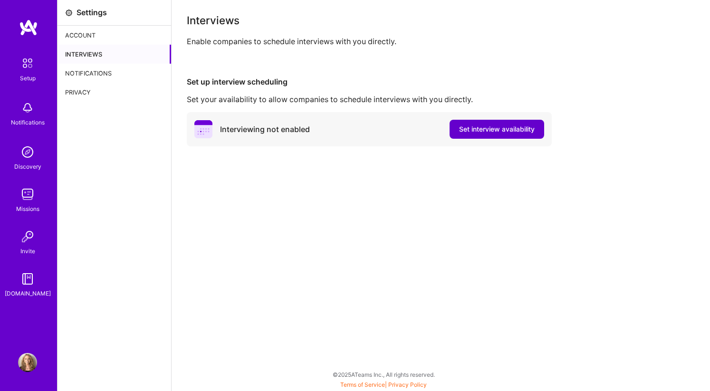
click at [500, 129] on span "Set interview availability" at bounding box center [497, 128] width 76 height 9
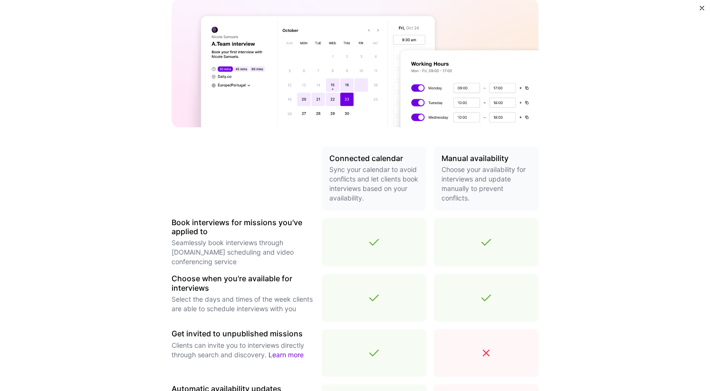
scroll to position [71, 0]
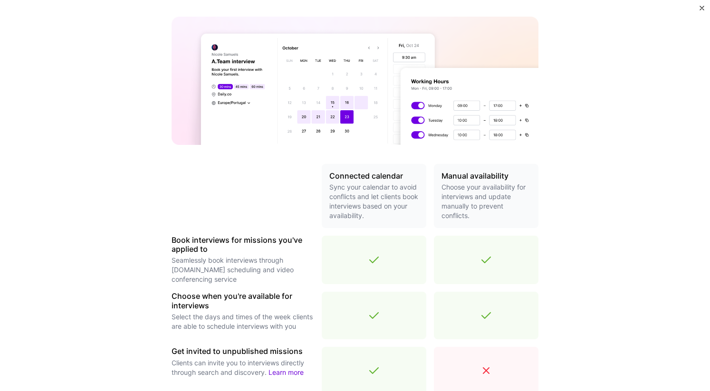
click at [698, 8] on div "Make interview scheduling effortless Choose how you want clients to schedule in…" at bounding box center [355, 195] width 710 height 391
click at [703, 9] on img "Close" at bounding box center [701, 8] width 5 height 5
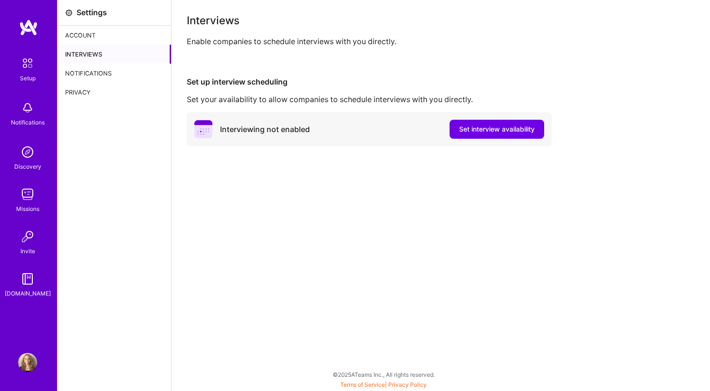
click at [88, 35] on div "Account" at bounding box center [114, 35] width 114 height 19
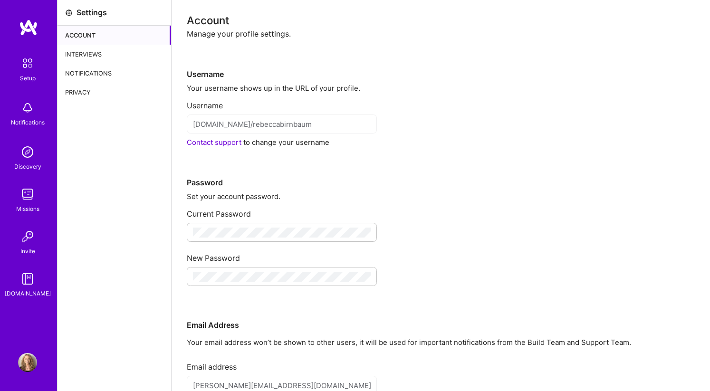
click at [31, 66] on img at bounding box center [28, 63] width 20 height 20
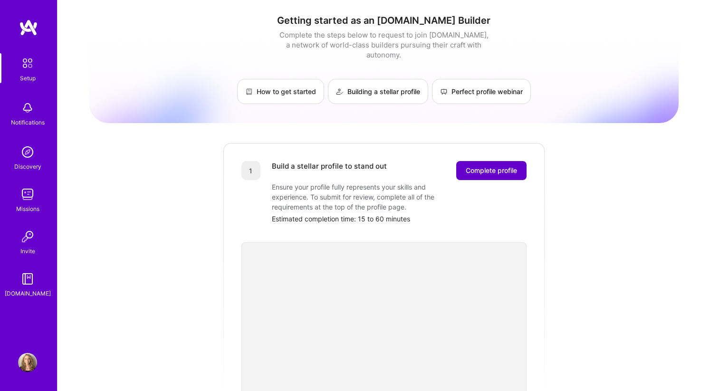
click at [470, 161] on button "Complete profile" at bounding box center [491, 170] width 70 height 19
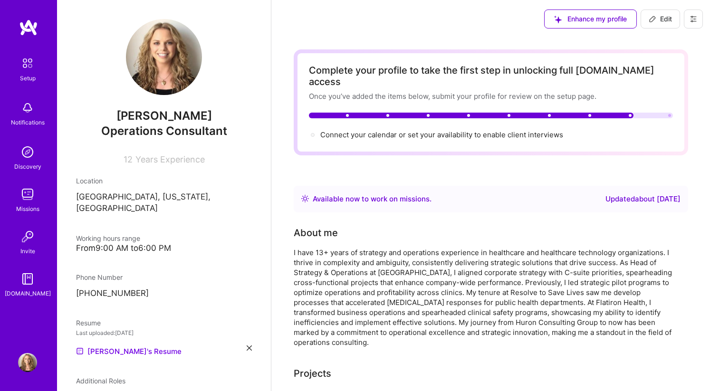
click at [33, 72] on img at bounding box center [28, 63] width 20 height 20
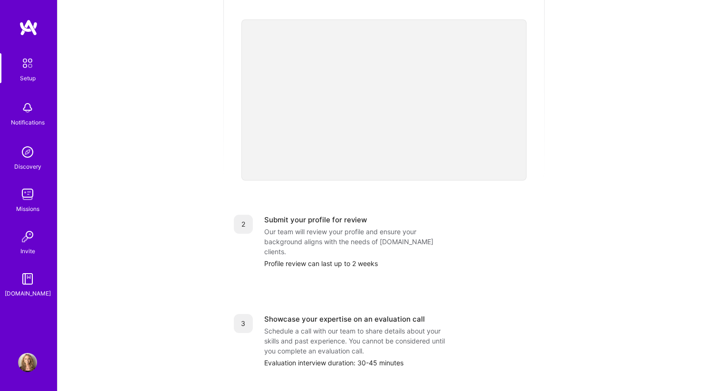
scroll to position [227, 0]
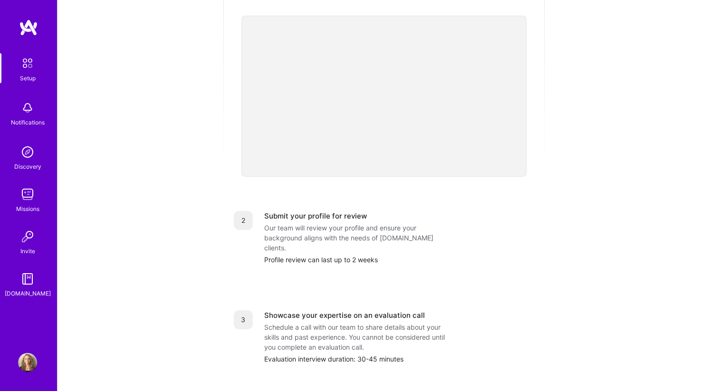
click at [320, 223] on div "Our team will review your profile and ensure your background aligns with the ne…" at bounding box center [359, 238] width 190 height 30
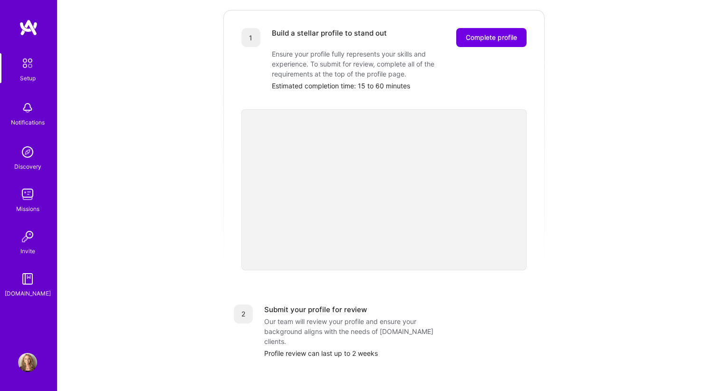
scroll to position [109, 0]
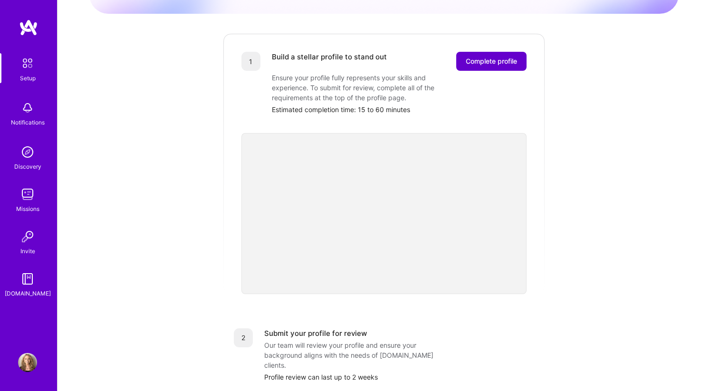
click at [474, 57] on span "Complete profile" at bounding box center [490, 61] width 51 height 9
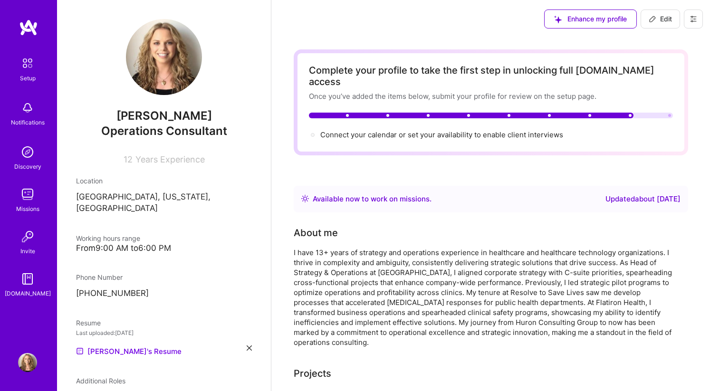
click at [400, 193] on div "Available now to work on missions ." at bounding box center [371, 198] width 119 height 11
click at [621, 193] on div "Updated about [DATE]" at bounding box center [642, 198] width 75 height 11
click at [634, 113] on div at bounding box center [491, 116] width 364 height 6
click at [546, 130] on span "Connect your calendar or set your availability to enable client interviews →" at bounding box center [445, 134] width 251 height 9
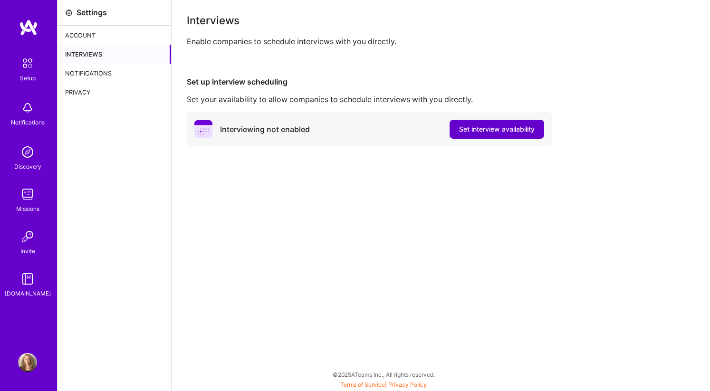
click at [483, 138] on button "Set interview availability" at bounding box center [496, 129] width 95 height 19
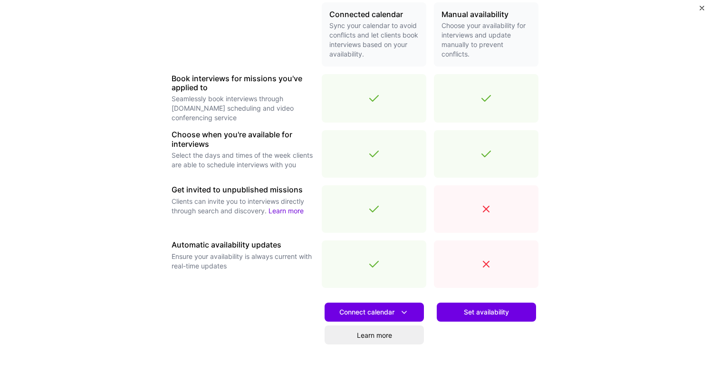
scroll to position [274, 0]
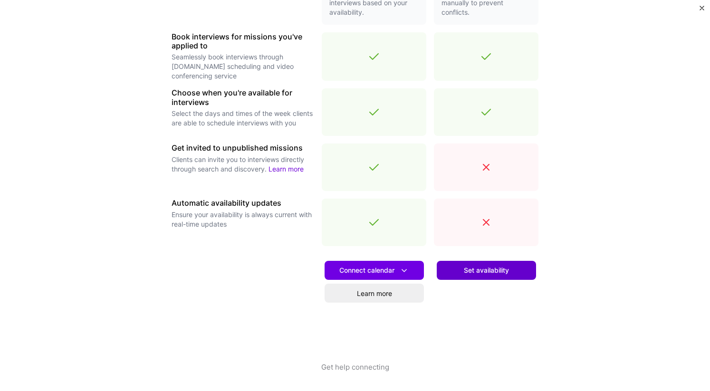
click at [465, 269] on span "Set availability" at bounding box center [486, 269] width 45 height 9
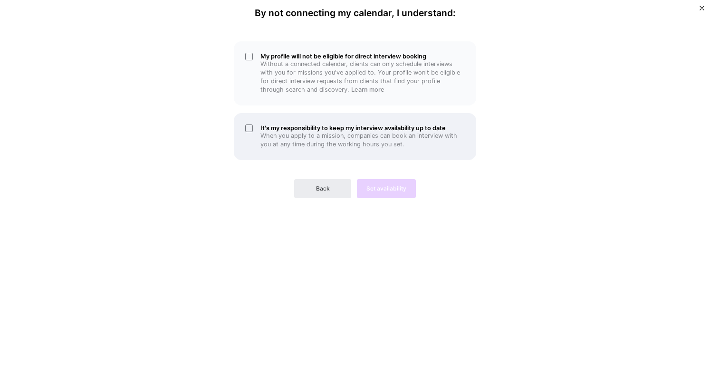
click at [401, 124] on h5 "It's my responsibility to keep my interview availability up to date" at bounding box center [362, 127] width 204 height 7
click at [370, 145] on p "When you apply to a mission, companies can book an interview with you at any ti…" at bounding box center [362, 140] width 204 height 17
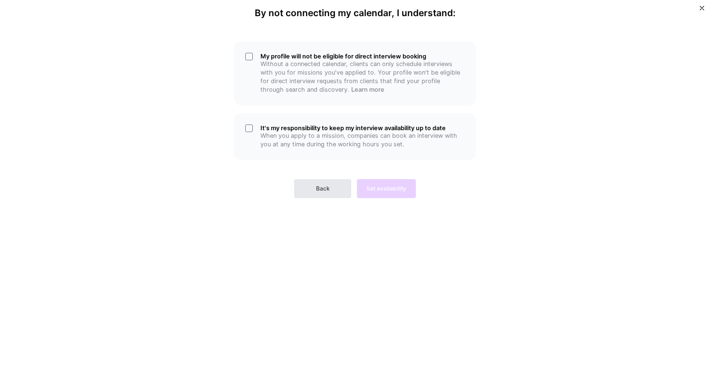
click at [328, 186] on span "Back" at bounding box center [323, 188] width 14 height 9
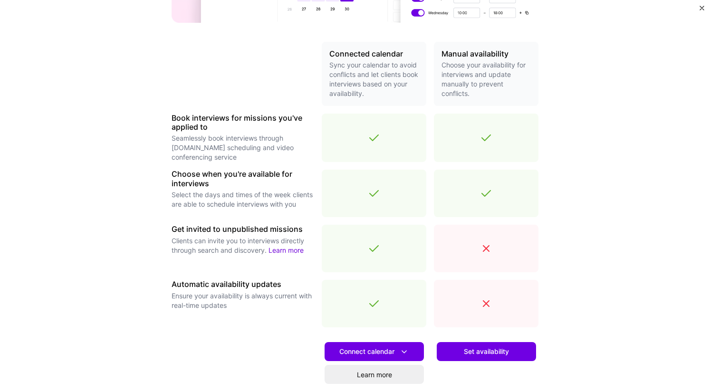
scroll to position [196, 0]
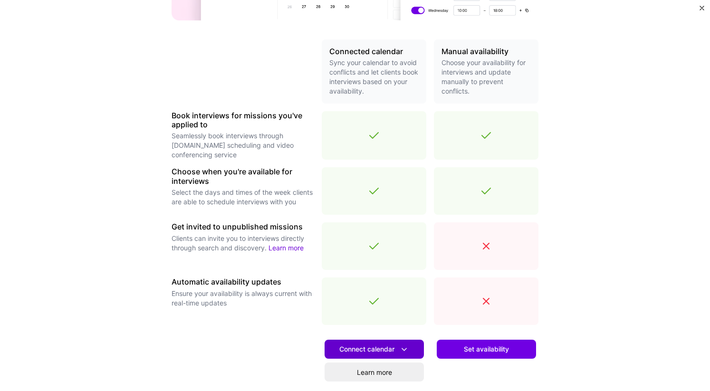
click at [358, 347] on span "Connect calendar" at bounding box center [374, 349] width 70 height 10
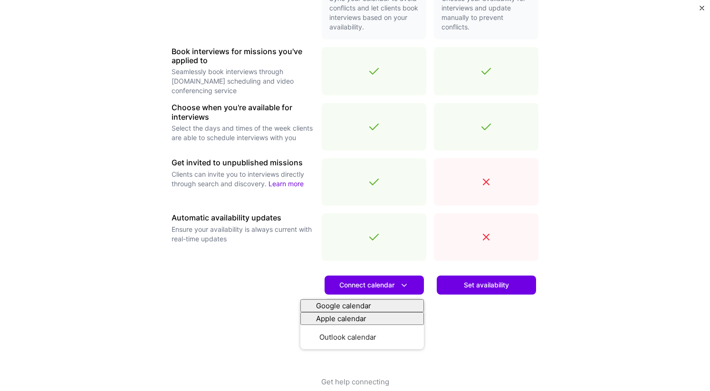
click at [248, 282] on div at bounding box center [242, 322] width 142 height 108
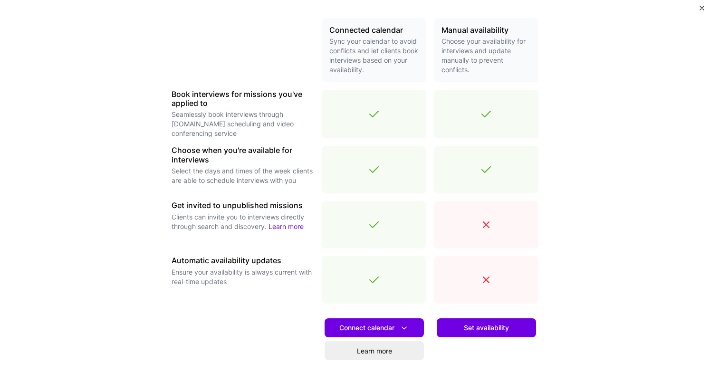
scroll to position [233, 0]
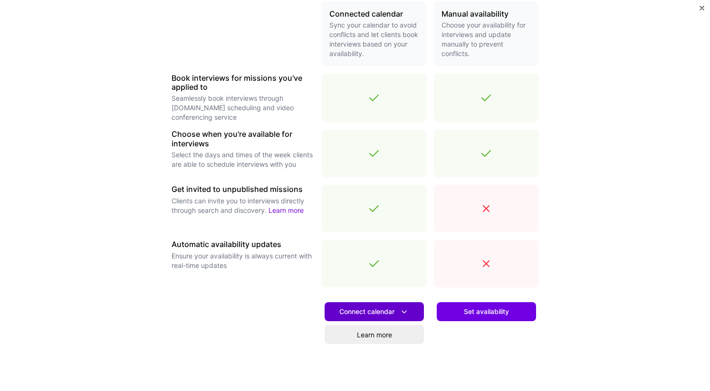
click at [338, 312] on button "Connect calendar" at bounding box center [373, 311] width 99 height 19
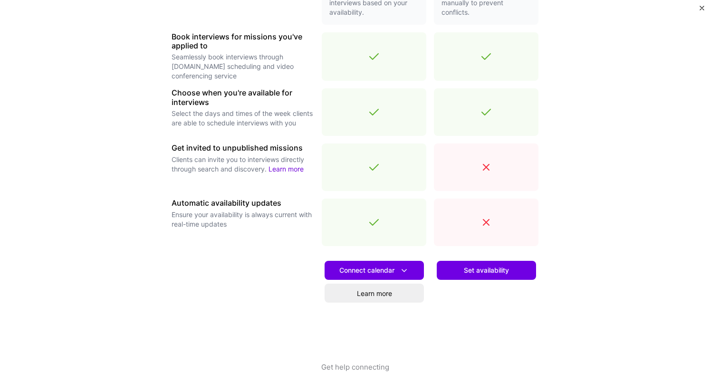
click at [513, 302] on div "Set availability" at bounding box center [486, 308] width 104 height 108
click at [390, 291] on link "Learn more" at bounding box center [373, 293] width 99 height 19
click at [366, 268] on span "Connect calendar" at bounding box center [374, 270] width 70 height 10
click at [481, 261] on button "Set availability" at bounding box center [485, 270] width 99 height 19
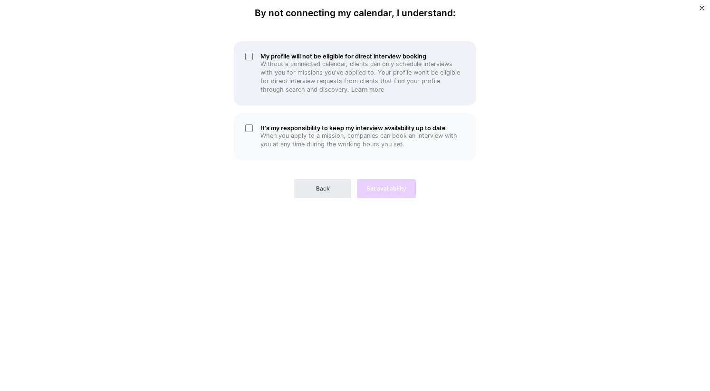
click at [333, 94] on div "My profile will not be eligible for direct interview booking Without a connecte…" at bounding box center [355, 73] width 242 height 64
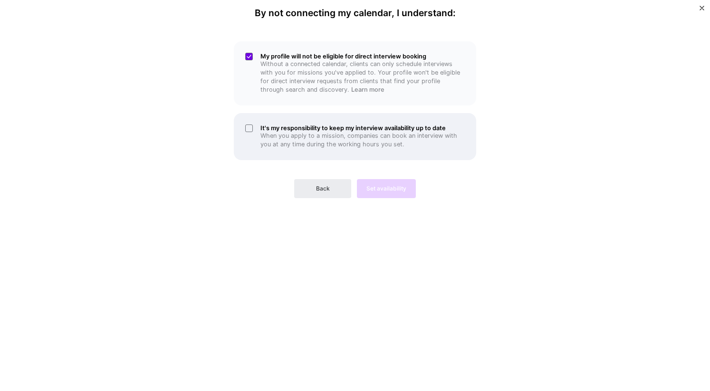
click at [333, 128] on h5 "It's my responsibility to keep my interview availability up to date" at bounding box center [362, 127] width 204 height 7
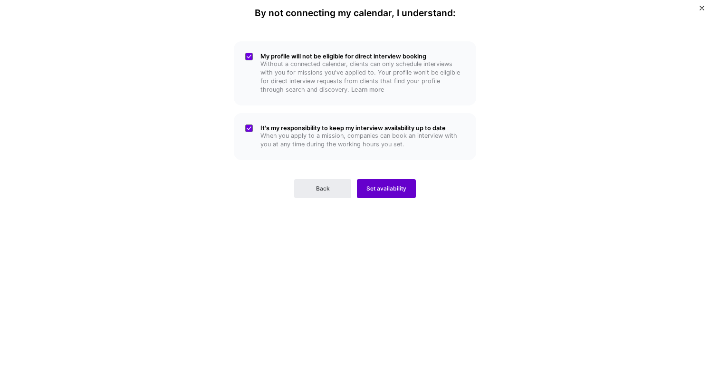
click at [384, 180] on button "Set availability" at bounding box center [386, 188] width 59 height 19
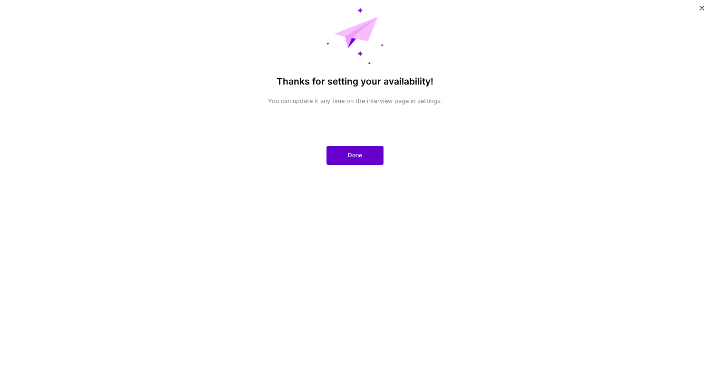
click at [365, 163] on button "Done" at bounding box center [354, 155] width 57 height 19
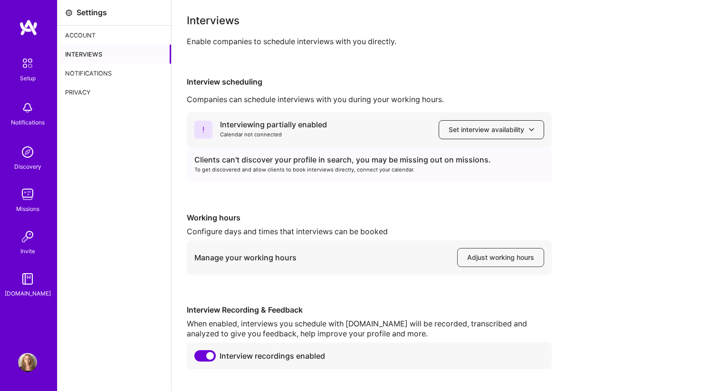
click at [452, 133] on span "Set interview availability" at bounding box center [490, 129] width 85 height 9
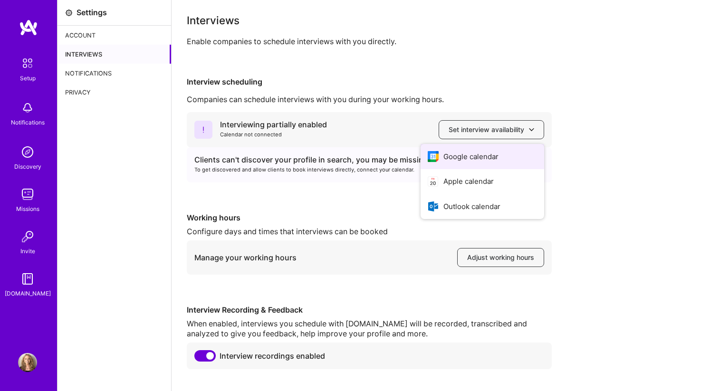
click at [446, 154] on button "Google calendar" at bounding box center [481, 156] width 123 height 25
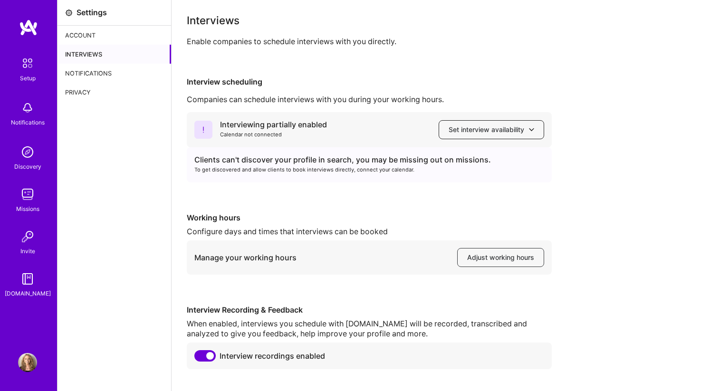
click at [474, 135] on button "Set interview availability" at bounding box center [490, 129] width 105 height 19
click at [346, 122] on div "Interviewing partially enabled Calendar not connected Set interview availability" at bounding box center [369, 129] width 365 height 35
click at [294, 119] on div "Interviewing partially enabled Calendar not connected Set interview availability" at bounding box center [369, 129] width 365 height 35
click at [246, 128] on div "Interviewing partially enabled" at bounding box center [273, 125] width 107 height 10
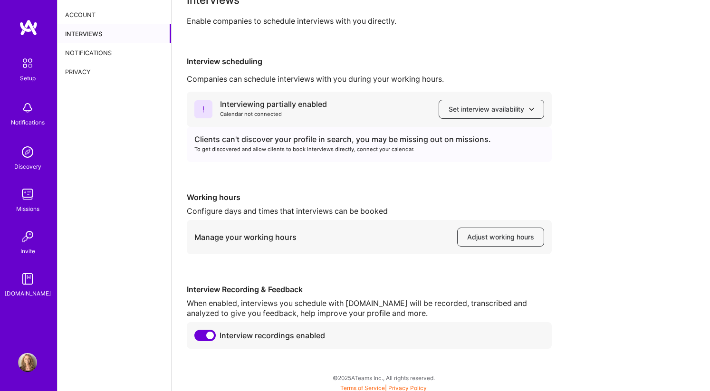
scroll to position [24, 0]
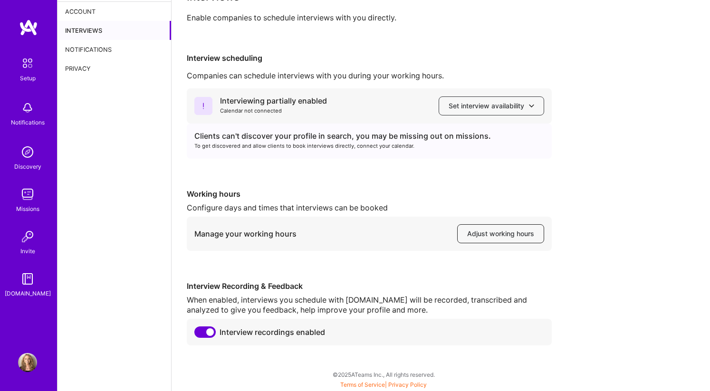
click at [511, 237] on span "Adjust working hours" at bounding box center [500, 233] width 67 height 9
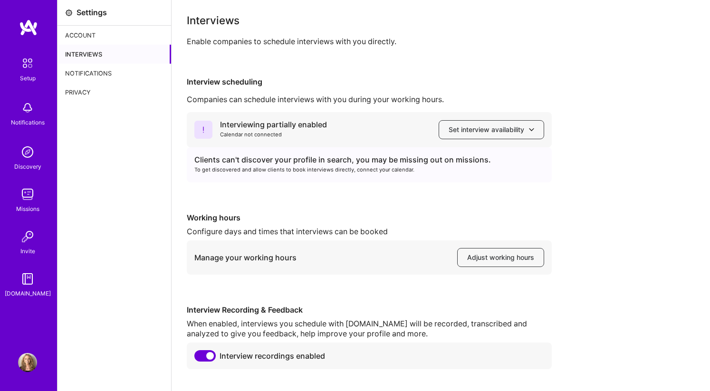
click at [28, 77] on div "Setup" at bounding box center [28, 78] width 16 height 10
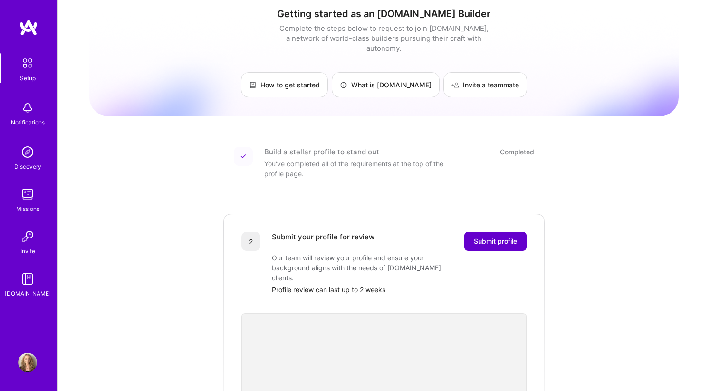
scroll to position [10, 0]
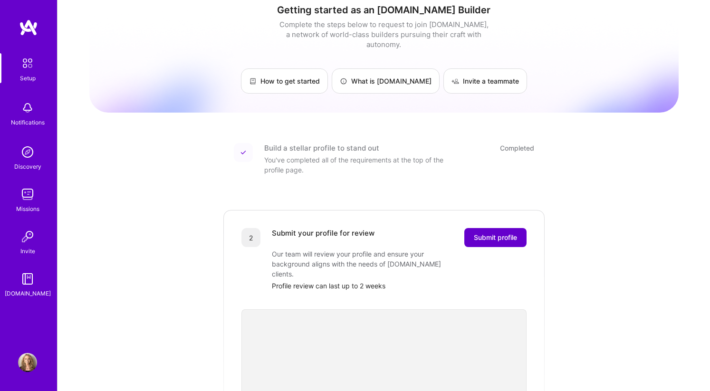
click at [483, 233] on span "Submit profile" at bounding box center [494, 237] width 43 height 9
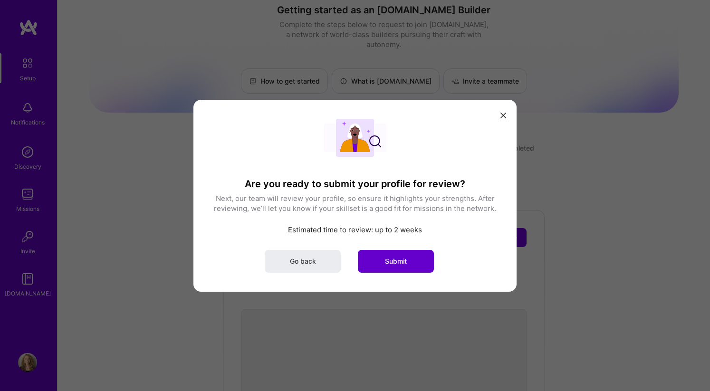
click at [404, 259] on span "Submit" at bounding box center [396, 260] width 22 height 9
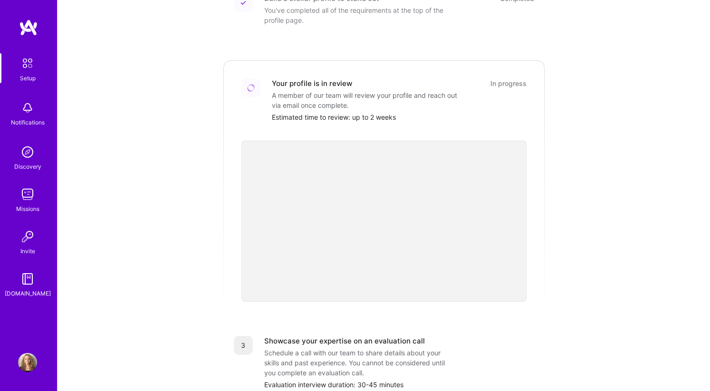
scroll to position [218, 0]
